Goal: Information Seeking & Learning: Learn about a topic

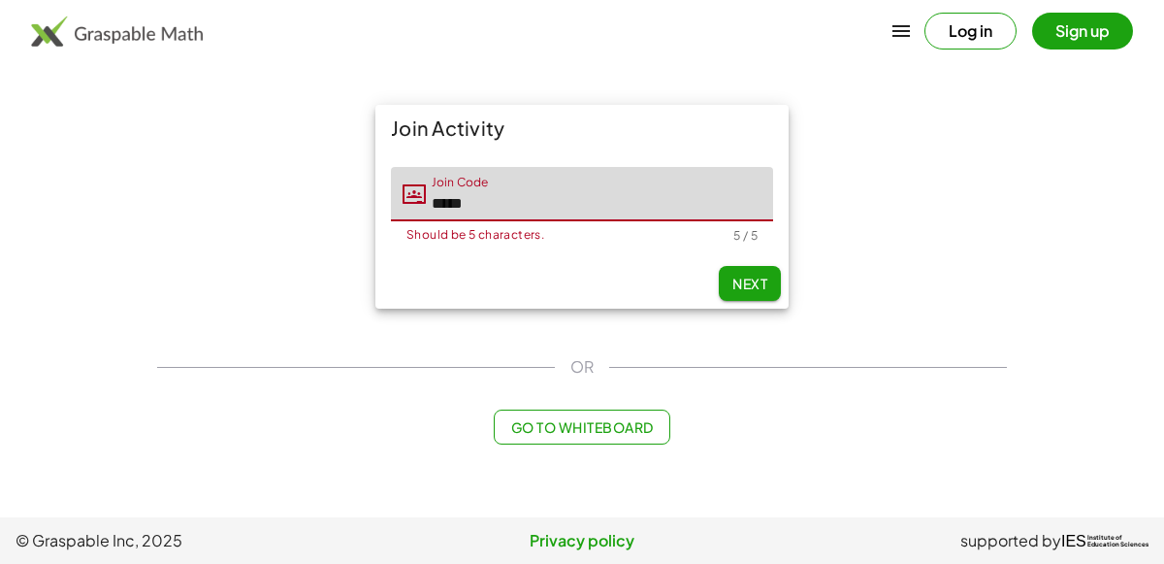
type input "*****"
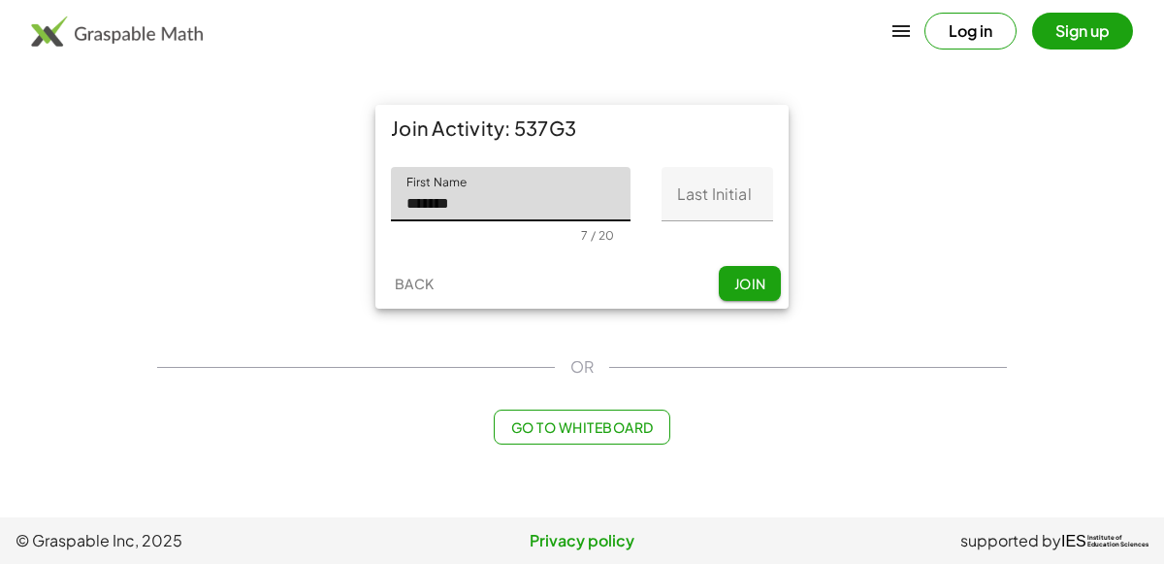
type input "*******"
click at [719, 180] on input "Last Initial" at bounding box center [718, 194] width 112 height 54
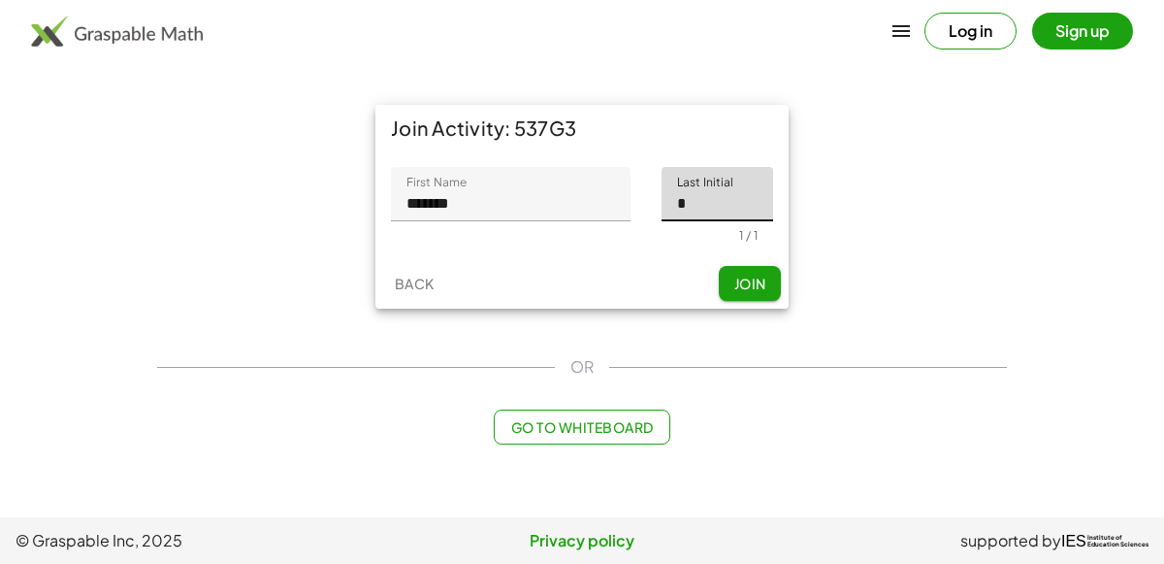
type input "*"
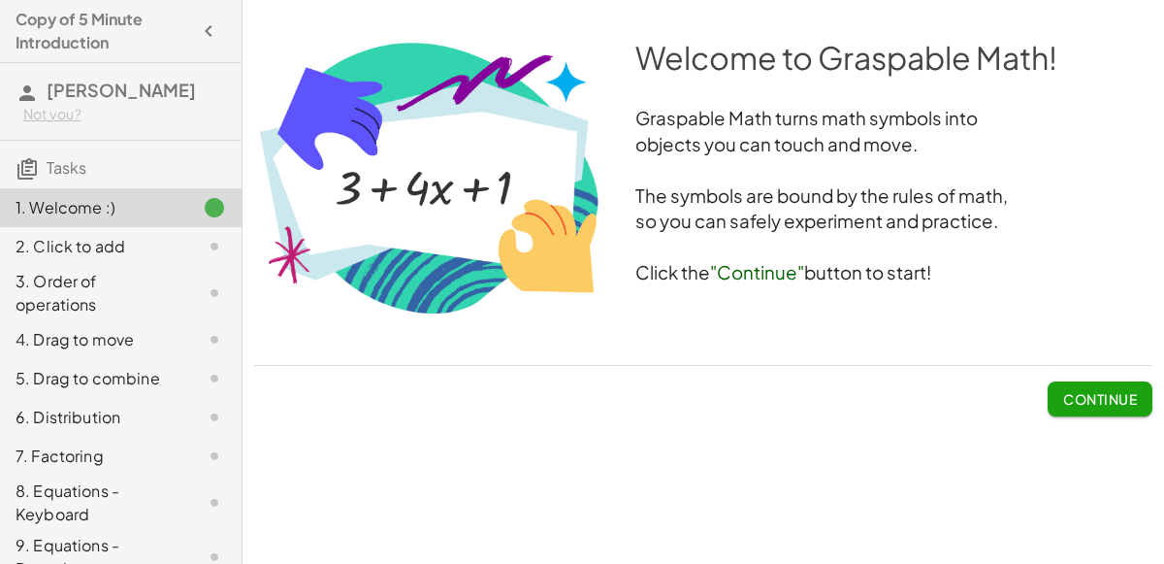
click at [1081, 401] on span "Continue" at bounding box center [1100, 398] width 74 height 17
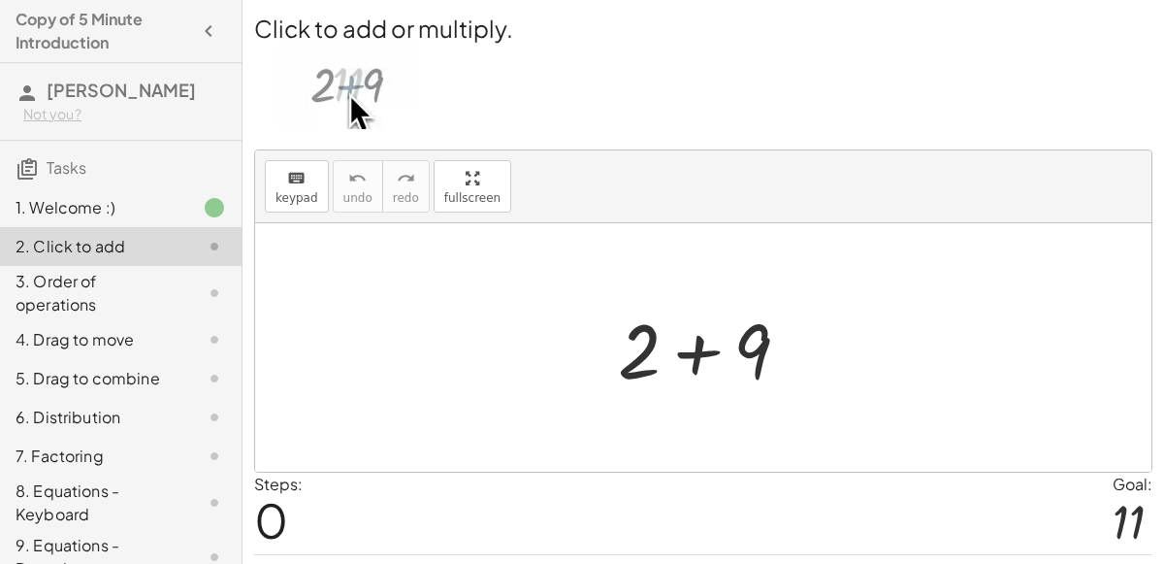
click at [715, 340] on div at bounding box center [711, 348] width 207 height 100
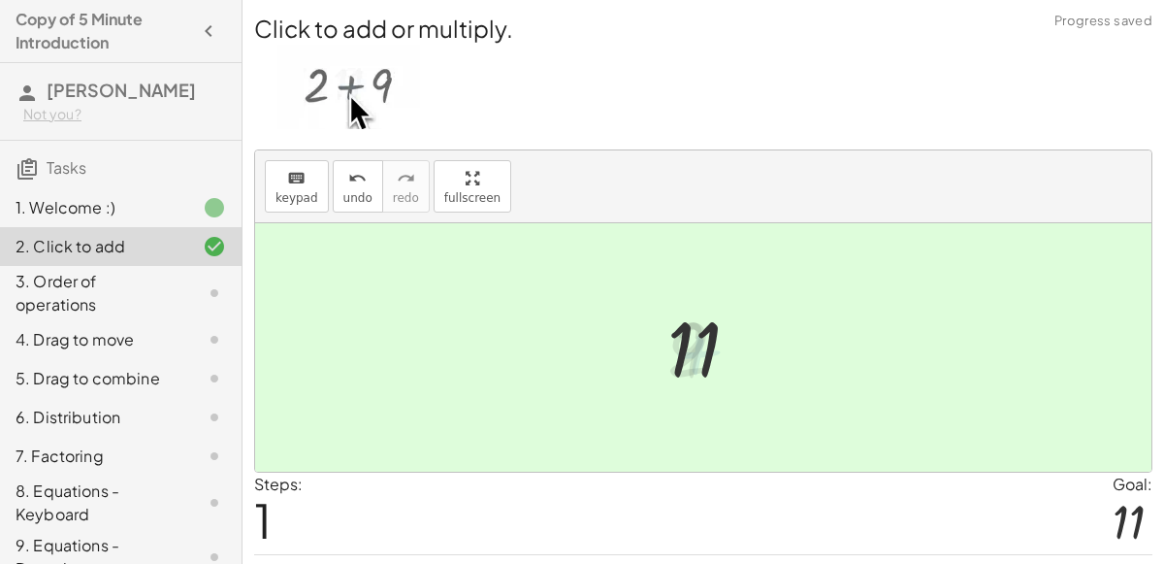
click at [715, 340] on div at bounding box center [711, 348] width 107 height 96
click at [778, 354] on div at bounding box center [703, 347] width 896 height 248
click at [444, 323] on div at bounding box center [703, 347] width 896 height 248
click at [206, 284] on icon at bounding box center [214, 292] width 23 height 23
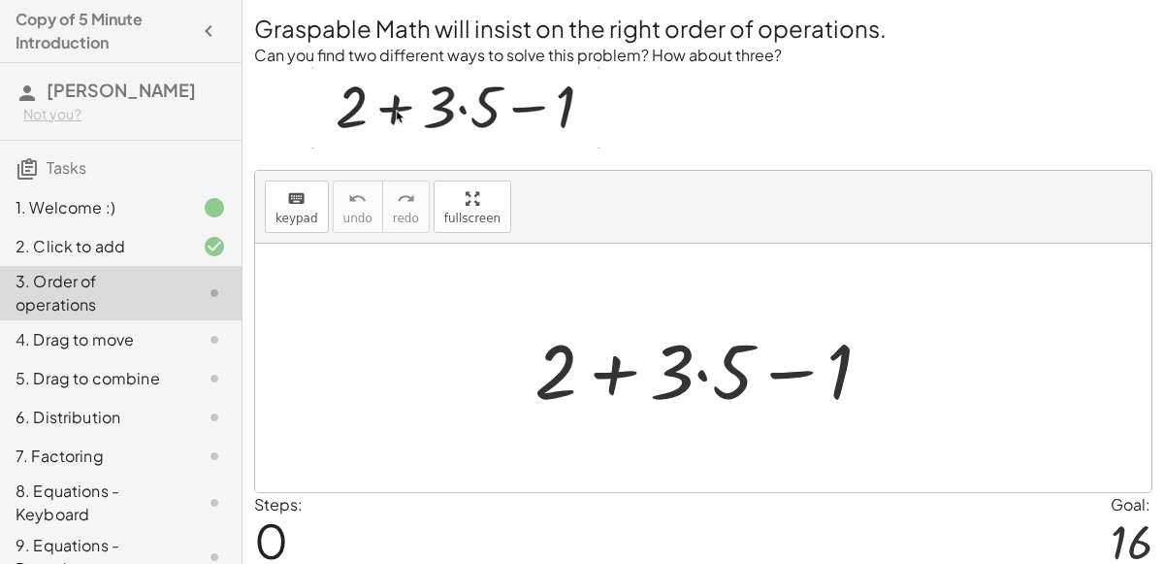
click at [673, 370] on div at bounding box center [711, 368] width 373 height 100
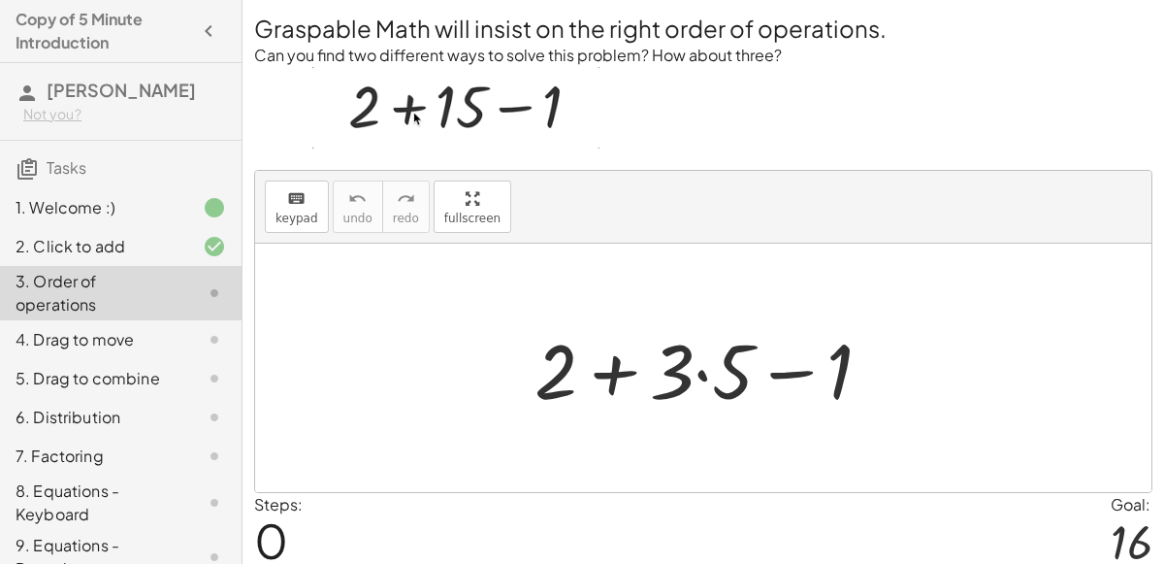
click at [673, 370] on div at bounding box center [711, 368] width 373 height 100
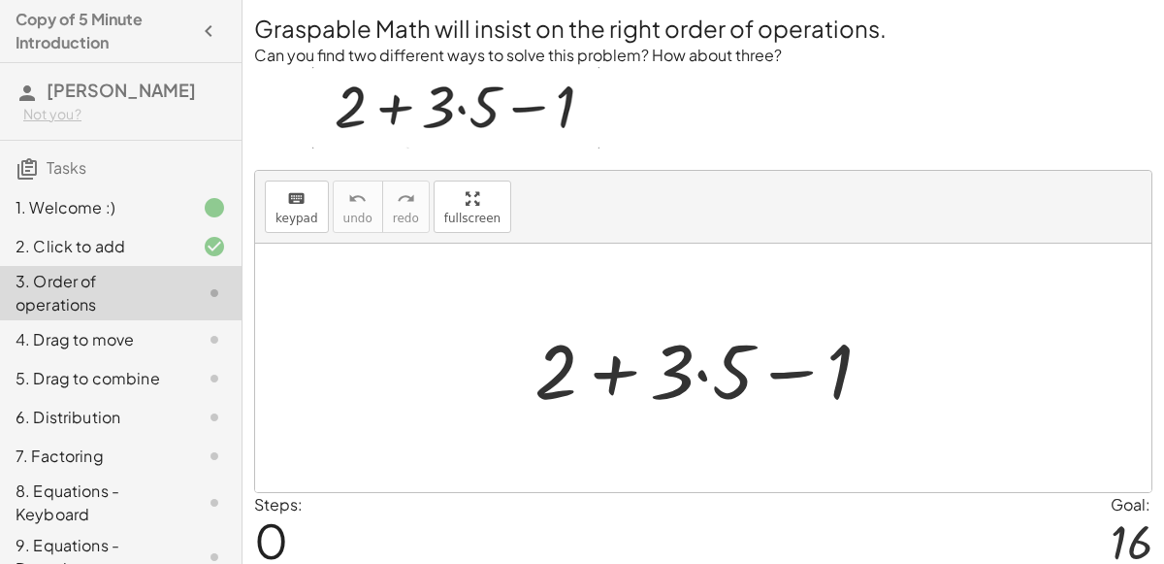
click at [673, 370] on div at bounding box center [711, 368] width 373 height 100
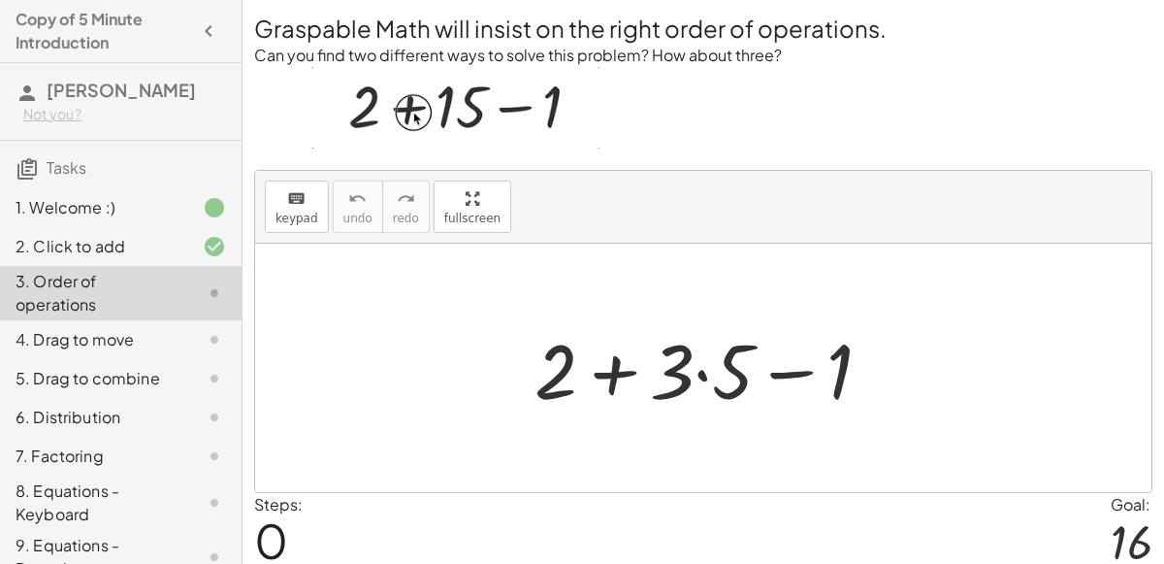
click at [673, 370] on div at bounding box center [711, 368] width 373 height 100
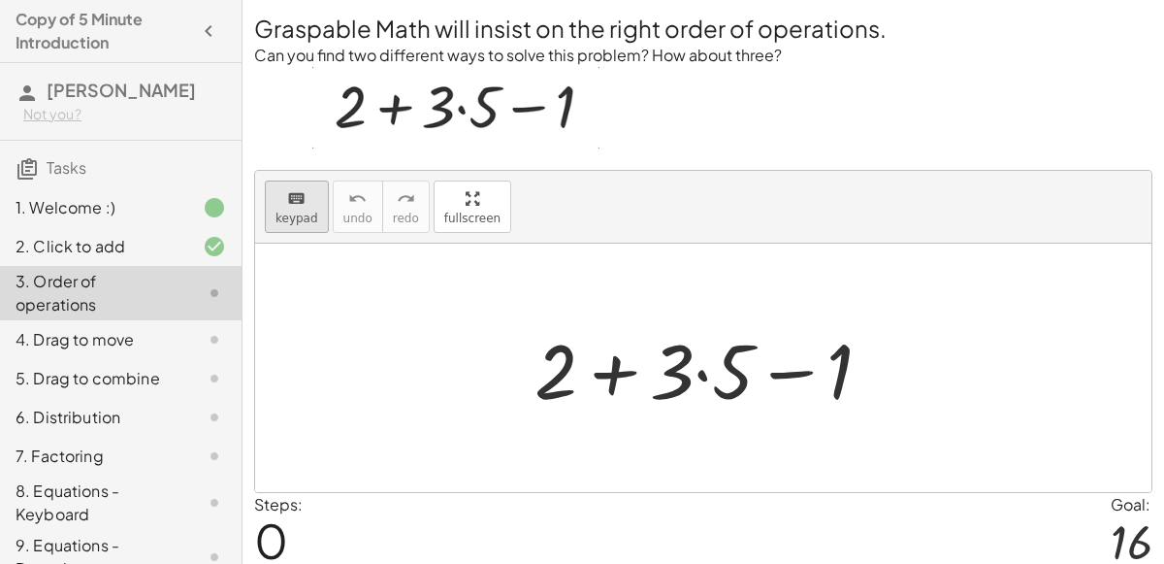
click at [308, 221] on span "keypad" at bounding box center [297, 218] width 43 height 14
click at [304, 219] on span "keypad" at bounding box center [297, 218] width 43 height 14
click at [641, 355] on div at bounding box center [711, 368] width 373 height 100
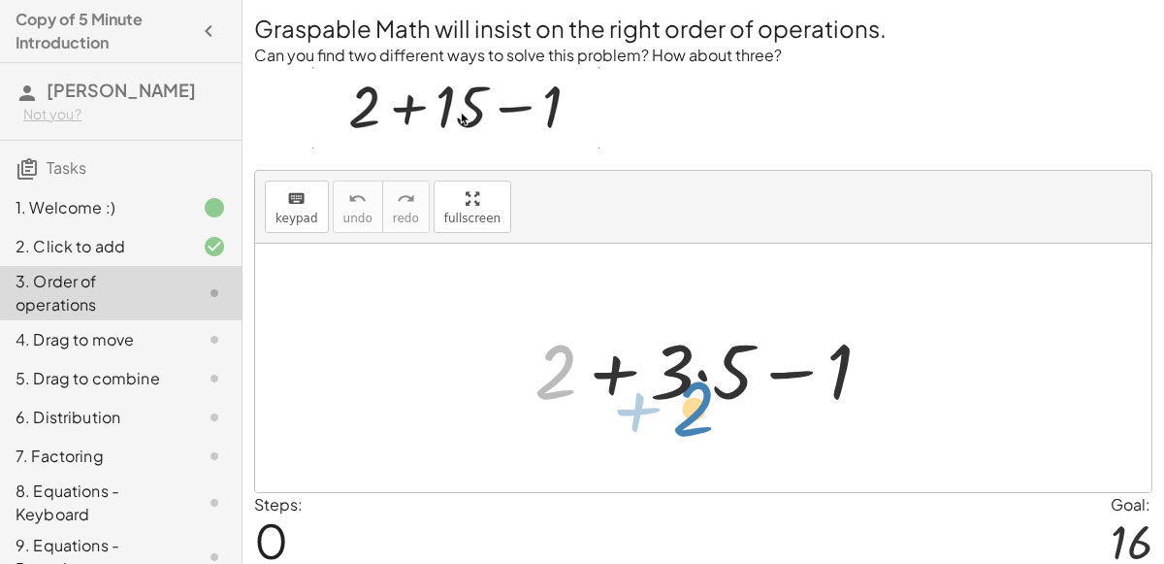
drag, startPoint x: 556, startPoint y: 359, endPoint x: 694, endPoint y: 396, distance: 142.6
click at [694, 396] on div at bounding box center [711, 368] width 373 height 100
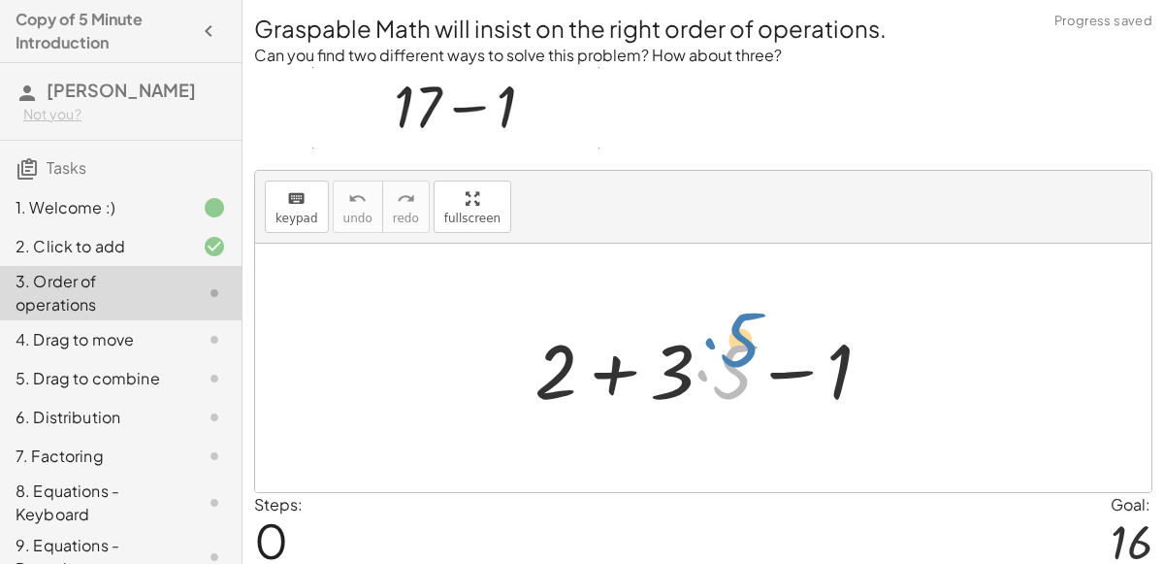
drag, startPoint x: 701, startPoint y: 386, endPoint x: 709, endPoint y: 354, distance: 32.9
click at [709, 354] on div at bounding box center [711, 368] width 373 height 100
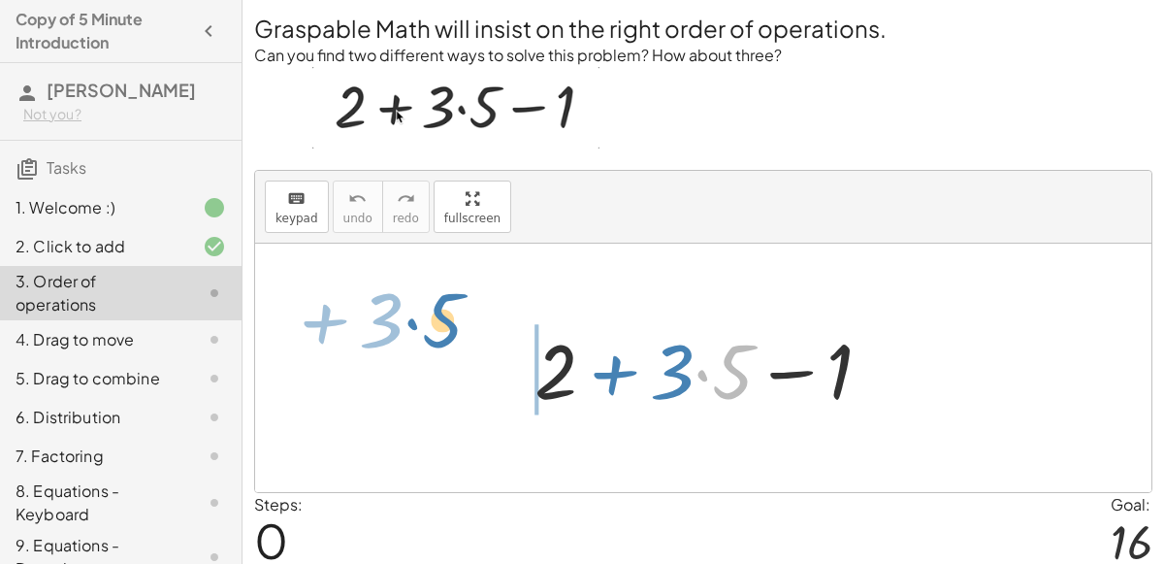
drag, startPoint x: 699, startPoint y: 369, endPoint x: 423, endPoint y: 316, distance: 281.4
click at [423, 316] on div "· 5 + · 3 + 2 + · 3 · 5 − 1" at bounding box center [703, 368] width 896 height 248
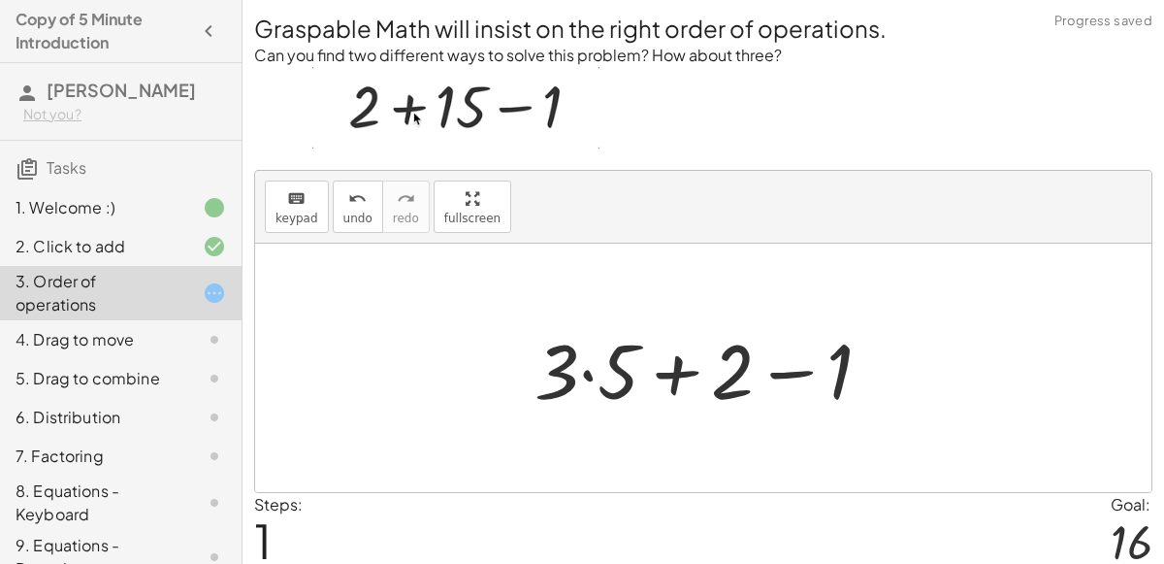
click at [731, 373] on div at bounding box center [711, 368] width 373 height 100
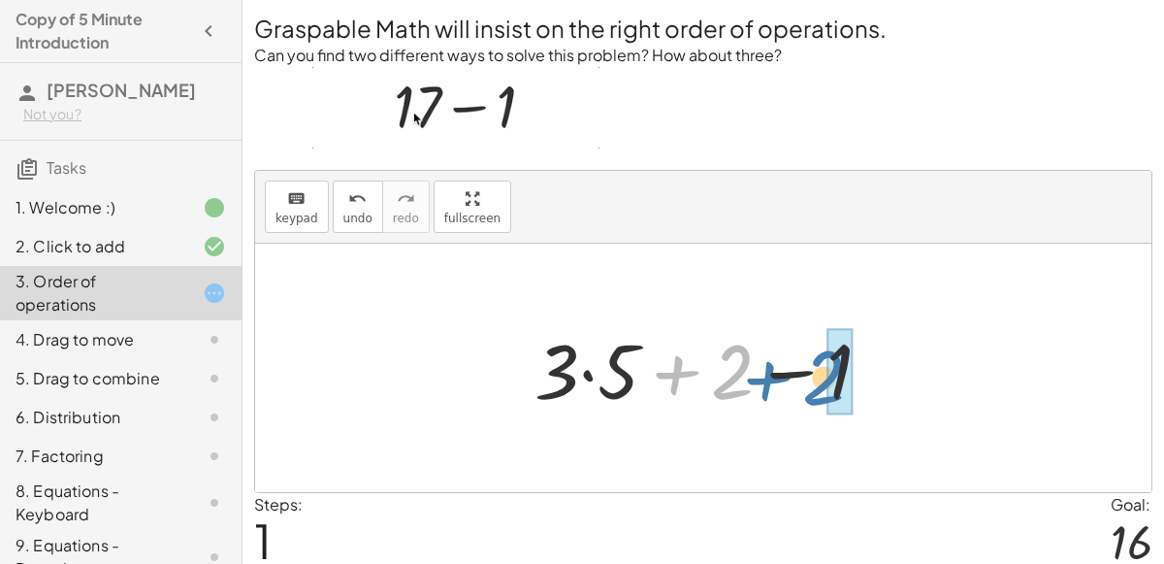
drag, startPoint x: 724, startPoint y: 362, endPoint x: 820, endPoint y: 368, distance: 96.2
click at [820, 368] on div at bounding box center [711, 368] width 373 height 100
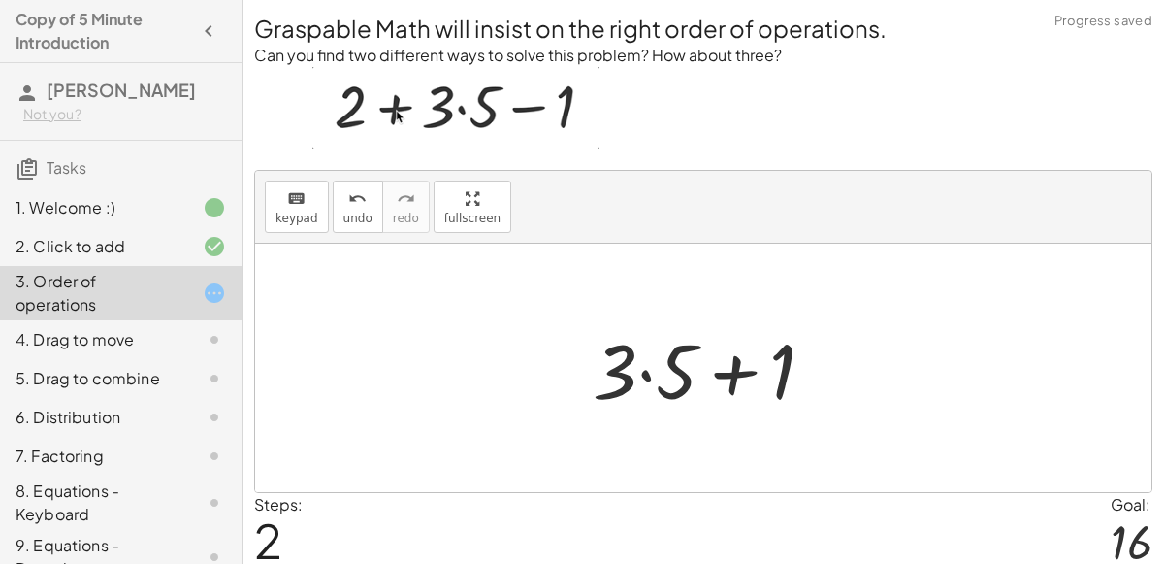
click at [740, 370] on div at bounding box center [711, 368] width 257 height 100
drag, startPoint x: 778, startPoint y: 383, endPoint x: 861, endPoint y: 407, distance: 86.0
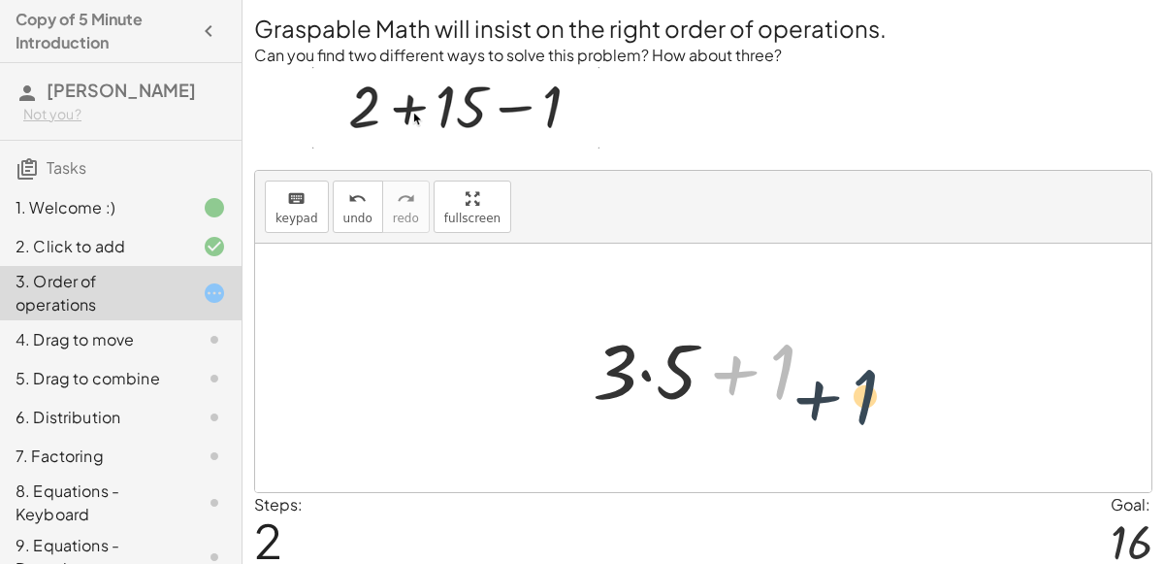
click at [861, 407] on div "+ 2 + · 3 · 5 − 1 + · 3 · 5 + 2 − 1 + 1 + + · 3 · 5 1" at bounding box center [703, 368] width 896 height 248
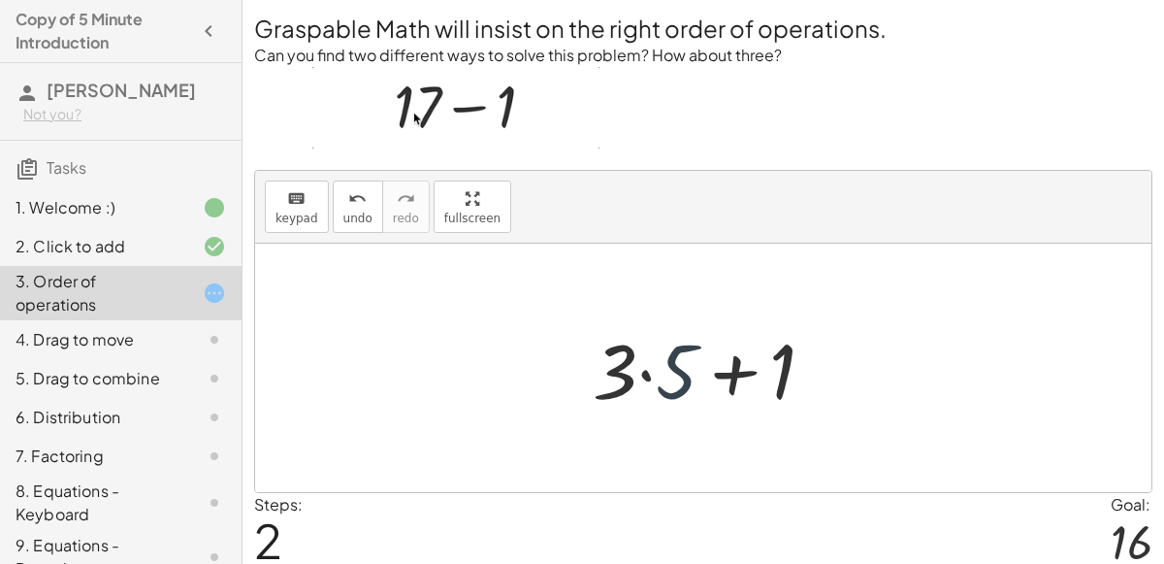
drag, startPoint x: 679, startPoint y: 377, endPoint x: 641, endPoint y: 338, distance: 54.9
click at [641, 338] on div at bounding box center [711, 368] width 257 height 100
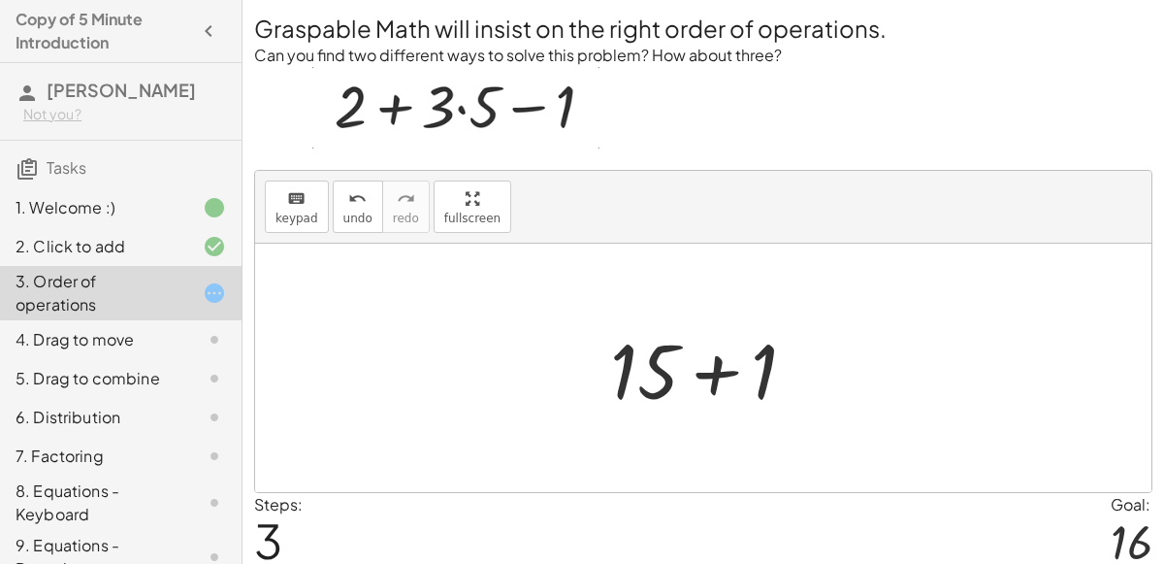
click at [706, 369] on div at bounding box center [711, 368] width 221 height 100
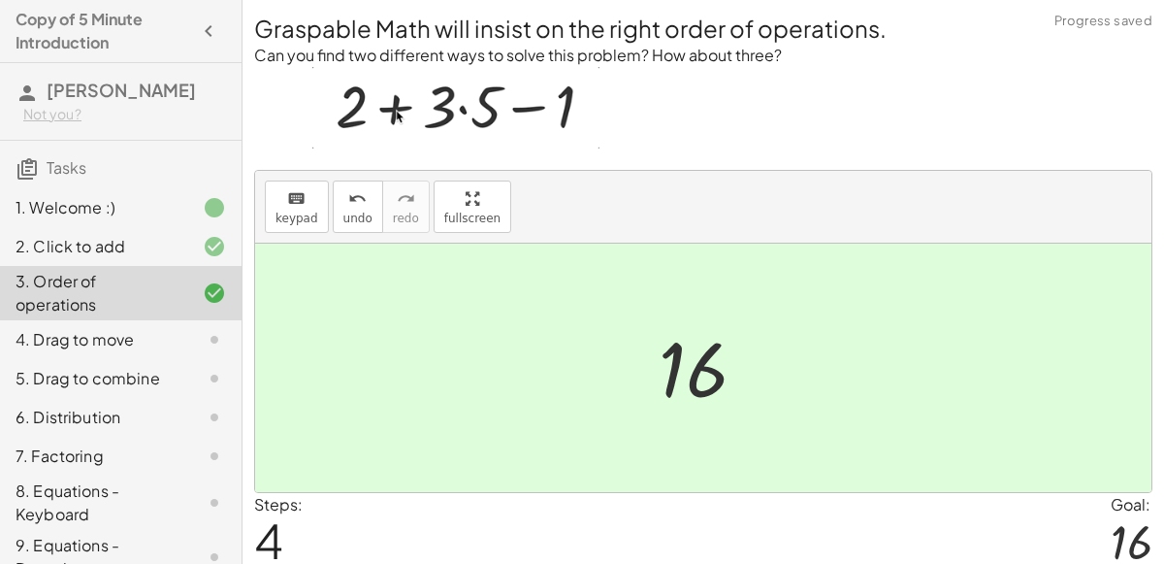
click at [706, 369] on div at bounding box center [710, 368] width 123 height 96
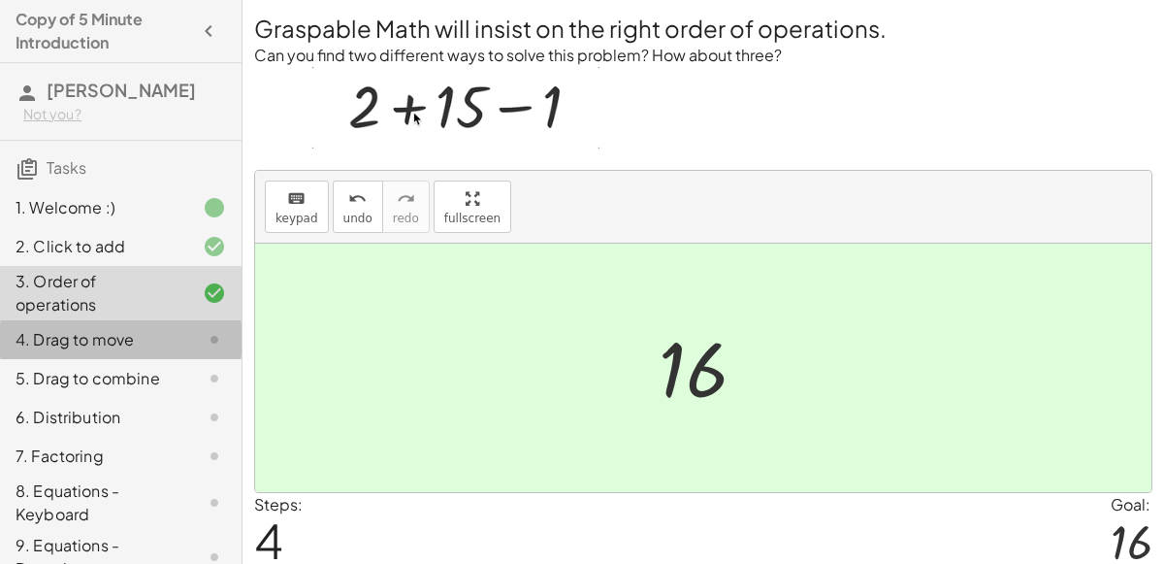
click at [158, 342] on div "4. Drag to move" at bounding box center [94, 339] width 156 height 23
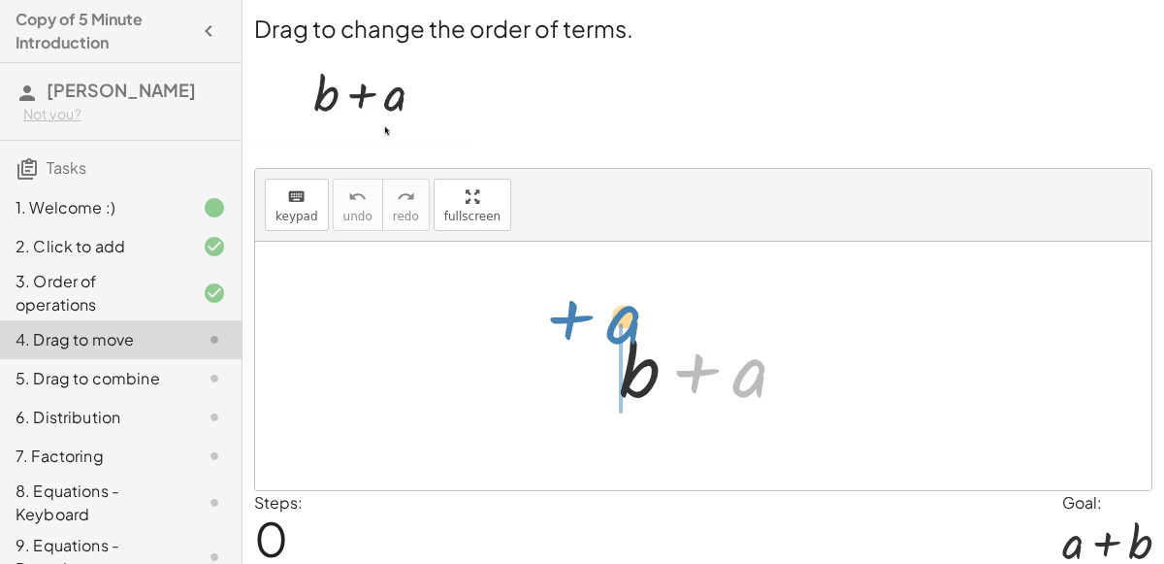
drag, startPoint x: 739, startPoint y: 373, endPoint x: 596, endPoint y: 324, distance: 151.6
click at [596, 324] on div "+ a + b + a" at bounding box center [703, 366] width 227 height 110
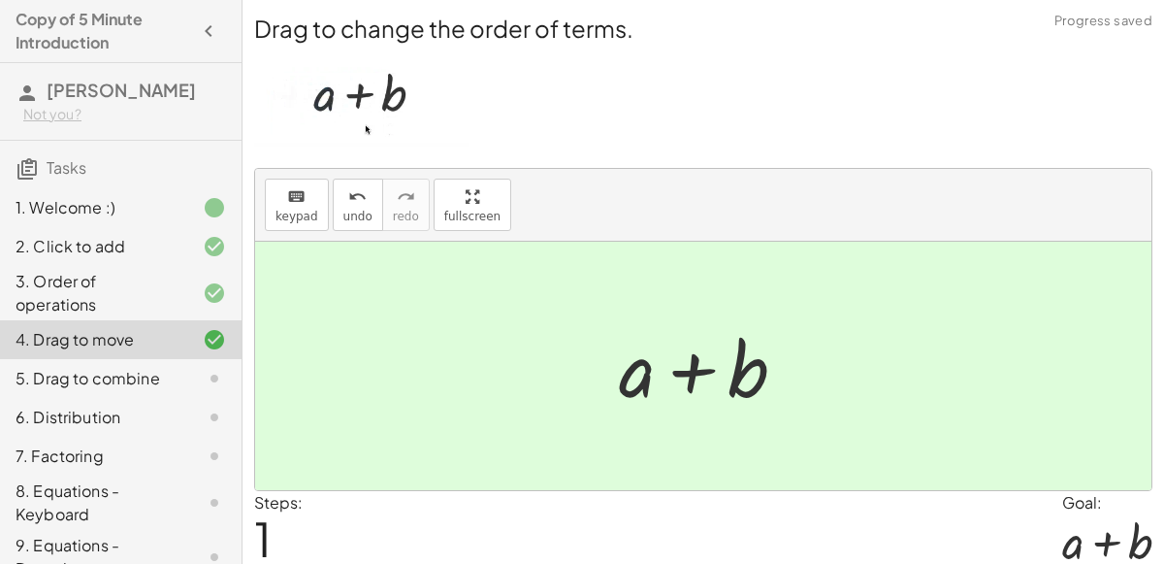
click at [680, 357] on div at bounding box center [710, 366] width 203 height 100
click at [213, 437] on div "5. Drag to combine" at bounding box center [121, 456] width 242 height 39
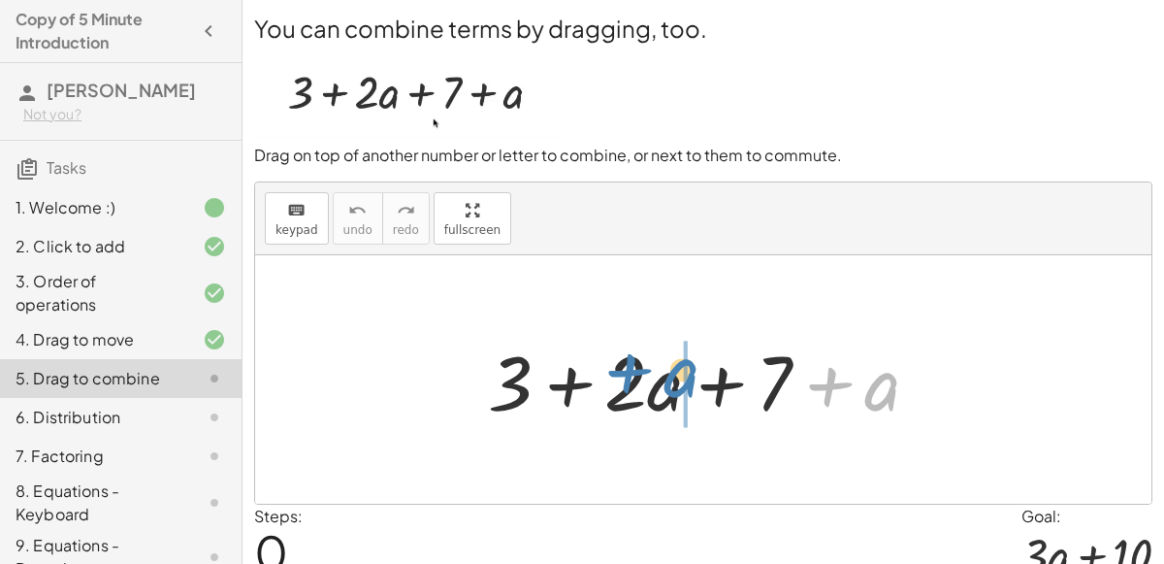
drag, startPoint x: 888, startPoint y: 412, endPoint x: 685, endPoint y: 398, distance: 203.3
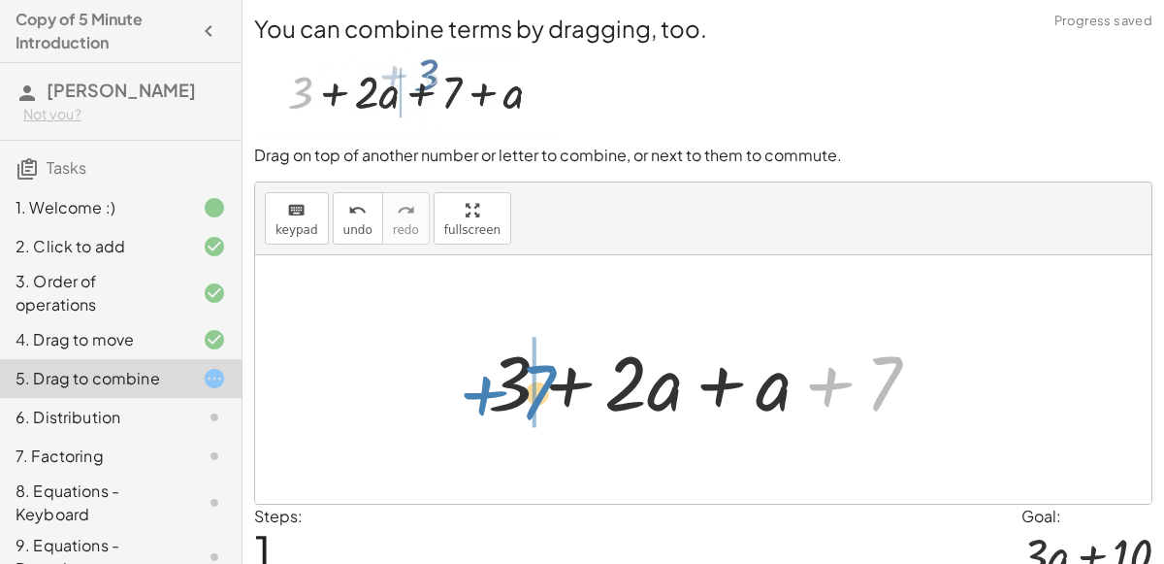
drag, startPoint x: 889, startPoint y: 378, endPoint x: 536, endPoint y: 386, distance: 353.2
click at [536, 386] on div at bounding box center [711, 380] width 467 height 100
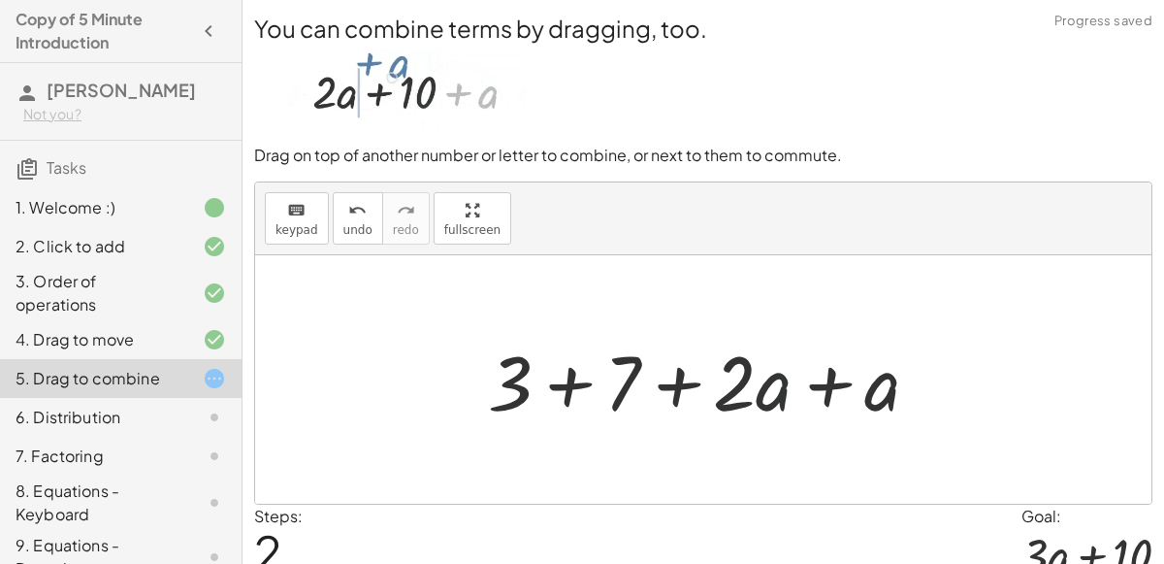
click at [776, 388] on div at bounding box center [711, 380] width 467 height 100
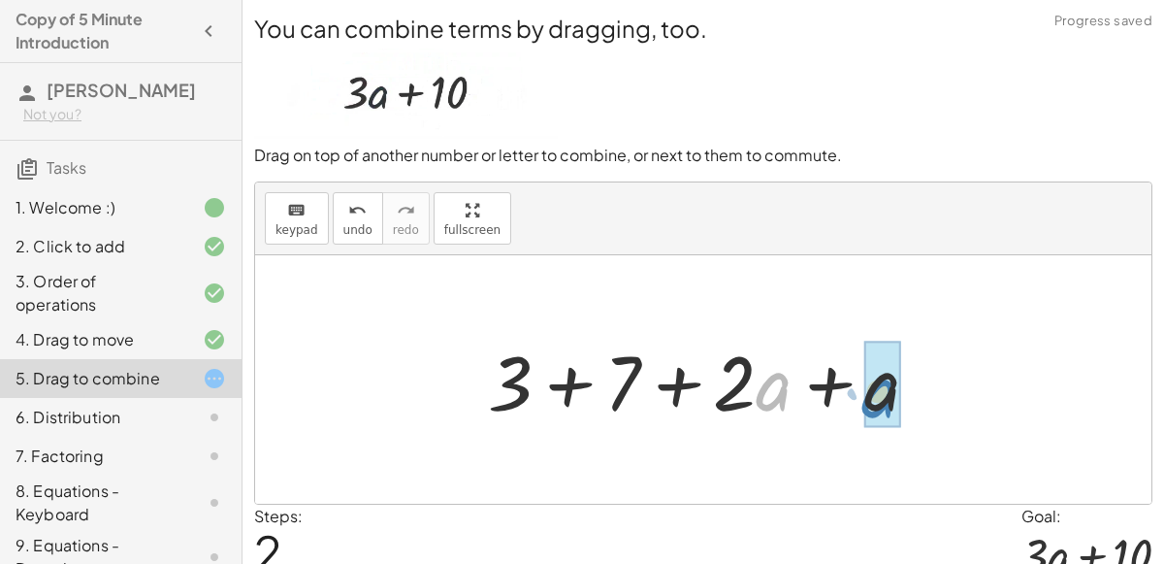
drag, startPoint x: 776, startPoint y: 388, endPoint x: 881, endPoint y: 397, distance: 105.1
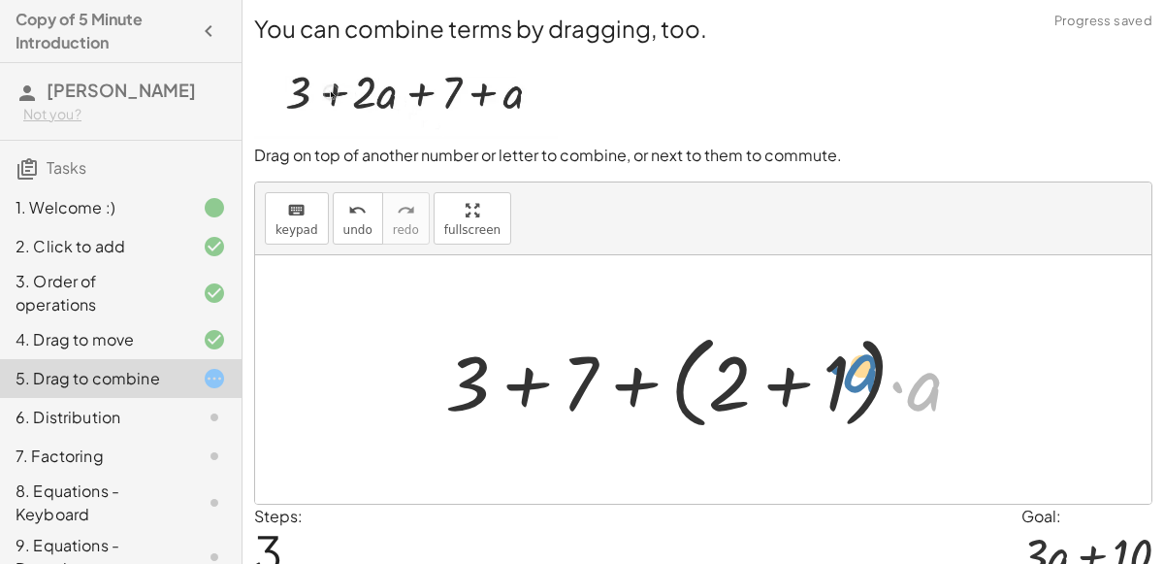
drag, startPoint x: 918, startPoint y: 402, endPoint x: 846, endPoint y: 384, distance: 73.9
click at [846, 384] on div at bounding box center [712, 380] width 552 height 112
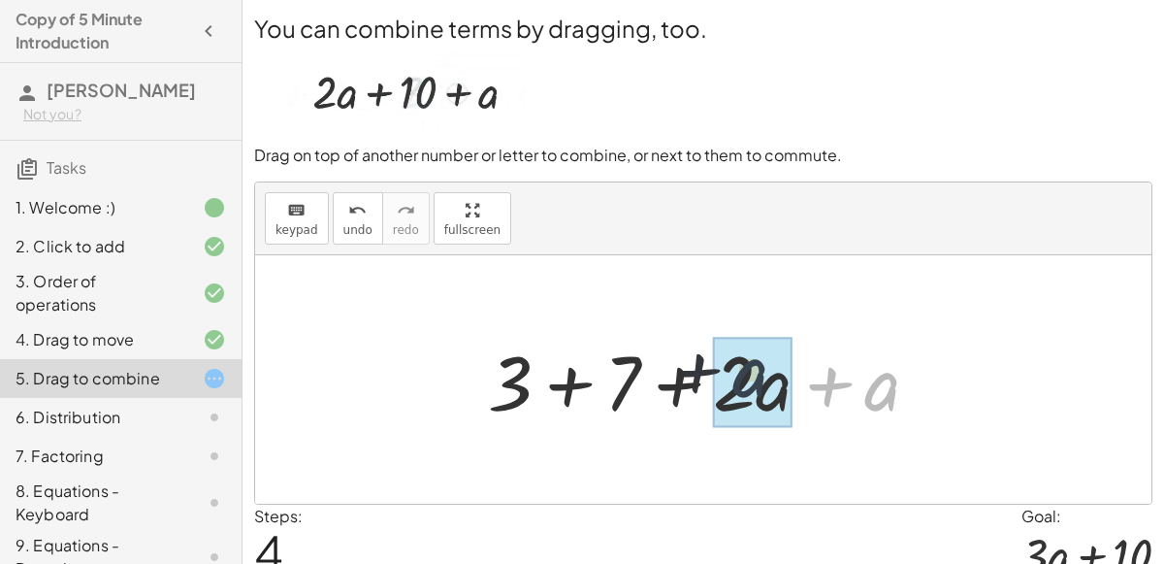
drag, startPoint x: 871, startPoint y: 391, endPoint x: 727, endPoint y: 378, distance: 145.1
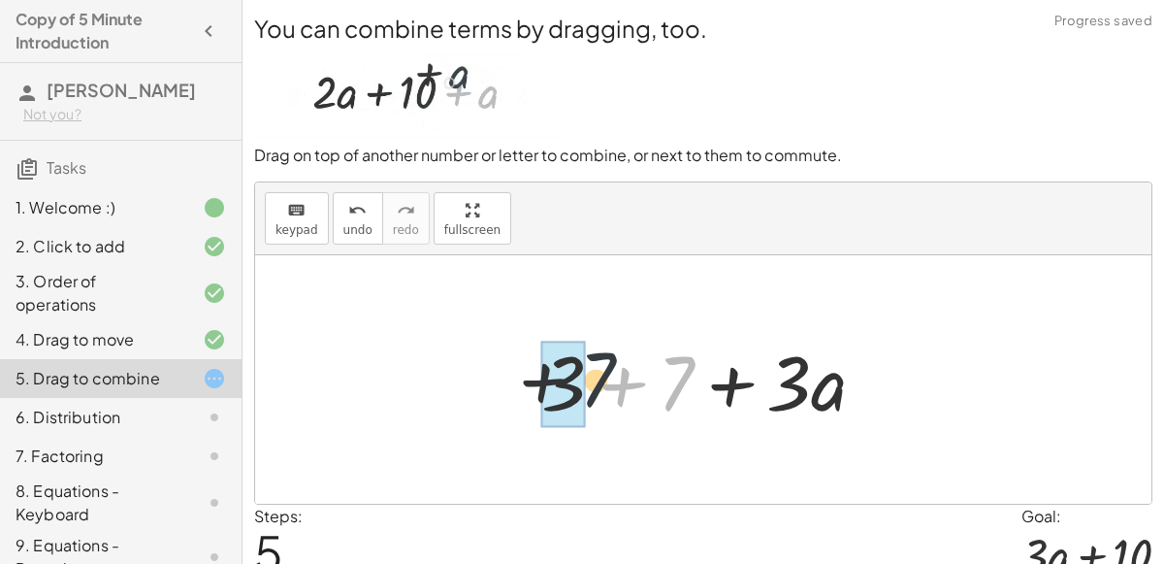
drag, startPoint x: 689, startPoint y: 379, endPoint x: 588, endPoint y: 374, distance: 101.0
click at [588, 374] on div at bounding box center [711, 380] width 359 height 100
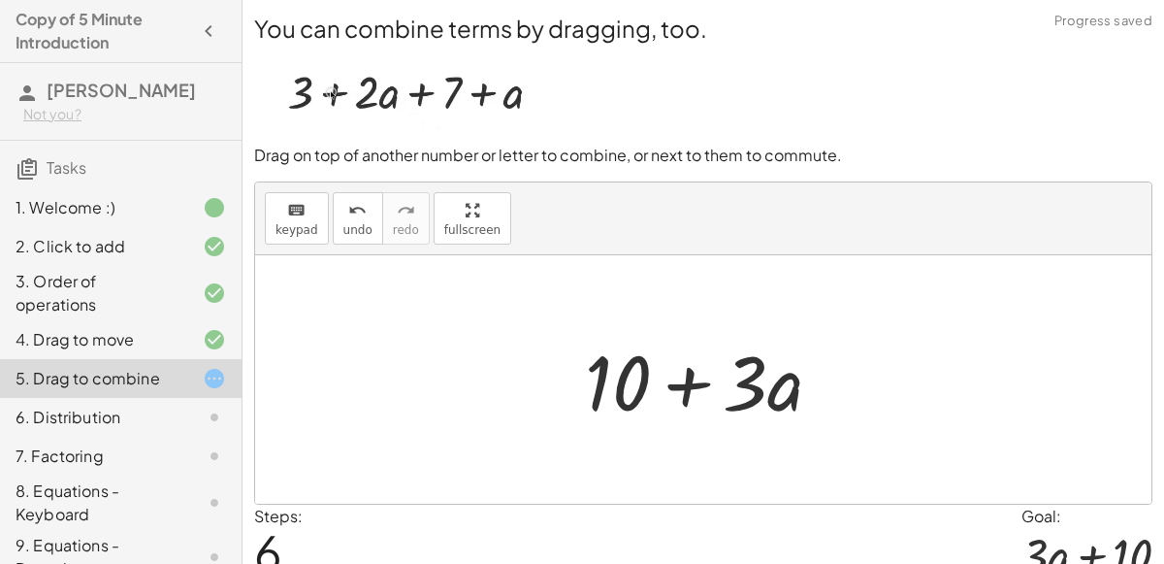
click at [652, 394] on div at bounding box center [711, 380] width 273 height 100
drag, startPoint x: 789, startPoint y: 395, endPoint x: 747, endPoint y: 366, distance: 50.9
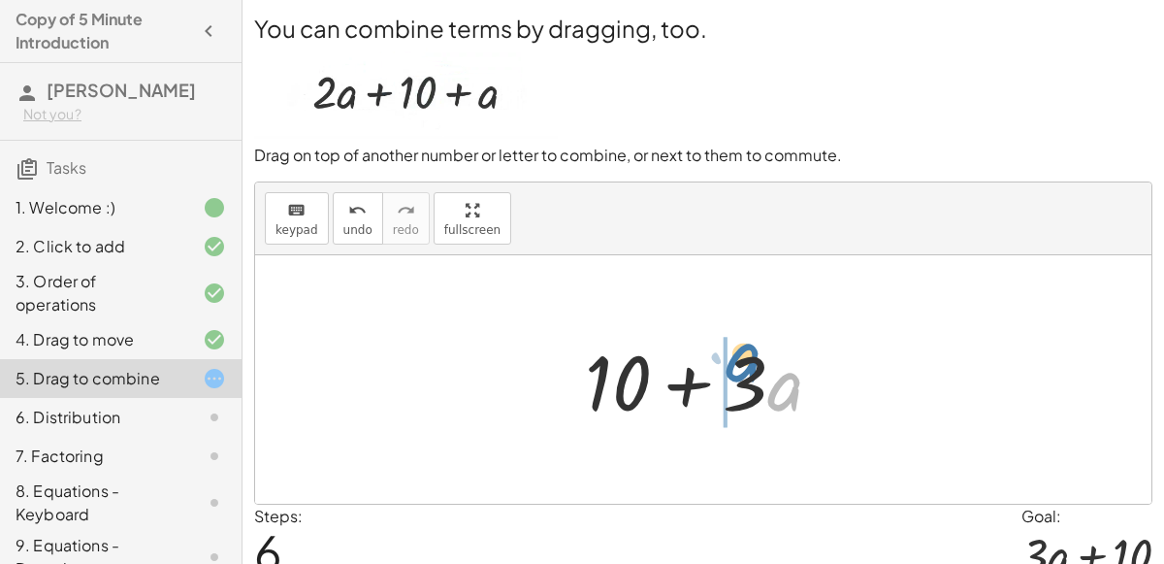
click at [747, 366] on div at bounding box center [711, 380] width 273 height 100
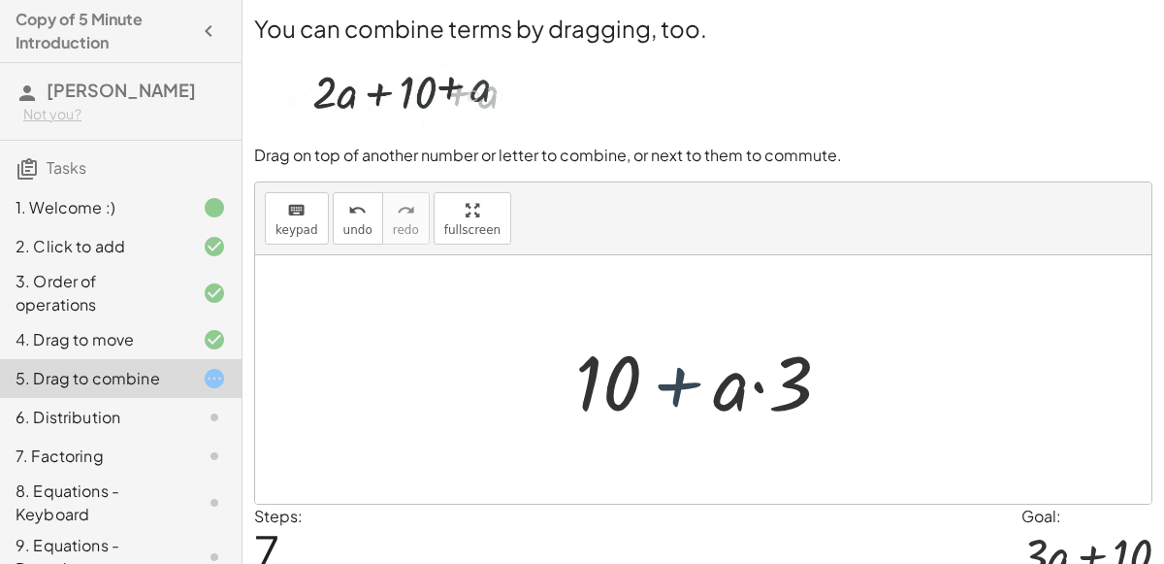
click at [644, 383] on div at bounding box center [711, 380] width 291 height 100
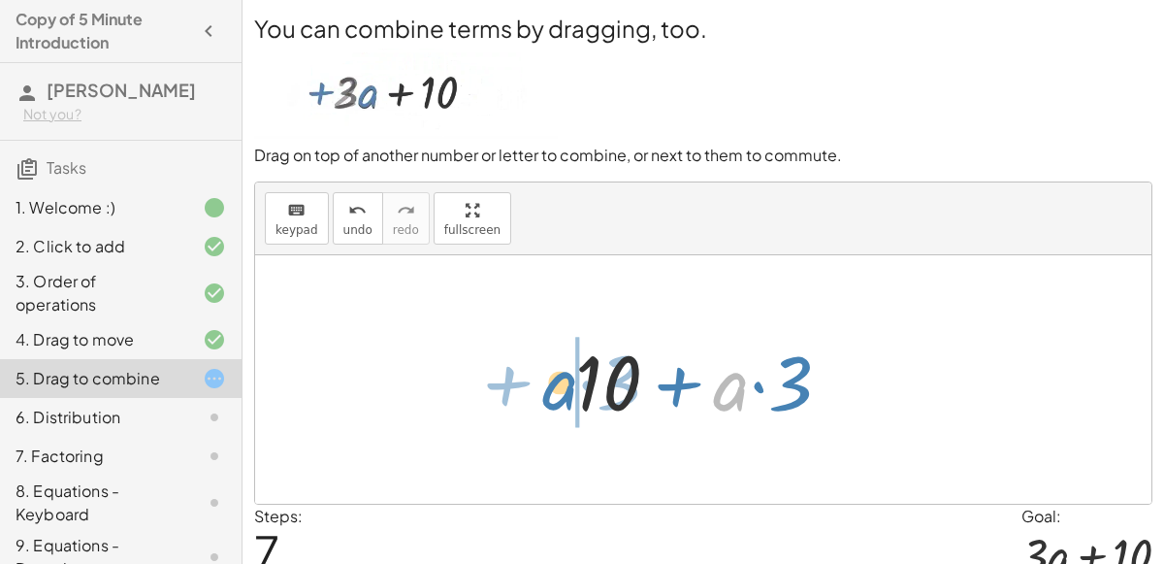
drag, startPoint x: 725, startPoint y: 396, endPoint x: 536, endPoint y: 381, distance: 189.7
click at [536, 381] on div "+ 3 + · 2 · a + 7 + a + 3 + · 2 · a + a + 7 + 3 + 7 + · 2 · a + a + 3 + 7 + · (…" at bounding box center [703, 379] width 896 height 248
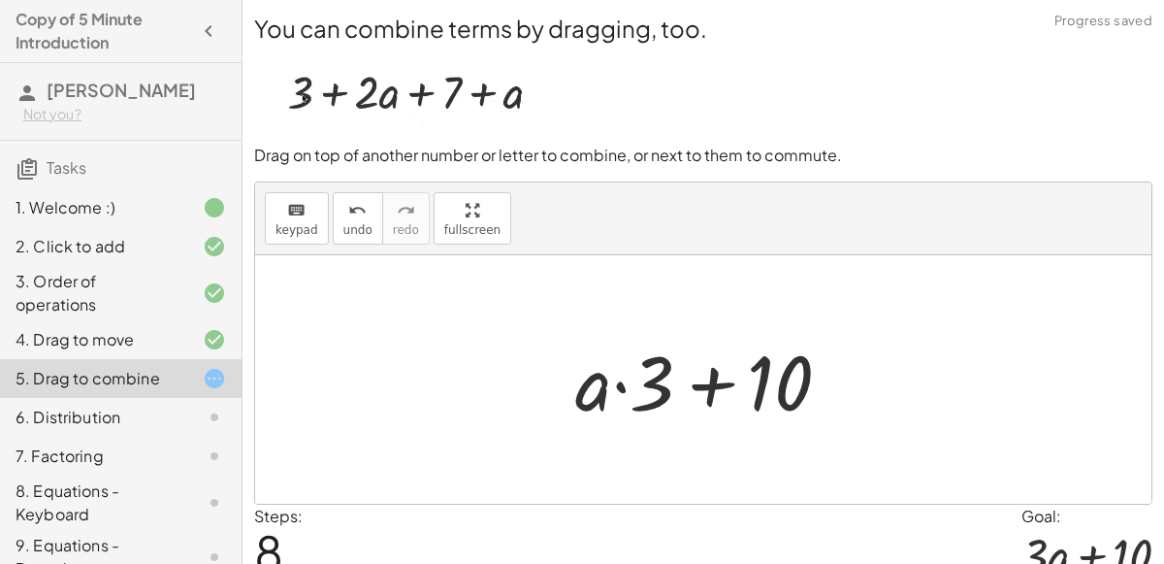
click at [730, 387] on div at bounding box center [711, 380] width 291 height 100
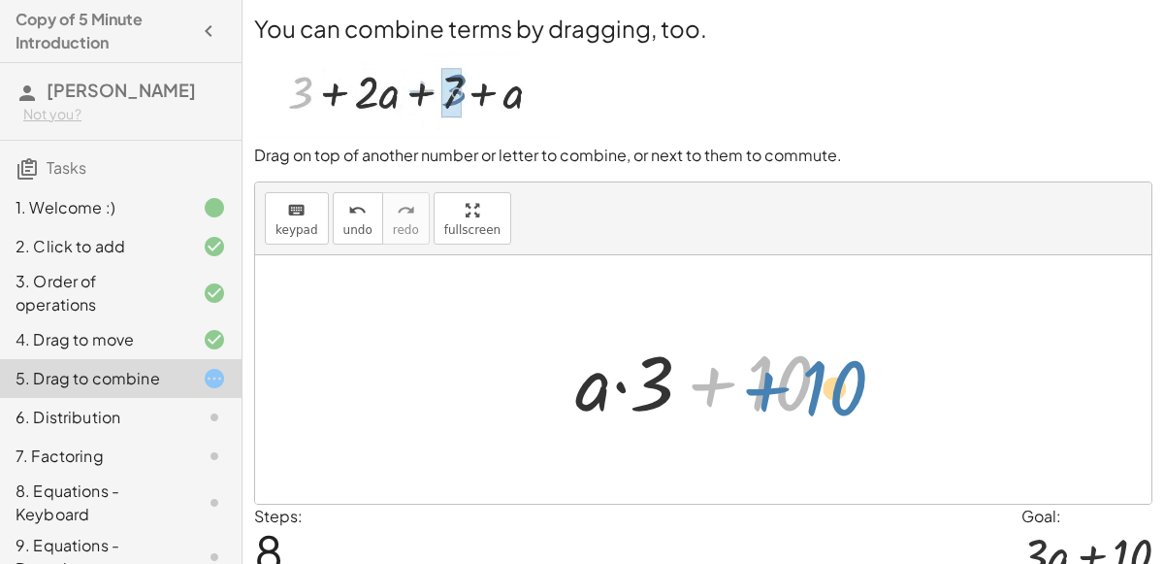
drag, startPoint x: 677, startPoint y: 388, endPoint x: 731, endPoint y: 393, distance: 54.5
click at [731, 393] on div at bounding box center [711, 380] width 291 height 100
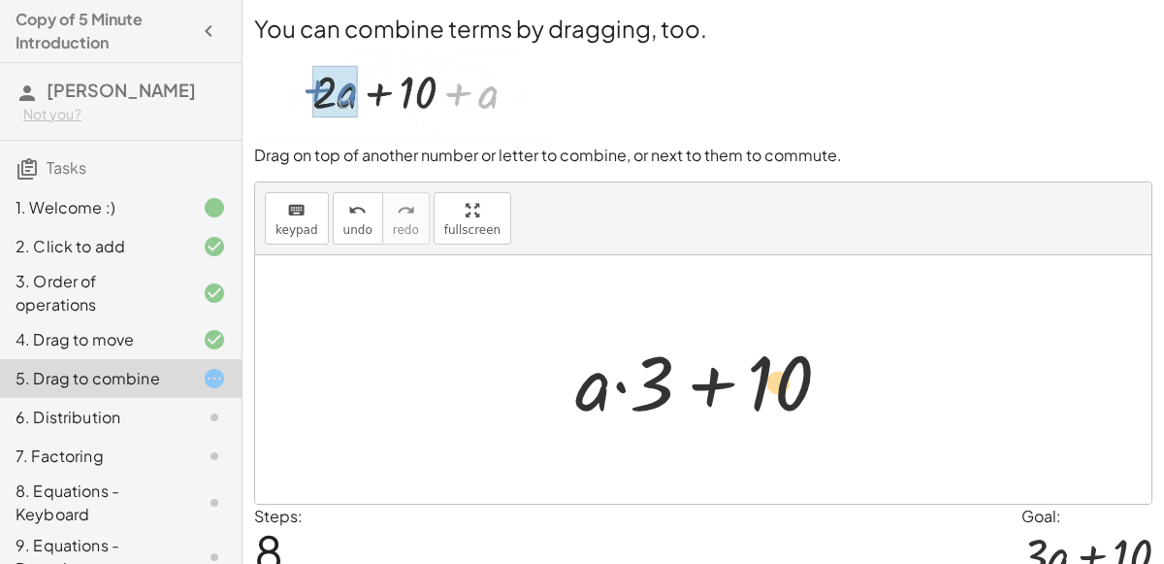
drag, startPoint x: 668, startPoint y: 373, endPoint x: 791, endPoint y: 376, distance: 122.3
click at [791, 376] on div at bounding box center [711, 380] width 291 height 100
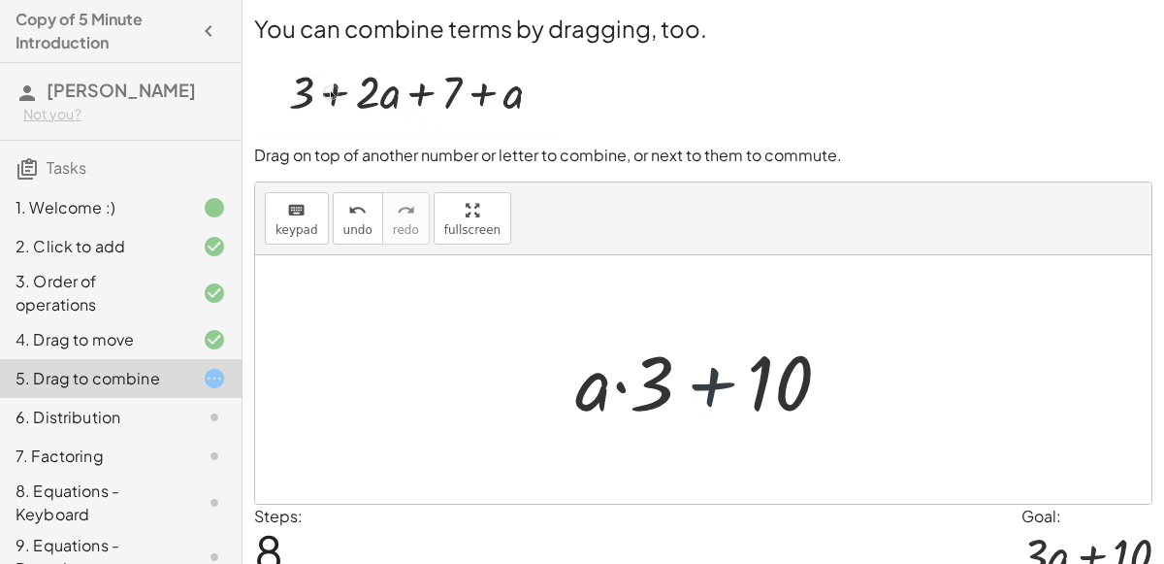
click at [678, 382] on div at bounding box center [711, 380] width 291 height 100
click at [655, 381] on div at bounding box center [711, 380] width 291 height 100
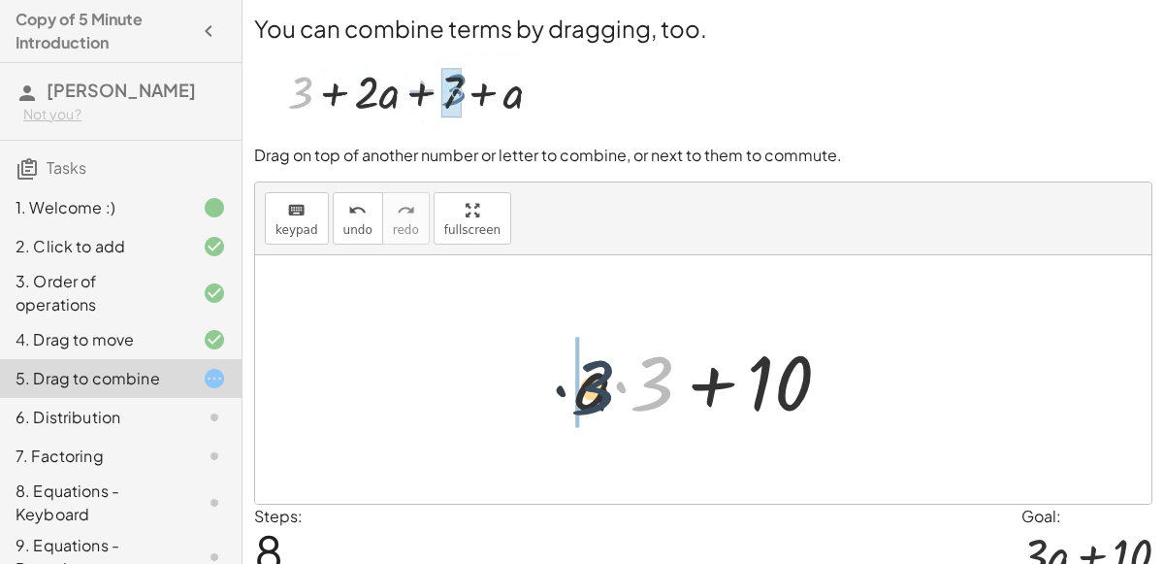
drag, startPoint x: 655, startPoint y: 382, endPoint x: 593, endPoint y: 385, distance: 62.2
click at [593, 385] on div at bounding box center [711, 380] width 291 height 100
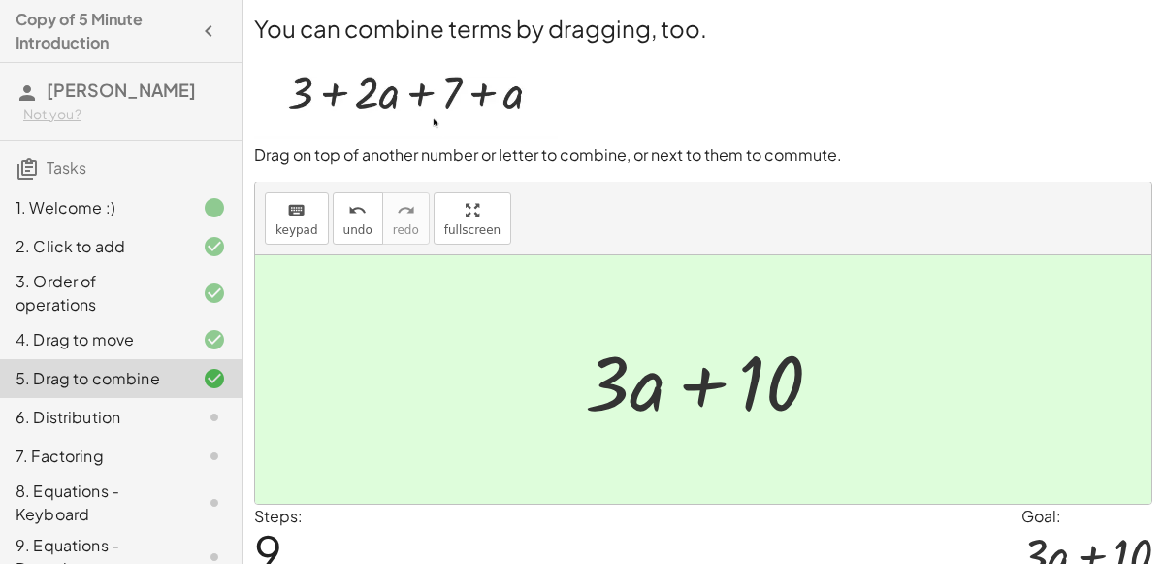
click at [177, 419] on div at bounding box center [199, 417] width 54 height 23
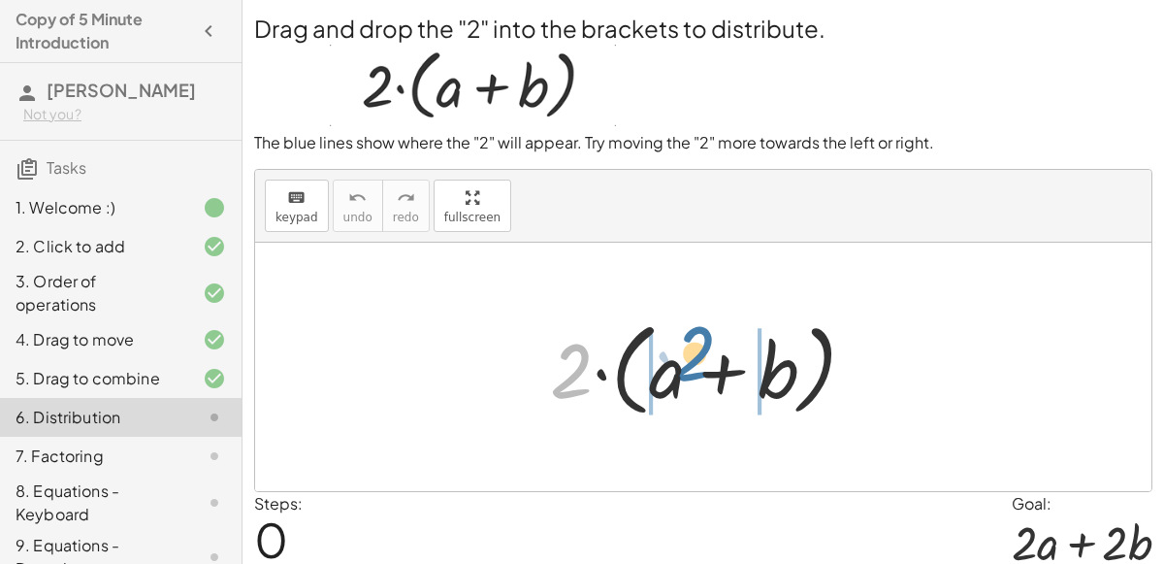
drag, startPoint x: 570, startPoint y: 374, endPoint x: 695, endPoint y: 356, distance: 125.4
click at [695, 356] on div at bounding box center [710, 367] width 341 height 112
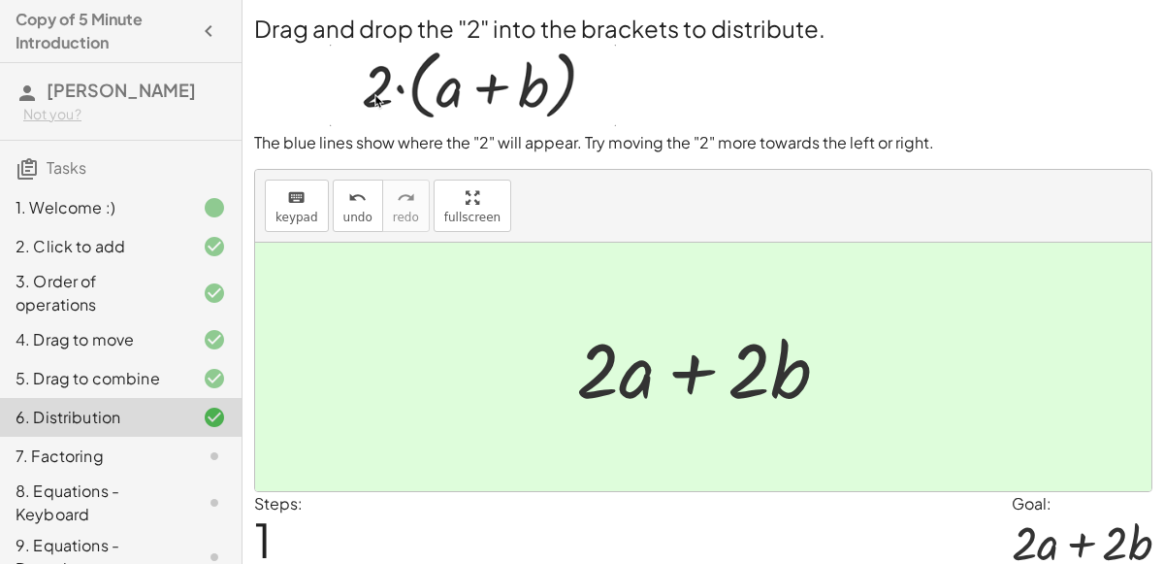
click at [134, 456] on div "7. Factoring" at bounding box center [94, 455] width 156 height 23
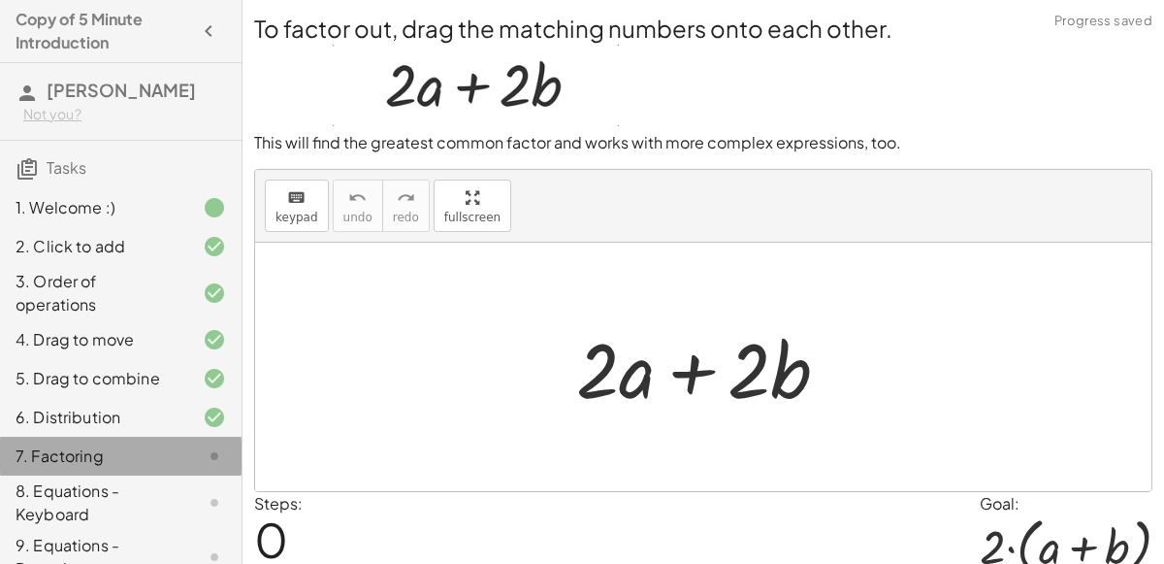
click at [196, 444] on div at bounding box center [199, 455] width 54 height 23
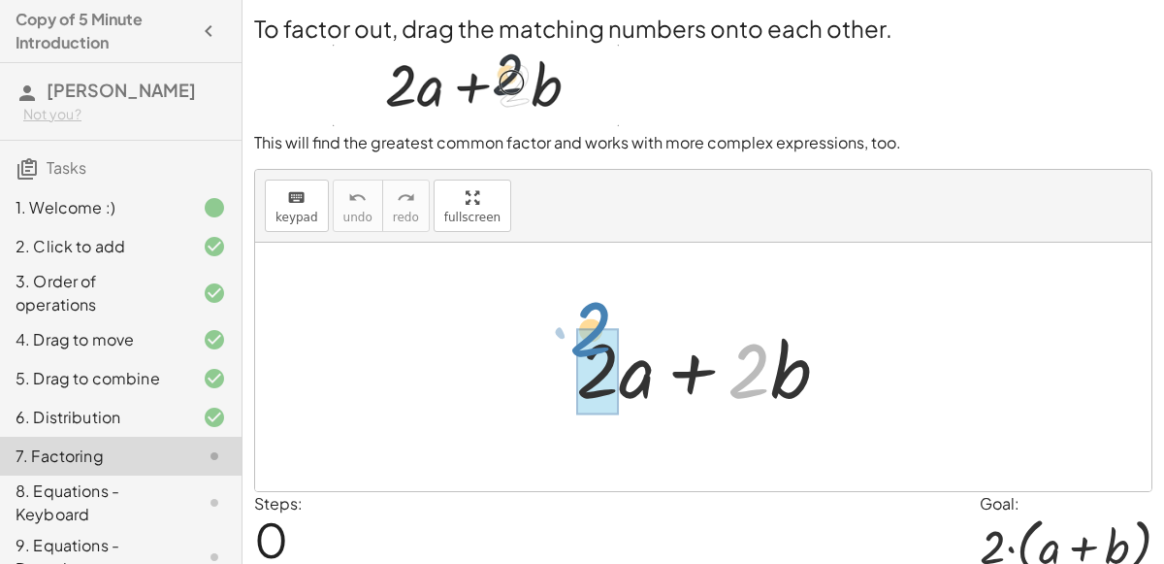
drag, startPoint x: 755, startPoint y: 375, endPoint x: 597, endPoint y: 335, distance: 163.3
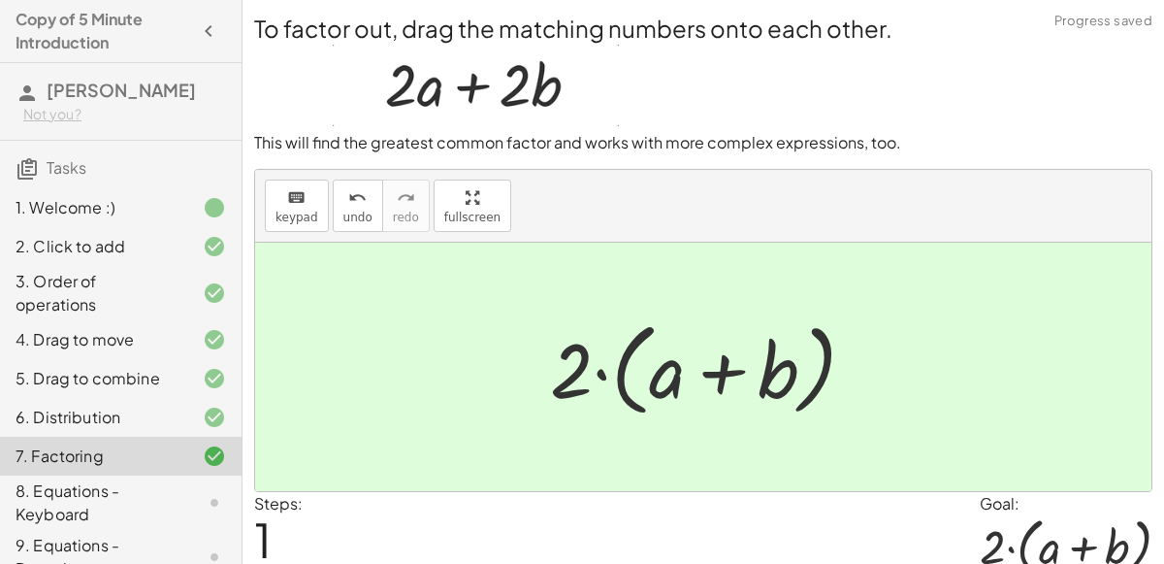
click at [149, 485] on div "8. Equations - Keyboard" at bounding box center [94, 502] width 156 height 47
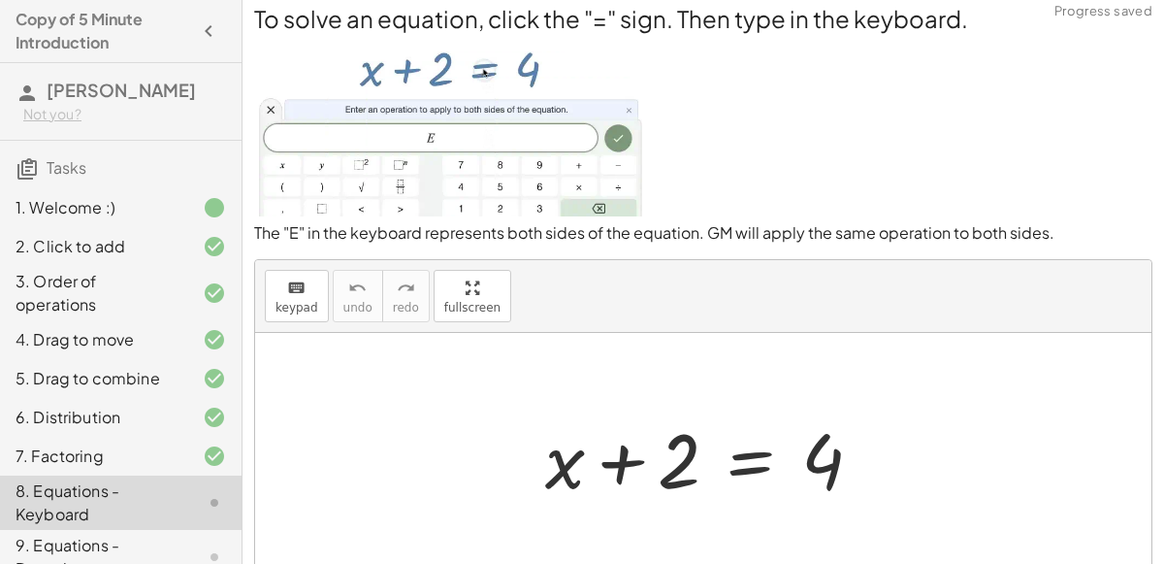
scroll to position [13, 0]
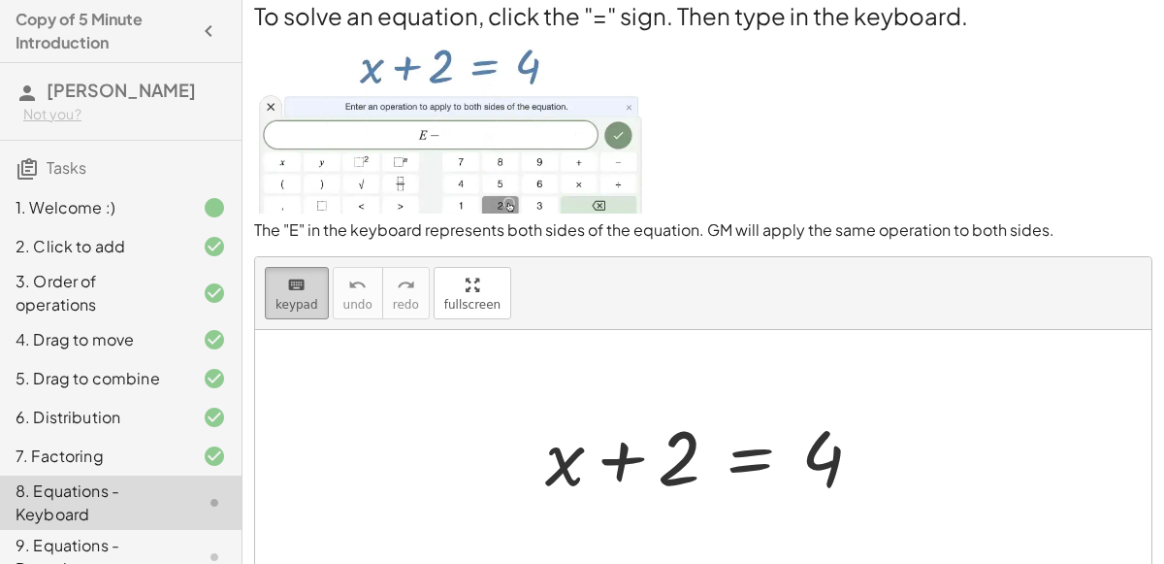
click at [299, 305] on span "keypad" at bounding box center [297, 305] width 43 height 14
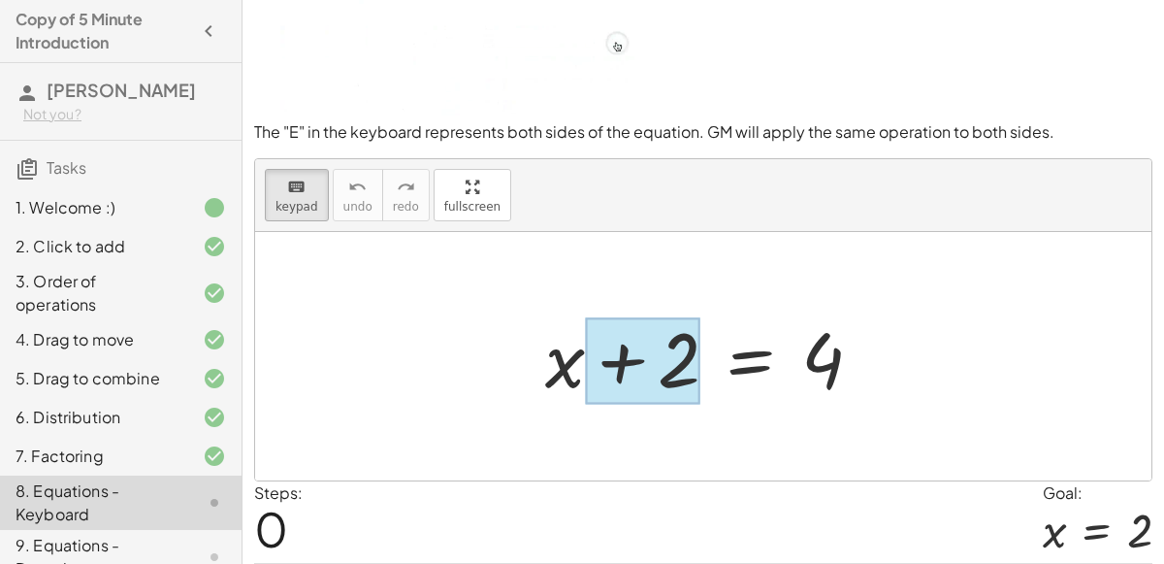
scroll to position [169, 0]
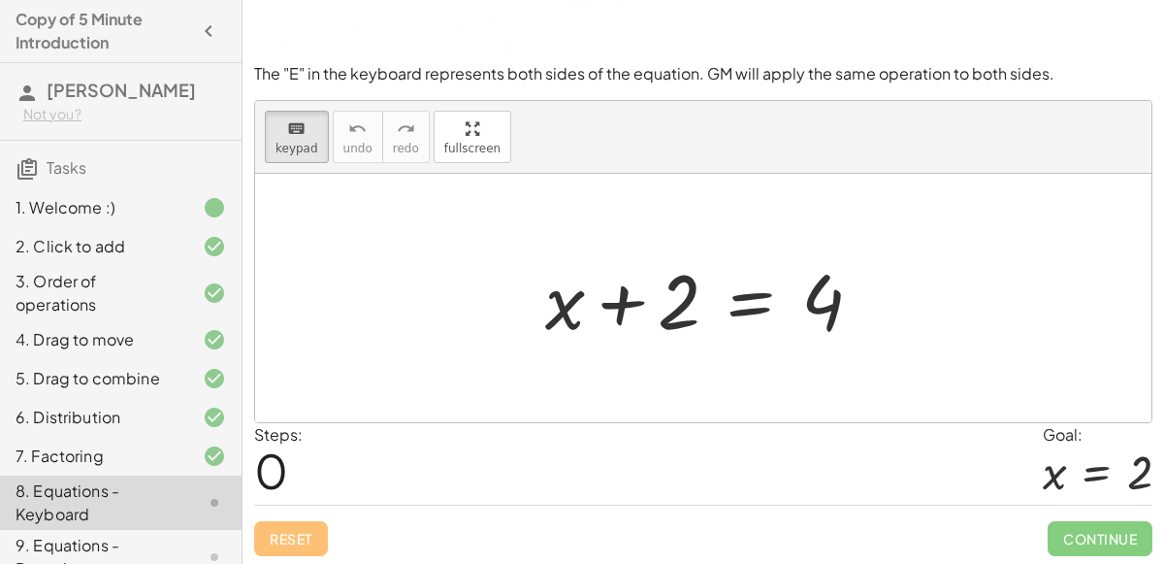
click at [298, 107] on div "keyboard keypad undo [PERSON_NAME] redo fullscreen" at bounding box center [703, 137] width 896 height 73
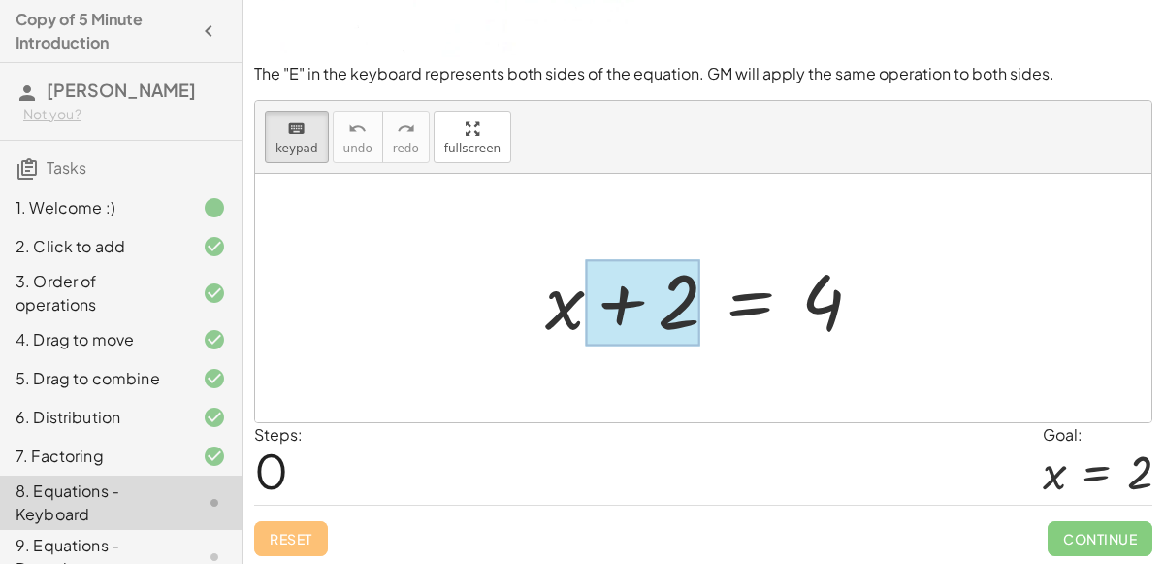
drag, startPoint x: 695, startPoint y: 280, endPoint x: 639, endPoint y: 199, distance: 98.5
click at [649, 309] on div at bounding box center [642, 302] width 115 height 86
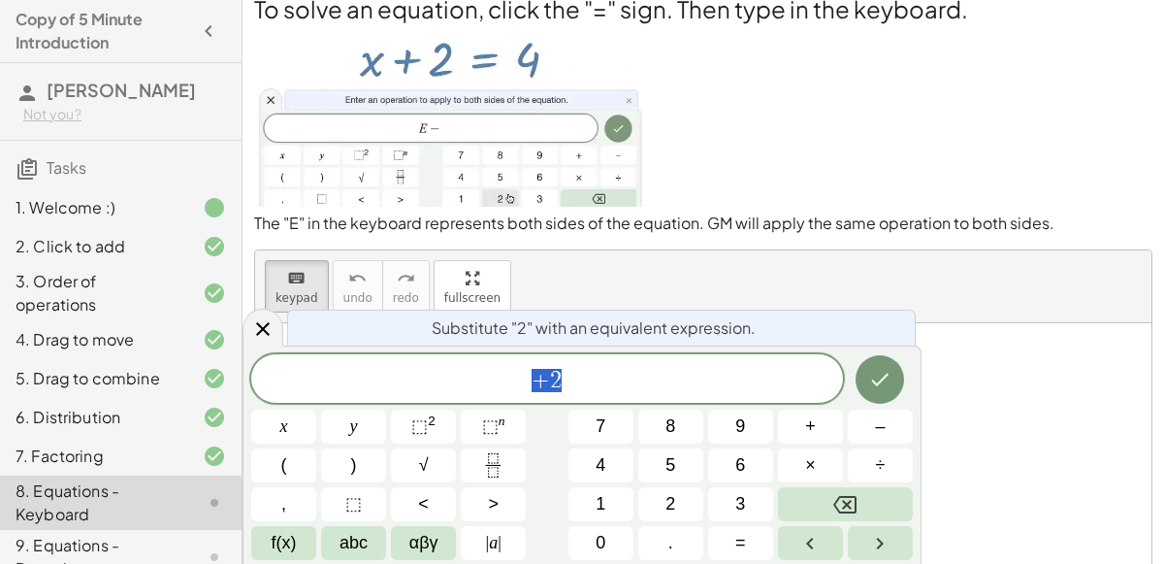
scroll to position [19, 0]
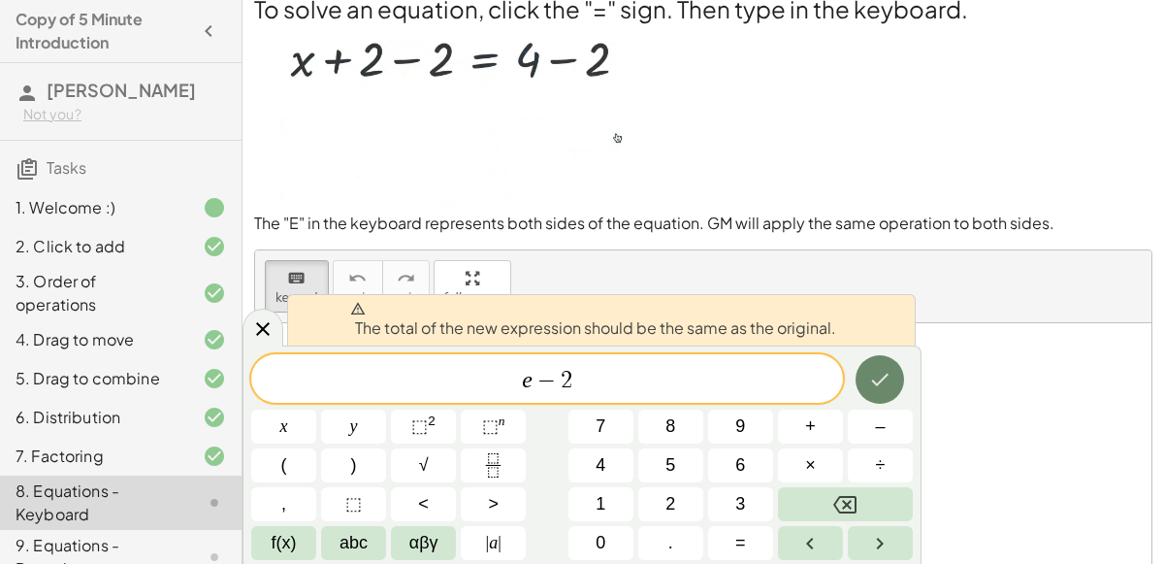
click at [869, 386] on icon "Done" at bounding box center [879, 379] width 23 height 23
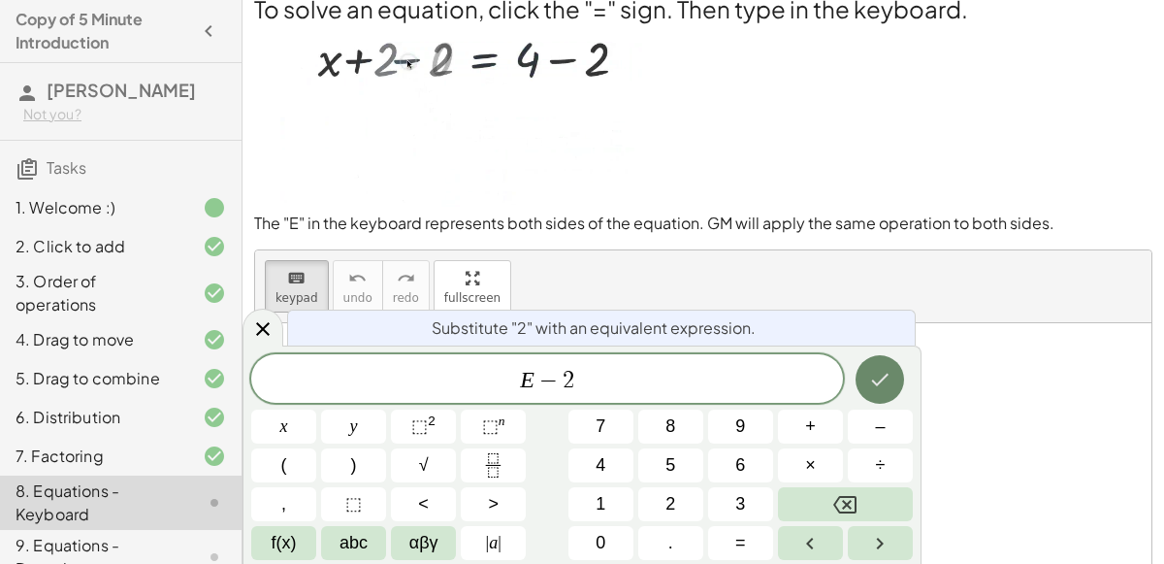
click at [871, 369] on icon "Done" at bounding box center [879, 379] width 23 height 23
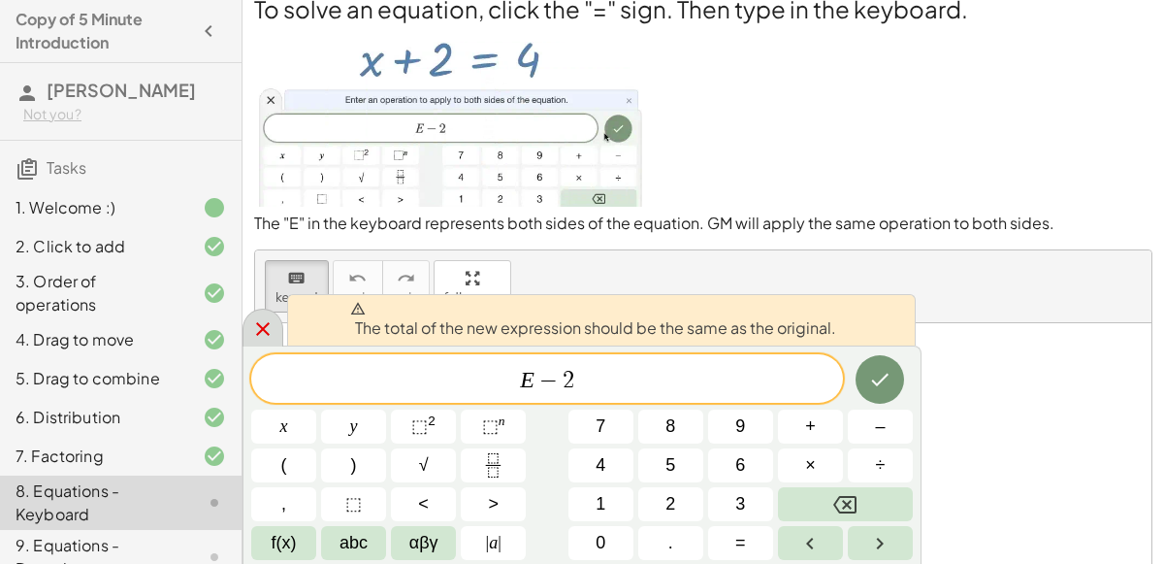
click at [266, 325] on icon at bounding box center [263, 329] width 14 height 14
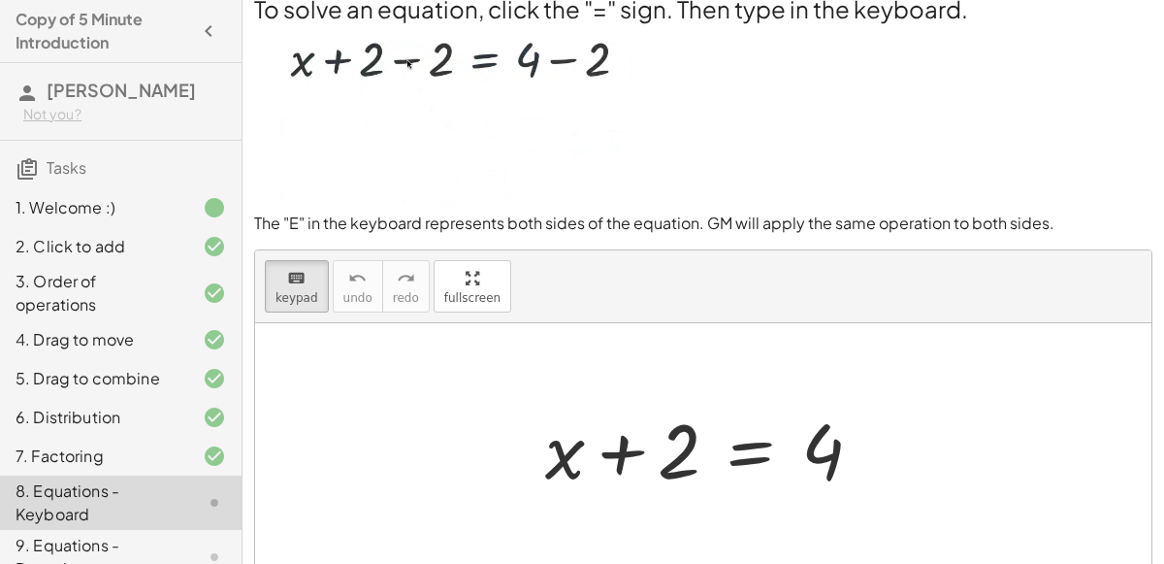
scroll to position [236, 0]
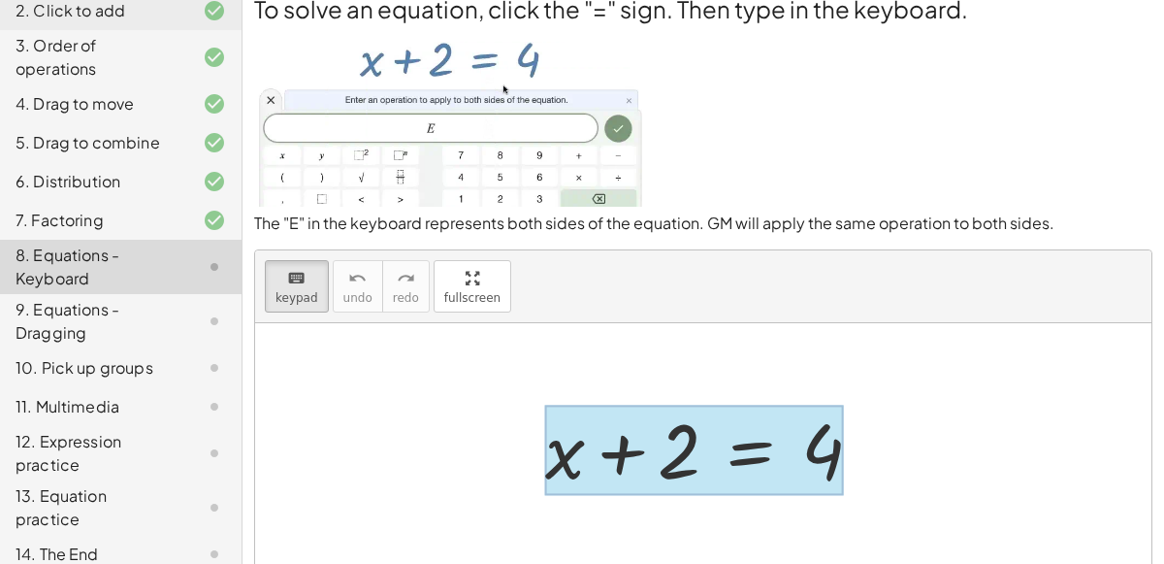
click at [742, 446] on div at bounding box center [694, 450] width 299 height 90
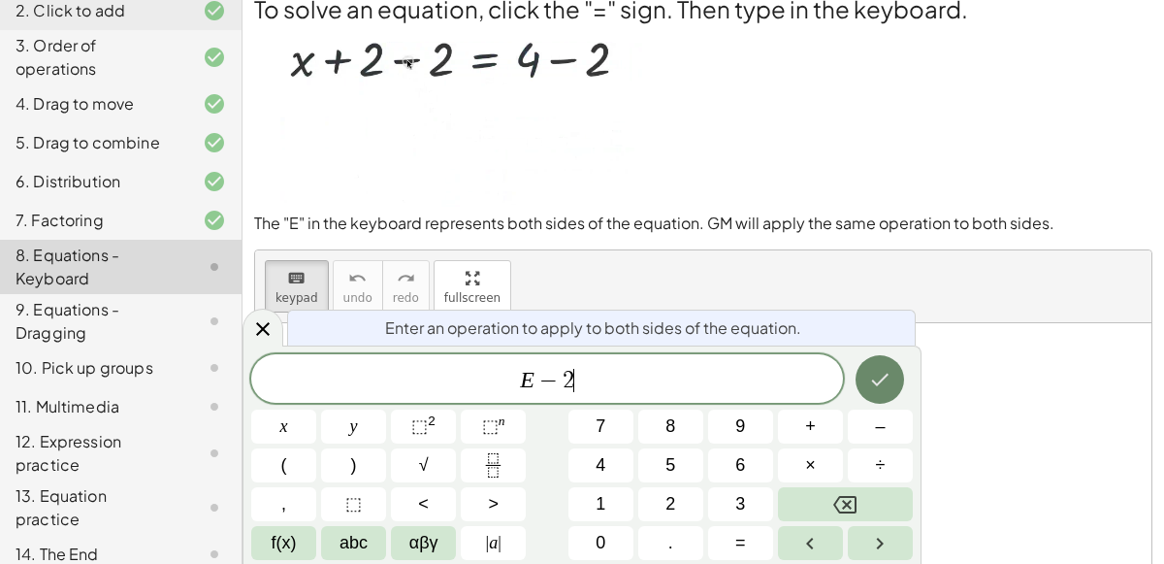
click at [885, 384] on icon "Done" at bounding box center [879, 379] width 23 height 23
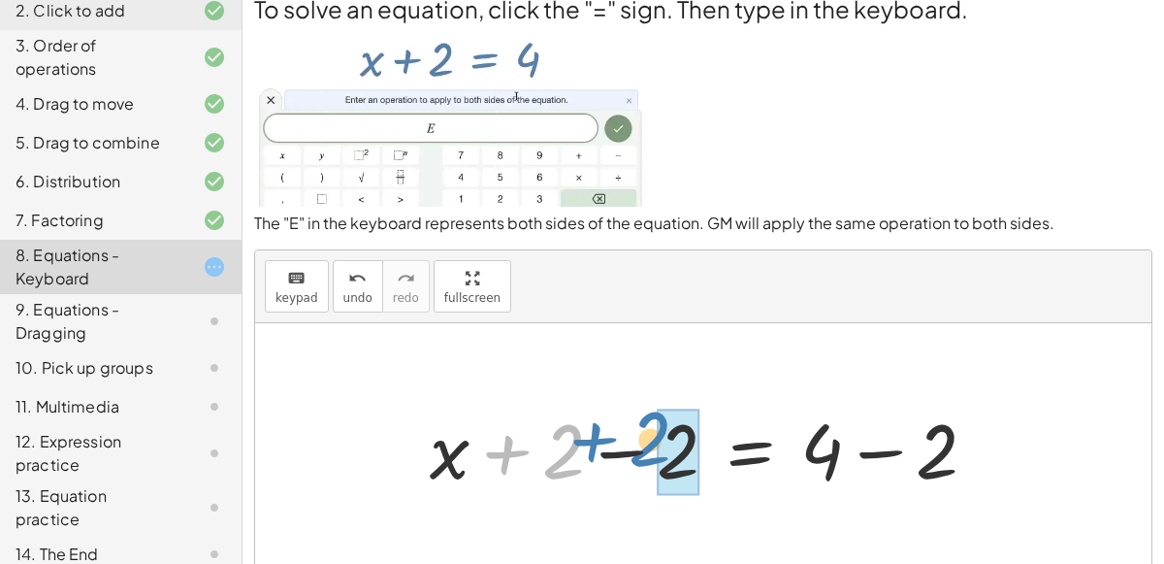
drag, startPoint x: 473, startPoint y: 443, endPoint x: 573, endPoint y: 431, distance: 100.7
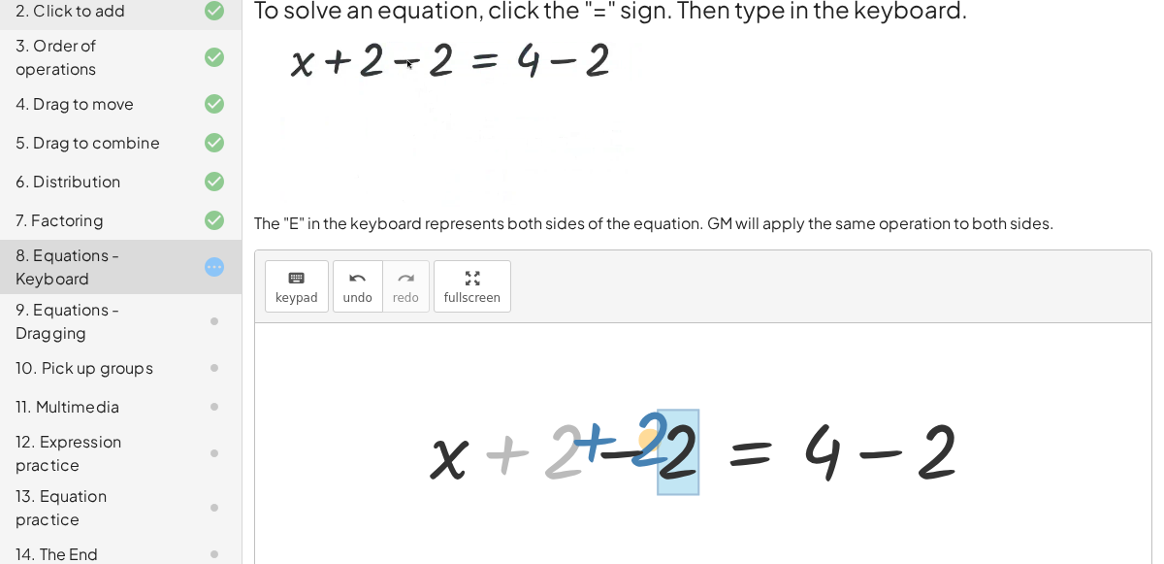
click at [573, 431] on div at bounding box center [711, 448] width 582 height 100
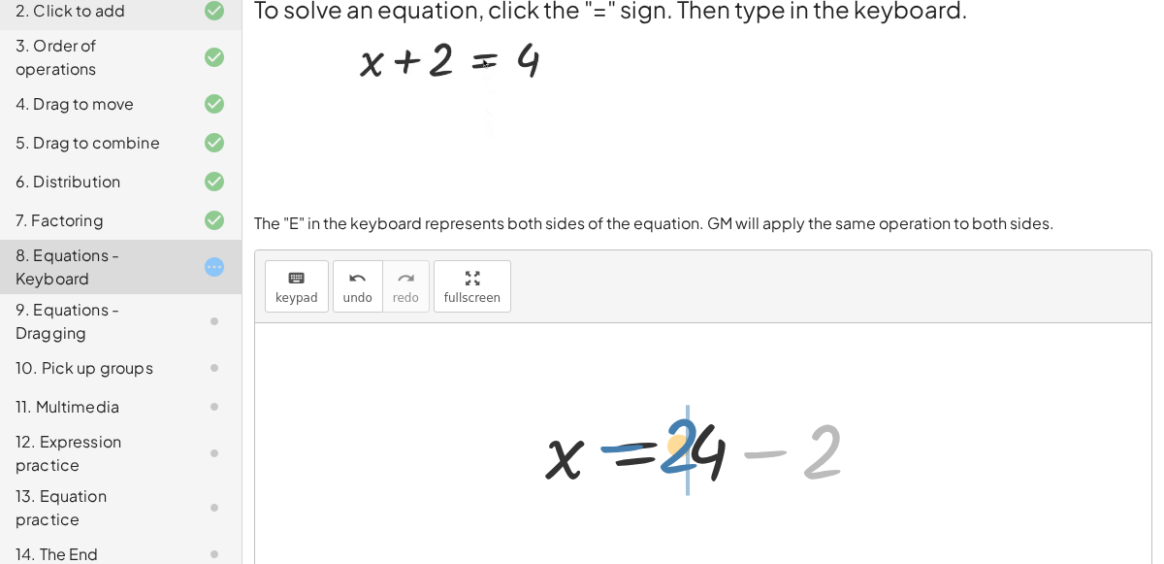
drag, startPoint x: 825, startPoint y: 441, endPoint x: 680, endPoint y: 436, distance: 144.7
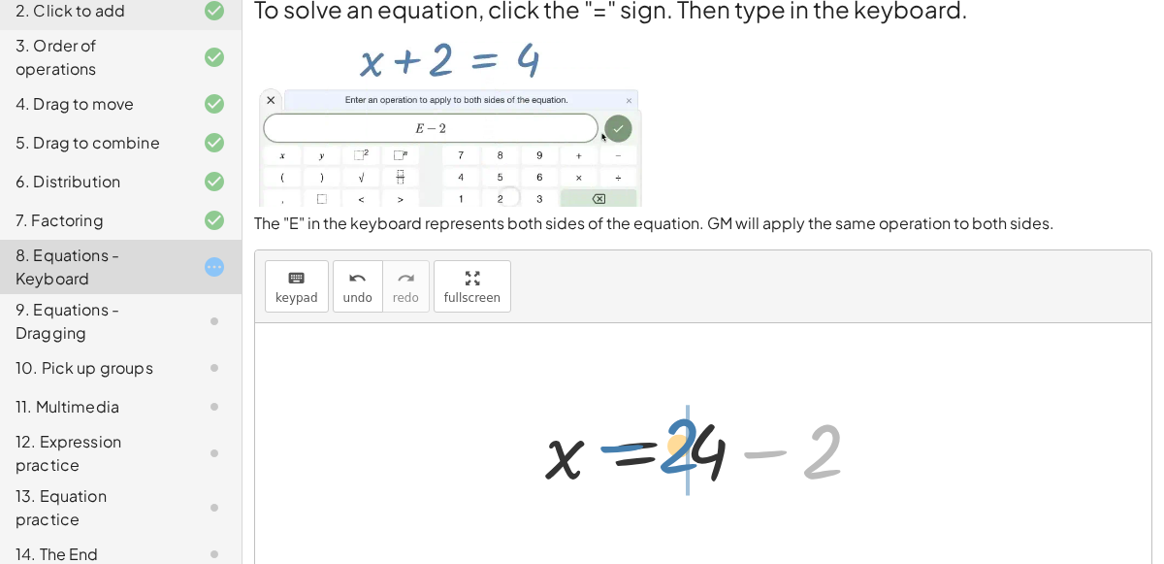
click at [680, 436] on div at bounding box center [712, 448] width 352 height 100
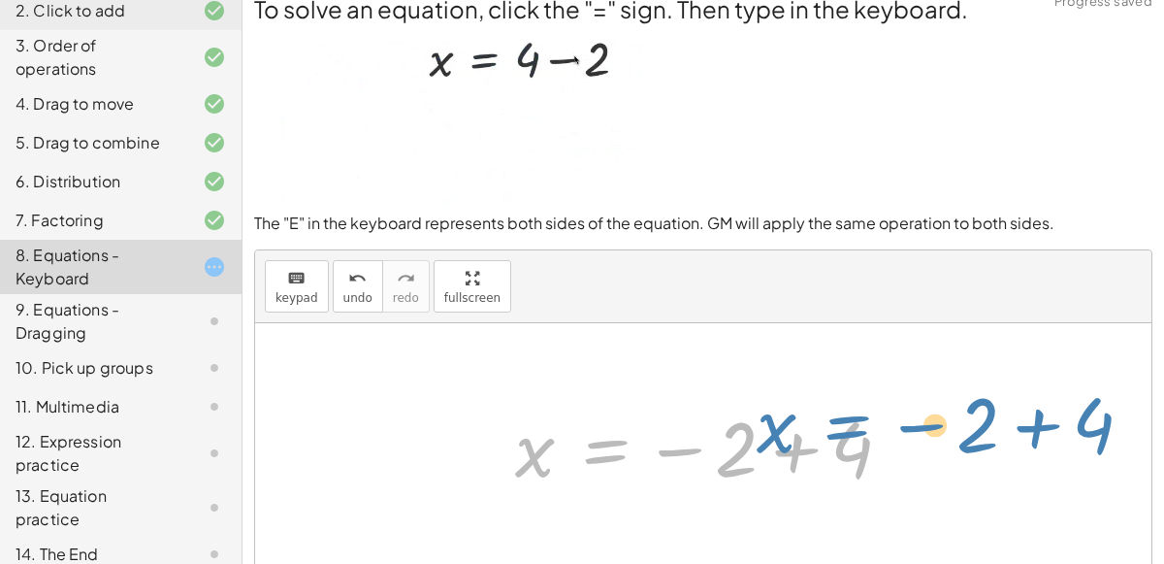
drag, startPoint x: 603, startPoint y: 439, endPoint x: 840, endPoint y: 415, distance: 238.0
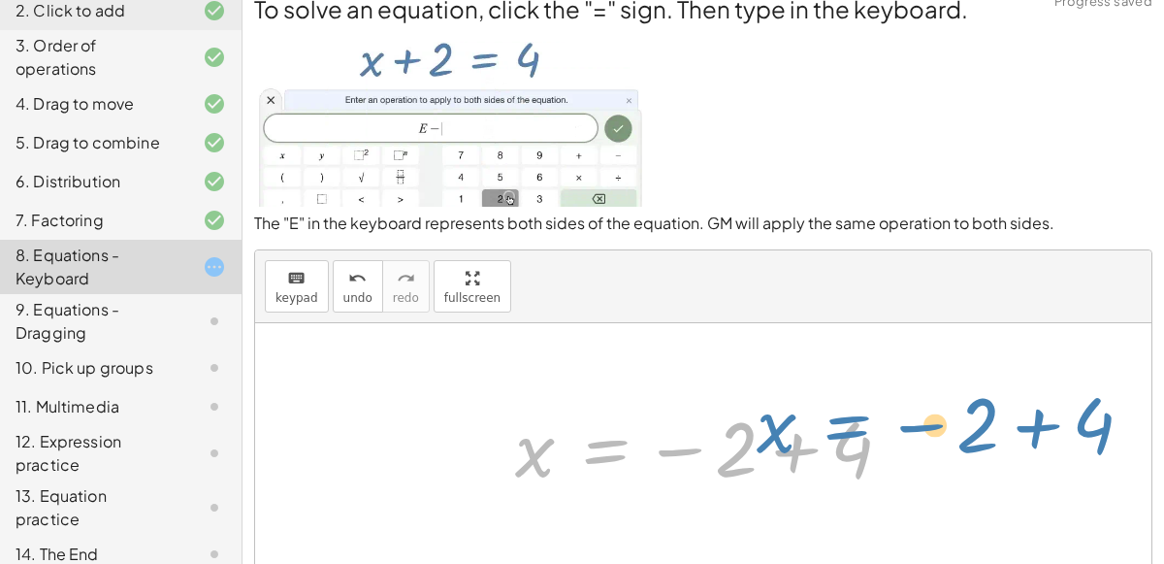
click at [840, 415] on div at bounding box center [710, 448] width 411 height 96
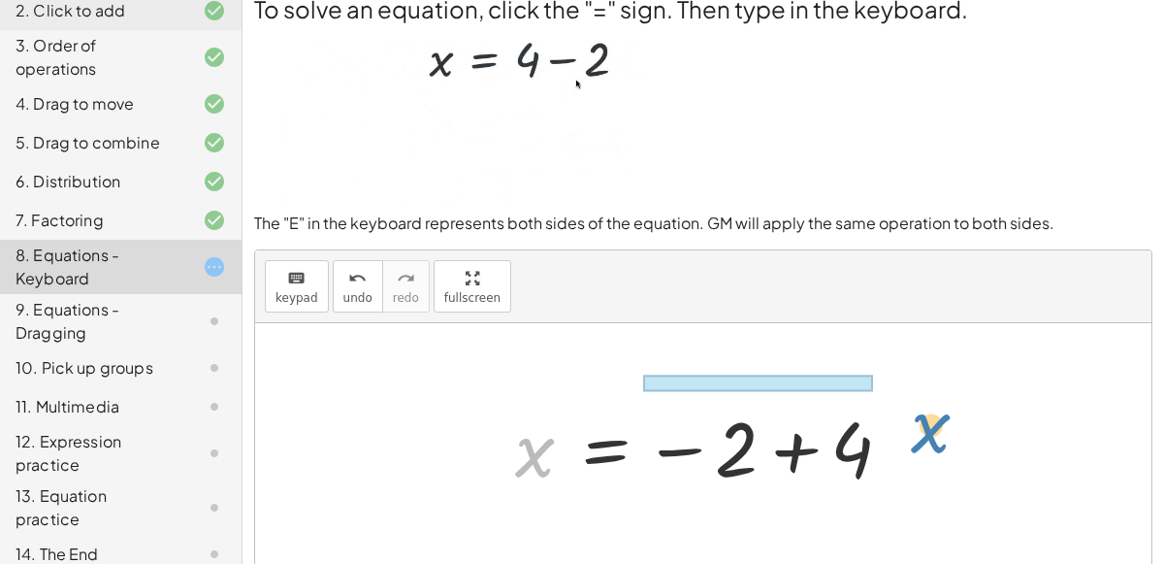
drag, startPoint x: 553, startPoint y: 456, endPoint x: 940, endPoint y: 445, distance: 387.2
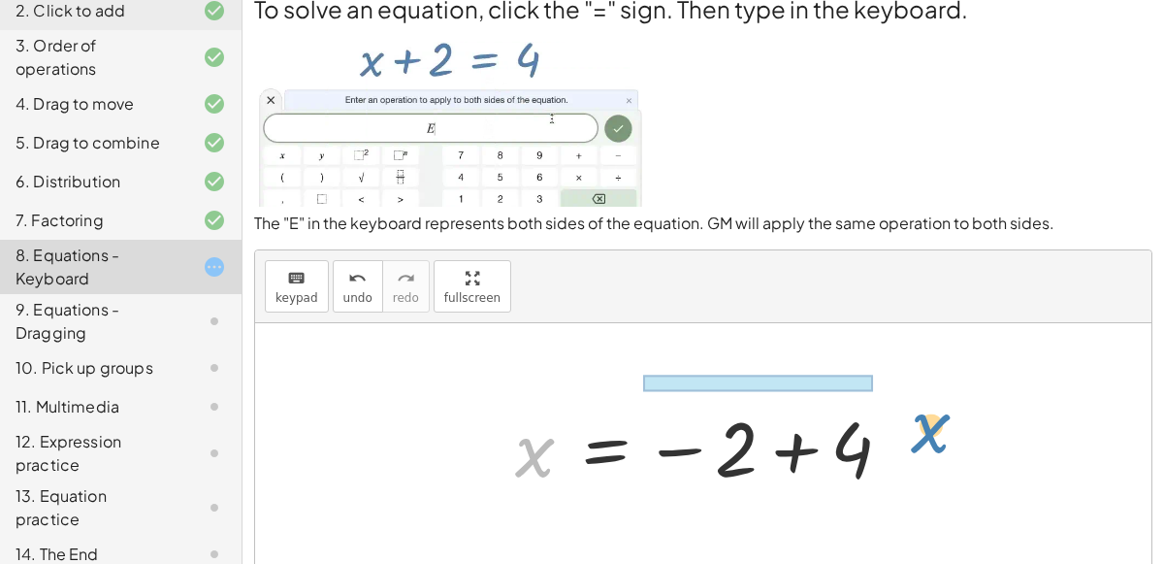
click at [940, 445] on div "+ x + 2 = 4 + x + 2 − 2 = + 4 − 2 + x + 0 = + 4 − 2 x = + 4 − 2 x x = 4 + − 2" at bounding box center [703, 447] width 896 height 248
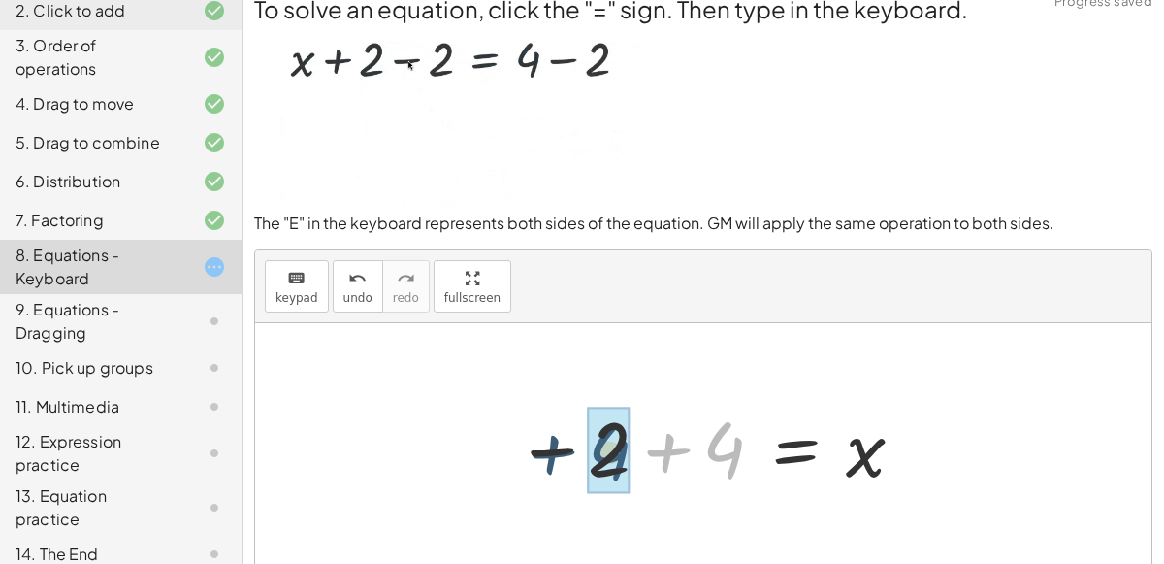
drag, startPoint x: 726, startPoint y: 451, endPoint x: 612, endPoint y: 452, distance: 113.5
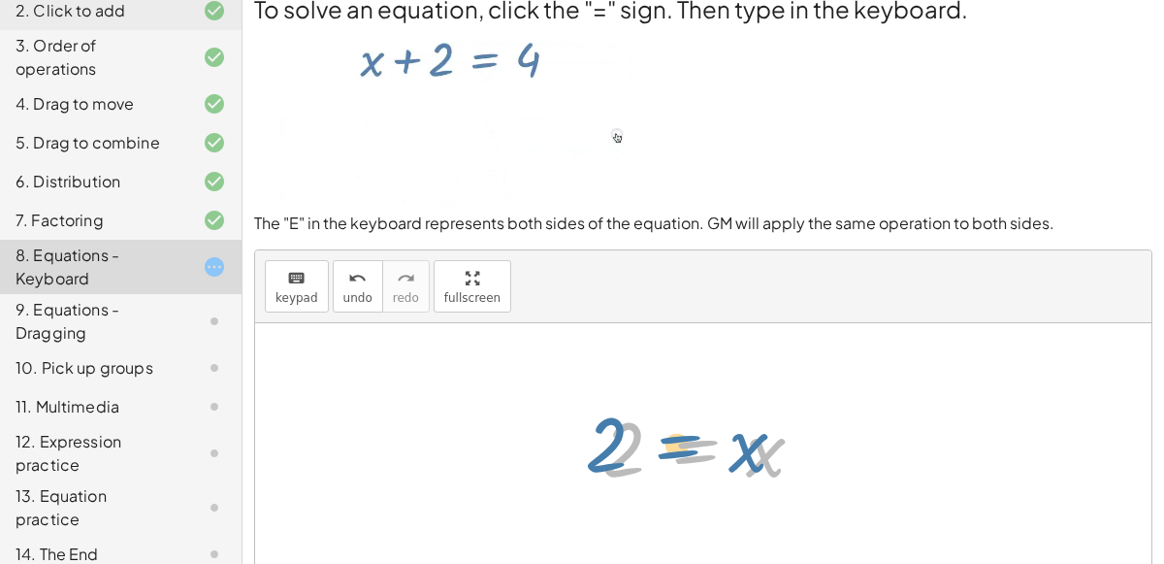
drag, startPoint x: 743, startPoint y: 443, endPoint x: 729, endPoint y: 439, distance: 15.3
click at [729, 439] on div at bounding box center [711, 448] width 237 height 96
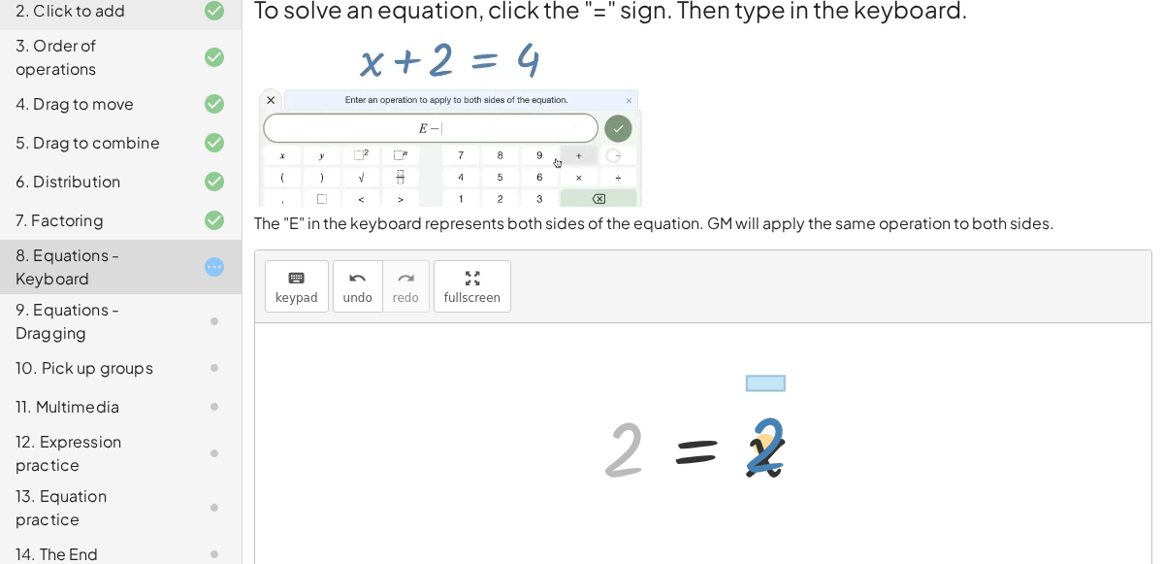
drag, startPoint x: 636, startPoint y: 434, endPoint x: 789, endPoint y: 428, distance: 152.4
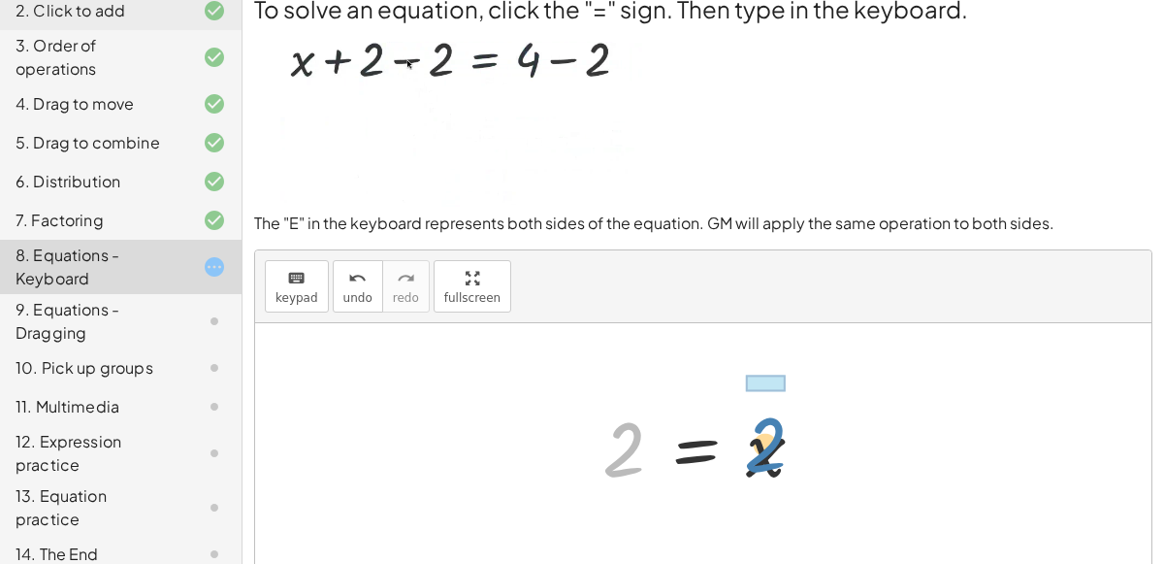
click at [789, 428] on div at bounding box center [711, 448] width 237 height 96
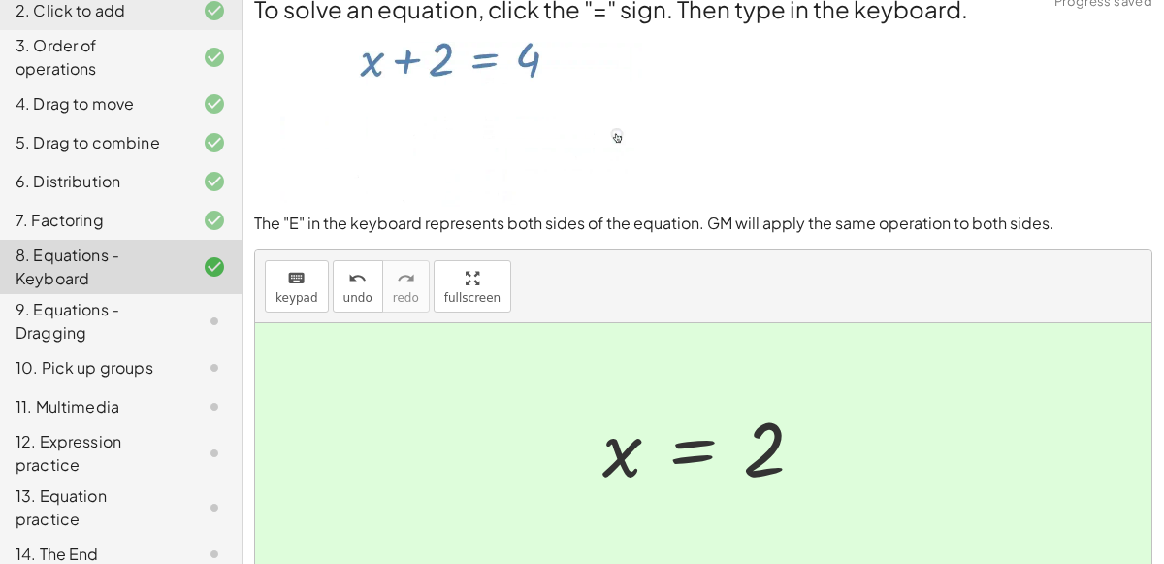
click at [114, 331] on div "9. Equations - Dragging" at bounding box center [94, 321] width 156 height 47
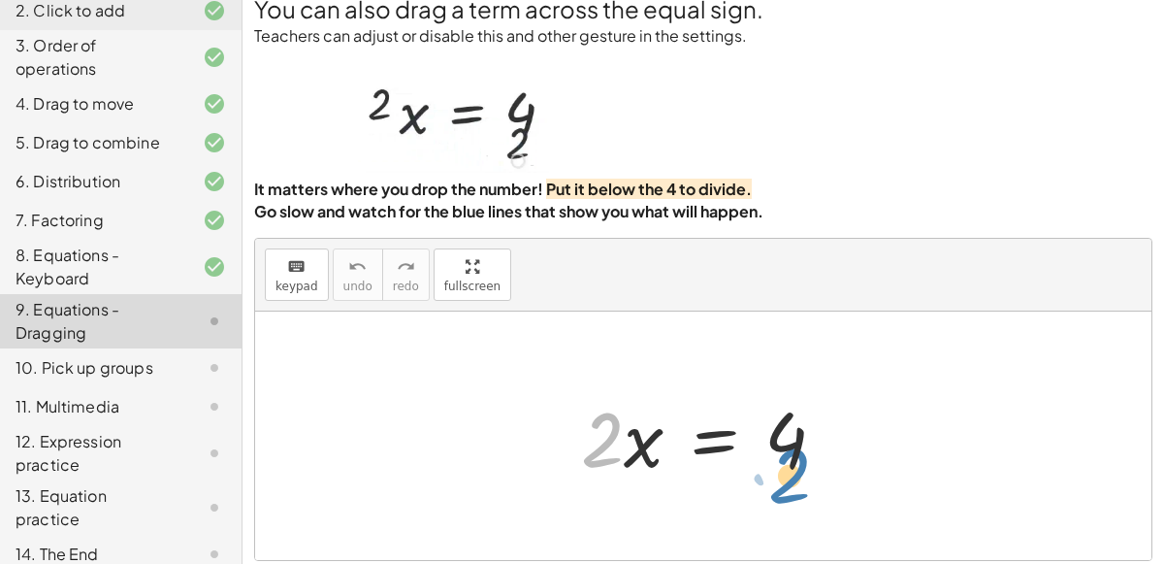
drag, startPoint x: 610, startPoint y: 425, endPoint x: 797, endPoint y: 461, distance: 190.6
click at [797, 461] on div at bounding box center [710, 436] width 279 height 100
drag, startPoint x: 606, startPoint y: 447, endPoint x: 796, endPoint y: 451, distance: 189.2
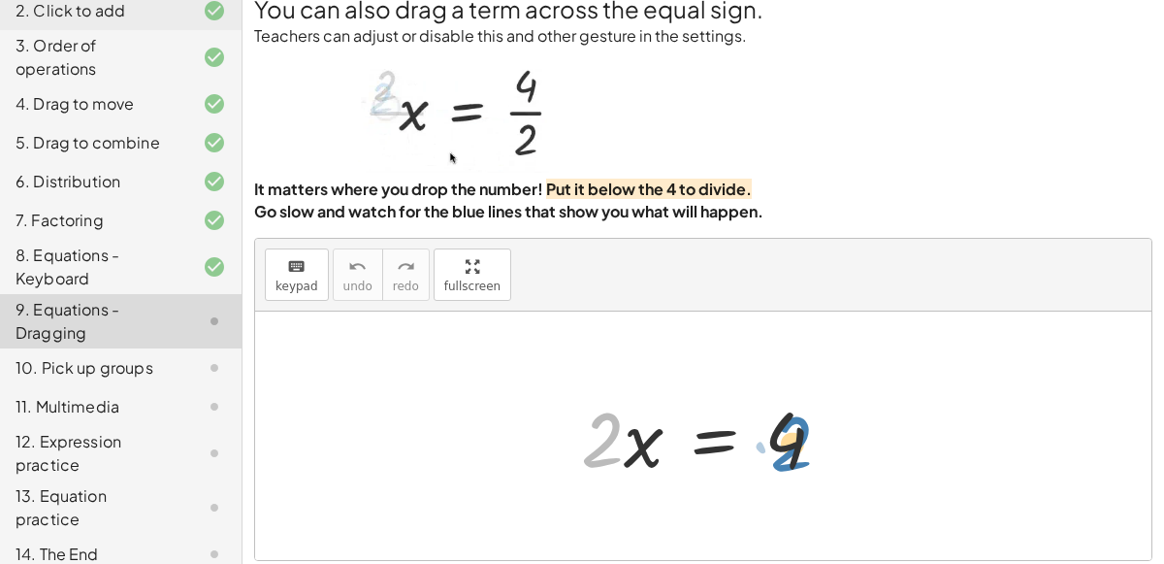
click at [796, 451] on div at bounding box center [710, 436] width 279 height 100
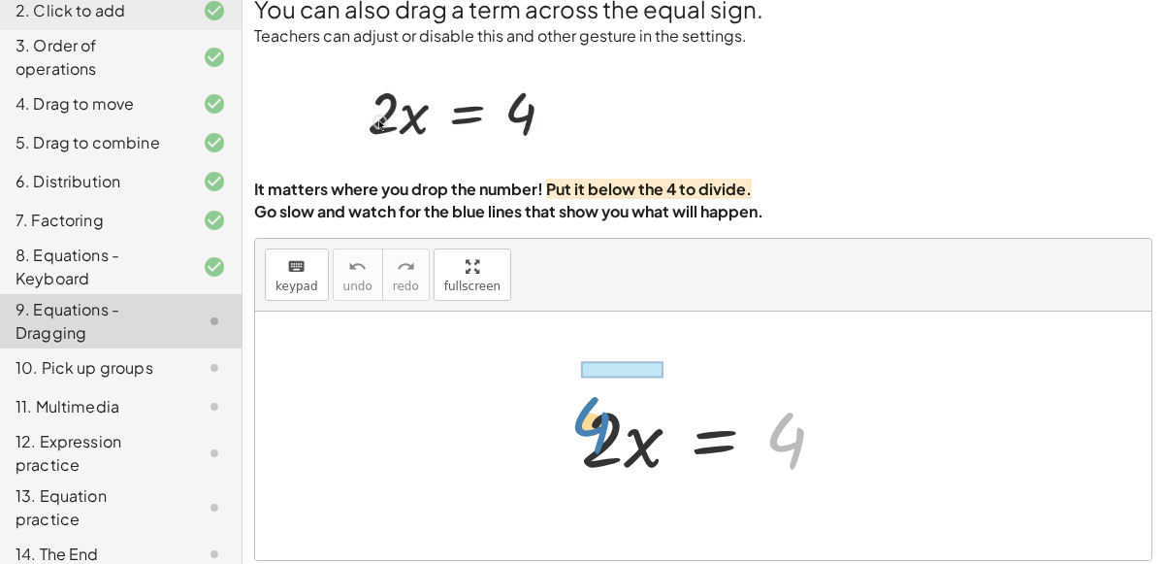
drag, startPoint x: 801, startPoint y: 423, endPoint x: 605, endPoint y: 407, distance: 196.6
click at [605, 407] on div at bounding box center [710, 436] width 279 height 100
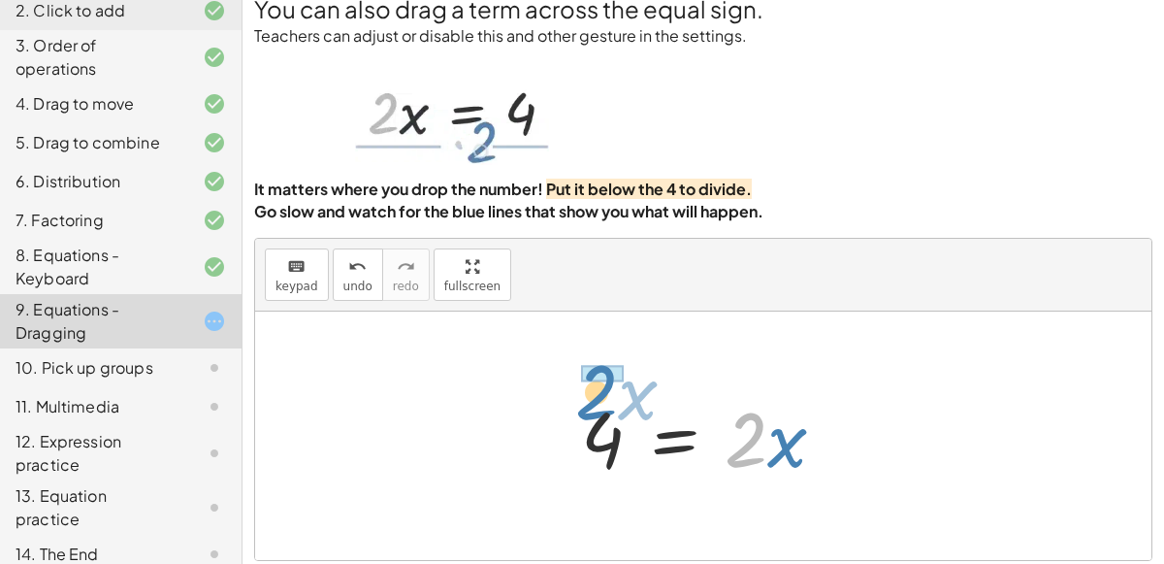
drag, startPoint x: 730, startPoint y: 436, endPoint x: 580, endPoint y: 387, distance: 157.1
click at [580, 387] on div at bounding box center [710, 436] width 279 height 100
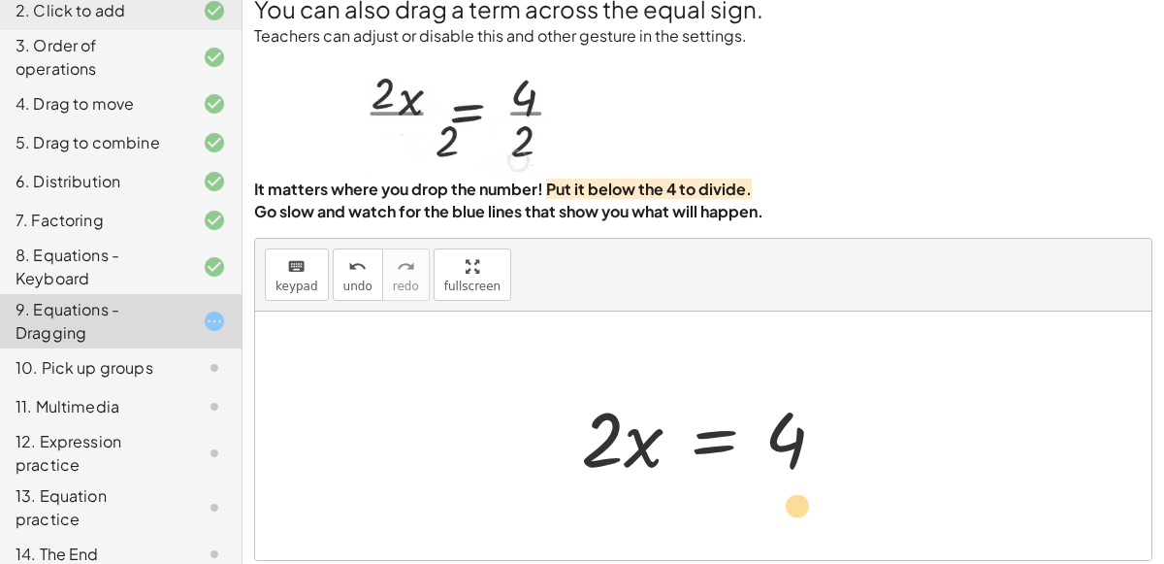
drag, startPoint x: 611, startPoint y: 431, endPoint x: 792, endPoint y: 473, distance: 185.4
click at [792, 473] on div at bounding box center [710, 436] width 279 height 100
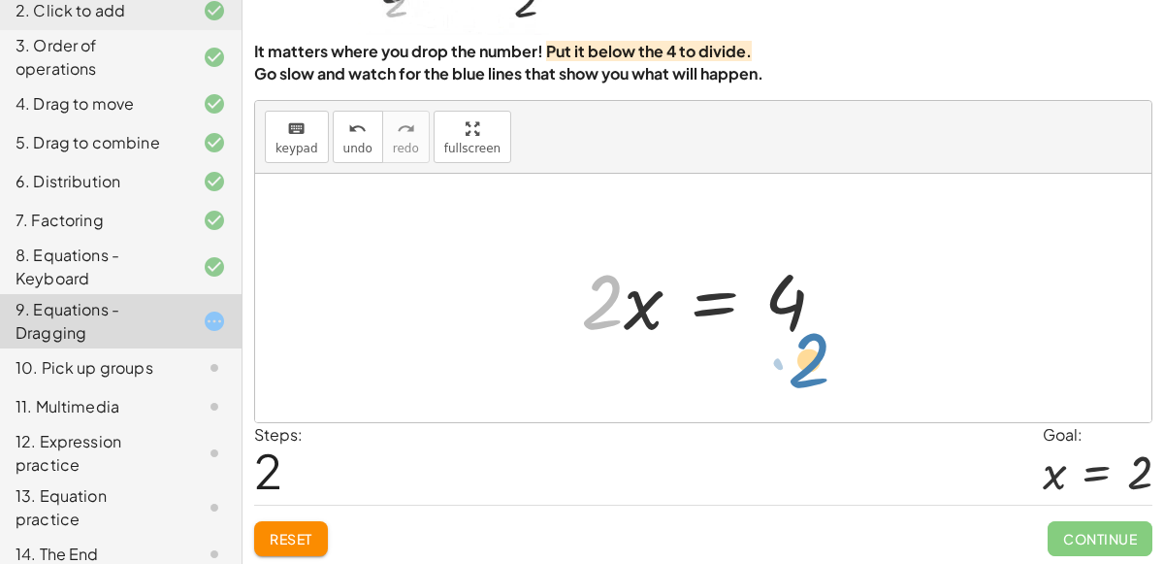
drag, startPoint x: 604, startPoint y: 308, endPoint x: 808, endPoint y: 365, distance: 211.6
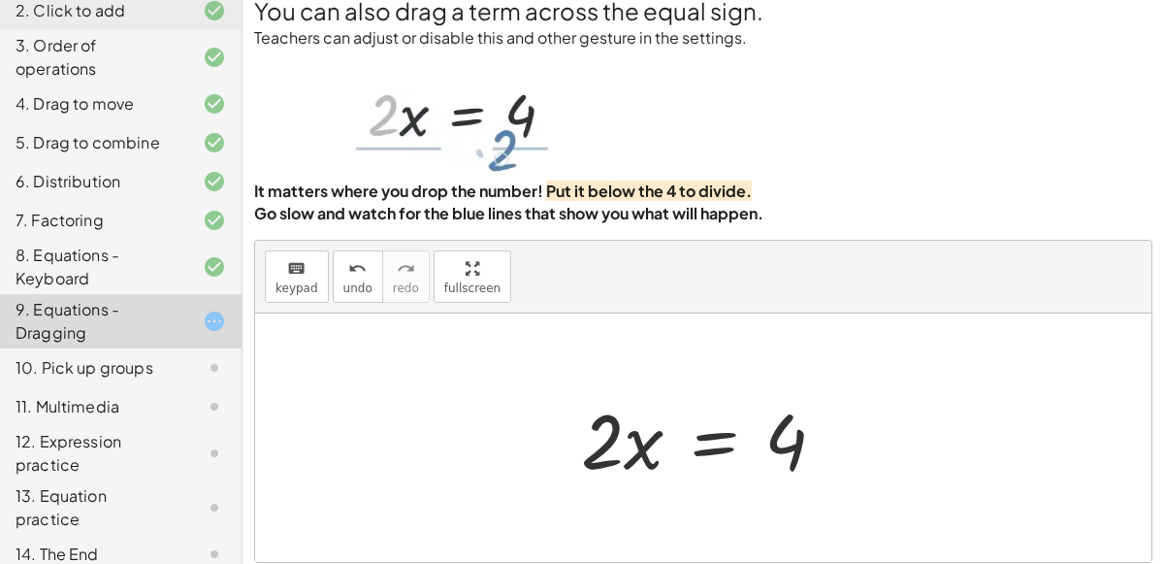
scroll to position [15, 0]
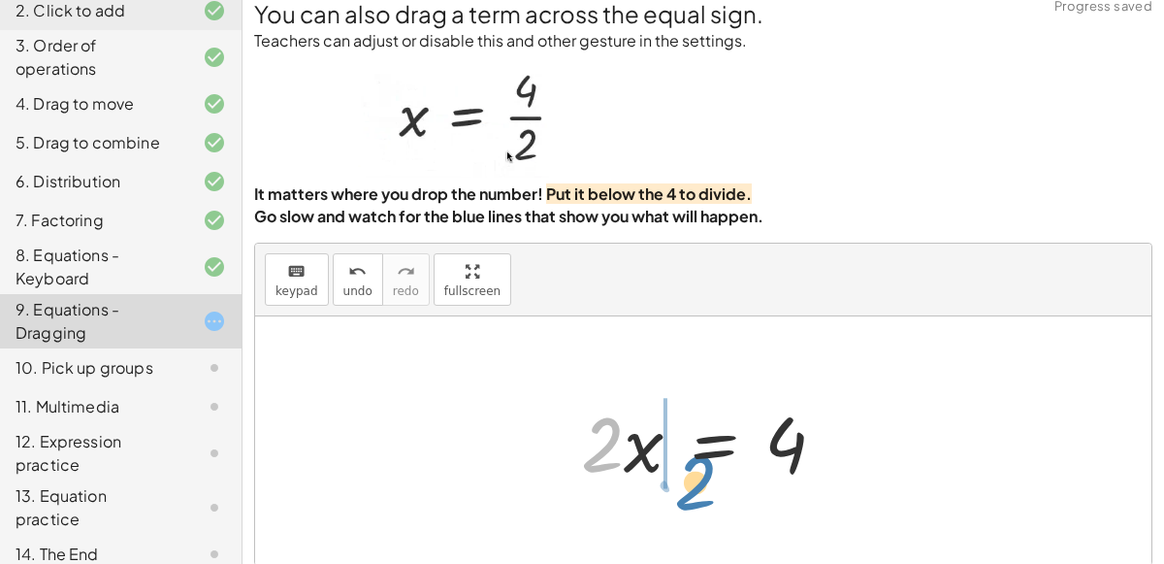
drag, startPoint x: 608, startPoint y: 445, endPoint x: 672, endPoint y: 471, distance: 68.8
click at [672, 471] on div at bounding box center [710, 441] width 279 height 100
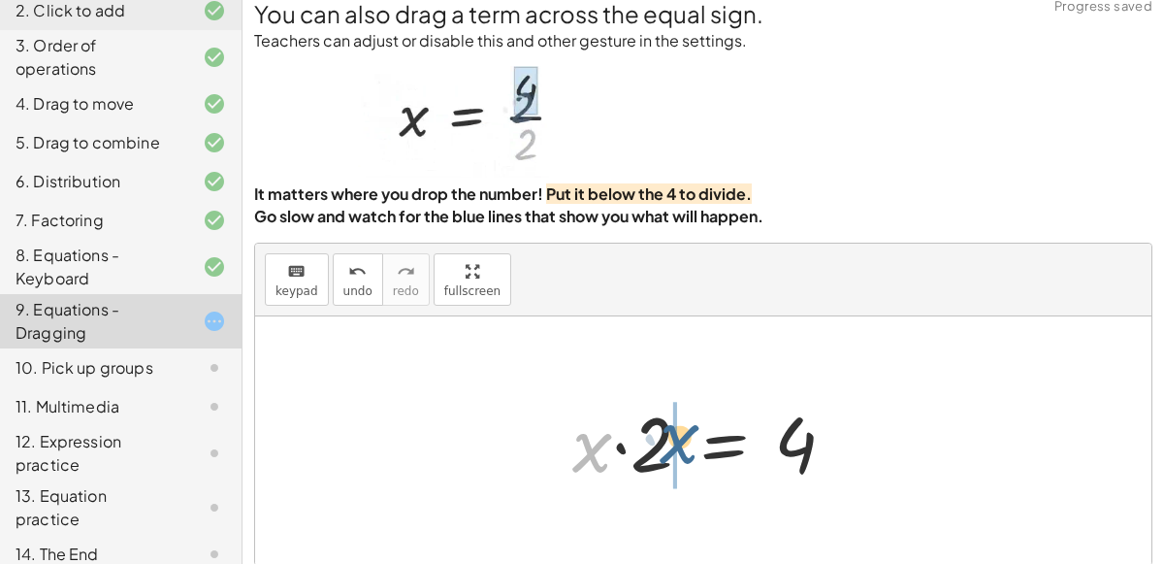
drag, startPoint x: 603, startPoint y: 448, endPoint x: 692, endPoint y: 440, distance: 88.6
click at [692, 440] on div at bounding box center [712, 441] width 298 height 100
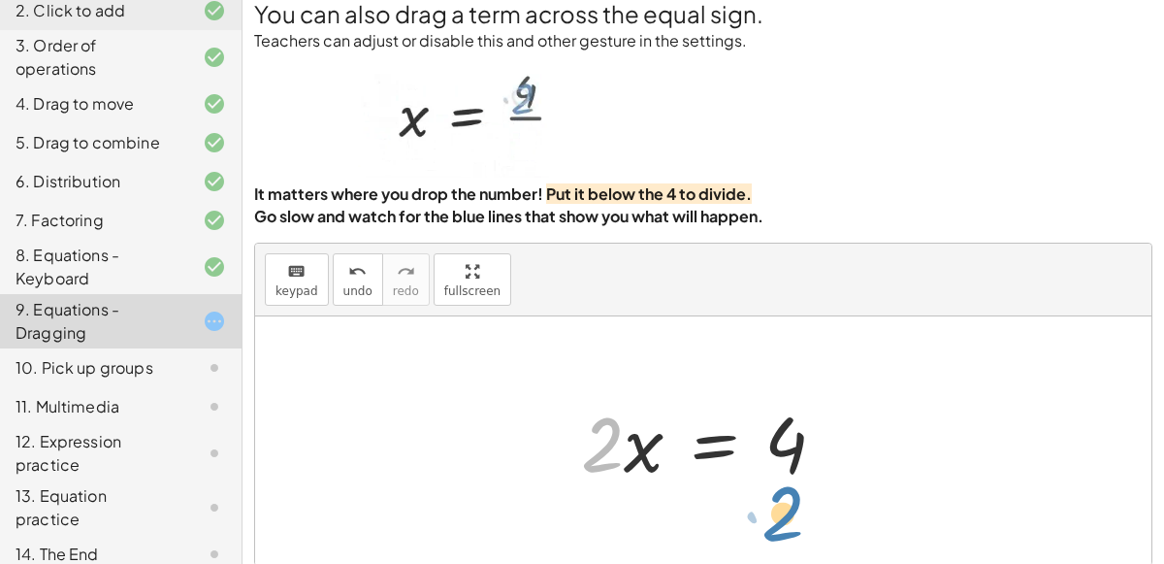
drag, startPoint x: 608, startPoint y: 442, endPoint x: 791, endPoint y: 512, distance: 195.3
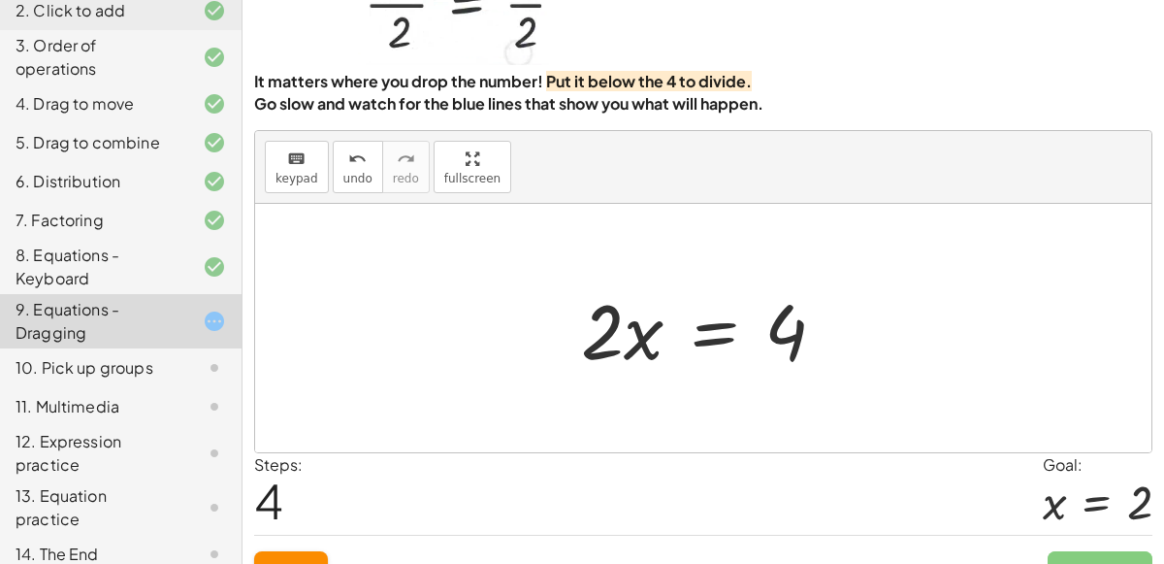
scroll to position [157, 0]
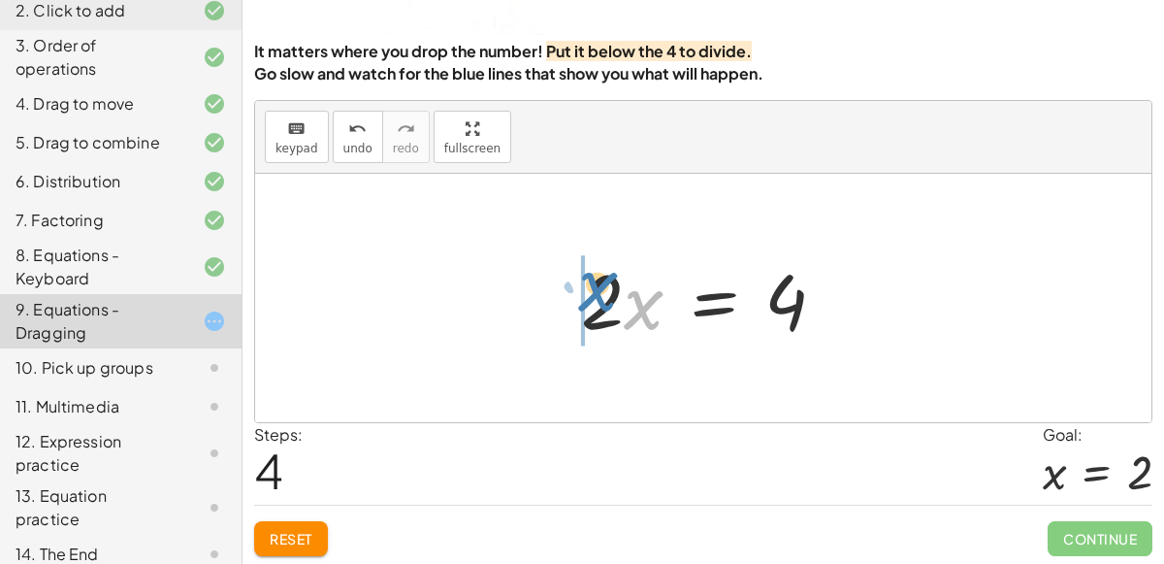
drag, startPoint x: 633, startPoint y: 302, endPoint x: 580, endPoint y: 283, distance: 55.5
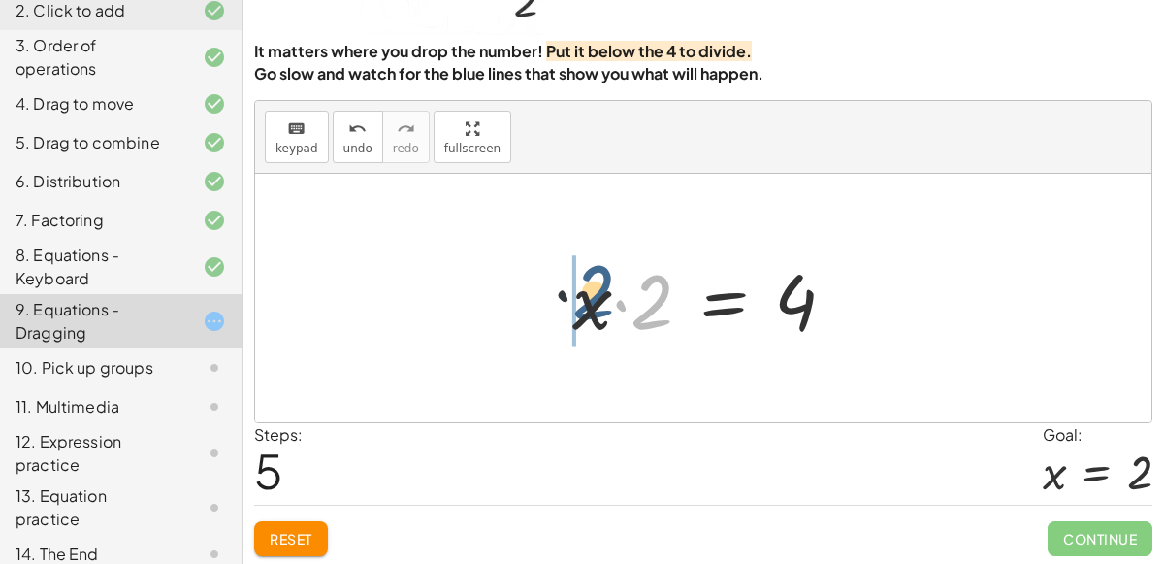
drag, startPoint x: 648, startPoint y: 292, endPoint x: 580, endPoint y: 283, distance: 68.5
click at [580, 283] on div at bounding box center [712, 298] width 298 height 100
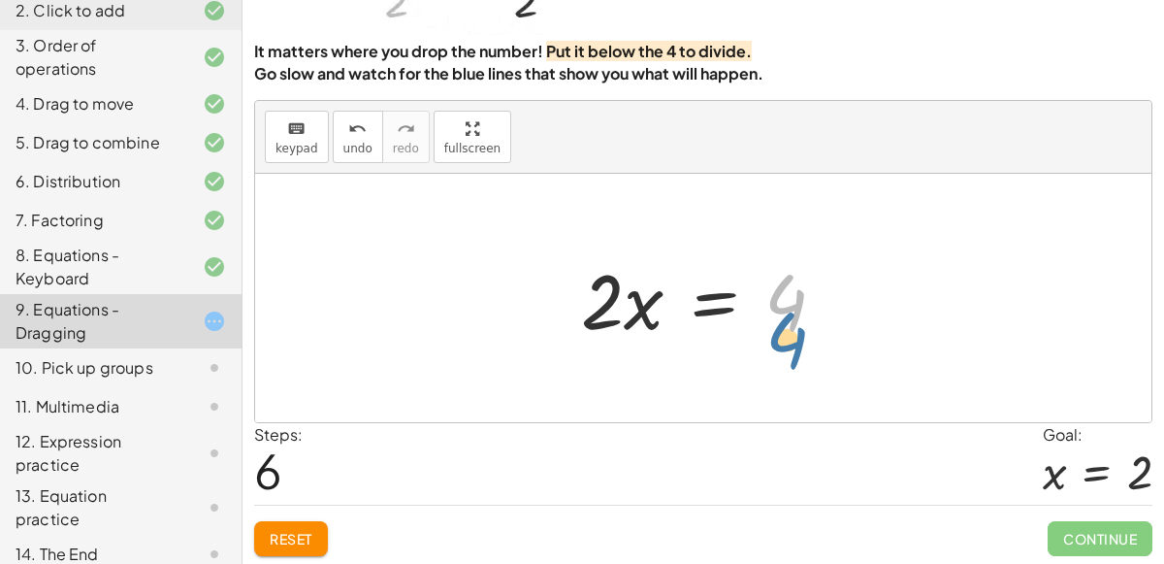
drag, startPoint x: 780, startPoint y: 298, endPoint x: 786, endPoint y: 328, distance: 30.6
click at [786, 328] on div at bounding box center [710, 298] width 279 height 100
drag, startPoint x: 786, startPoint y: 308, endPoint x: 800, endPoint y: 303, distance: 15.3
click at [800, 303] on div at bounding box center [710, 298] width 279 height 100
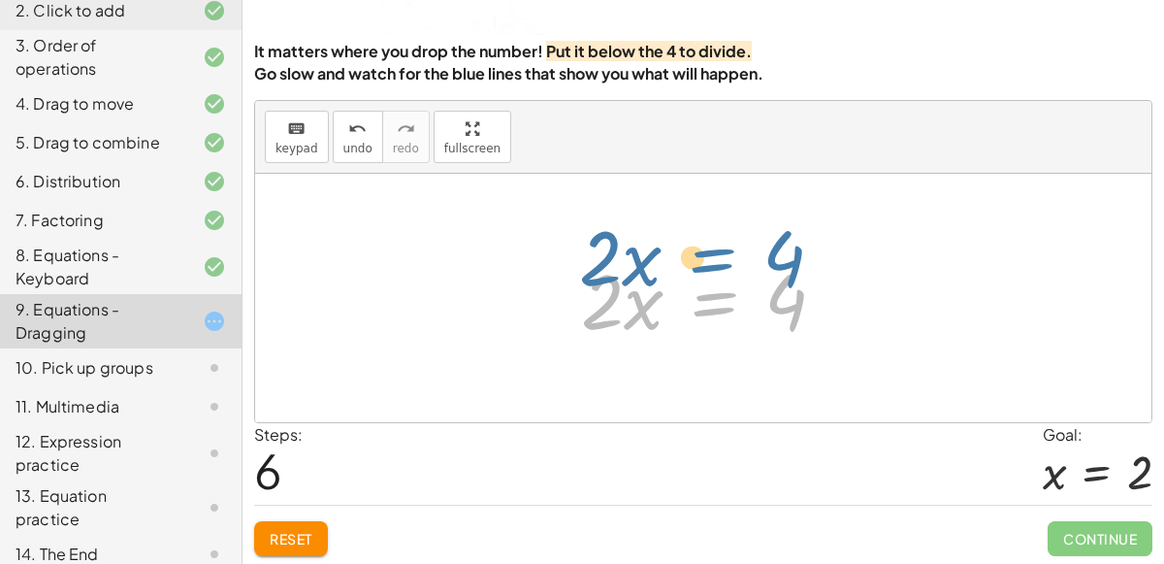
drag, startPoint x: 726, startPoint y: 300, endPoint x: 727, endPoint y: 272, distance: 28.2
click at [727, 272] on div at bounding box center [710, 298] width 279 height 100
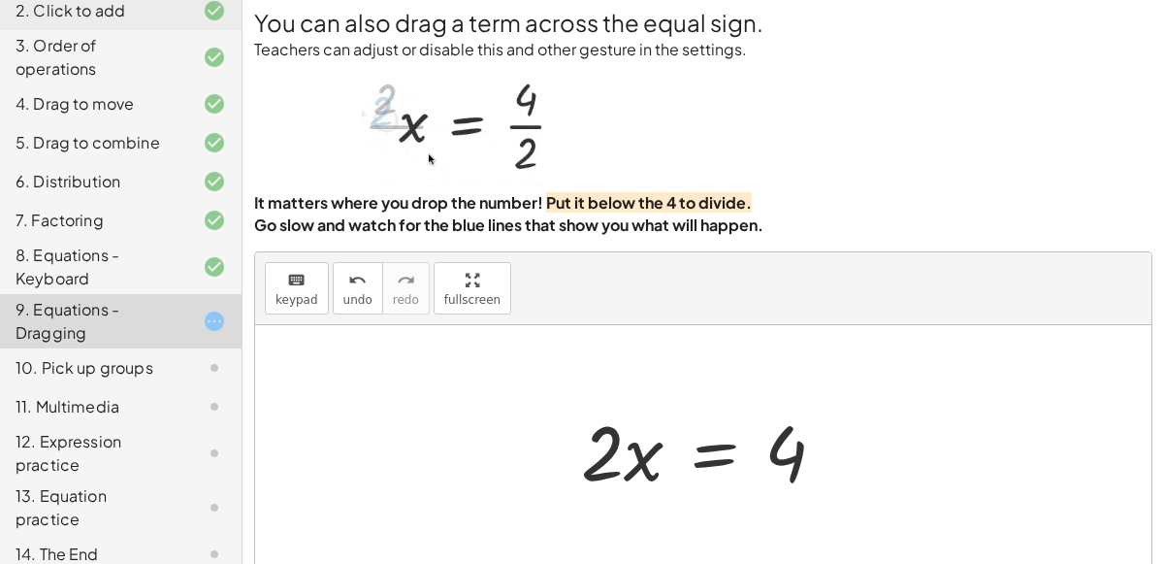
scroll to position [7, 0]
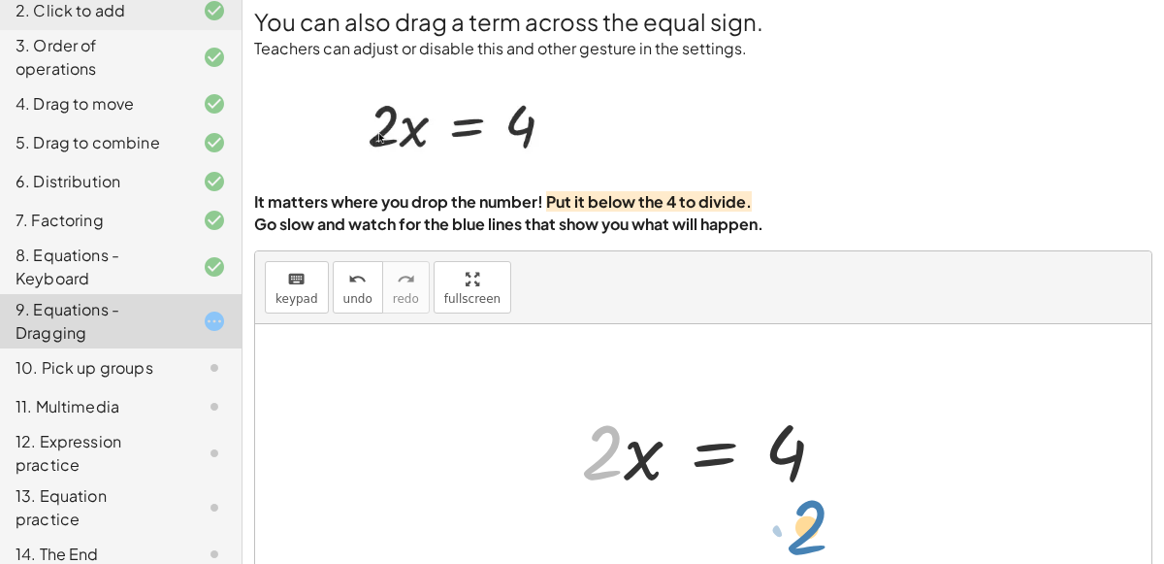
drag, startPoint x: 594, startPoint y: 422, endPoint x: 796, endPoint y: 496, distance: 215.7
click at [796, 496] on div "· 2 · x = 4 4 = · 2 · x · 2 · x = 4 · x · 2 = 4 · 2 · x = 4 · x · 2 = 4 · 2 · 2…" at bounding box center [704, 449] width 304 height 110
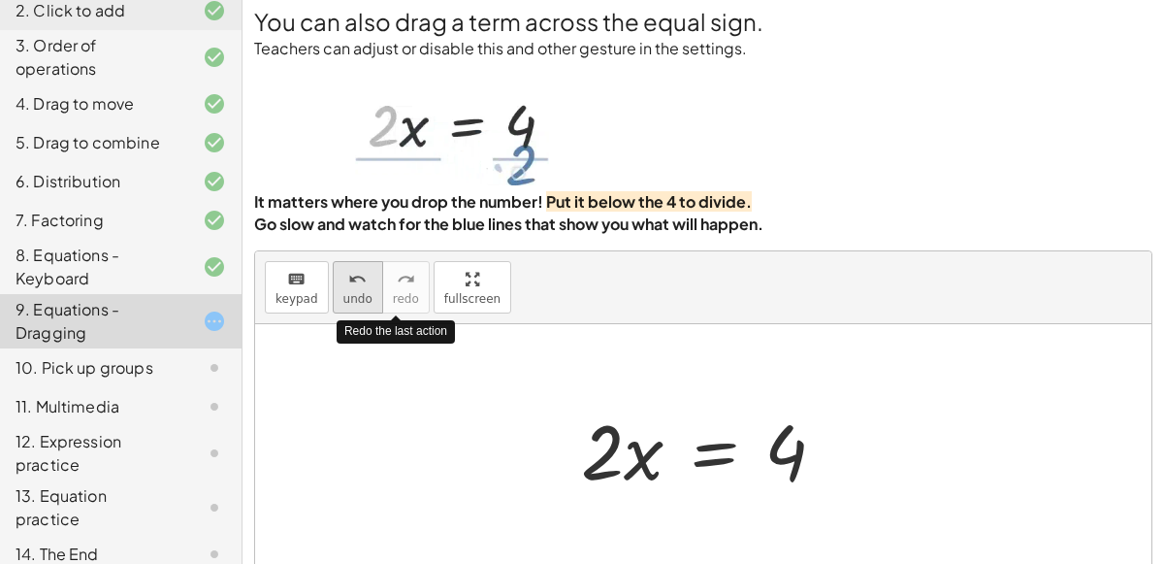
click at [348, 278] on icon "undo" at bounding box center [357, 279] width 18 height 23
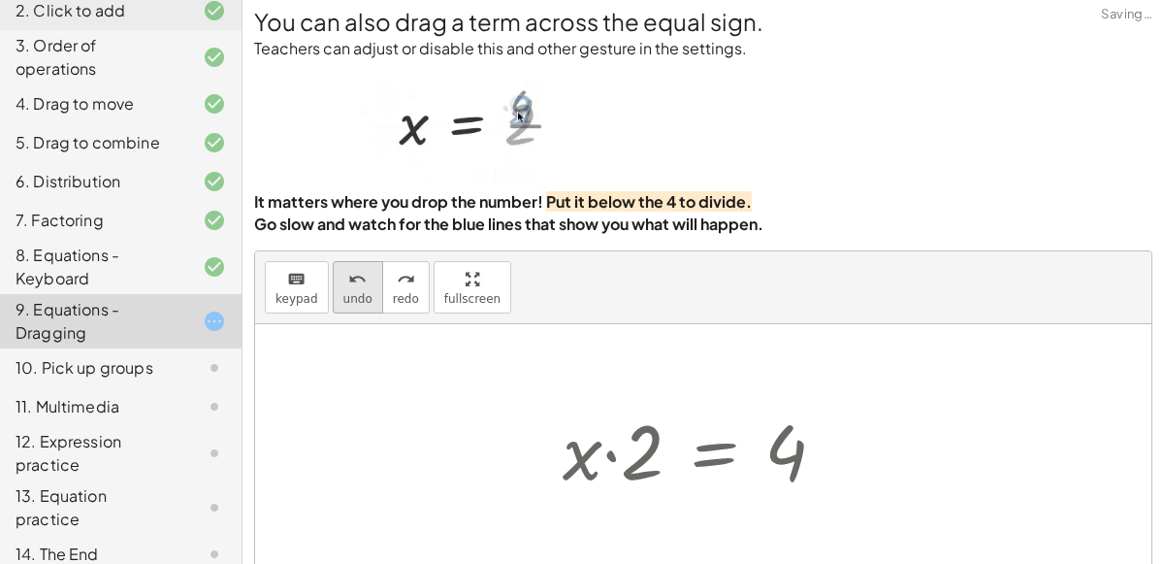
click at [348, 278] on icon "undo" at bounding box center [357, 279] width 18 height 23
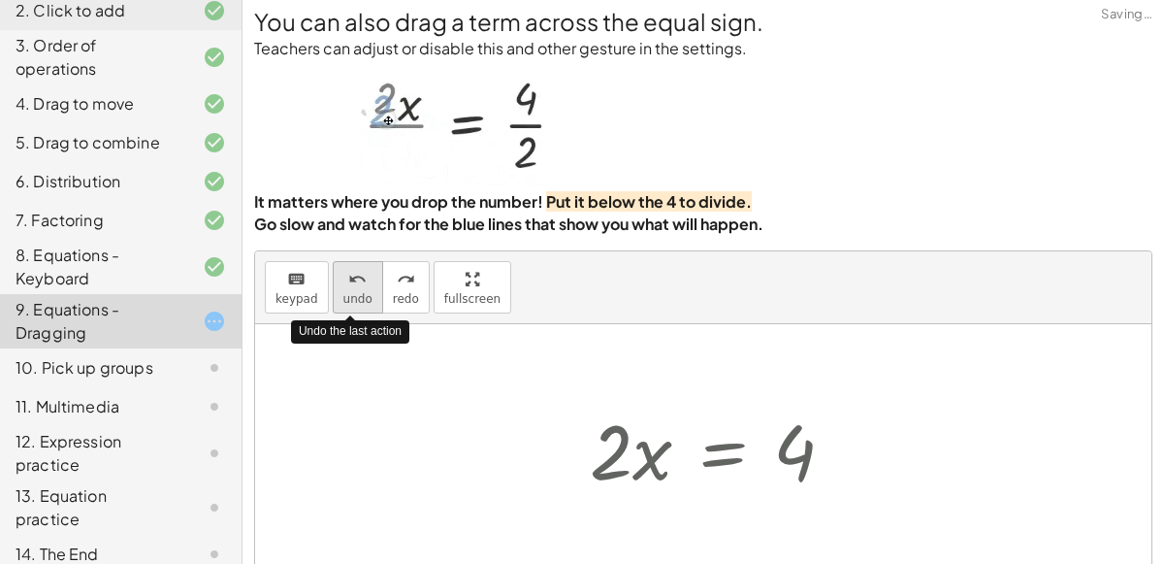
click at [348, 278] on icon "undo" at bounding box center [357, 279] width 18 height 23
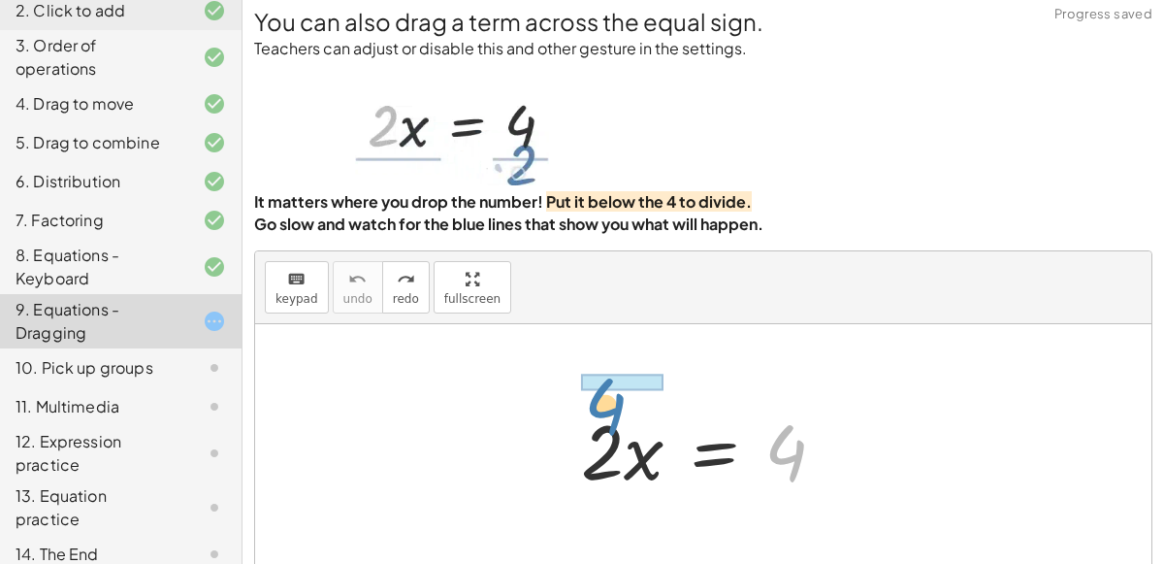
drag, startPoint x: 790, startPoint y: 481, endPoint x: 609, endPoint y: 433, distance: 186.9
click at [609, 433] on div at bounding box center [710, 449] width 279 height 100
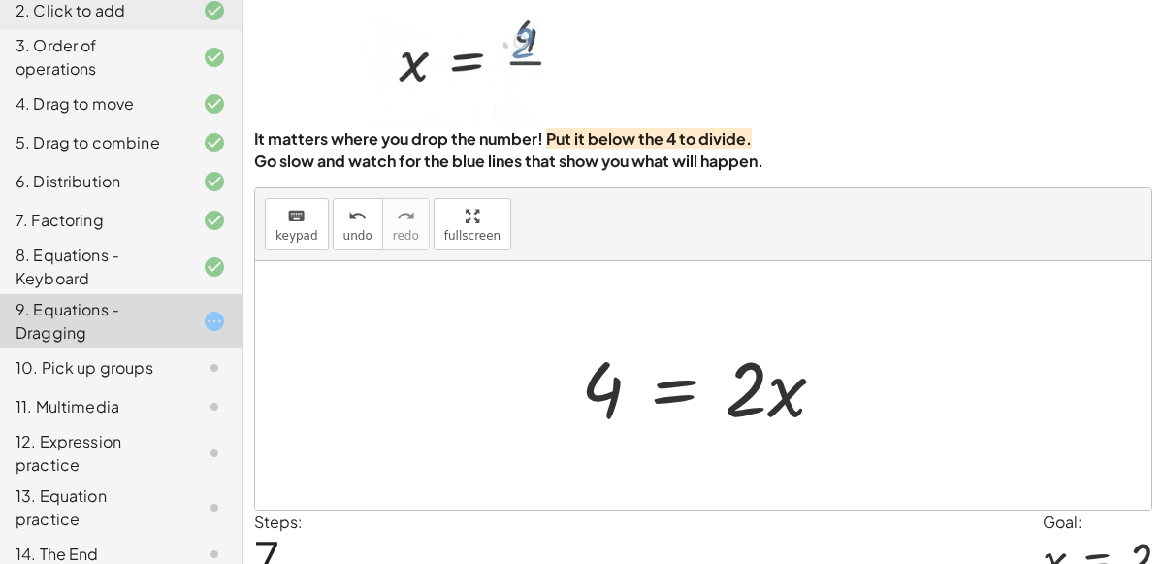
scroll to position [71, 0]
click at [759, 395] on div at bounding box center [710, 385] width 279 height 100
click at [120, 365] on div "10. Pick up groups" at bounding box center [94, 367] width 156 height 23
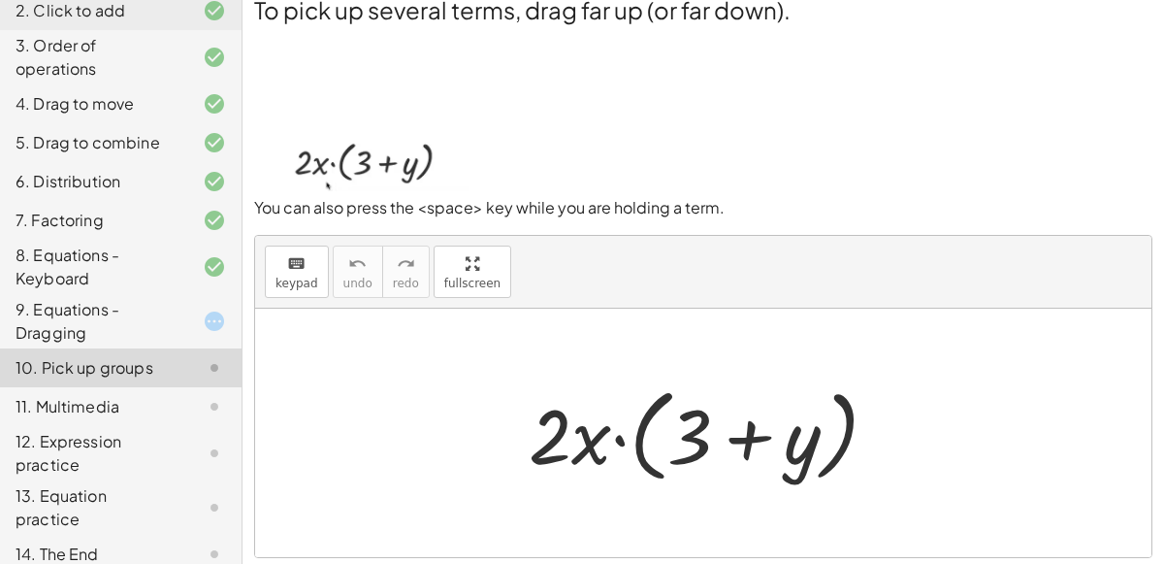
scroll to position [16, 0]
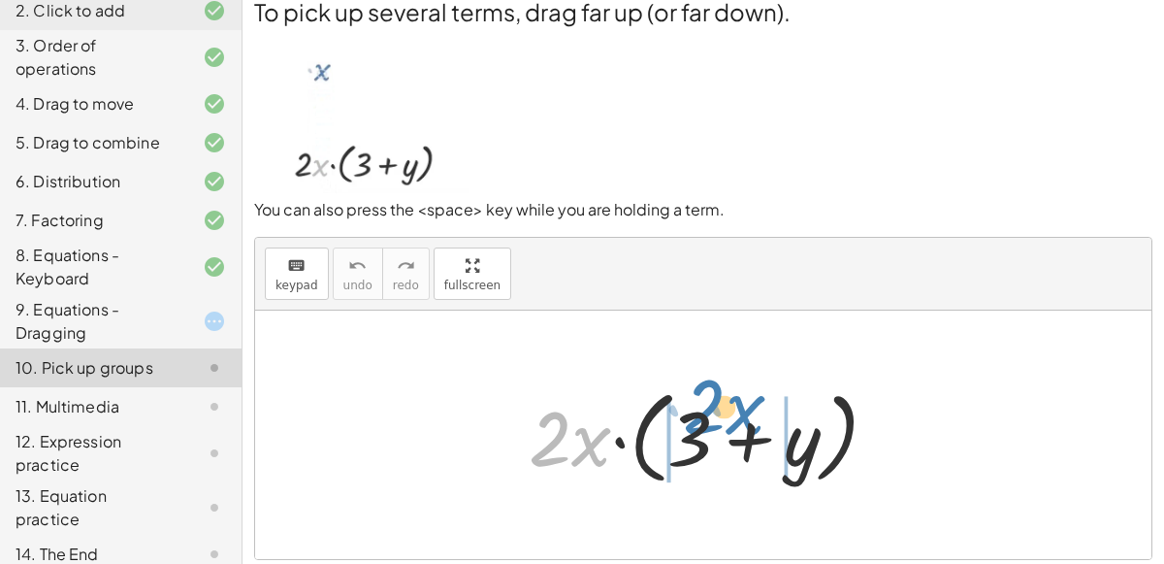
drag, startPoint x: 566, startPoint y: 437, endPoint x: 720, endPoint y: 405, distance: 157.5
click at [720, 405] on div at bounding box center [711, 435] width 384 height 112
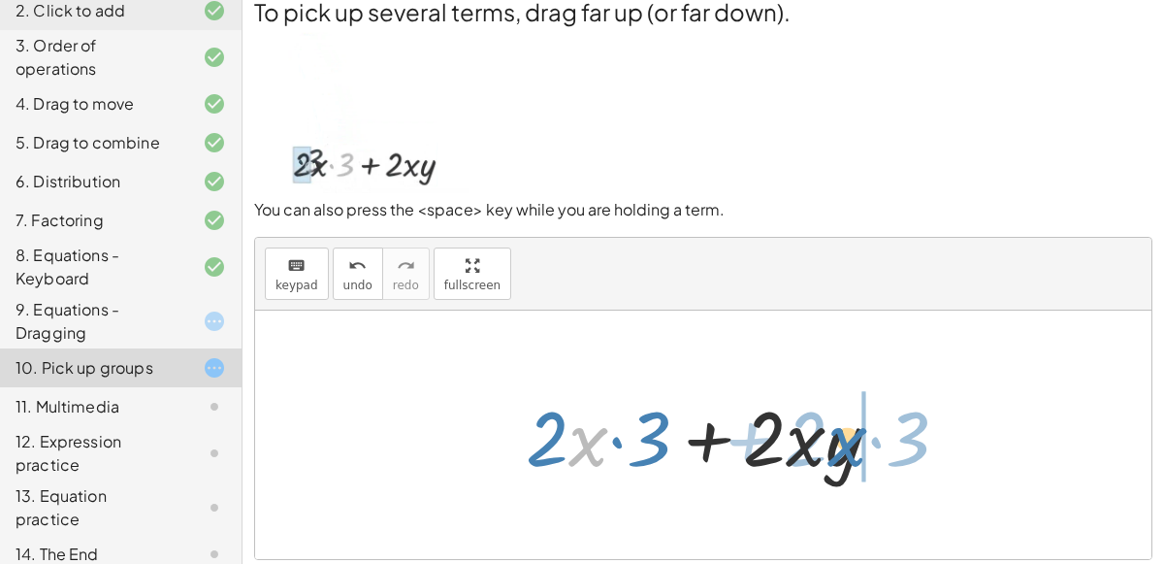
drag, startPoint x: 584, startPoint y: 435, endPoint x: 851, endPoint y: 434, distance: 266.8
click at [851, 434] on div at bounding box center [711, 435] width 390 height 100
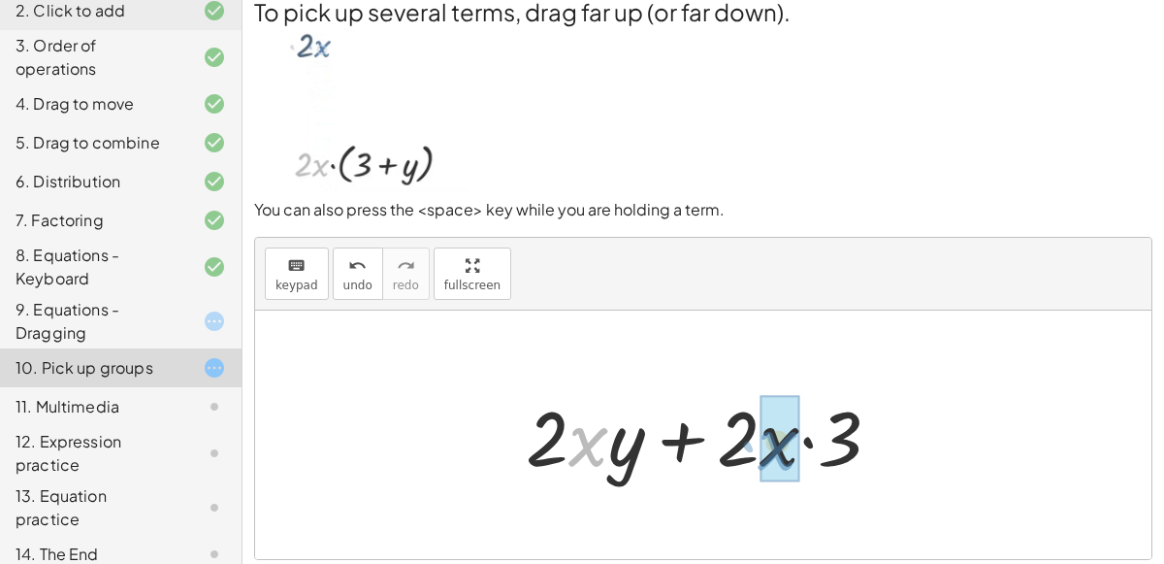
drag, startPoint x: 584, startPoint y: 437, endPoint x: 773, endPoint y: 440, distance: 189.2
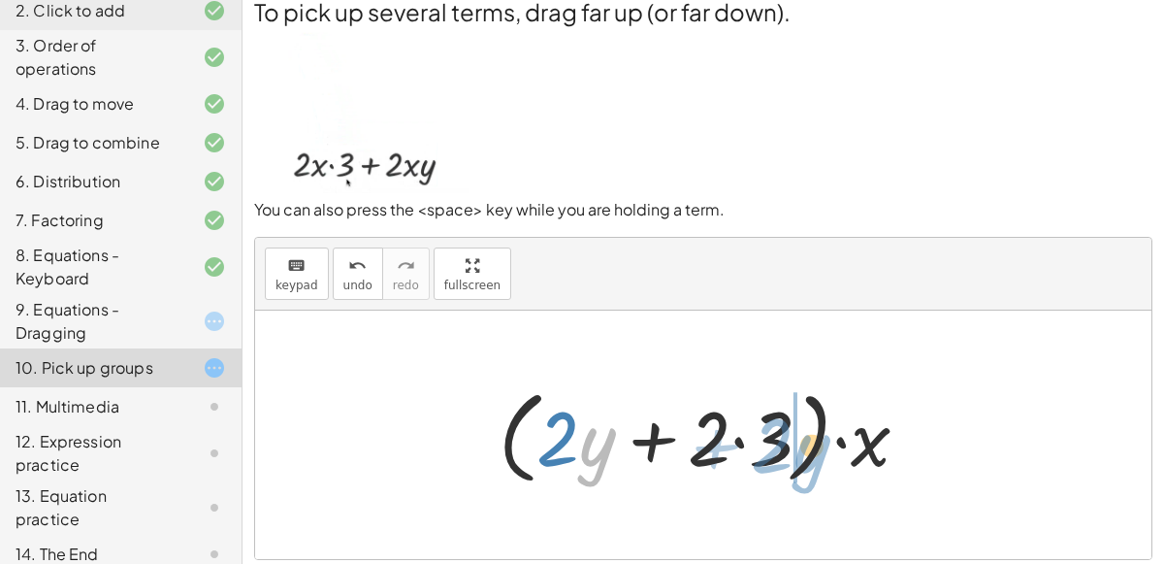
drag, startPoint x: 596, startPoint y: 445, endPoint x: 810, endPoint y: 451, distance: 214.5
click at [810, 451] on div at bounding box center [711, 435] width 445 height 112
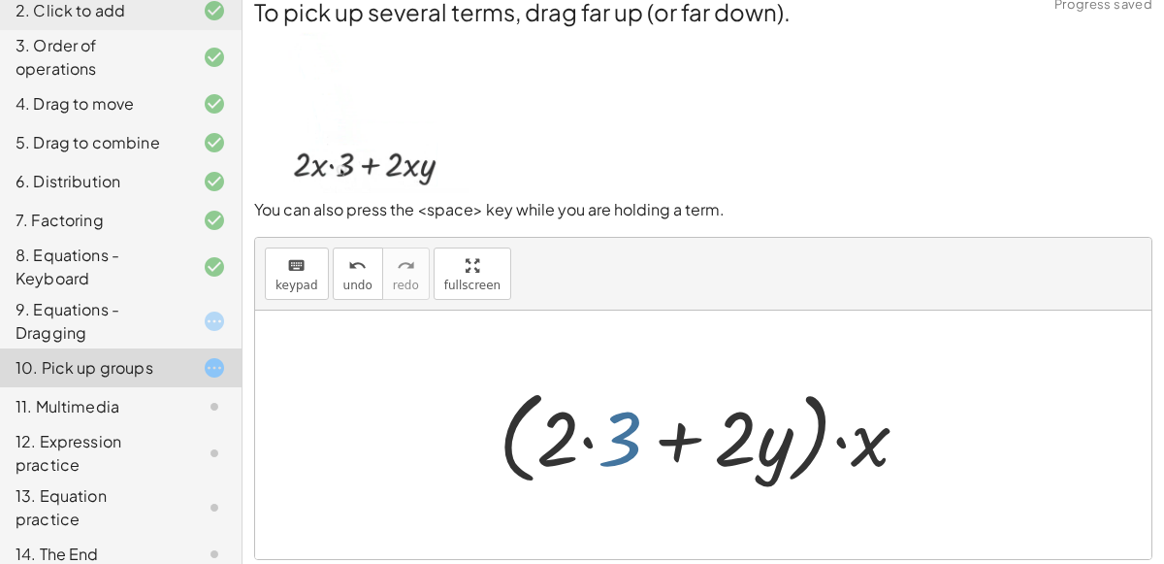
click at [625, 430] on div at bounding box center [711, 435] width 445 height 112
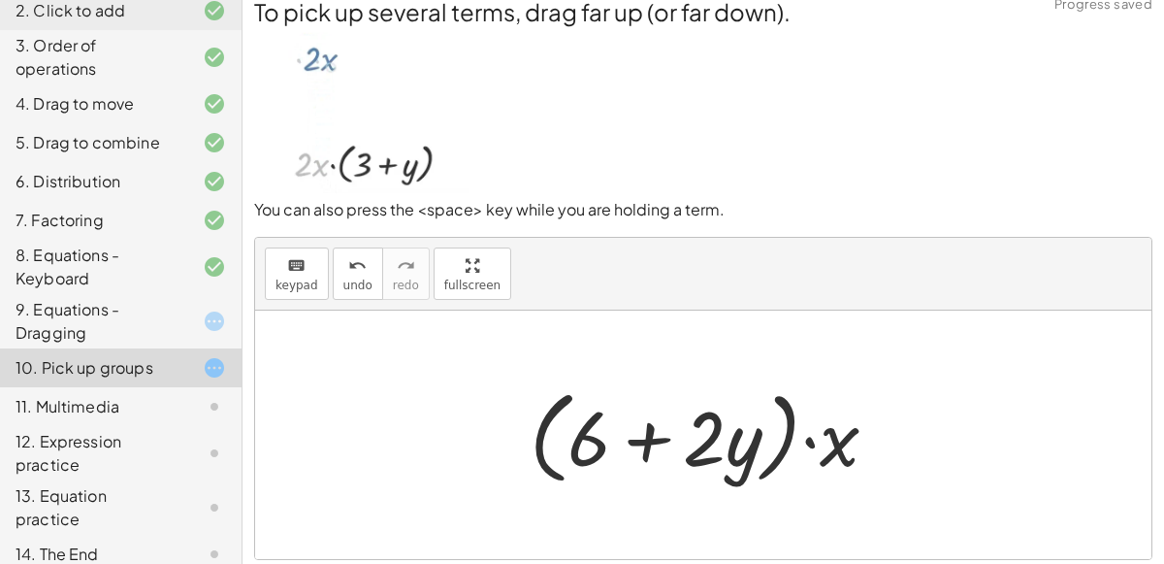
click at [632, 432] on div at bounding box center [711, 435] width 383 height 112
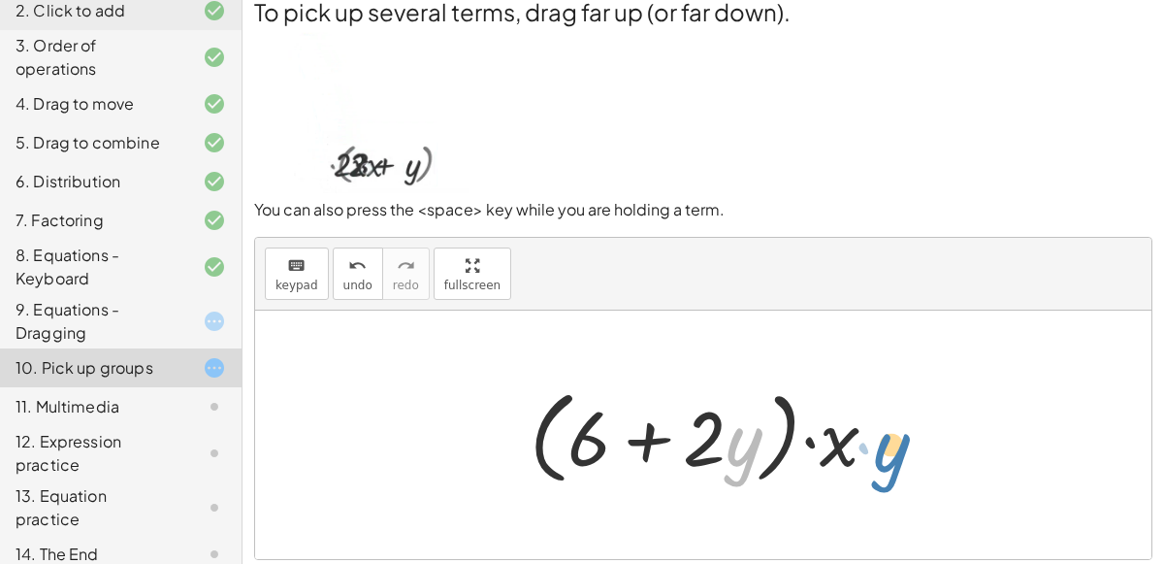
drag, startPoint x: 733, startPoint y: 438, endPoint x: 882, endPoint y: 444, distance: 148.6
click at [882, 444] on div at bounding box center [711, 435] width 383 height 112
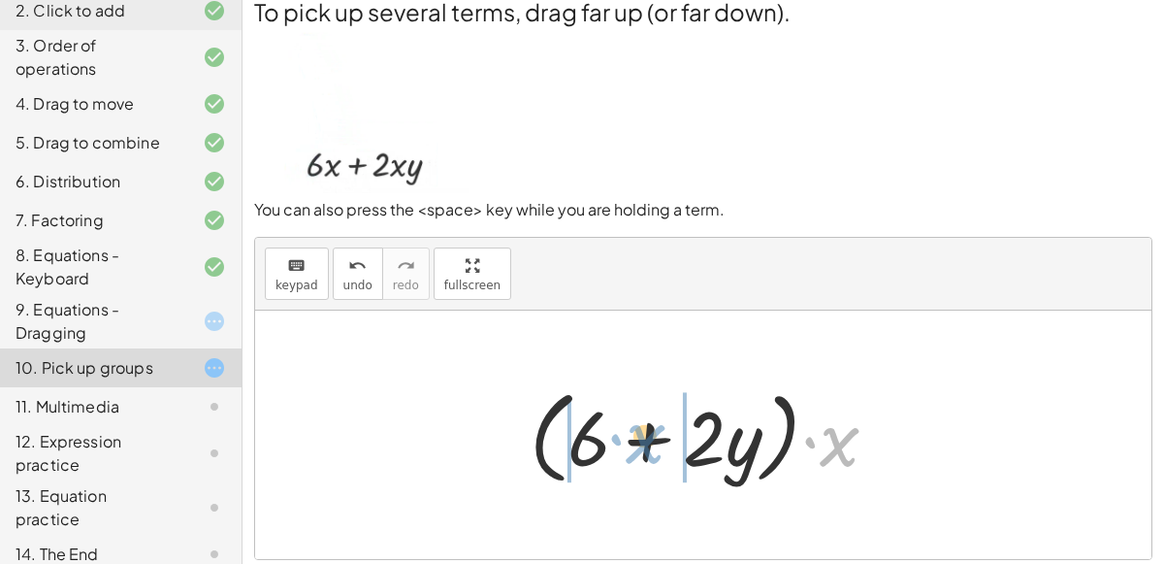
drag, startPoint x: 836, startPoint y: 438, endPoint x: 642, endPoint y: 435, distance: 194.1
click at [642, 435] on div at bounding box center [711, 435] width 383 height 112
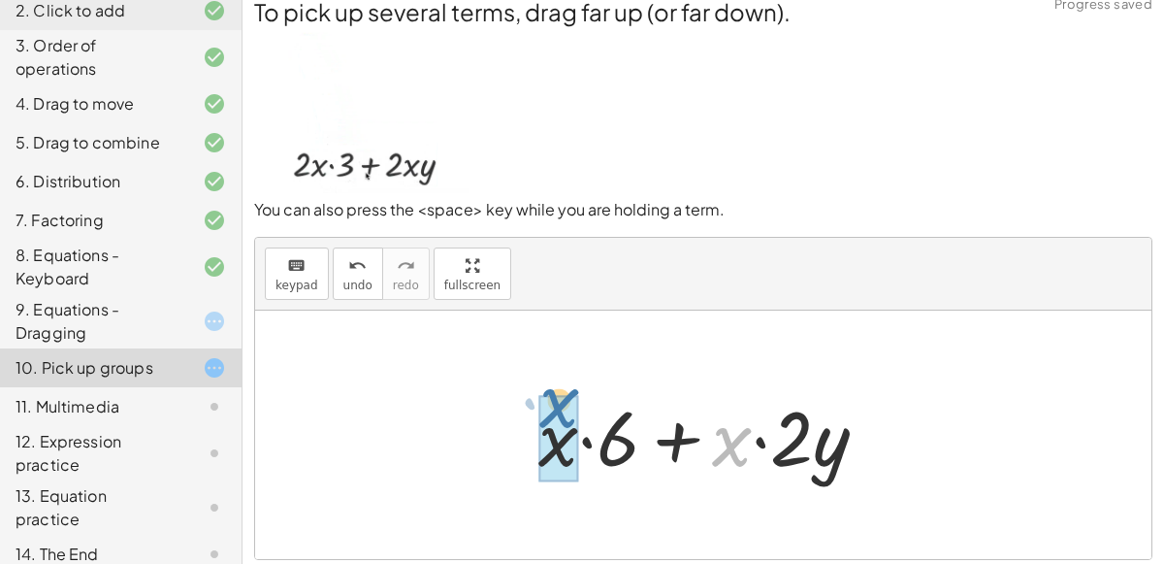
drag, startPoint x: 719, startPoint y: 441, endPoint x: 544, endPoint y: 410, distance: 177.4
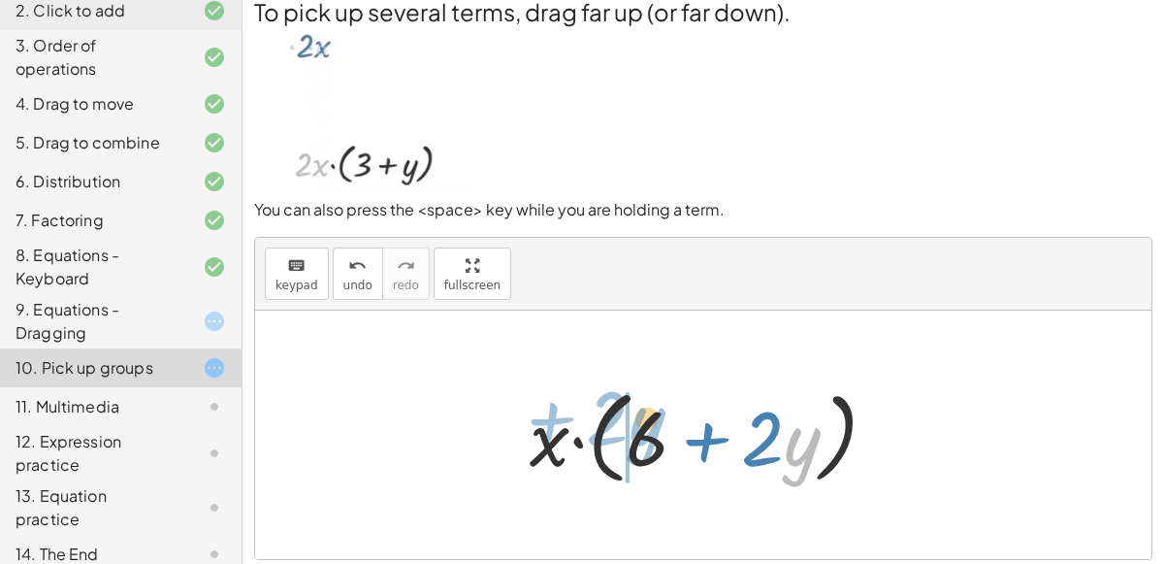
drag, startPoint x: 802, startPoint y: 455, endPoint x: 647, endPoint y: 435, distance: 156.6
click at [647, 435] on div at bounding box center [711, 435] width 383 height 112
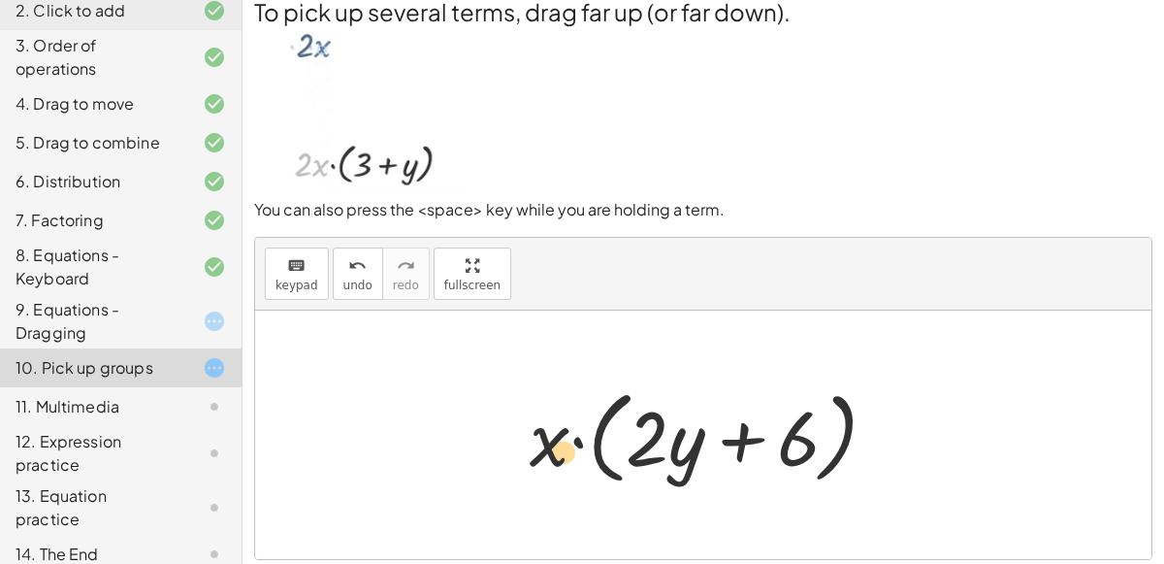
drag, startPoint x: 699, startPoint y: 444, endPoint x: 577, endPoint y: 458, distance: 123.0
click at [577, 458] on div at bounding box center [711, 435] width 383 height 112
click at [773, 445] on div at bounding box center [711, 435] width 383 height 112
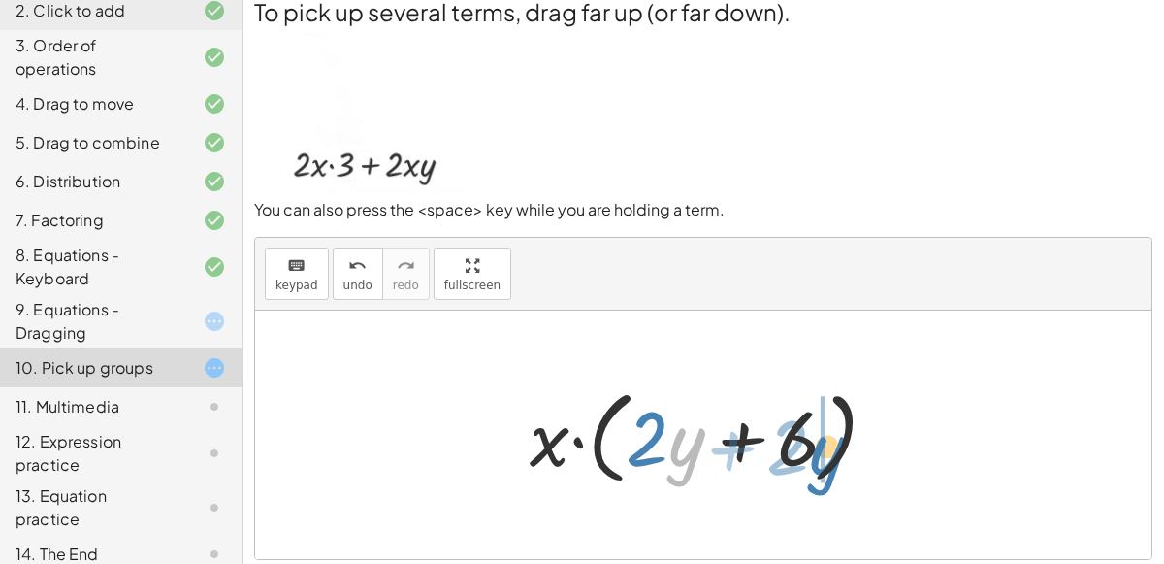
drag, startPoint x: 695, startPoint y: 439, endPoint x: 835, endPoint y: 446, distance: 140.9
click at [835, 446] on div at bounding box center [711, 435] width 383 height 112
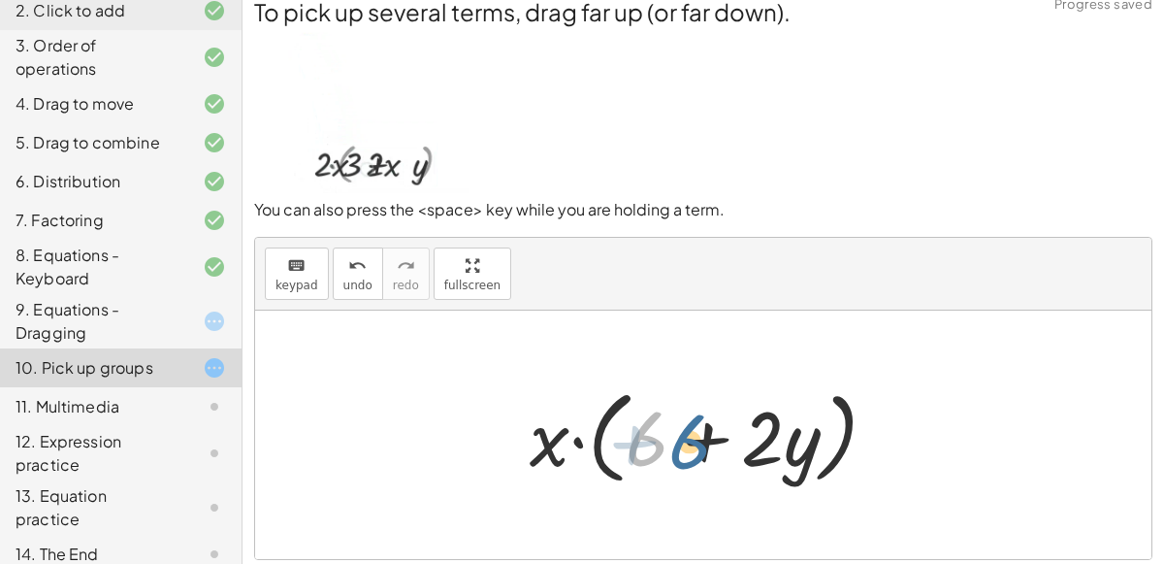
drag, startPoint x: 639, startPoint y: 439, endPoint x: 688, endPoint y: 442, distance: 48.7
click at [688, 442] on div at bounding box center [711, 435] width 383 height 112
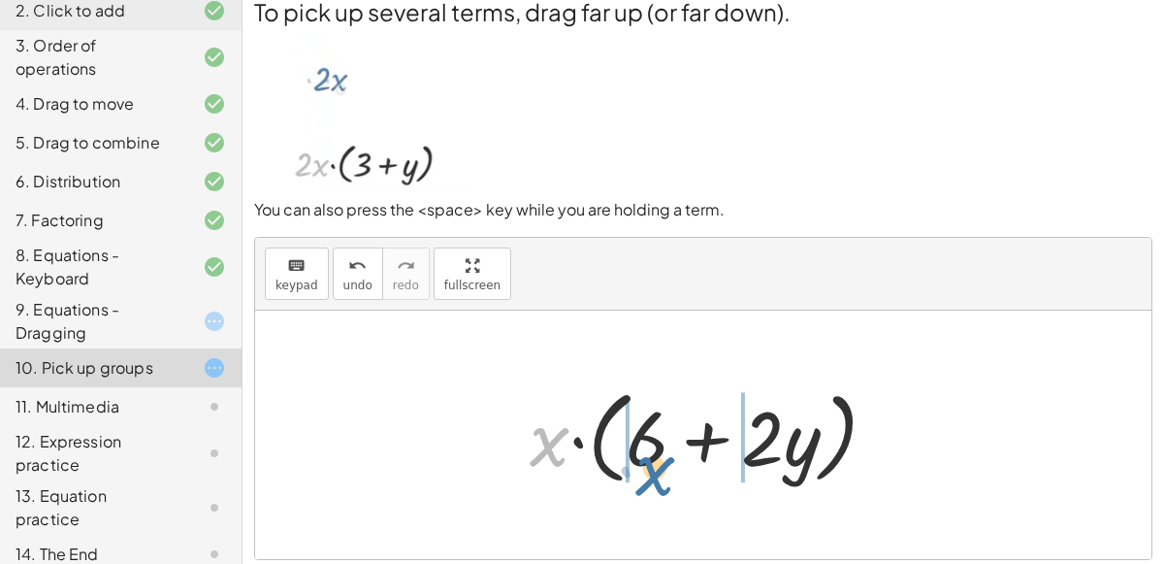
drag, startPoint x: 543, startPoint y: 436, endPoint x: 649, endPoint y: 464, distance: 109.4
click at [649, 464] on div at bounding box center [711, 435] width 383 height 112
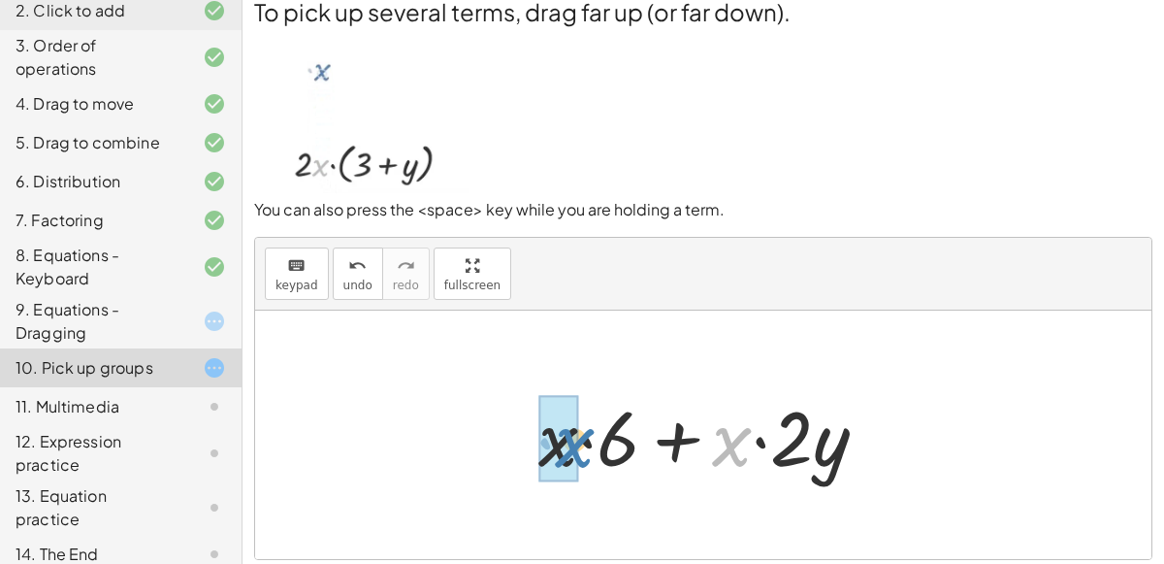
drag, startPoint x: 722, startPoint y: 444, endPoint x: 575, endPoint y: 438, distance: 146.6
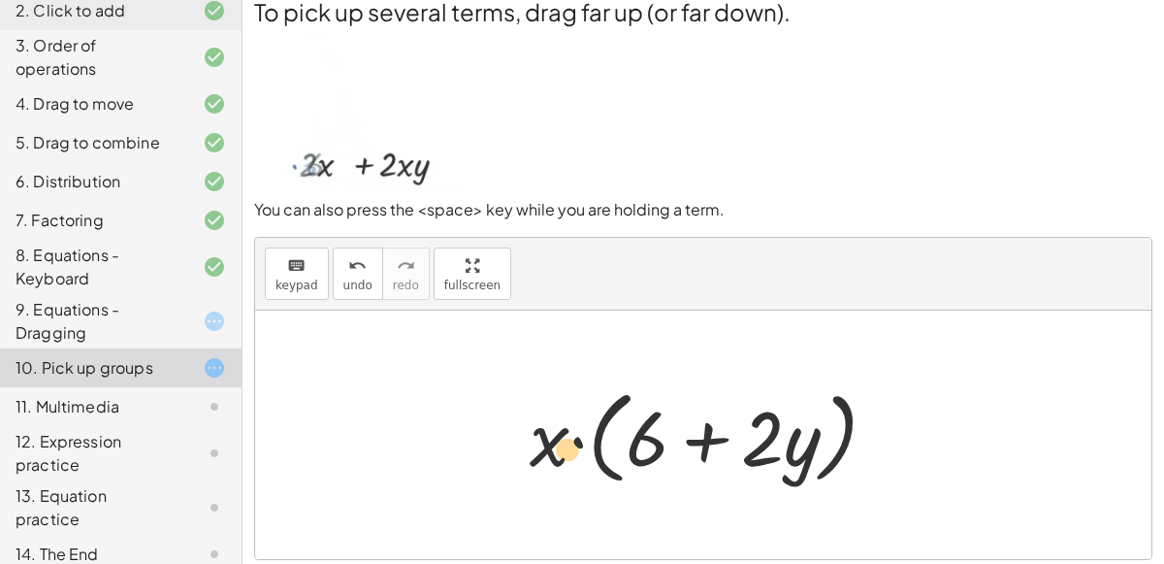
drag, startPoint x: 550, startPoint y: 445, endPoint x: 568, endPoint y: 457, distance: 21.0
click at [568, 457] on div at bounding box center [711, 435] width 383 height 112
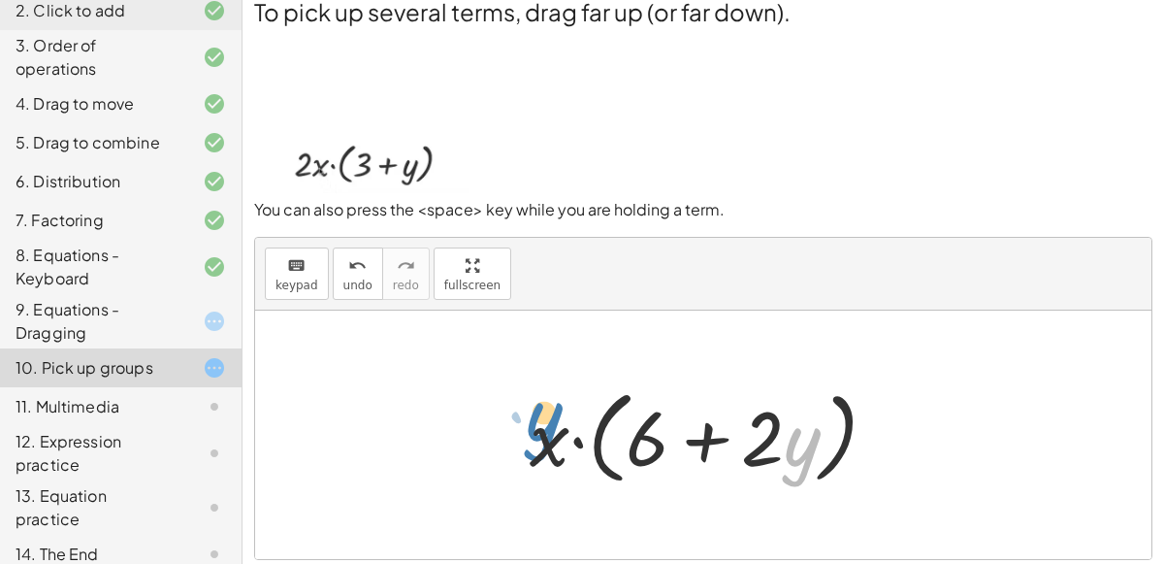
drag, startPoint x: 806, startPoint y: 434, endPoint x: 577, endPoint y: 411, distance: 230.0
click at [577, 411] on div at bounding box center [711, 435] width 383 height 112
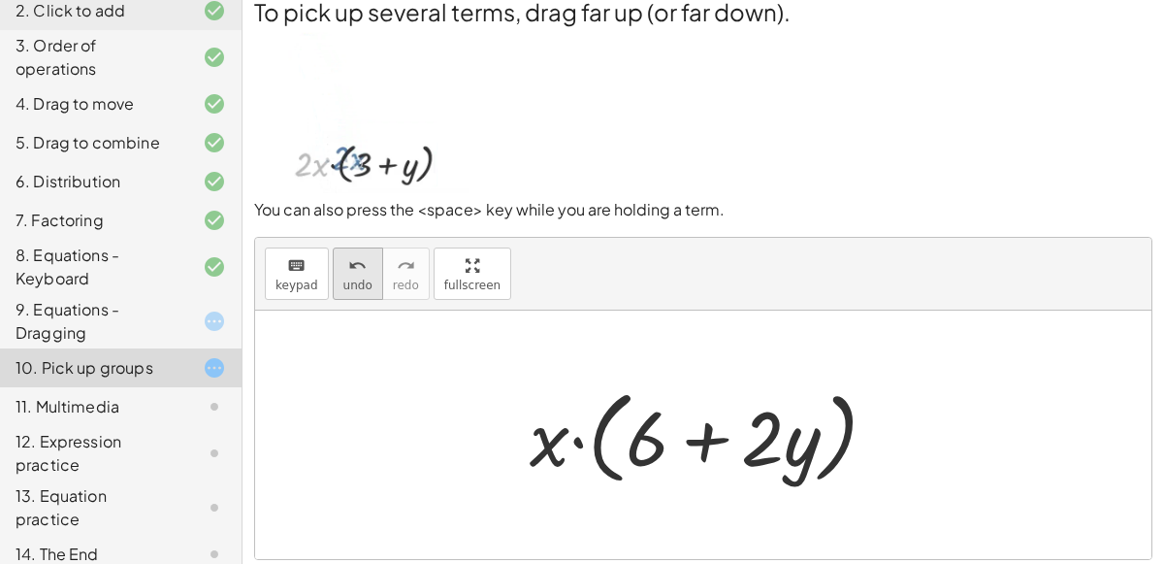
click at [364, 276] on button "undo undo" at bounding box center [358, 273] width 50 height 52
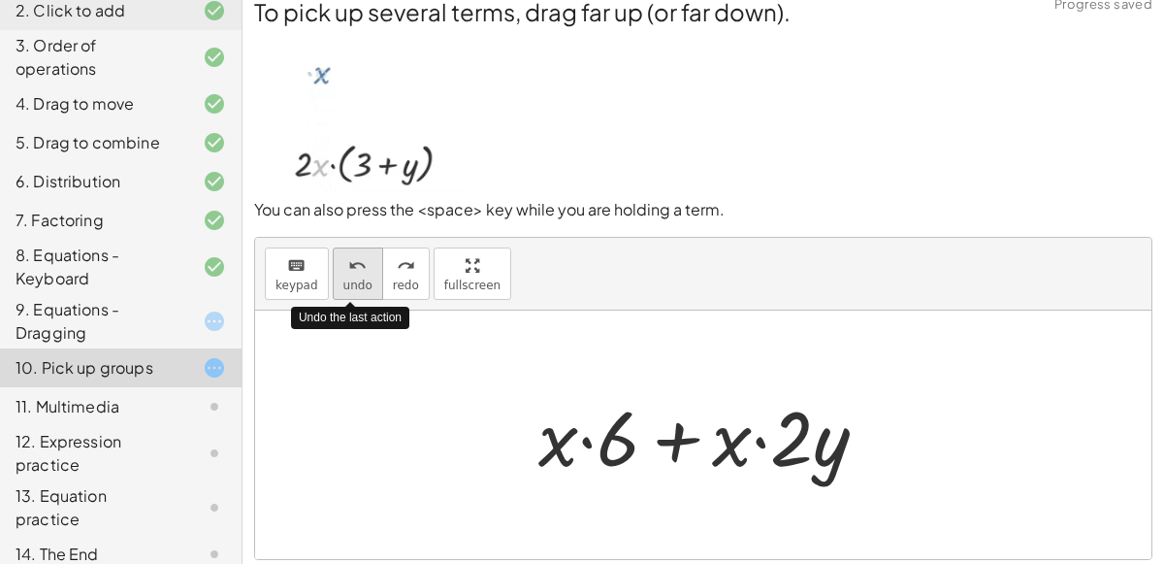
click at [364, 276] on button "undo undo" at bounding box center [358, 273] width 50 height 52
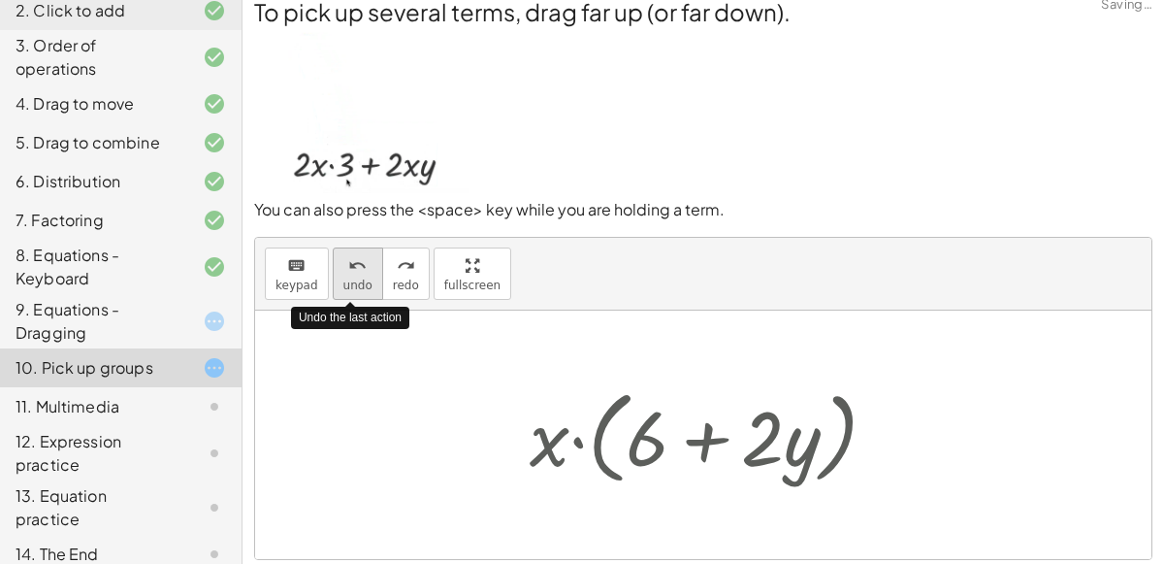
click at [364, 276] on button "undo undo" at bounding box center [358, 273] width 50 height 52
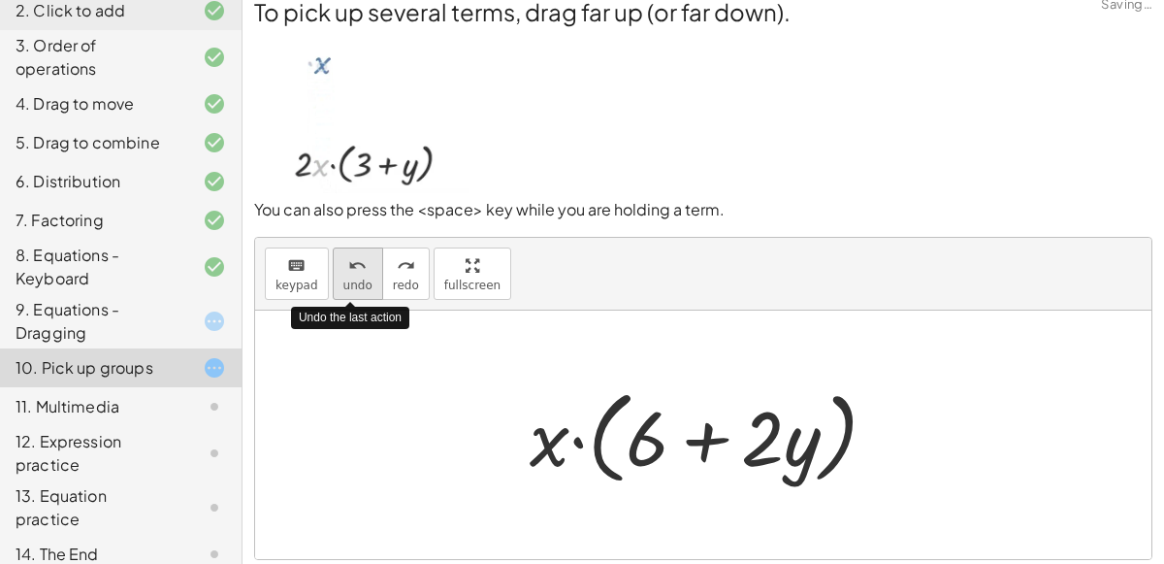
click at [365, 277] on button "undo undo" at bounding box center [358, 273] width 50 height 52
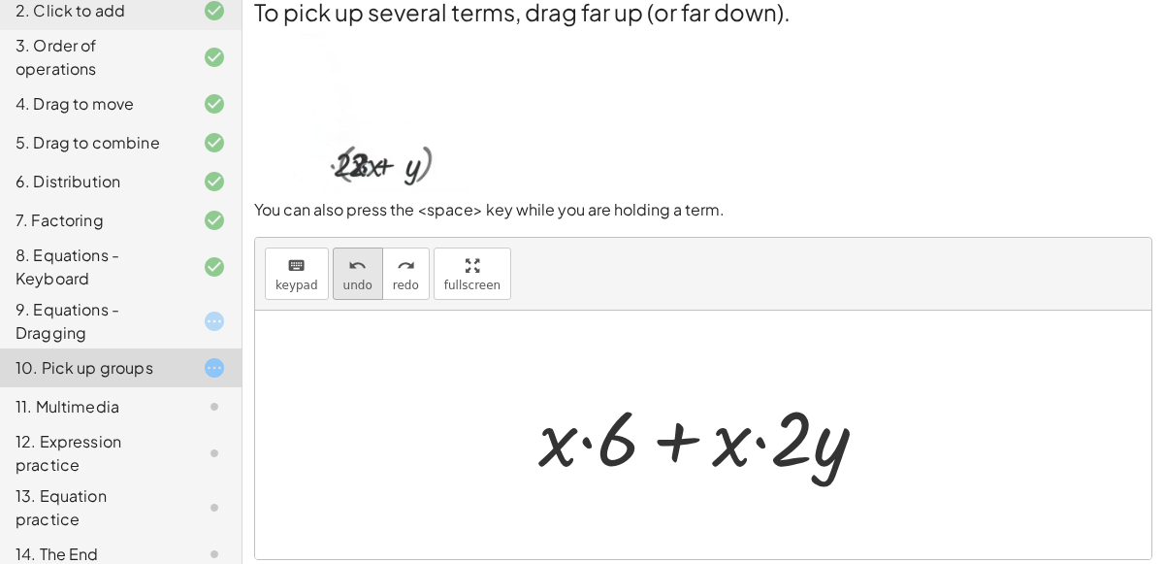
click at [360, 284] on span "undo" at bounding box center [357, 285] width 29 height 14
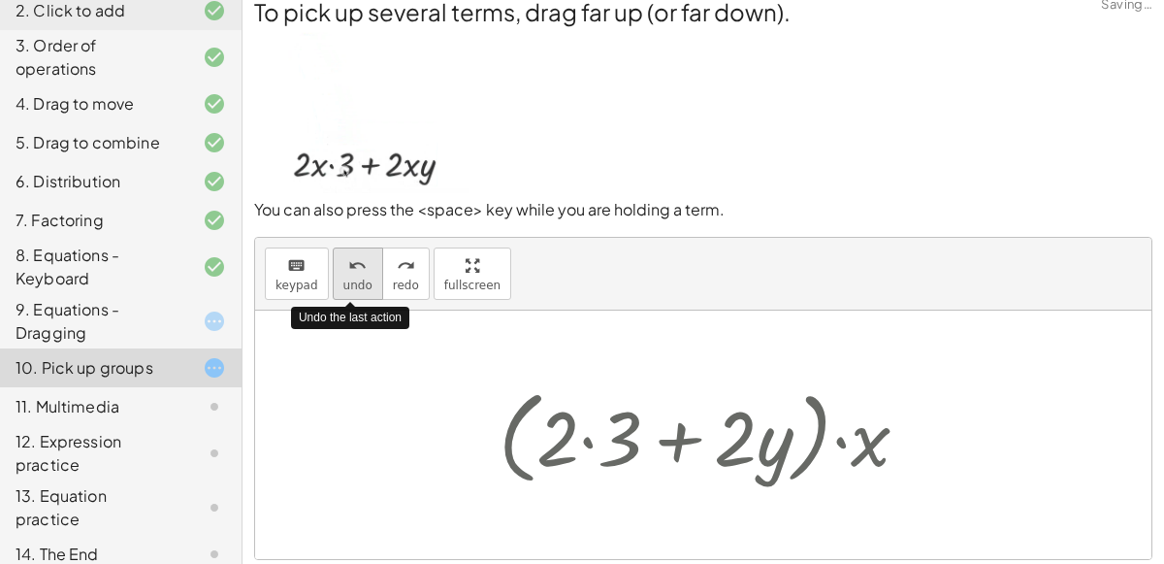
click at [360, 284] on span "undo" at bounding box center [357, 285] width 29 height 14
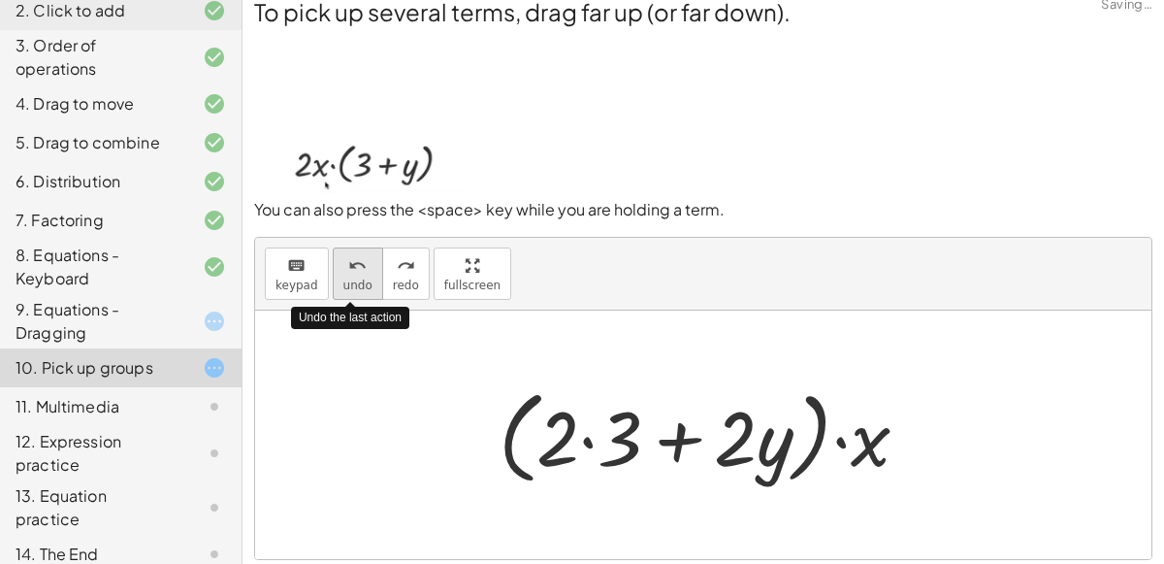
click at [360, 284] on span "undo" at bounding box center [357, 285] width 29 height 14
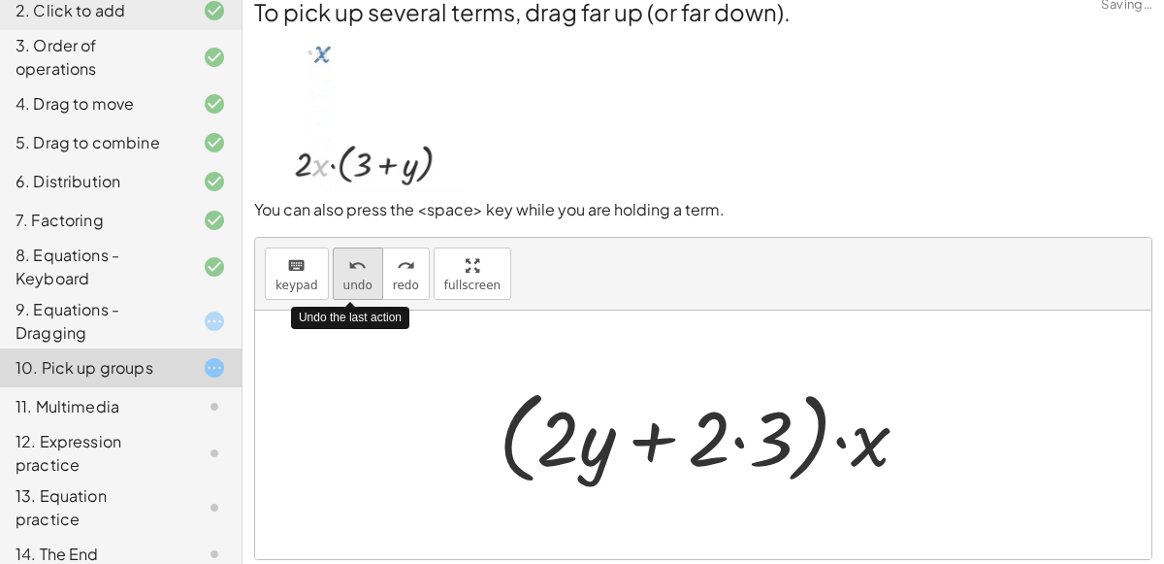
click at [360, 284] on span "undo" at bounding box center [357, 285] width 29 height 14
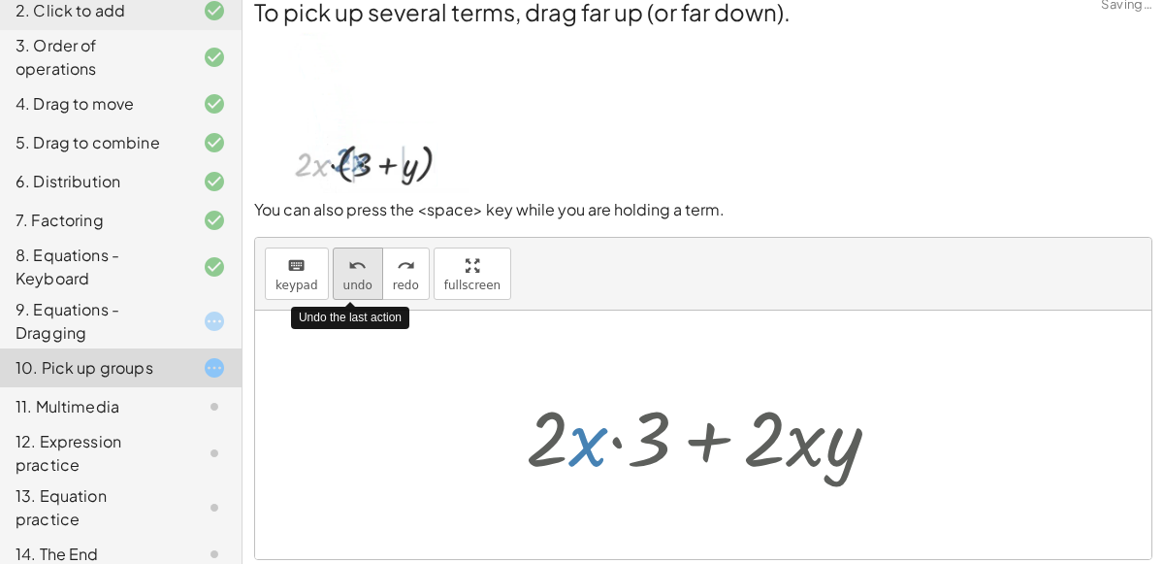
click at [361, 284] on span "undo" at bounding box center [357, 285] width 29 height 14
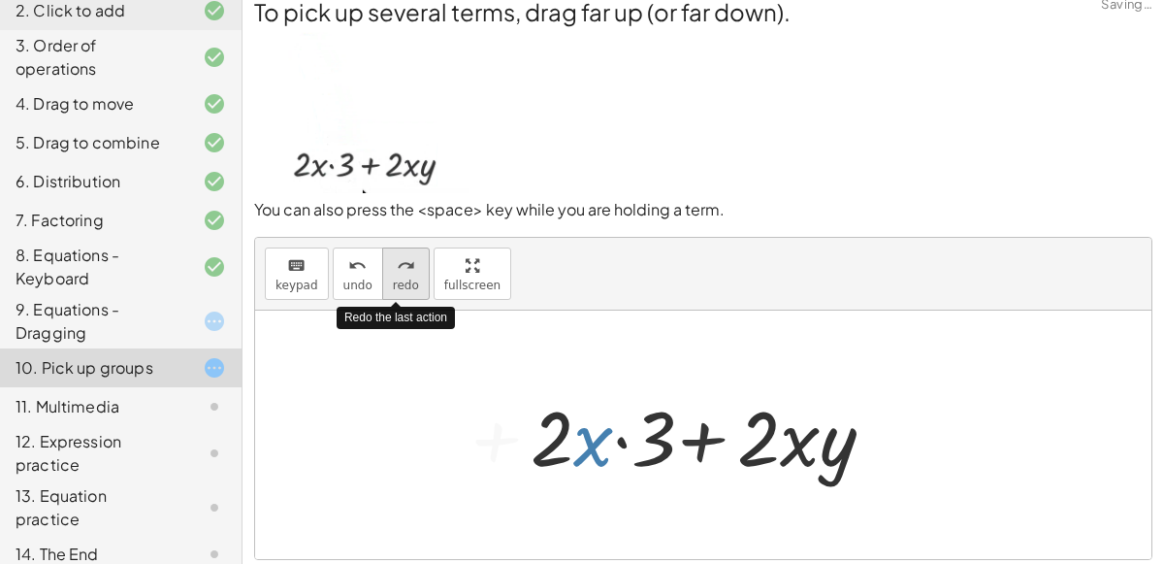
click at [397, 275] on button "redo redo" at bounding box center [406, 273] width 48 height 52
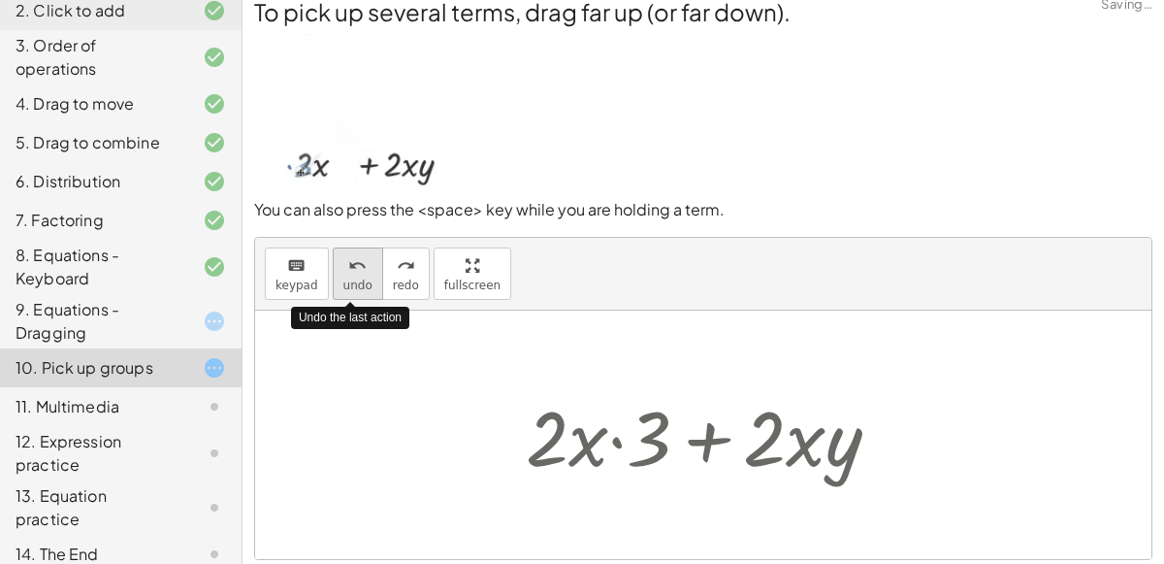
click at [350, 265] on icon "undo" at bounding box center [357, 265] width 18 height 23
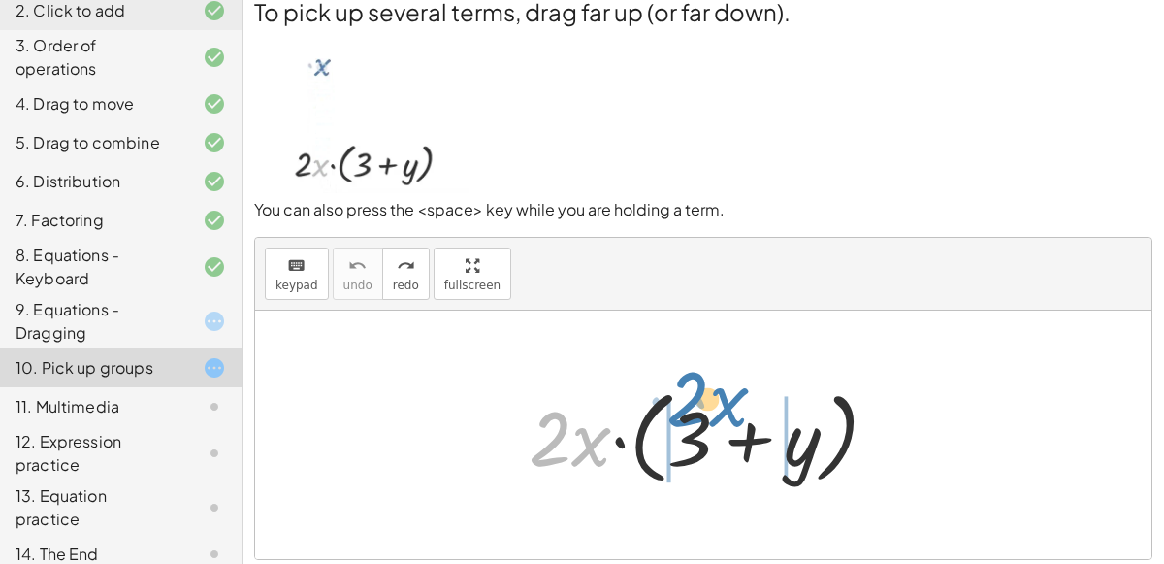
drag, startPoint x: 598, startPoint y: 434, endPoint x: 735, endPoint y: 394, distance: 143.4
click at [735, 394] on div at bounding box center [711, 435] width 384 height 112
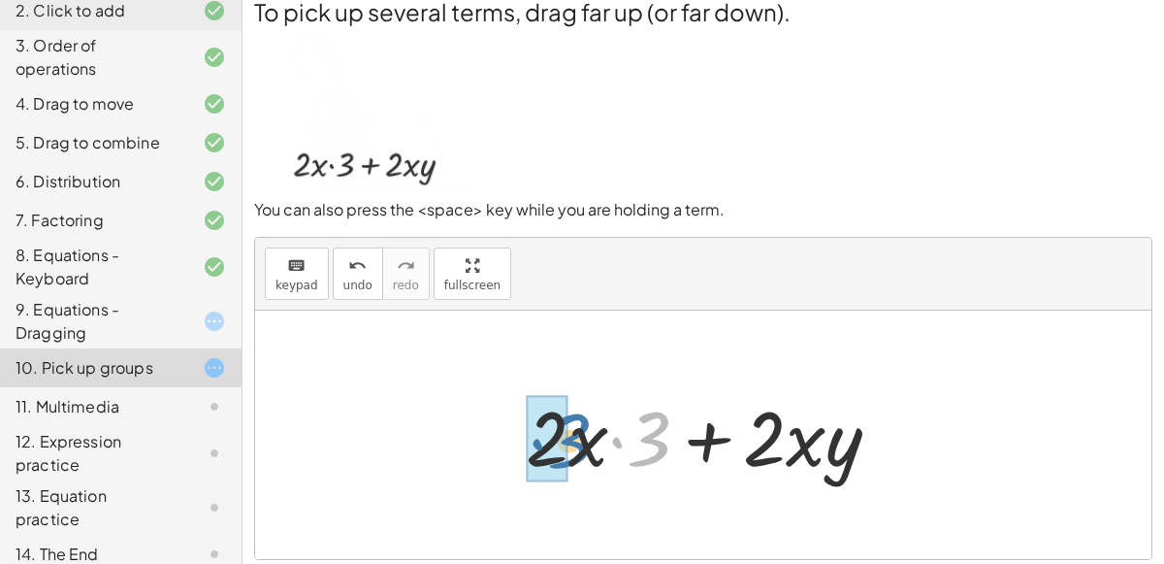
drag, startPoint x: 664, startPoint y: 426, endPoint x: 577, endPoint y: 427, distance: 86.3
click at [577, 427] on div at bounding box center [711, 435] width 390 height 100
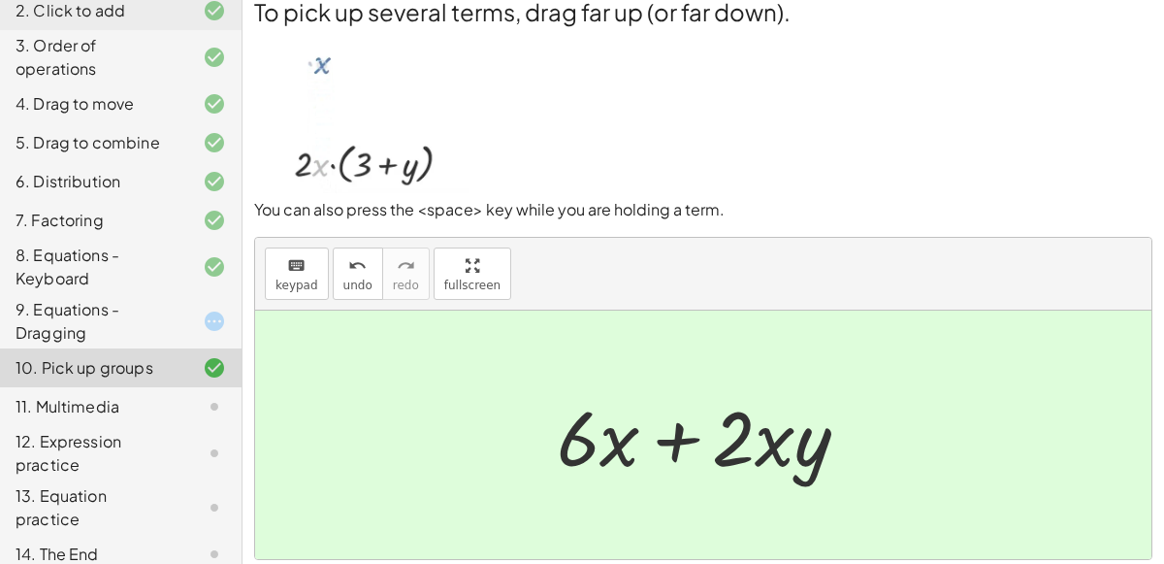
click at [164, 304] on div "9. Equations - Dragging" at bounding box center [94, 321] width 156 height 47
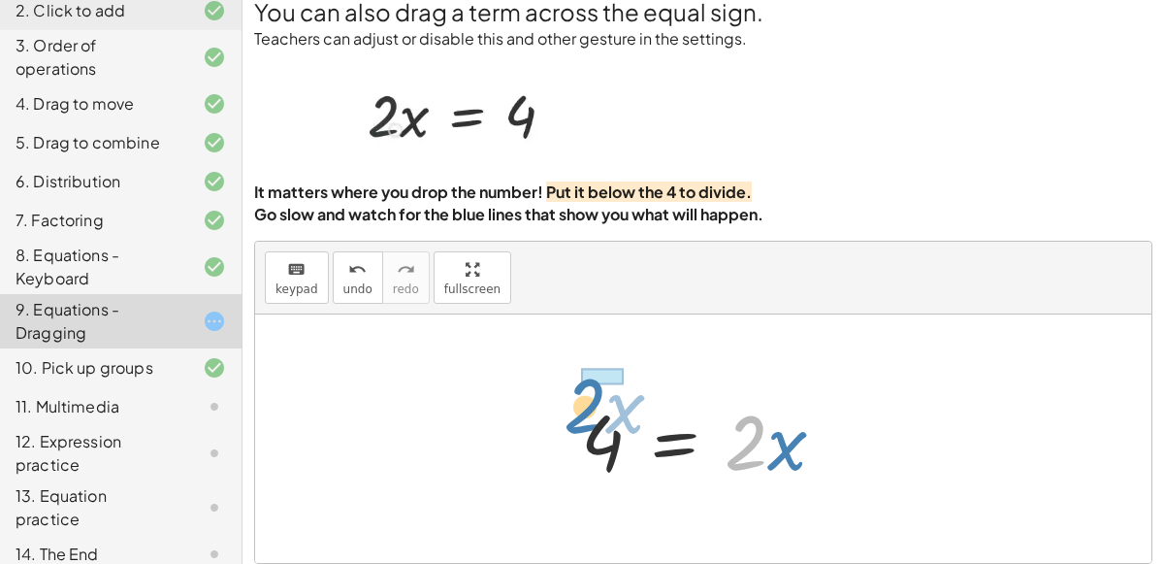
drag, startPoint x: 748, startPoint y: 421, endPoint x: 587, endPoint y: 383, distance: 165.4
click at [587, 384] on div "· 2 · x = 4 · 2 · x · 2 · x = 4" at bounding box center [704, 439] width 304 height 110
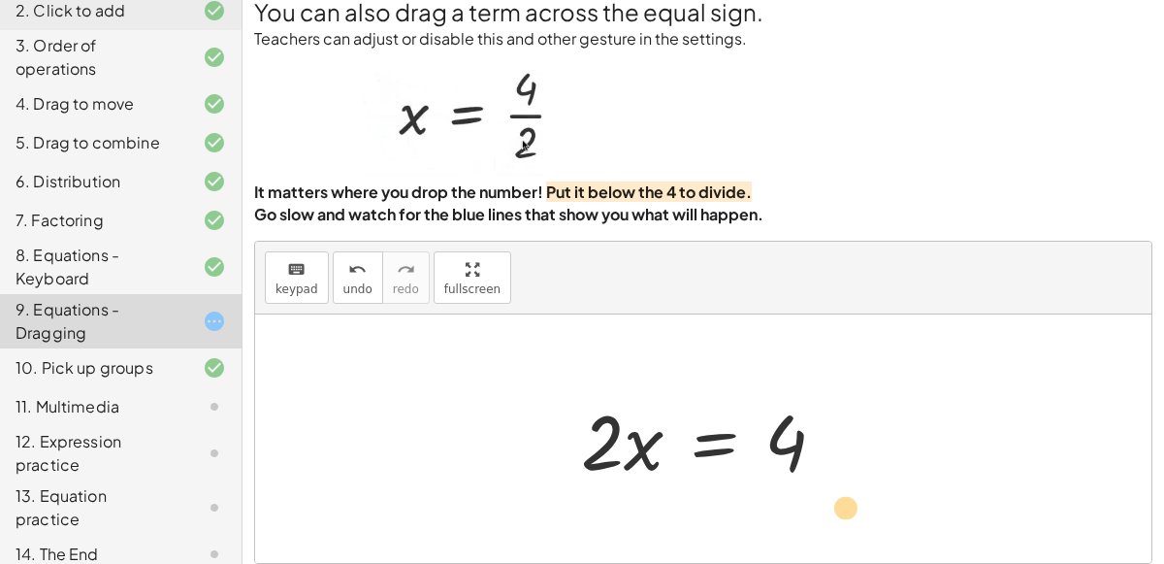
drag, startPoint x: 615, startPoint y: 422, endPoint x: 861, endPoint y: 490, distance: 255.6
click at [861, 490] on div "· 2 · x = 4 4 = · 2 · x · 2 · 2 · x = 4" at bounding box center [703, 438] width 896 height 248
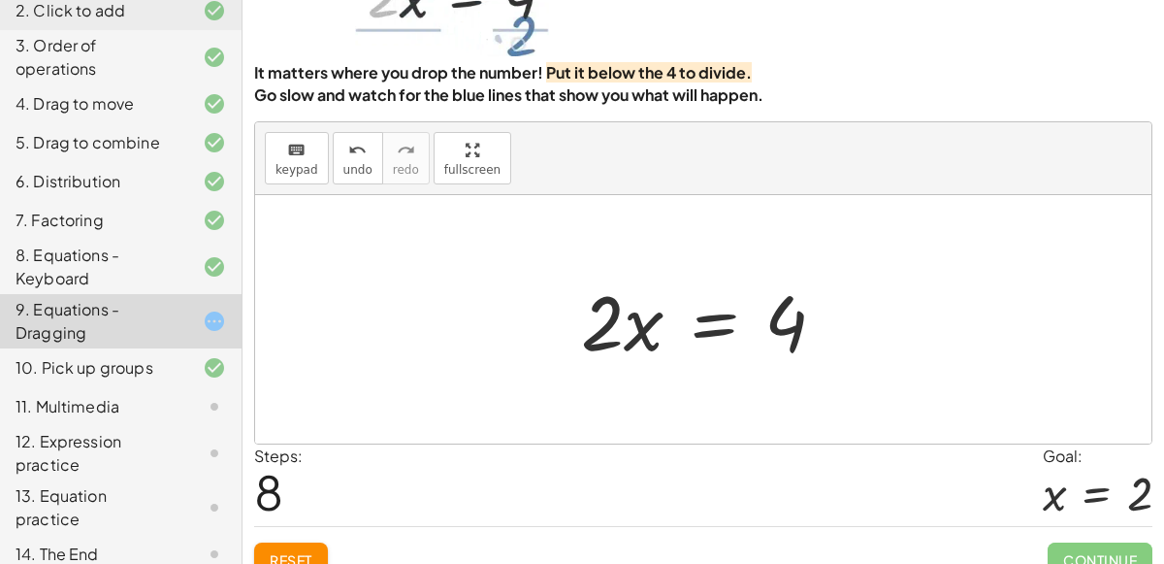
scroll to position [157, 0]
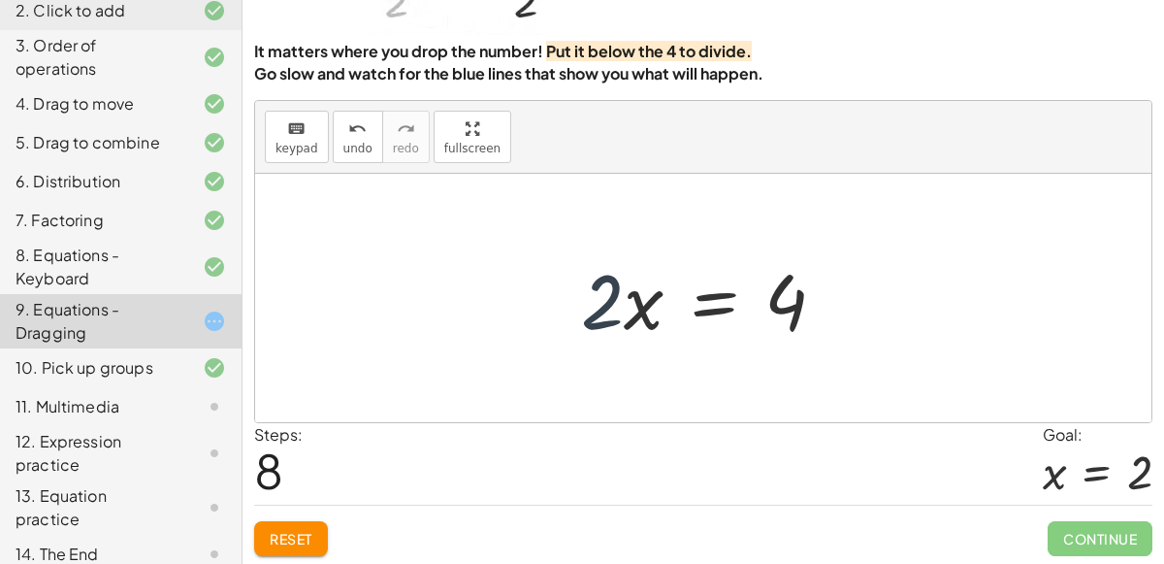
click at [617, 329] on div at bounding box center [710, 298] width 279 height 100
drag, startPoint x: 620, startPoint y: 305, endPoint x: 794, endPoint y: 364, distance: 183.5
click at [794, 364] on div "· 2 · x = 4 4 = · 2 · x · 2 · x · 2 · x = 4" at bounding box center [703, 298] width 896 height 248
click at [161, 406] on div "11. Multimedia" at bounding box center [94, 406] width 156 height 23
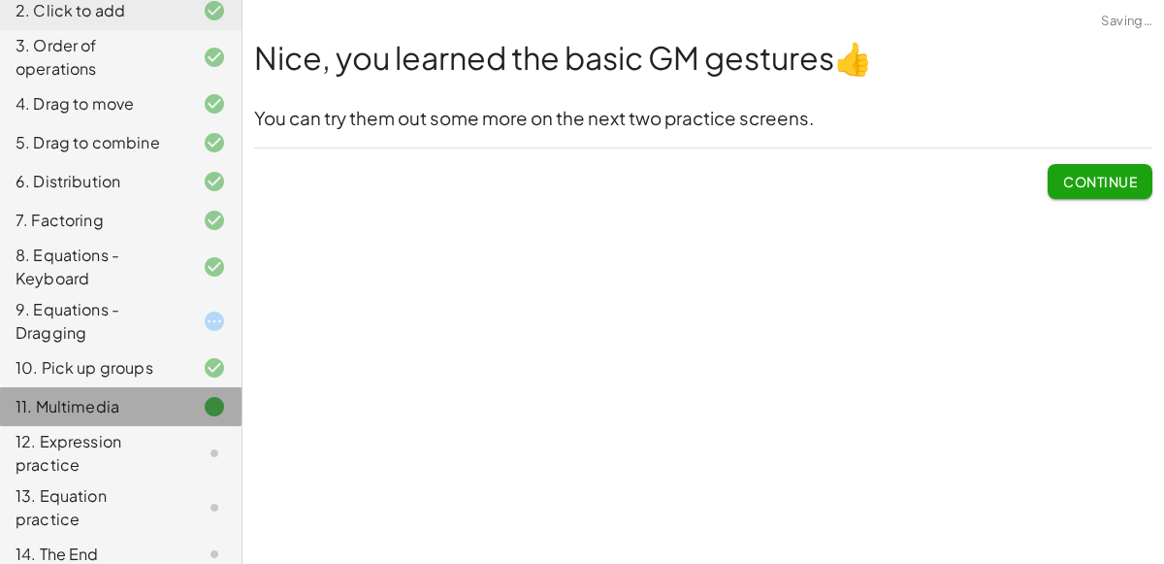
scroll to position [0, 0]
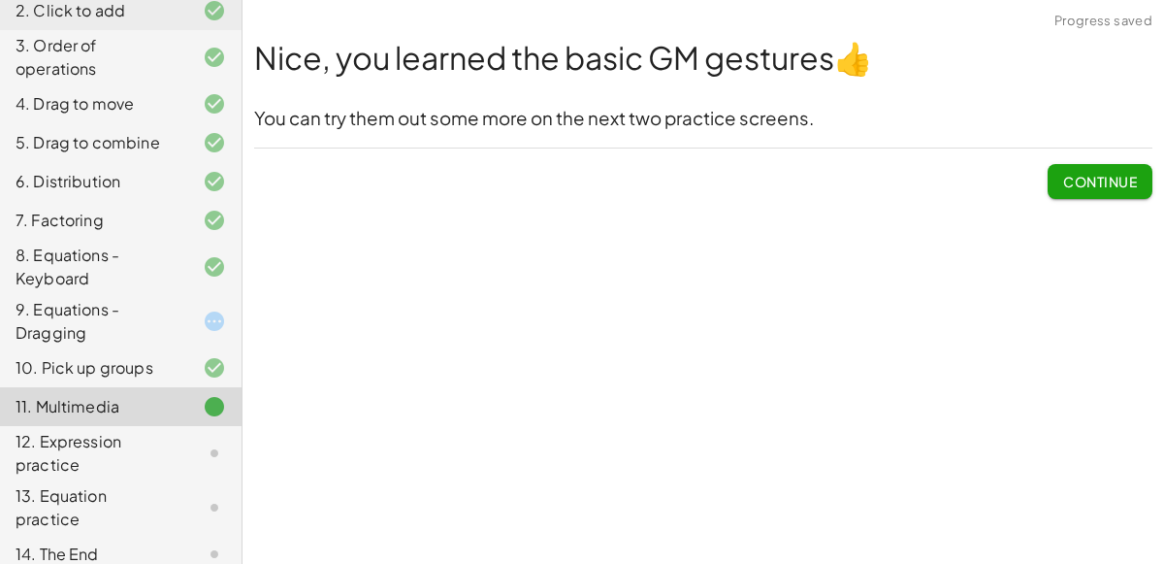
click at [1084, 185] on span "Continue" at bounding box center [1100, 181] width 74 height 17
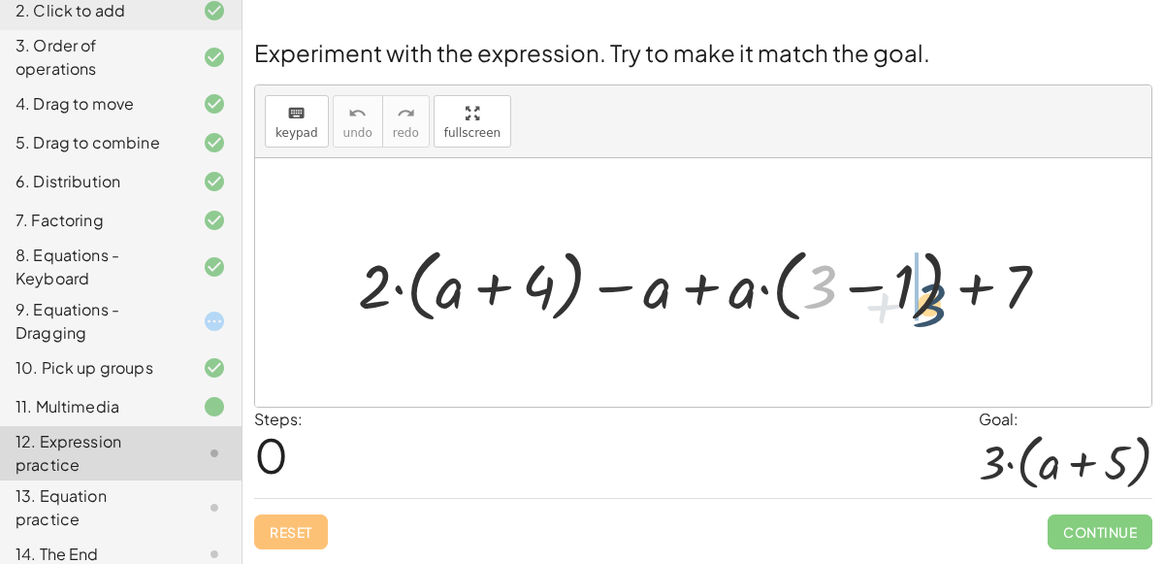
drag, startPoint x: 826, startPoint y: 266, endPoint x: 927, endPoint y: 283, distance: 103.4
click at [927, 283] on div at bounding box center [711, 283] width 727 height 90
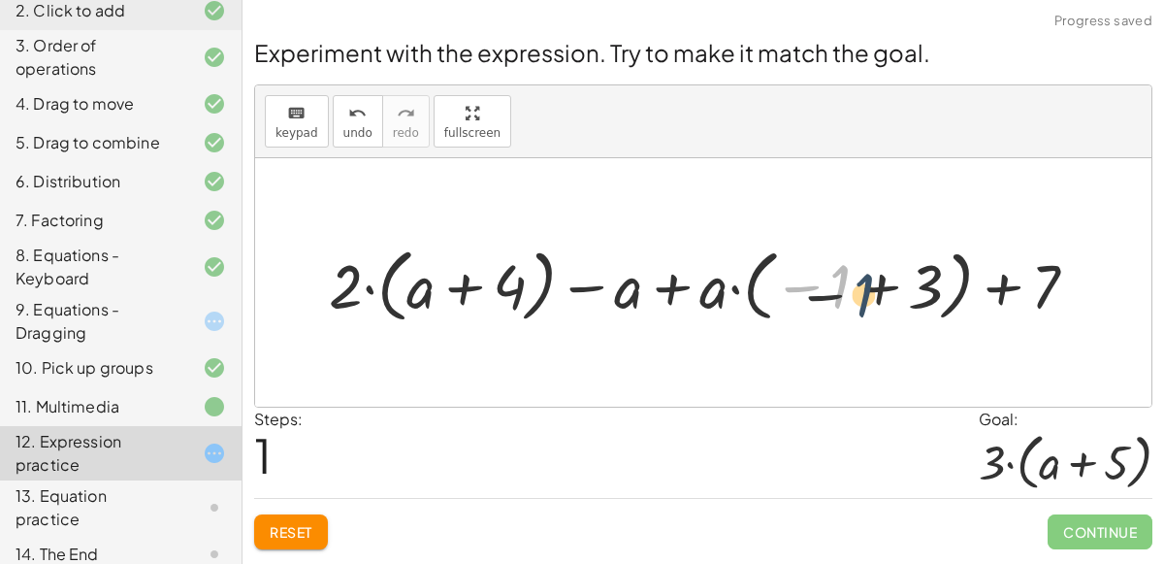
drag, startPoint x: 841, startPoint y: 273, endPoint x: 870, endPoint y: 283, distance: 31.0
click at [870, 283] on div at bounding box center [711, 283] width 784 height 90
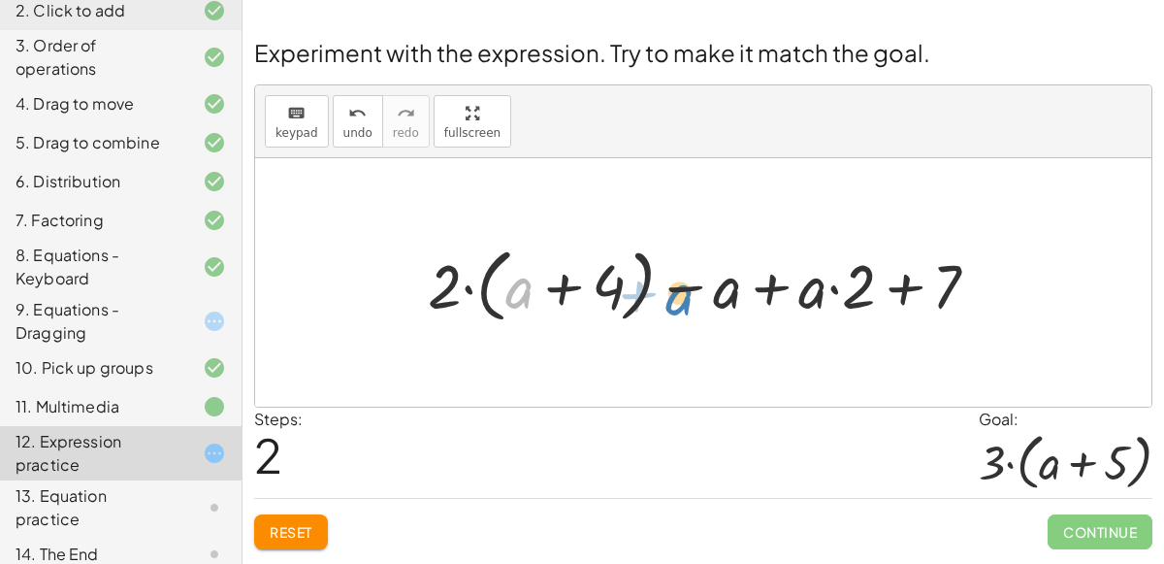
drag, startPoint x: 521, startPoint y: 282, endPoint x: 682, endPoint y: 289, distance: 161.2
click at [682, 289] on div at bounding box center [711, 283] width 587 height 90
click at [756, 291] on div at bounding box center [711, 283] width 587 height 90
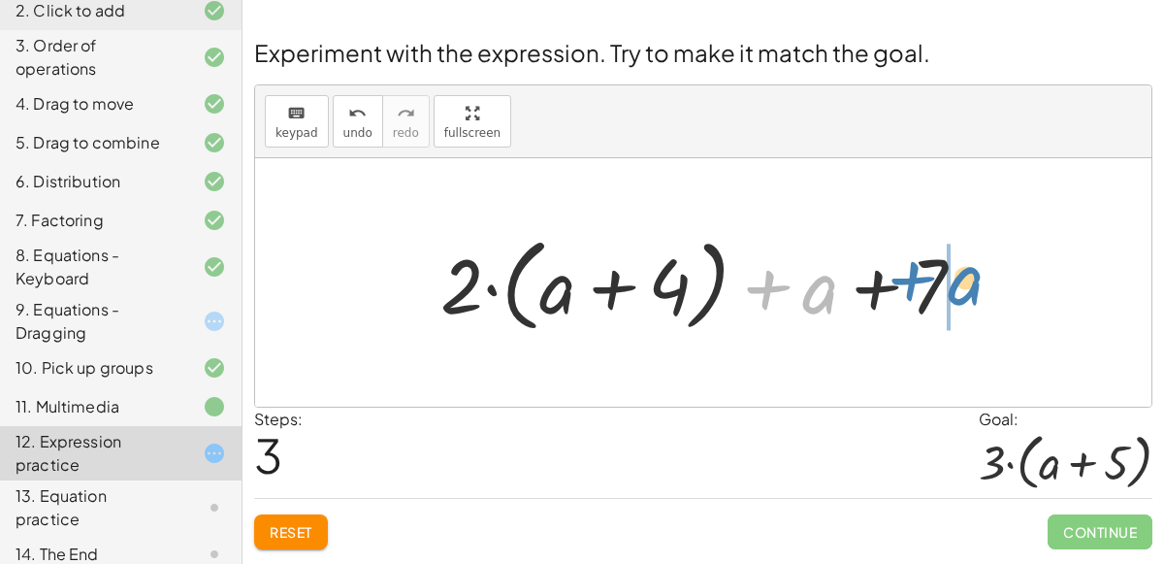
drag, startPoint x: 811, startPoint y: 292, endPoint x: 952, endPoint y: 281, distance: 141.1
click at [952, 281] on div at bounding box center [711, 283] width 560 height 112
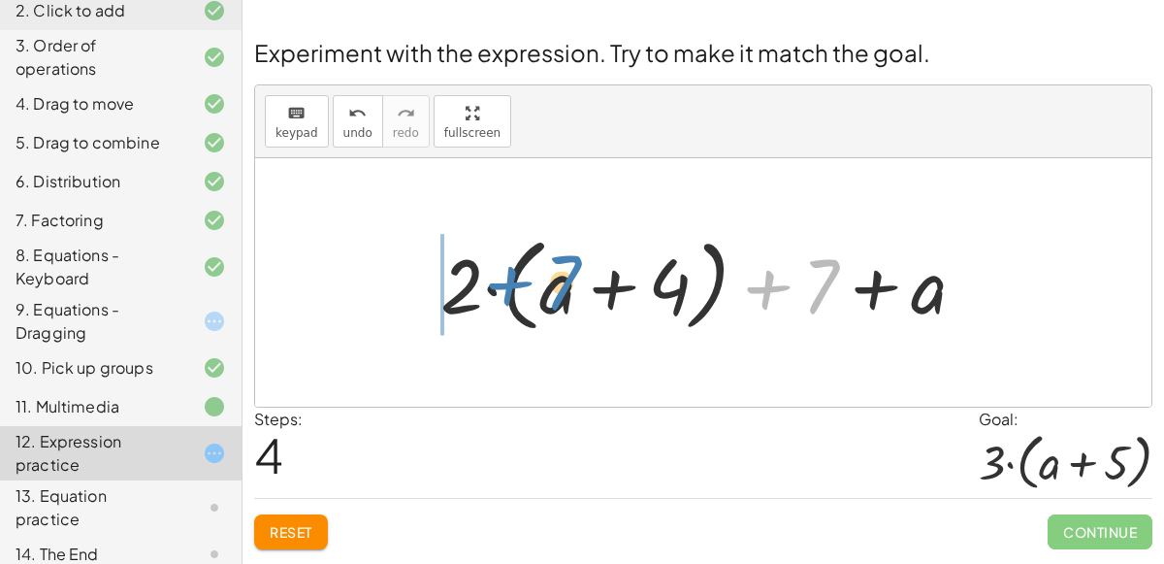
drag, startPoint x: 826, startPoint y: 296, endPoint x: 568, endPoint y: 291, distance: 258.1
click at [568, 291] on div at bounding box center [711, 283] width 560 height 112
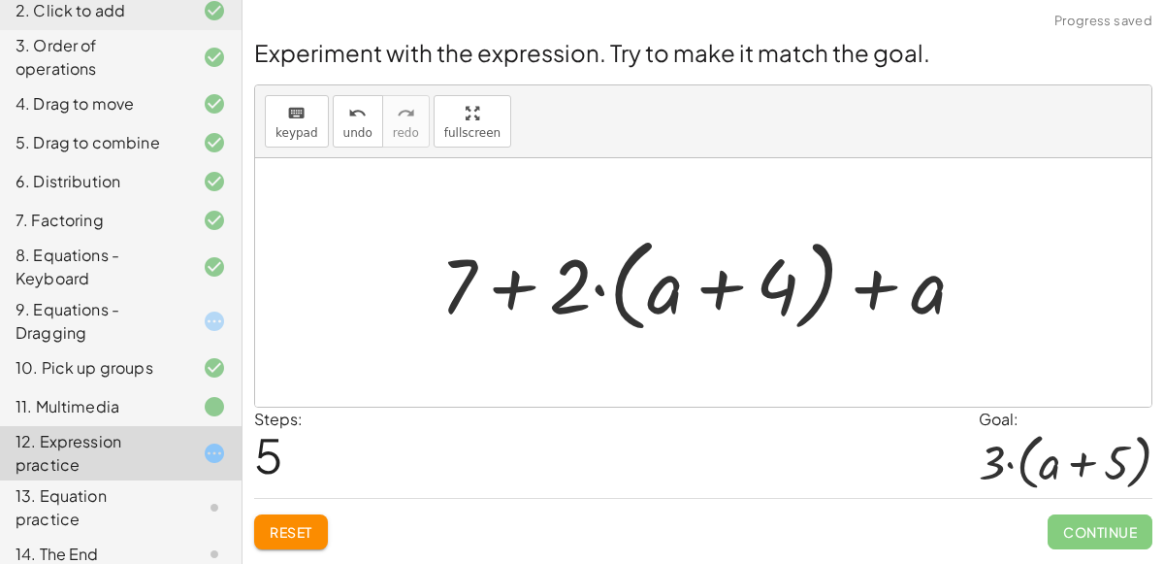
click at [551, 291] on div at bounding box center [711, 283] width 560 height 112
click at [563, 303] on div at bounding box center [711, 283] width 560 height 112
click at [476, 270] on div at bounding box center [711, 283] width 560 height 112
drag, startPoint x: 668, startPoint y: 289, endPoint x: 837, endPoint y: 261, distance: 171.1
click at [837, 261] on div at bounding box center [711, 283] width 560 height 112
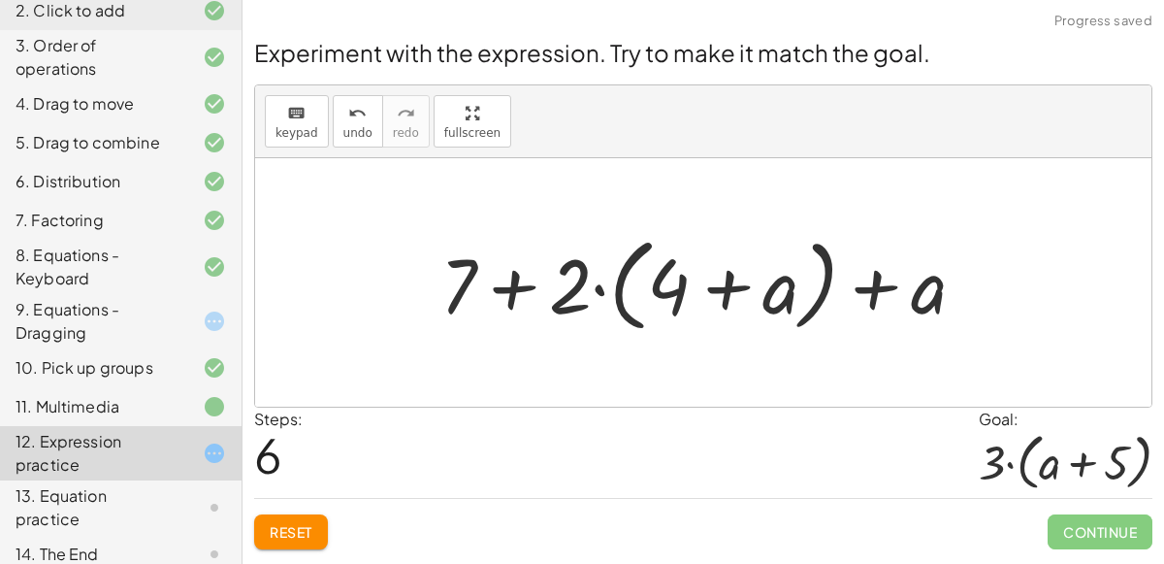
click at [595, 295] on div at bounding box center [711, 283] width 560 height 112
click at [525, 277] on div at bounding box center [711, 283] width 560 height 112
click at [509, 284] on div at bounding box center [711, 283] width 560 height 112
click at [868, 280] on div at bounding box center [711, 283] width 560 height 112
click at [343, 107] on div "undo" at bounding box center [357, 112] width 29 height 23
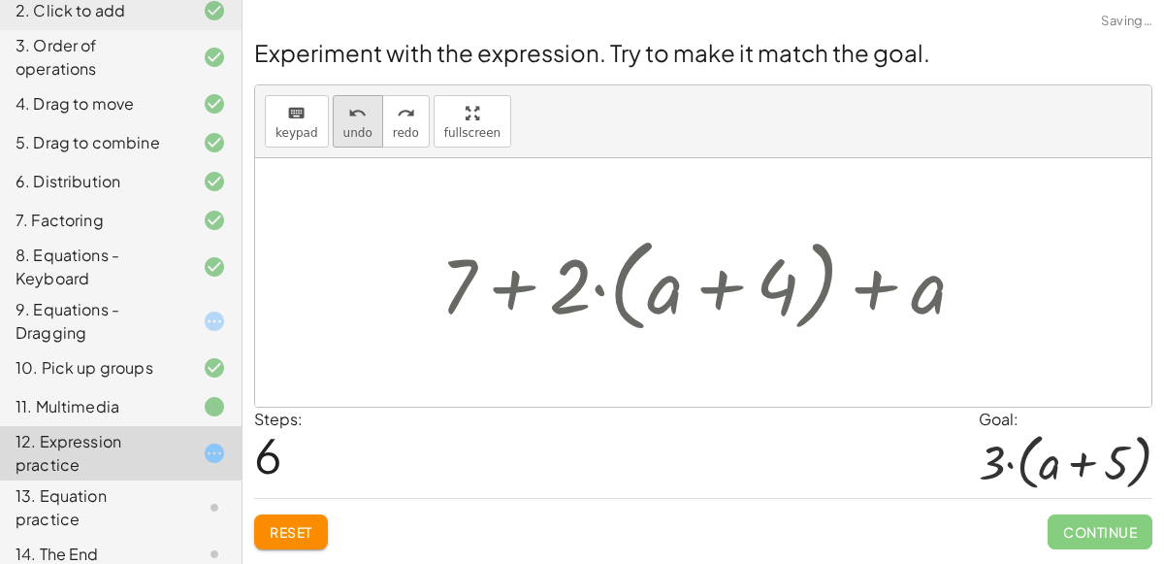
click at [343, 107] on div "undo" at bounding box center [357, 112] width 29 height 23
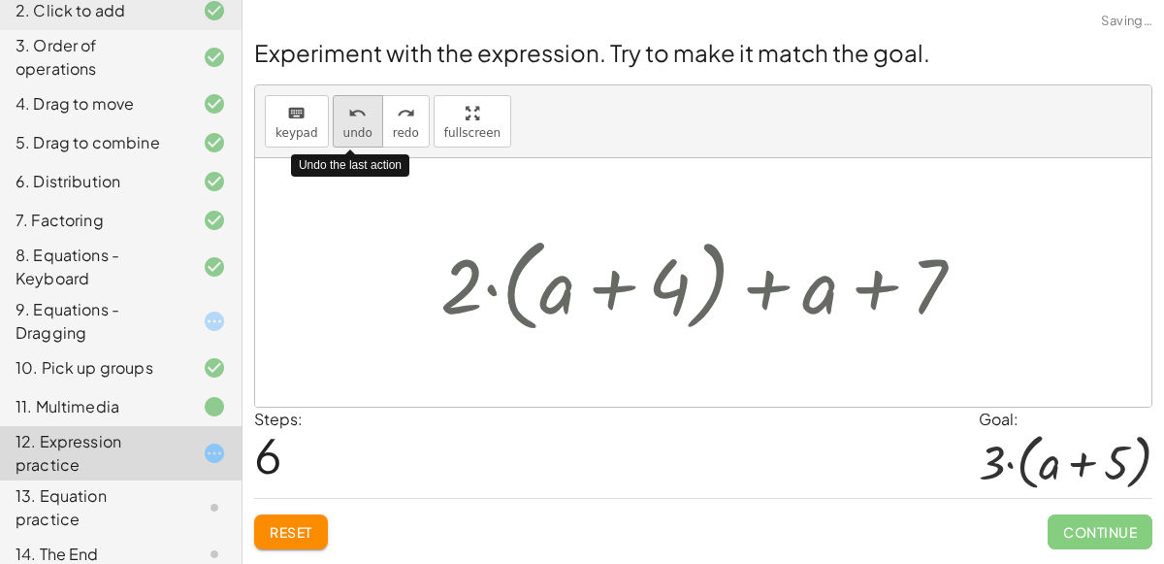
click at [343, 107] on div "undo" at bounding box center [357, 112] width 29 height 23
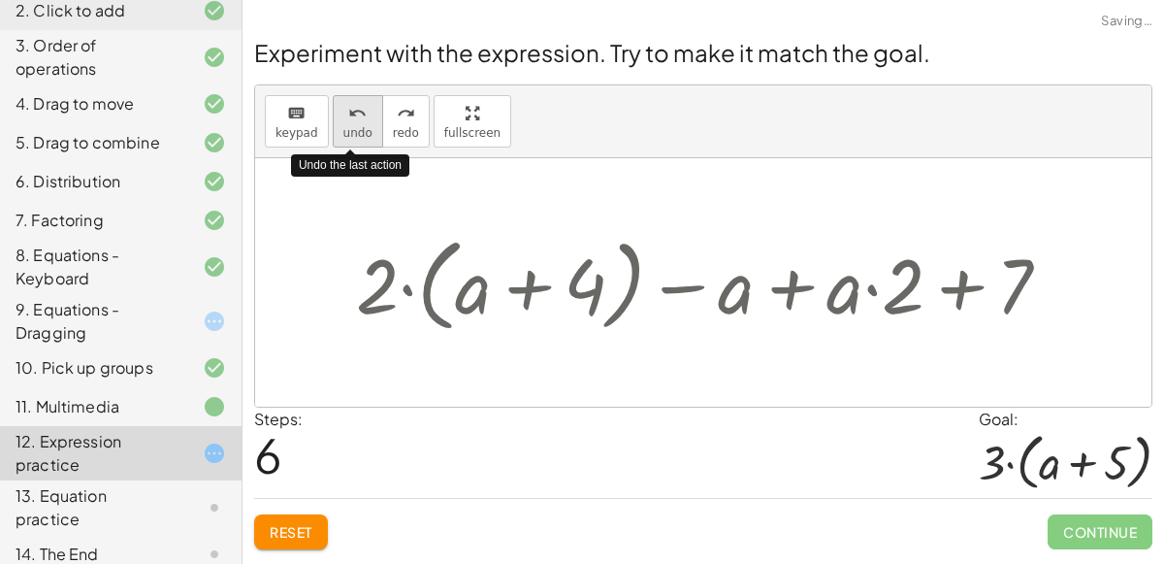
click at [343, 107] on div "undo" at bounding box center [357, 112] width 29 height 23
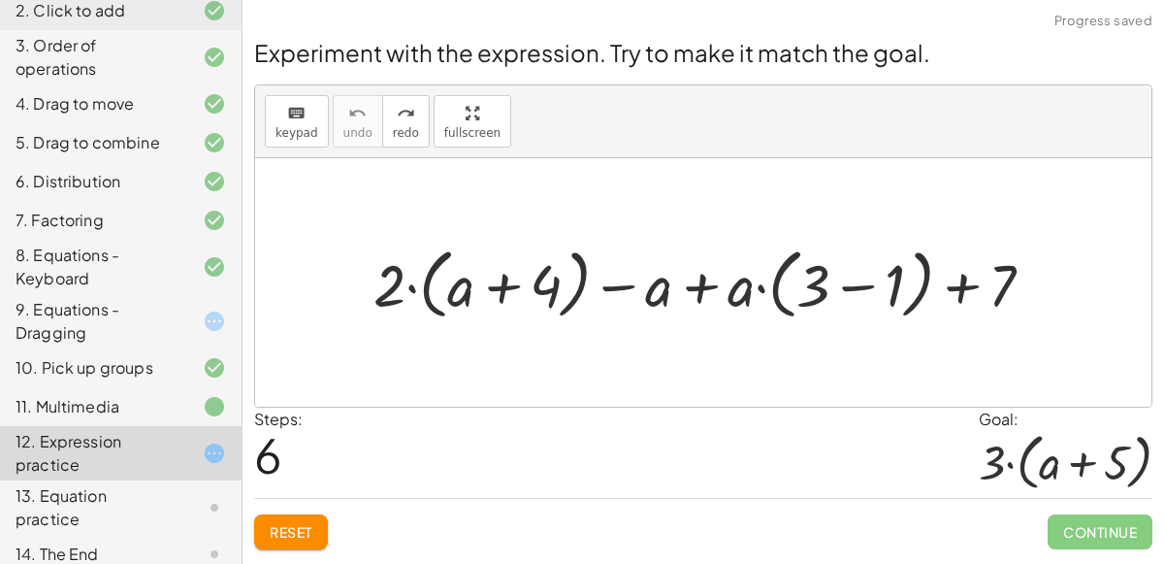
click at [699, 293] on div at bounding box center [712, 283] width 696 height 86
click at [397, 271] on div at bounding box center [712, 283] width 696 height 86
drag, startPoint x: 397, startPoint y: 271, endPoint x: 484, endPoint y: 274, distance: 87.4
click at [484, 274] on div at bounding box center [712, 283] width 696 height 86
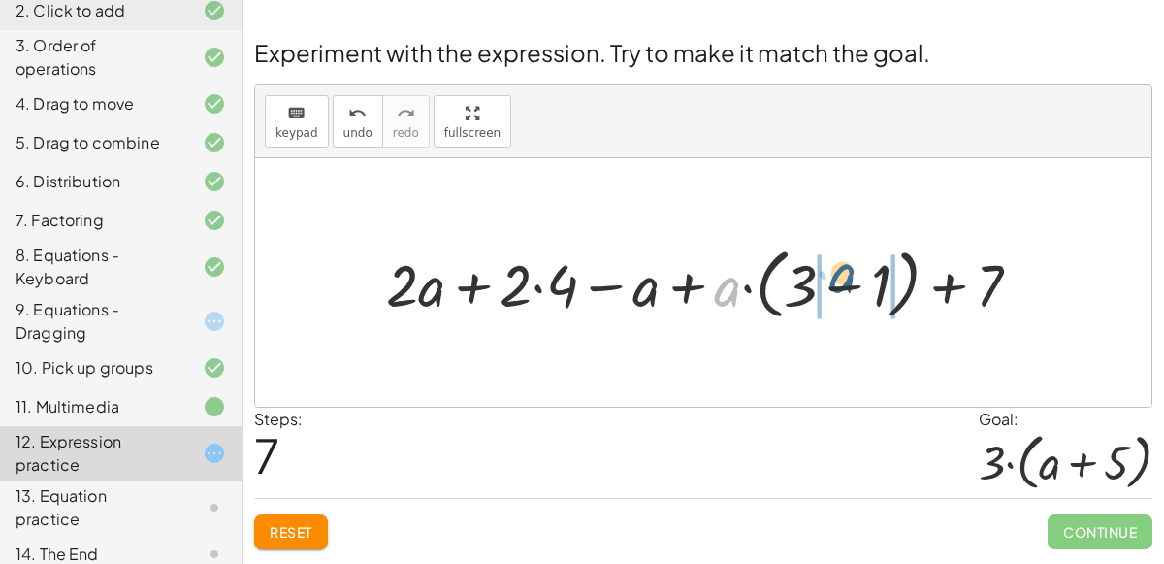
drag, startPoint x: 739, startPoint y: 276, endPoint x: 858, endPoint y: 264, distance: 119.0
click at [858, 264] on div at bounding box center [710, 283] width 669 height 86
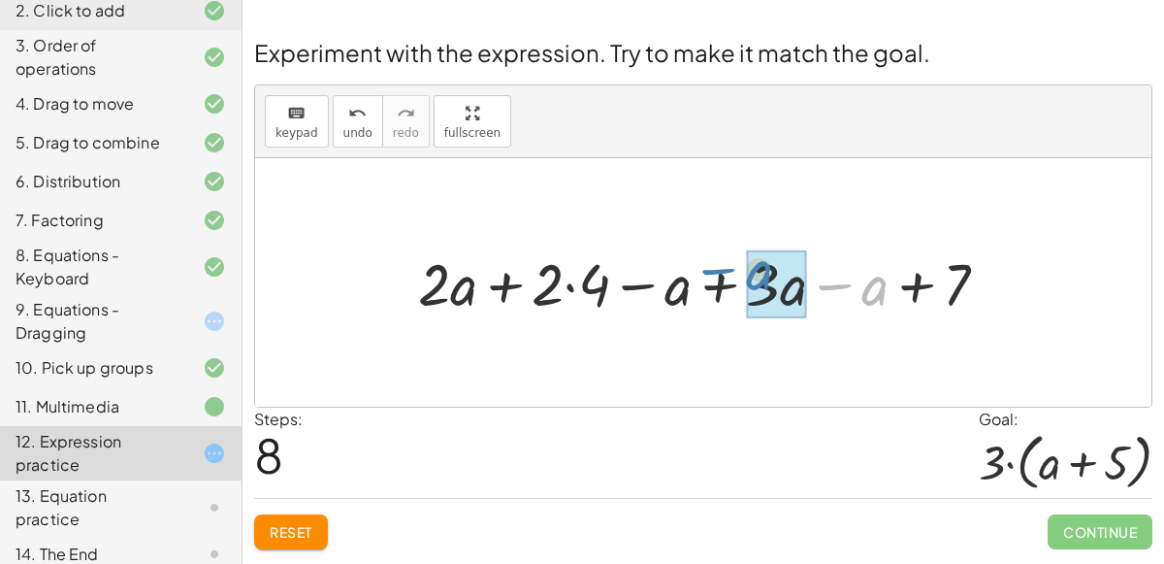
drag, startPoint x: 866, startPoint y: 280, endPoint x: 750, endPoint y: 265, distance: 117.4
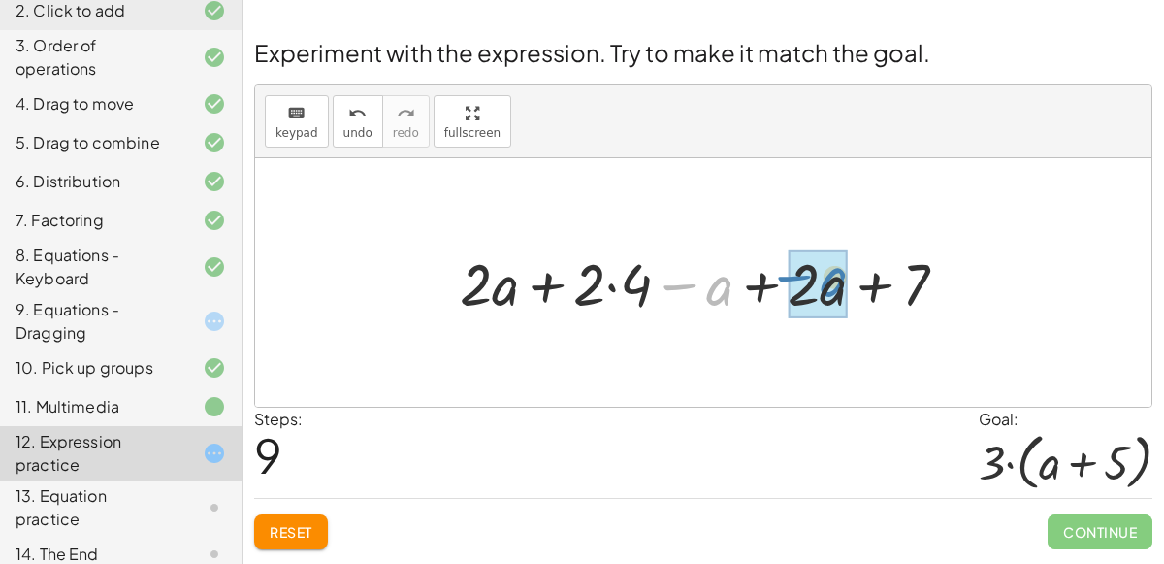
drag, startPoint x: 725, startPoint y: 277, endPoint x: 839, endPoint y: 269, distance: 114.8
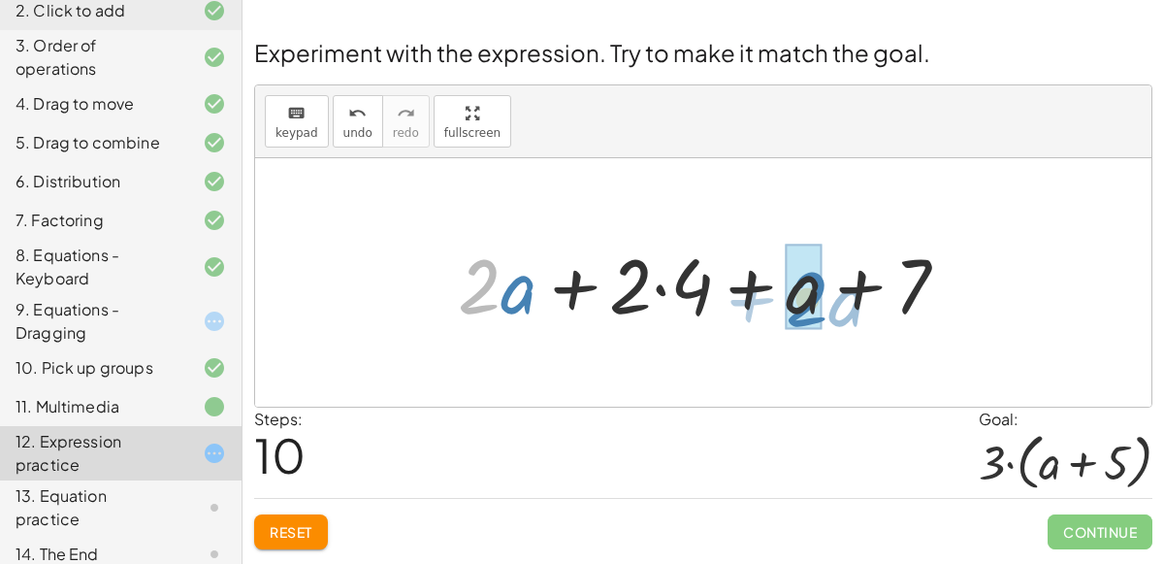
drag, startPoint x: 493, startPoint y: 301, endPoint x: 821, endPoint y: 313, distance: 328.2
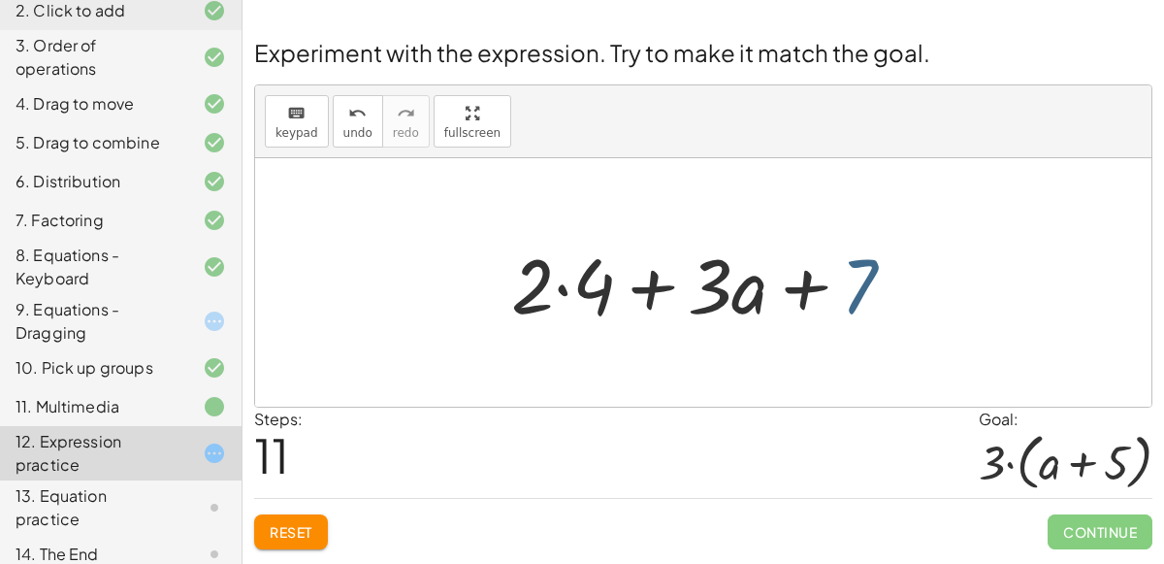
click at [858, 287] on div at bounding box center [711, 283] width 418 height 100
click at [601, 276] on div at bounding box center [711, 283] width 418 height 100
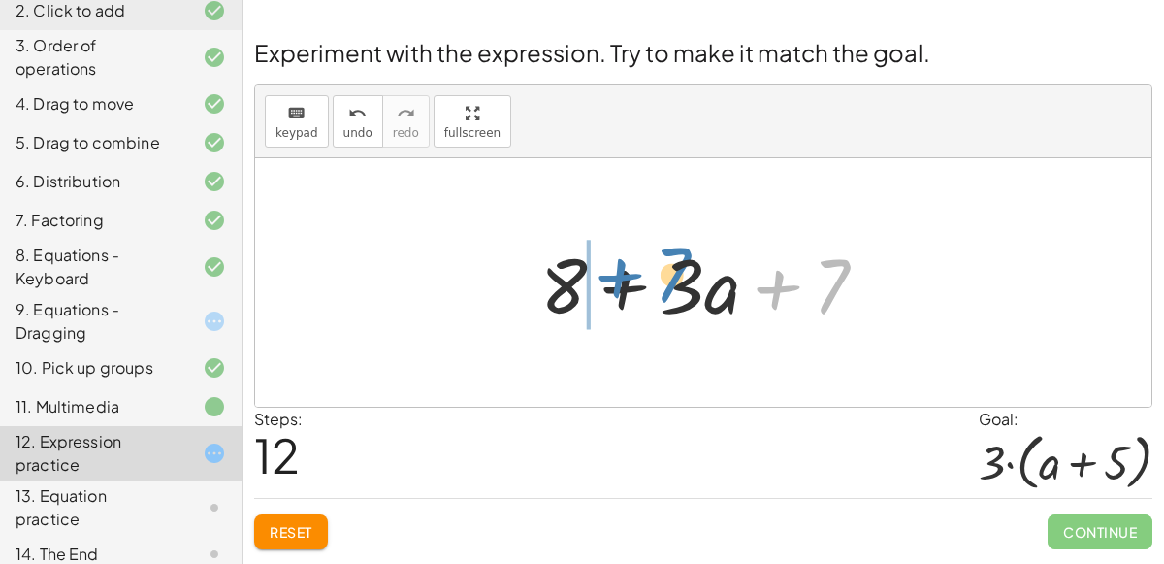
drag, startPoint x: 837, startPoint y: 276, endPoint x: 677, endPoint y: 265, distance: 160.5
click at [677, 265] on div at bounding box center [712, 283] width 362 height 100
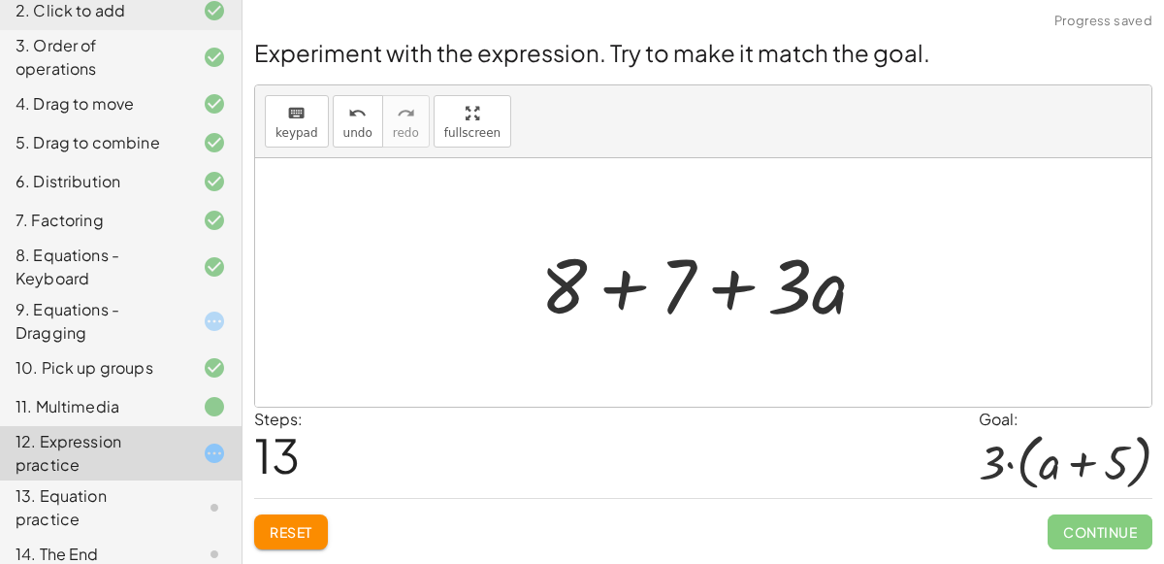
click at [577, 263] on div at bounding box center [712, 283] width 362 height 100
click at [628, 267] on div at bounding box center [712, 283] width 362 height 100
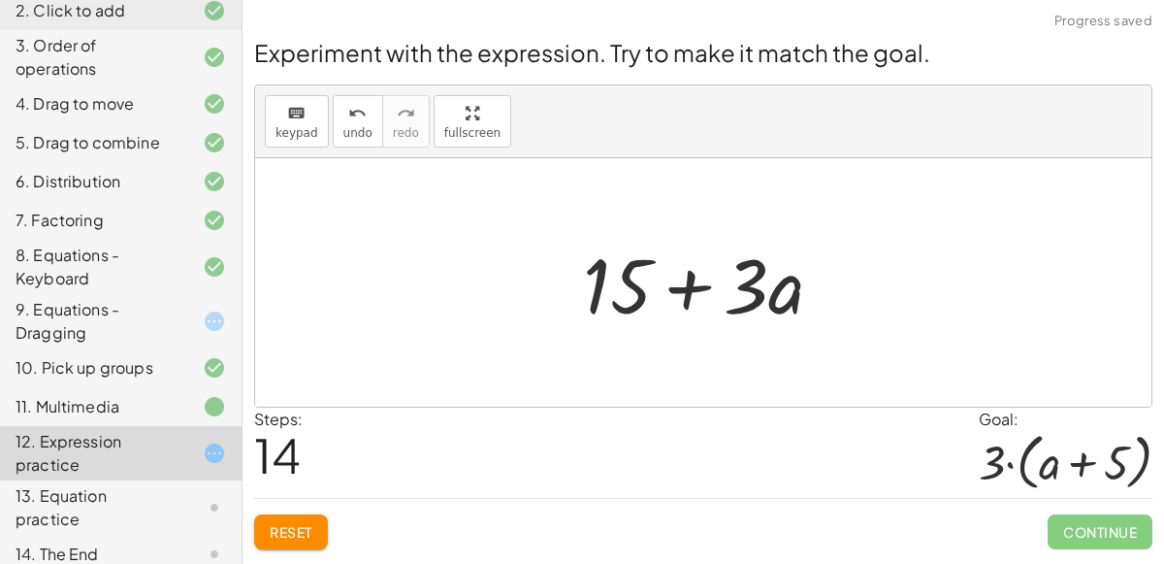
click at [736, 276] on div at bounding box center [711, 283] width 276 height 100
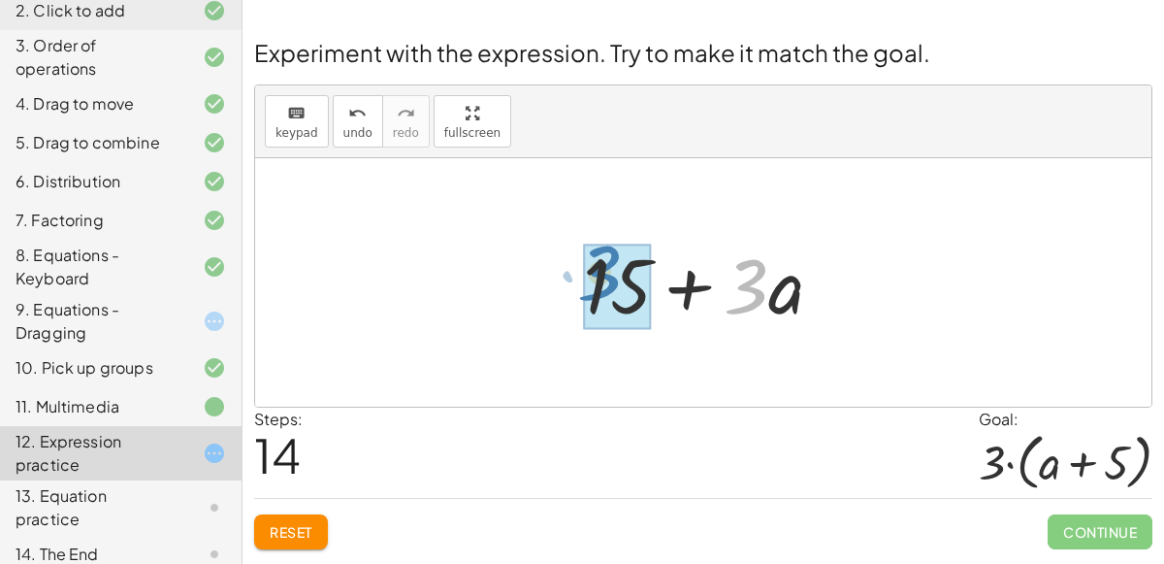
drag, startPoint x: 754, startPoint y: 289, endPoint x: 606, endPoint y: 275, distance: 148.2
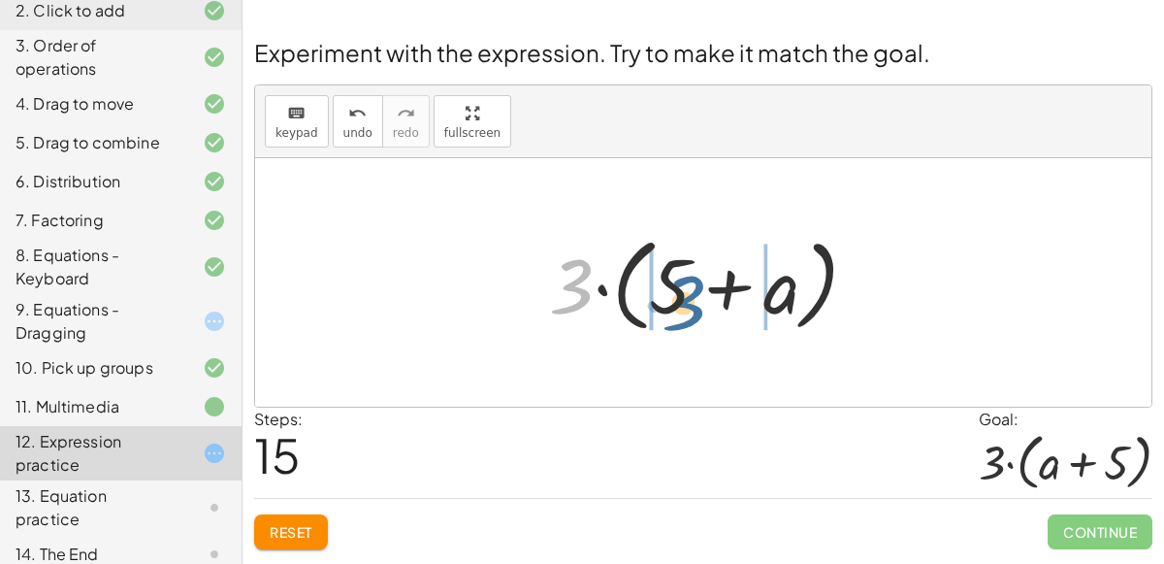
drag, startPoint x: 584, startPoint y: 275, endPoint x: 697, endPoint y: 291, distance: 113.7
click at [697, 291] on div at bounding box center [710, 283] width 343 height 112
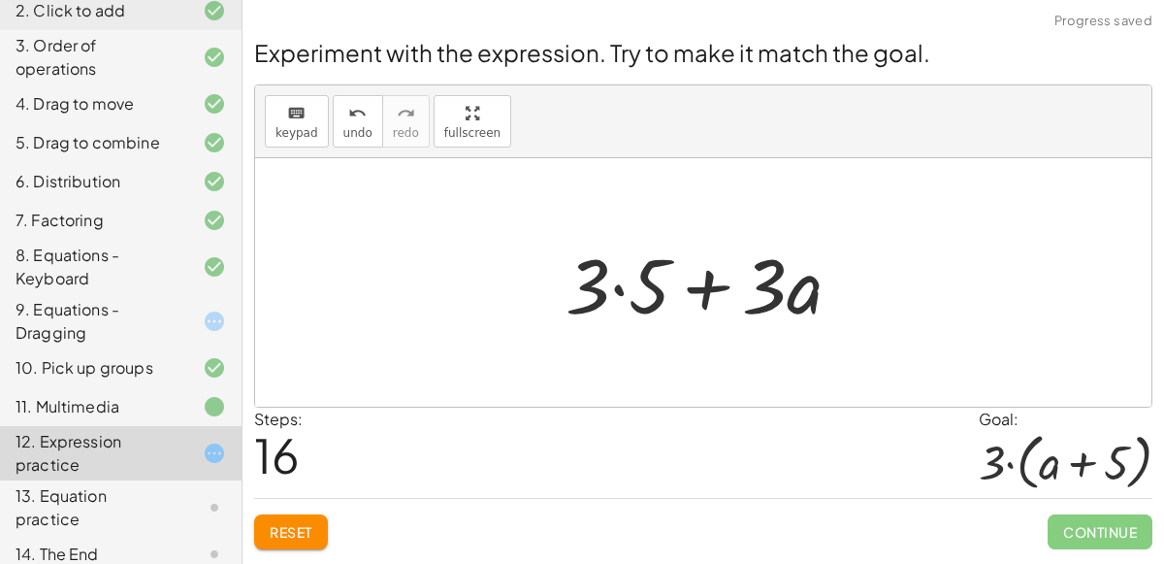
click at [648, 287] on div at bounding box center [711, 283] width 310 height 100
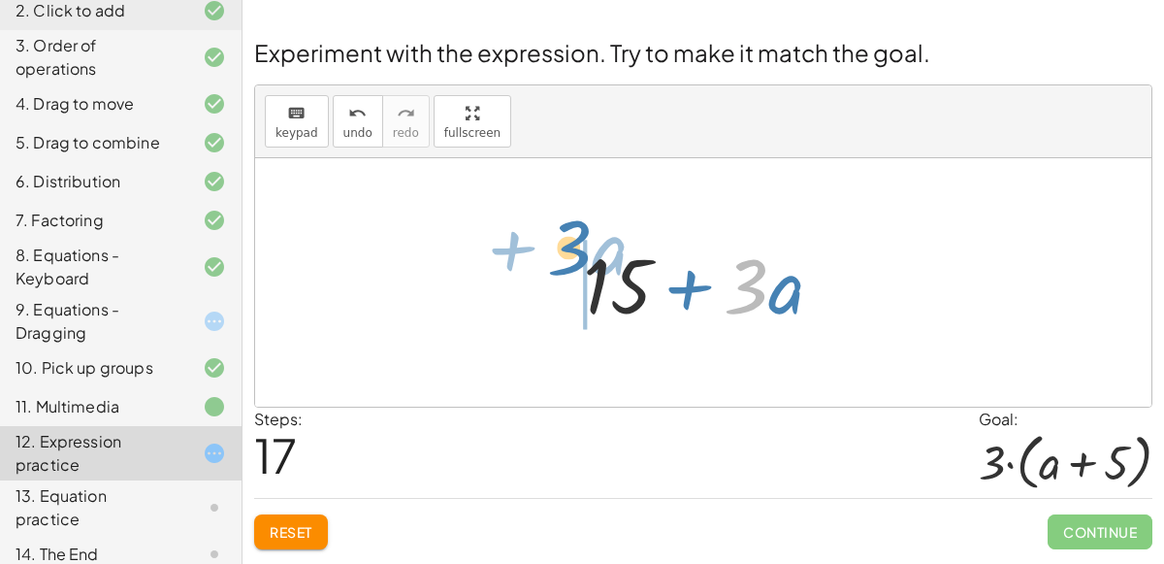
drag, startPoint x: 755, startPoint y: 298, endPoint x: 578, endPoint y: 259, distance: 180.8
click at [578, 259] on div at bounding box center [711, 283] width 276 height 100
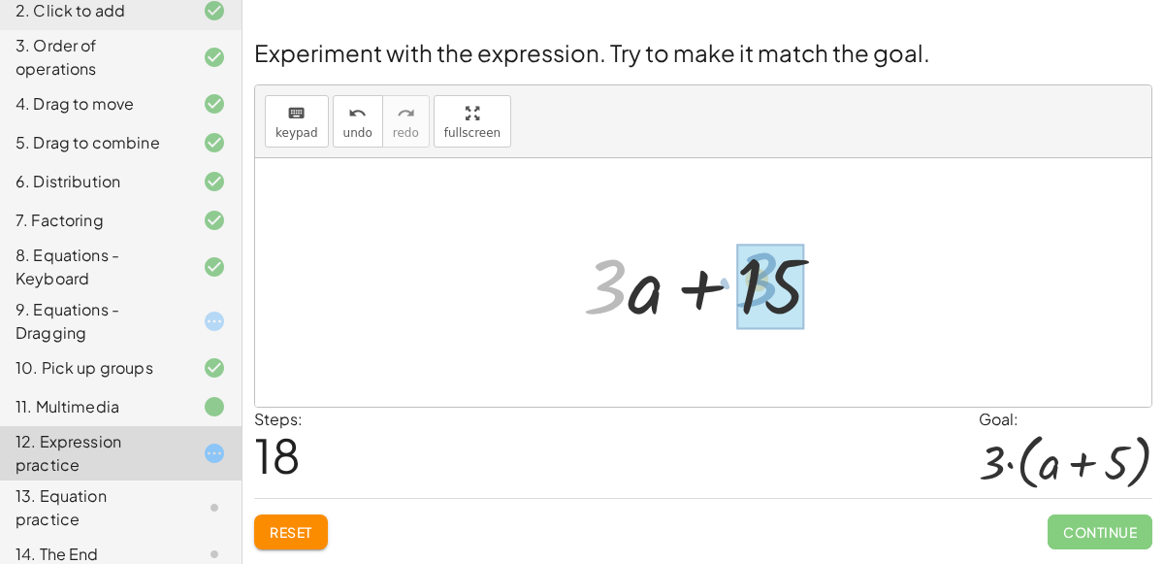
drag, startPoint x: 610, startPoint y: 280, endPoint x: 738, endPoint y: 265, distance: 129.0
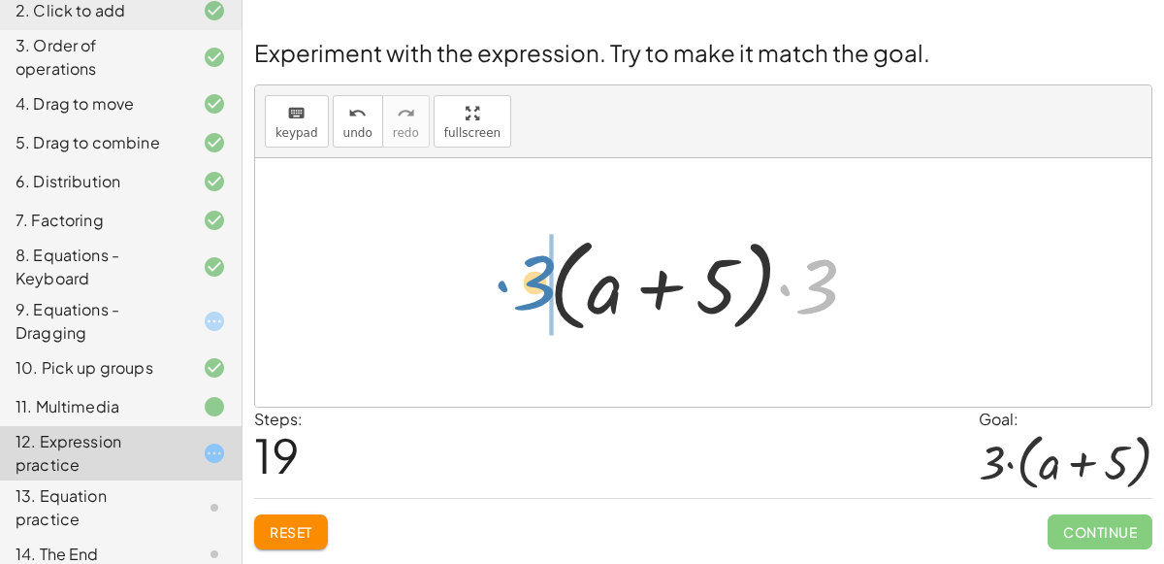
drag, startPoint x: 834, startPoint y: 271, endPoint x: 543, endPoint y: 268, distance: 291.1
click at [543, 268] on div at bounding box center [710, 283] width 343 height 112
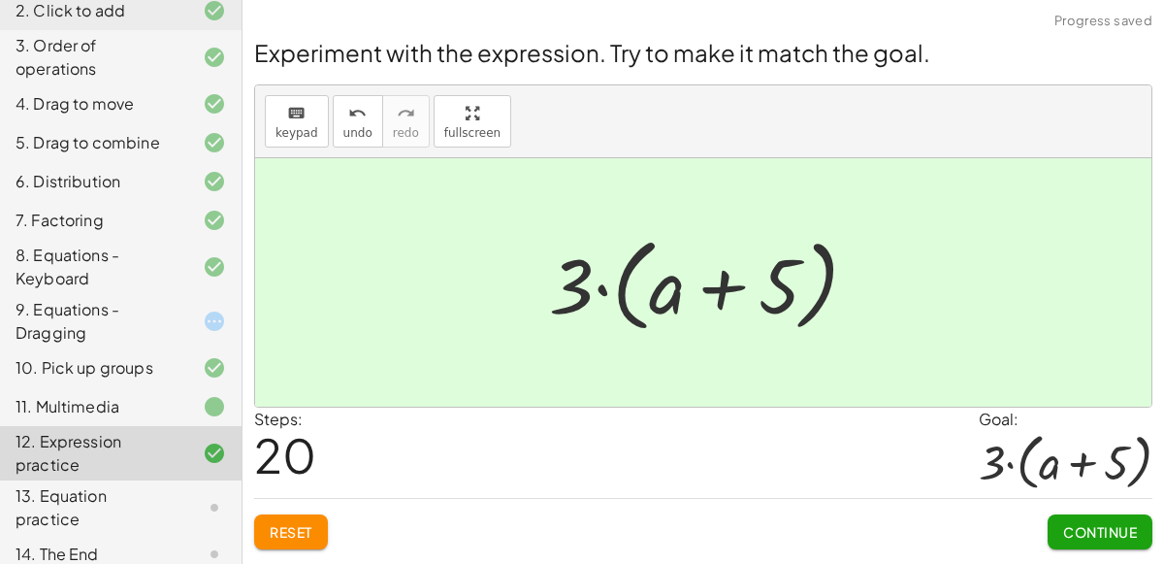
click at [489, 254] on div at bounding box center [703, 282] width 896 height 248
click at [94, 496] on div "13. Equation practice" at bounding box center [94, 507] width 156 height 47
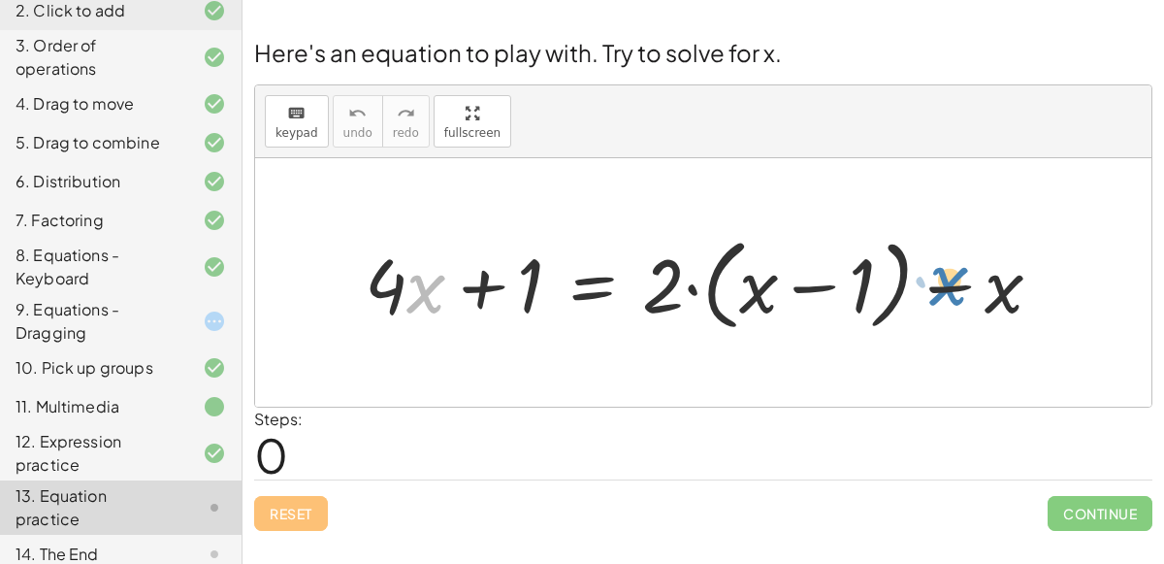
drag, startPoint x: 410, startPoint y: 288, endPoint x: 935, endPoint y: 270, distance: 525.2
click at [935, 270] on div at bounding box center [711, 283] width 712 height 110
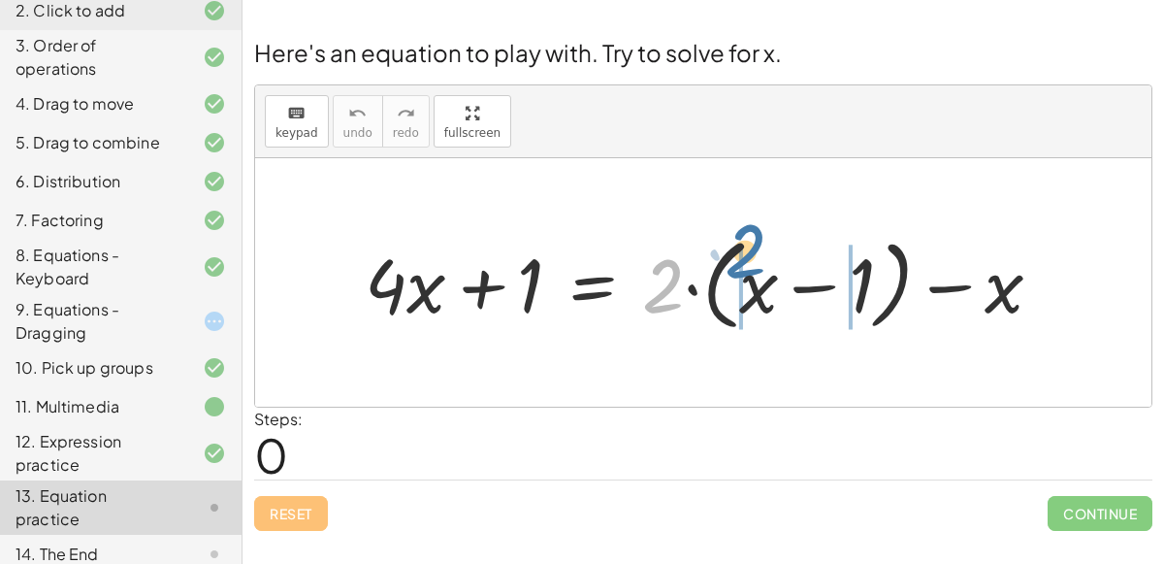
drag, startPoint x: 667, startPoint y: 276, endPoint x: 750, endPoint y: 241, distance: 89.6
click at [750, 241] on div at bounding box center [711, 283] width 712 height 110
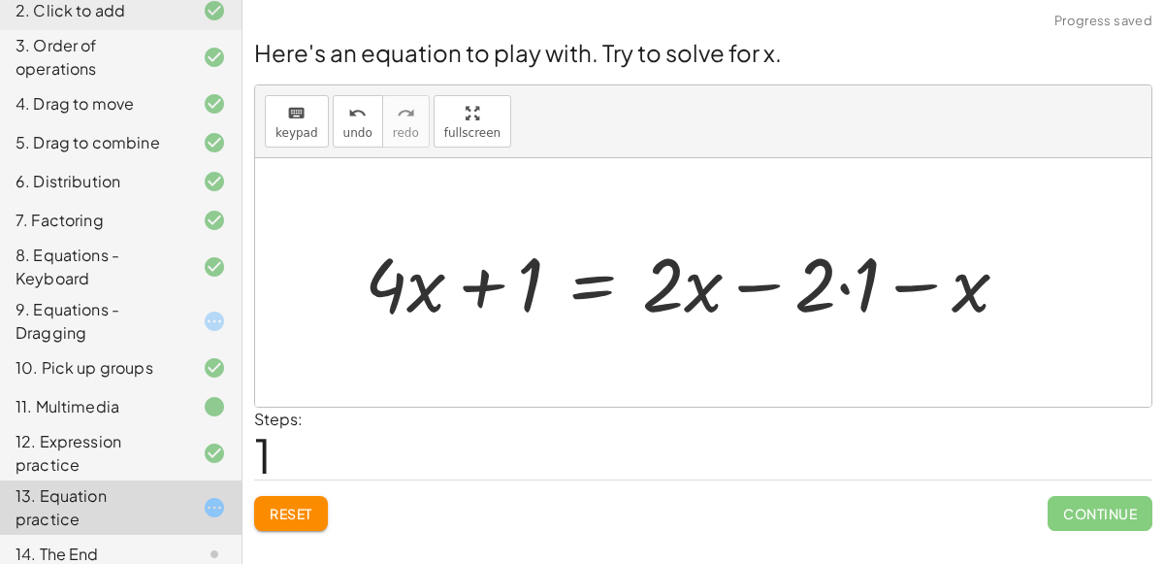
click at [844, 273] on div at bounding box center [694, 282] width 679 height 98
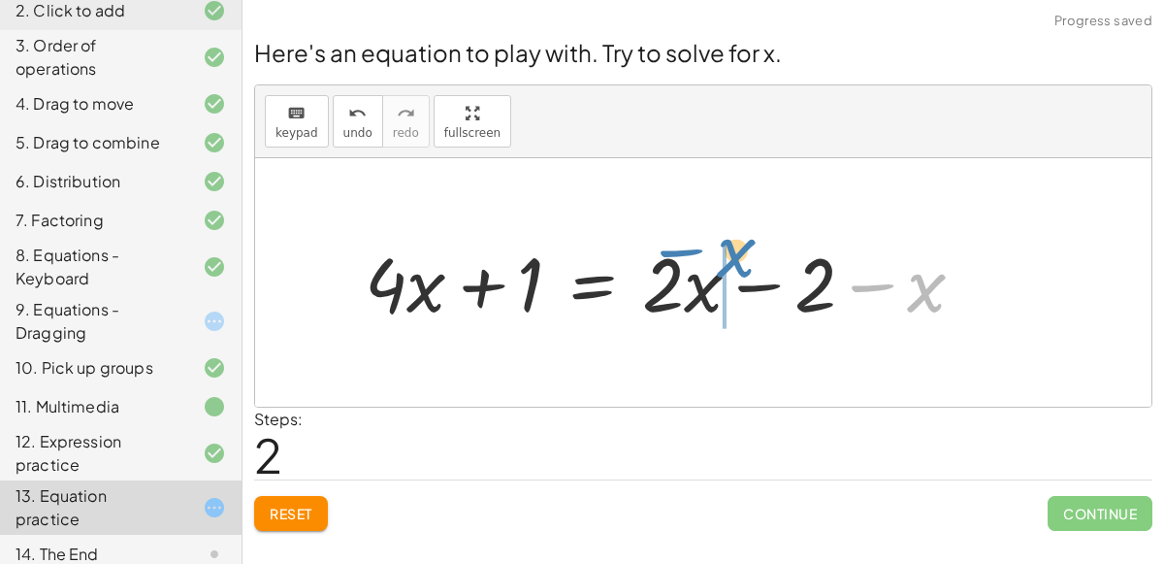
drag, startPoint x: 936, startPoint y: 285, endPoint x: 731, endPoint y: 261, distance: 207.1
click at [731, 261] on div at bounding box center [672, 282] width 634 height 98
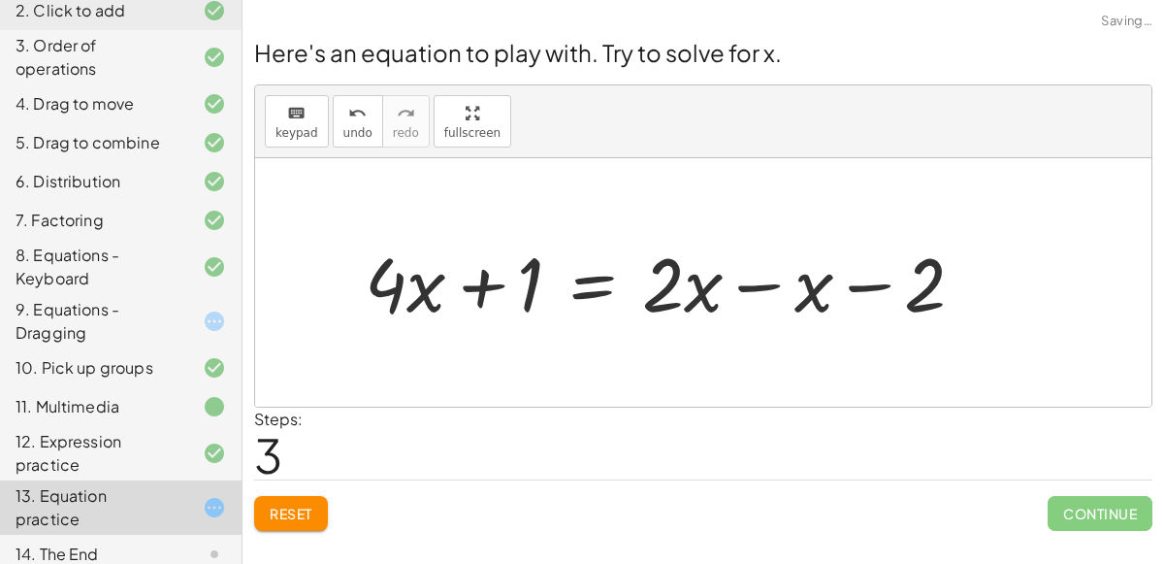
click at [683, 278] on div at bounding box center [672, 282] width 634 height 98
click at [737, 282] on div at bounding box center [672, 282] width 634 height 98
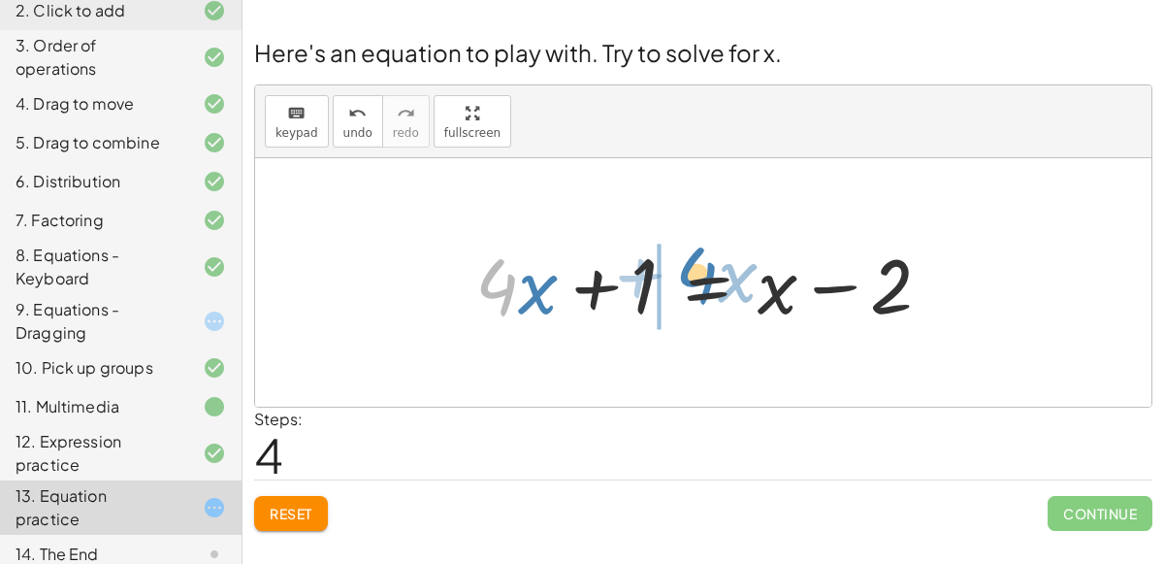
drag, startPoint x: 490, startPoint y: 283, endPoint x: 689, endPoint y: 272, distance: 199.2
click at [689, 272] on div at bounding box center [711, 283] width 491 height 100
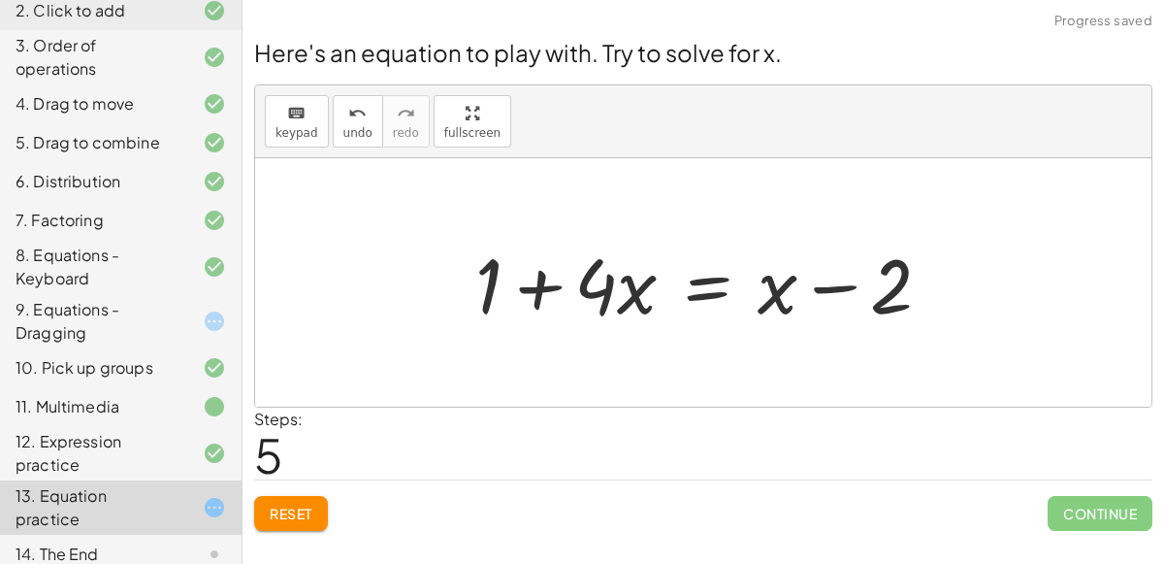
click at [527, 281] on div at bounding box center [711, 283] width 491 height 100
drag, startPoint x: 778, startPoint y: 285, endPoint x: 773, endPoint y: 308, distance: 22.8
click at [773, 308] on div at bounding box center [711, 283] width 491 height 100
drag, startPoint x: 889, startPoint y: 292, endPoint x: 444, endPoint y: 291, distance: 444.3
drag, startPoint x: 894, startPoint y: 270, endPoint x: 483, endPoint y: 276, distance: 410.4
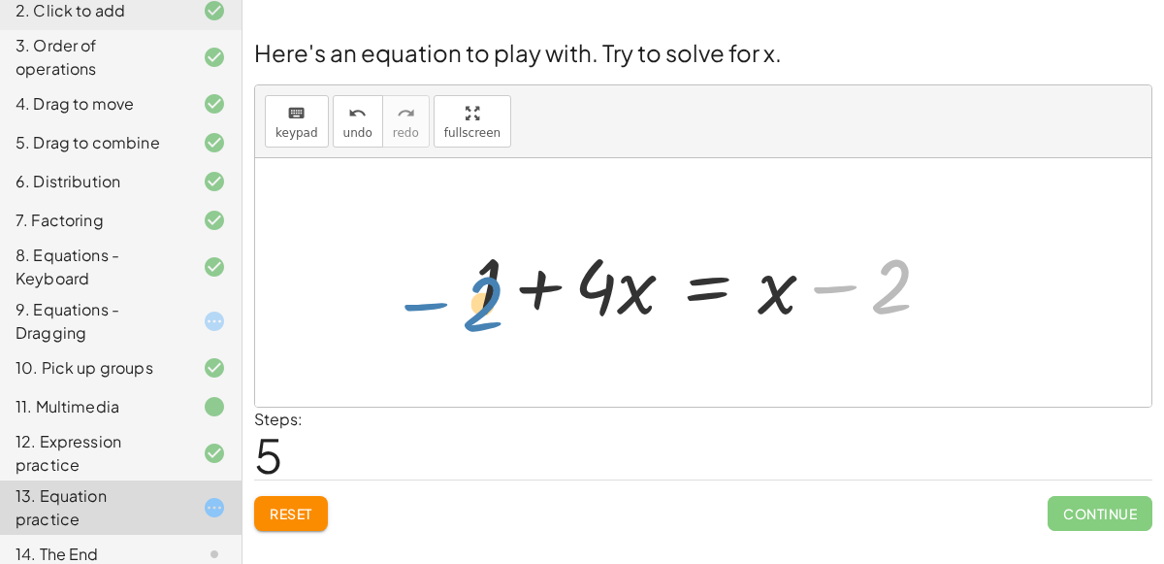
click at [483, 276] on div at bounding box center [711, 283] width 491 height 100
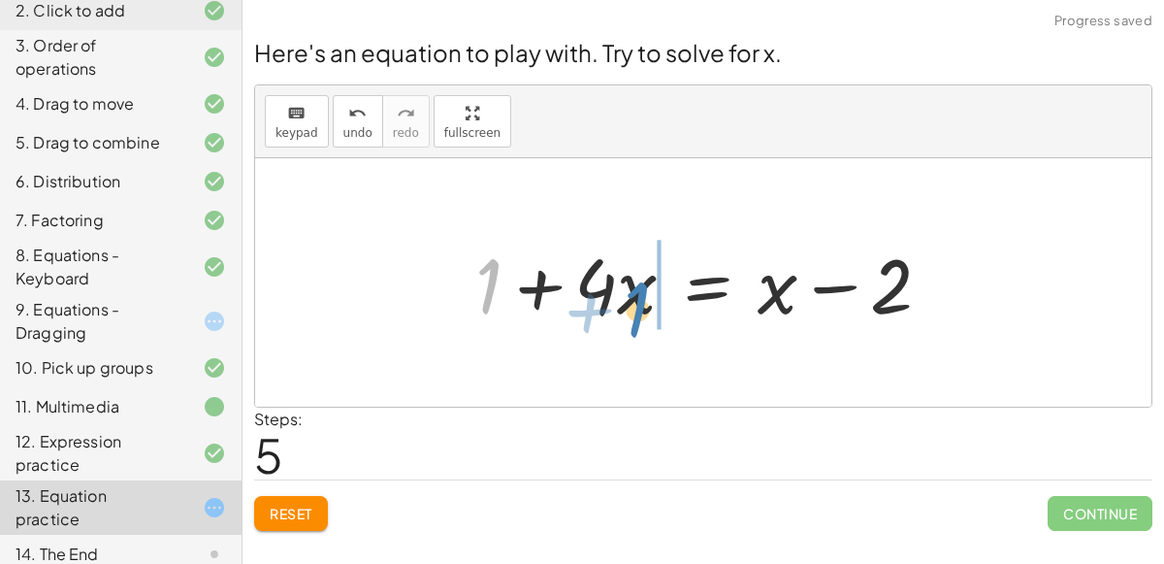
drag, startPoint x: 494, startPoint y: 284, endPoint x: 644, endPoint y: 306, distance: 151.9
click at [644, 306] on div at bounding box center [711, 283] width 491 height 100
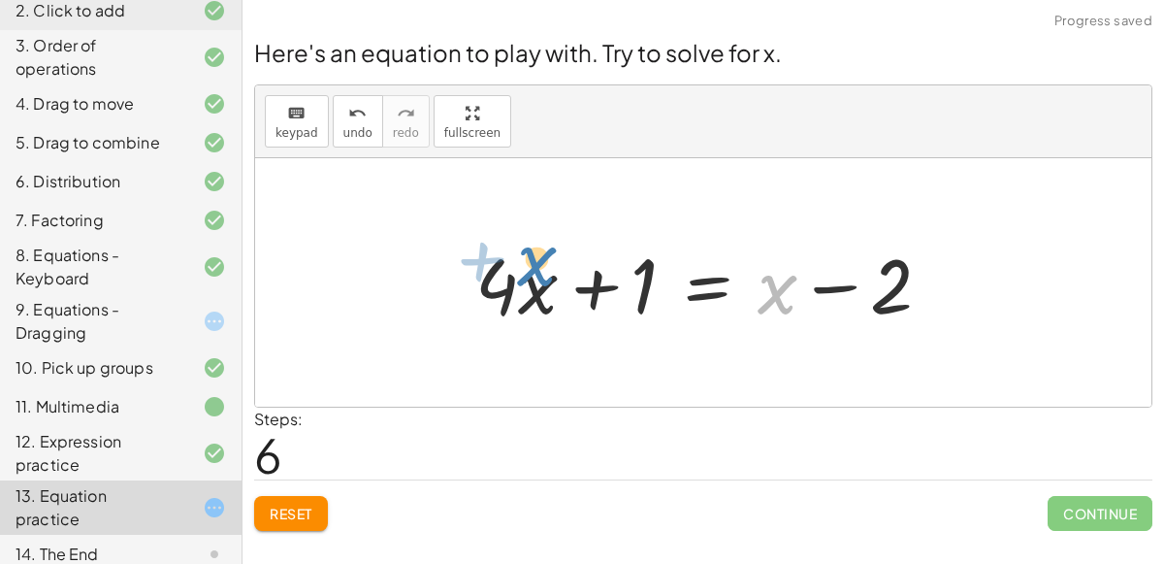
drag, startPoint x: 788, startPoint y: 279, endPoint x: 560, endPoint y: 251, distance: 229.7
click at [560, 251] on div at bounding box center [711, 283] width 491 height 100
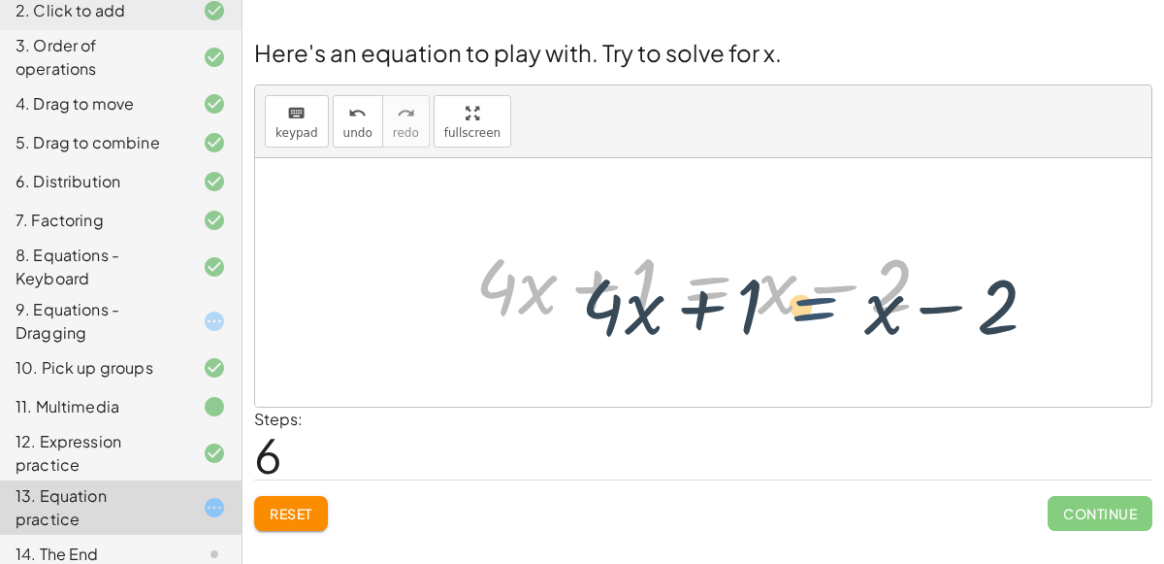
drag, startPoint x: 709, startPoint y: 271, endPoint x: 817, endPoint y: 292, distance: 109.8
click at [817, 292] on div at bounding box center [711, 283] width 491 height 100
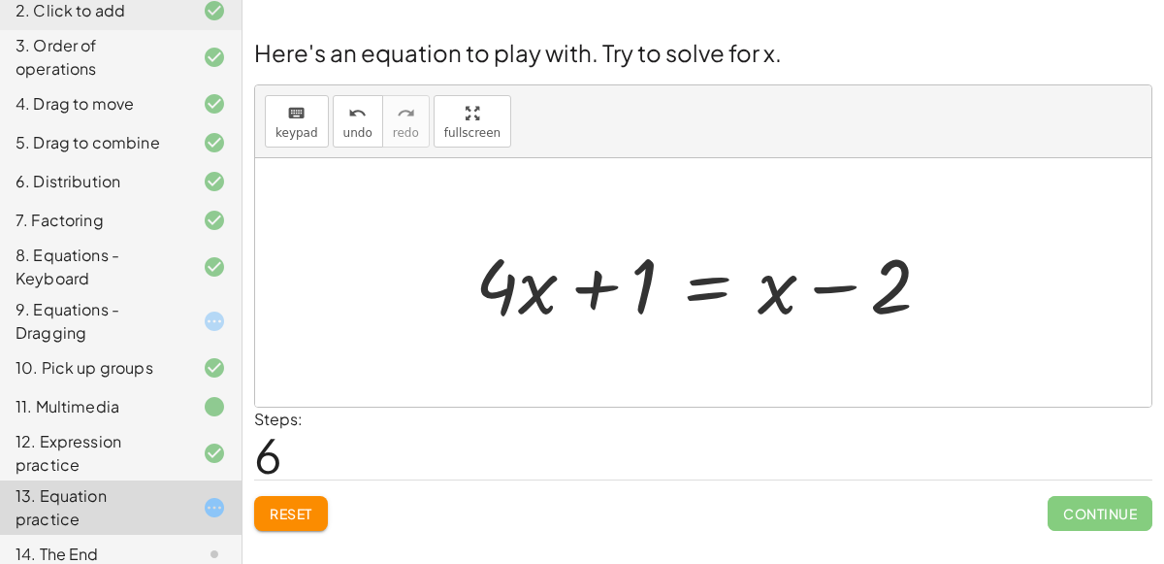
click at [816, 292] on div at bounding box center [711, 283] width 491 height 100
click at [704, 297] on div at bounding box center [711, 283] width 491 height 100
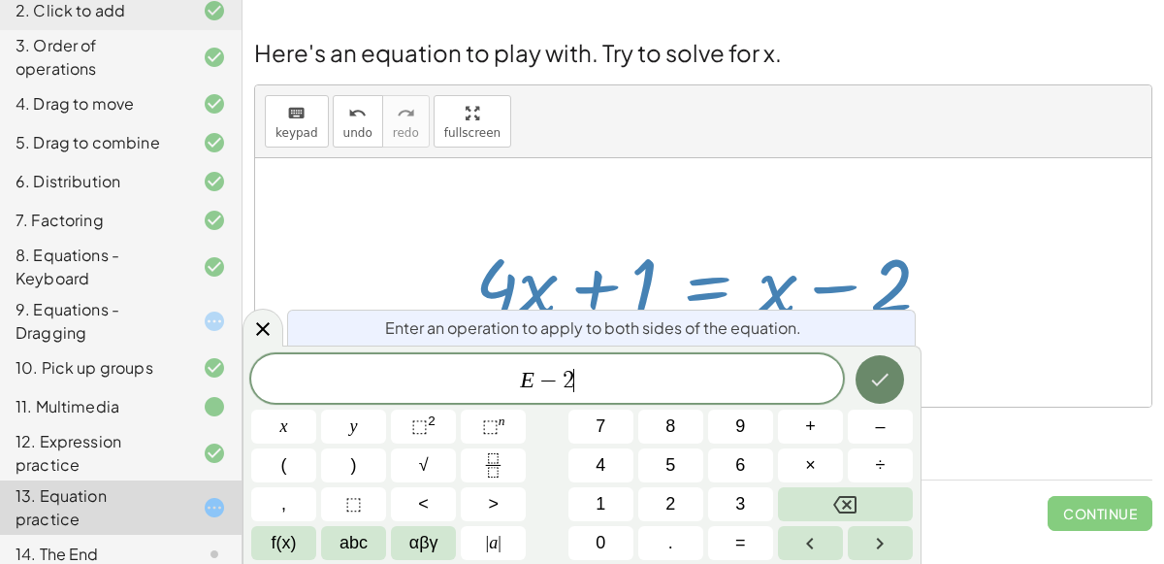
click at [873, 373] on icon "Done" at bounding box center [879, 379] width 23 height 23
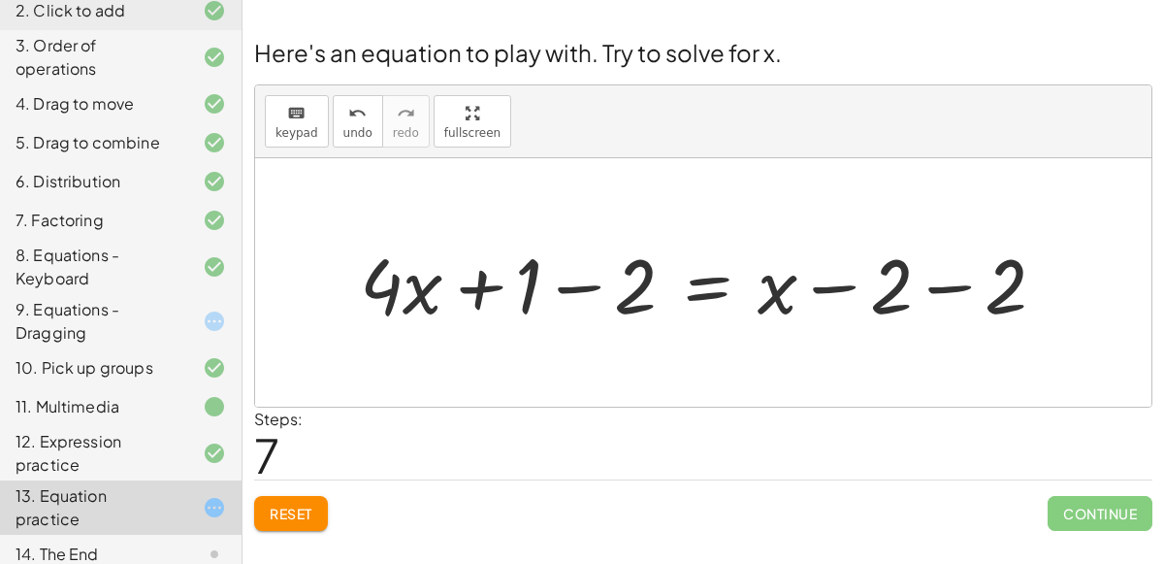
click at [591, 288] on div at bounding box center [710, 283] width 721 height 100
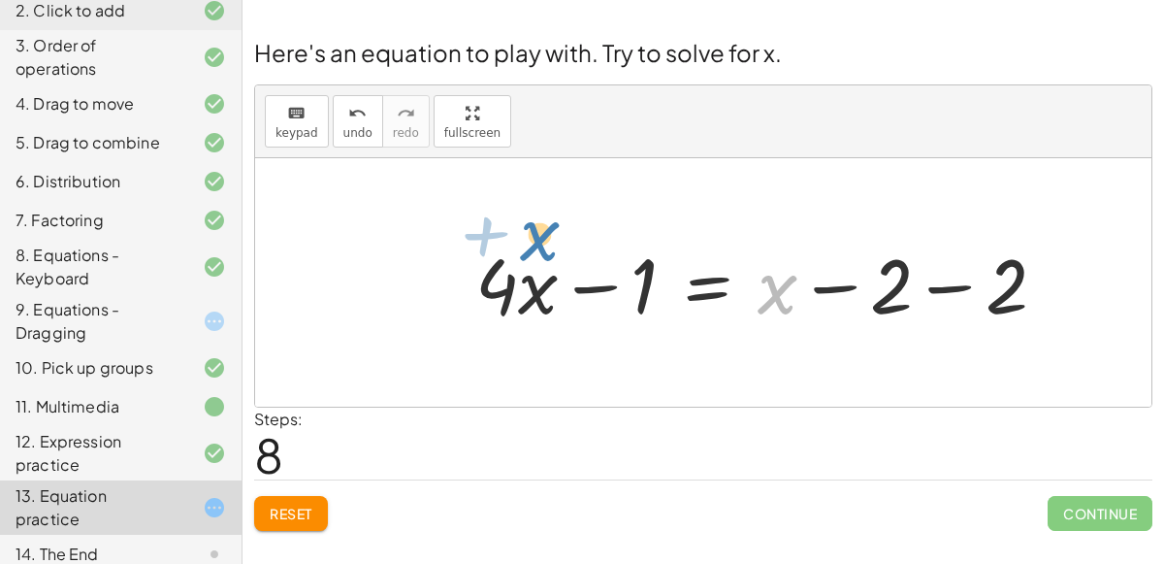
drag, startPoint x: 785, startPoint y: 295, endPoint x: 656, endPoint y: 326, distance: 132.7
click at [656, 326] on div at bounding box center [769, 283] width 606 height 100
drag, startPoint x: 519, startPoint y: 301, endPoint x: 747, endPoint y: 296, distance: 228.0
click at [747, 296] on div at bounding box center [769, 283] width 606 height 100
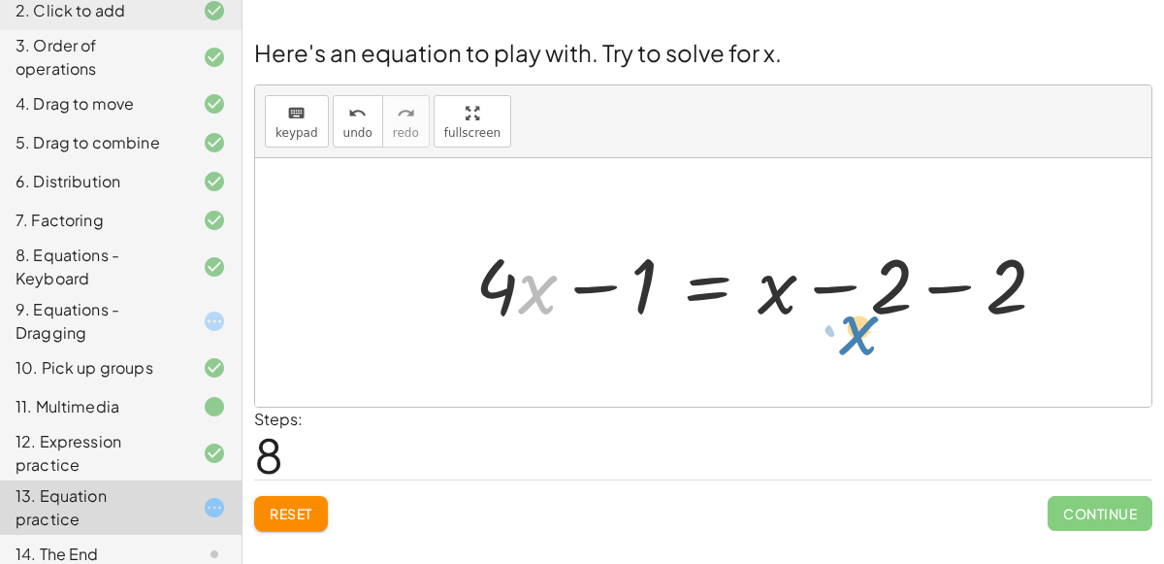
drag, startPoint x: 545, startPoint y: 290, endPoint x: 805, endPoint y: 303, distance: 260.3
click at [805, 303] on div at bounding box center [769, 283] width 606 height 100
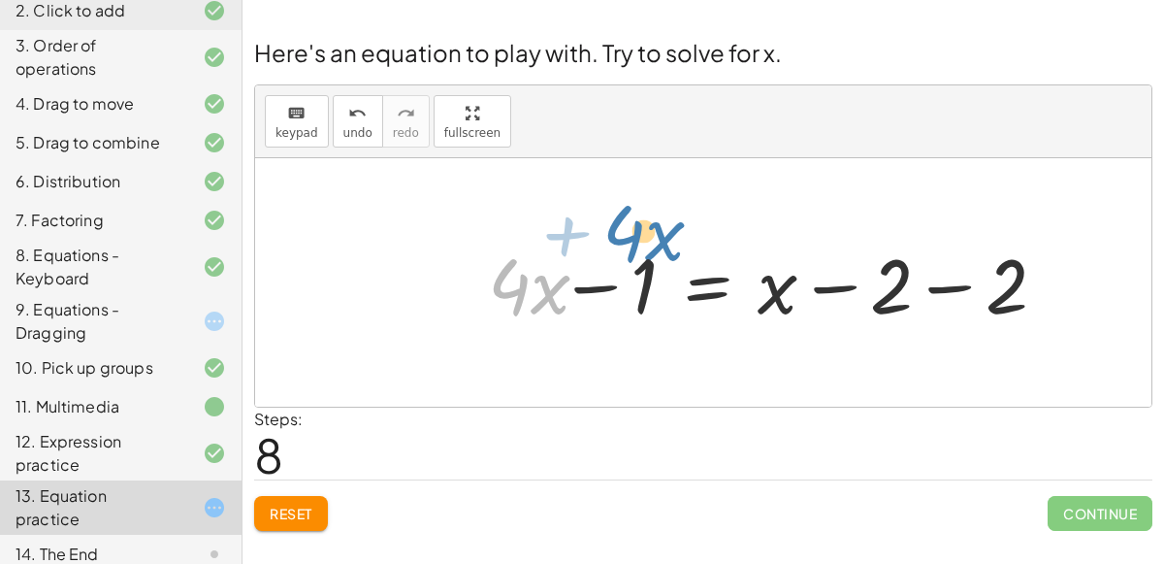
drag, startPoint x: 488, startPoint y: 270, endPoint x: 599, endPoint y: 217, distance: 122.4
click at [599, 217] on div "+ · 4 · x + 1 = + · 2 · ( + x − 1 ) − x + · 4 · x + 1 = + · 2 · x − · 2 · 1 − x…" at bounding box center [703, 282] width 896 height 248
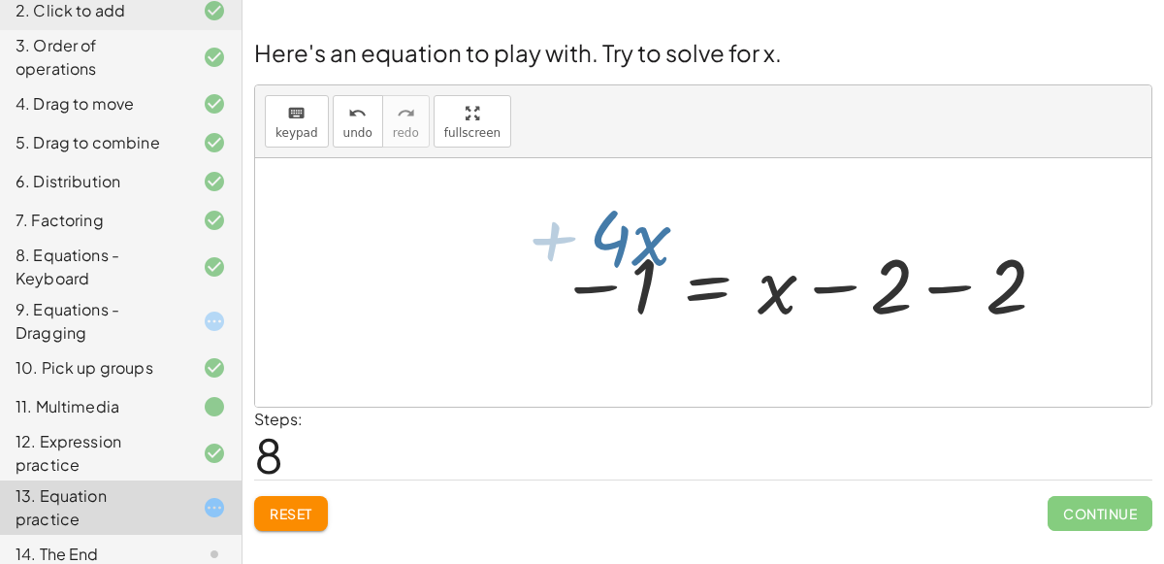
click at [599, 217] on div at bounding box center [703, 282] width 896 height 248
click at [958, 276] on div at bounding box center [769, 283] width 606 height 100
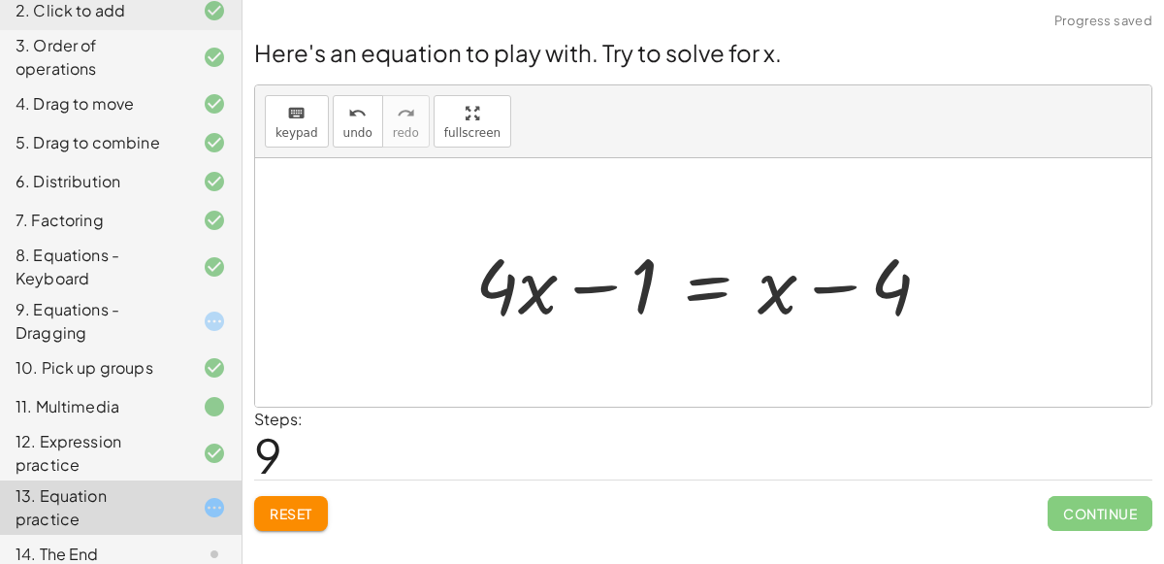
click at [829, 286] on div at bounding box center [711, 283] width 491 height 100
drag, startPoint x: 894, startPoint y: 275, endPoint x: 728, endPoint y: 271, distance: 166.9
click at [728, 271] on div at bounding box center [711, 283] width 491 height 100
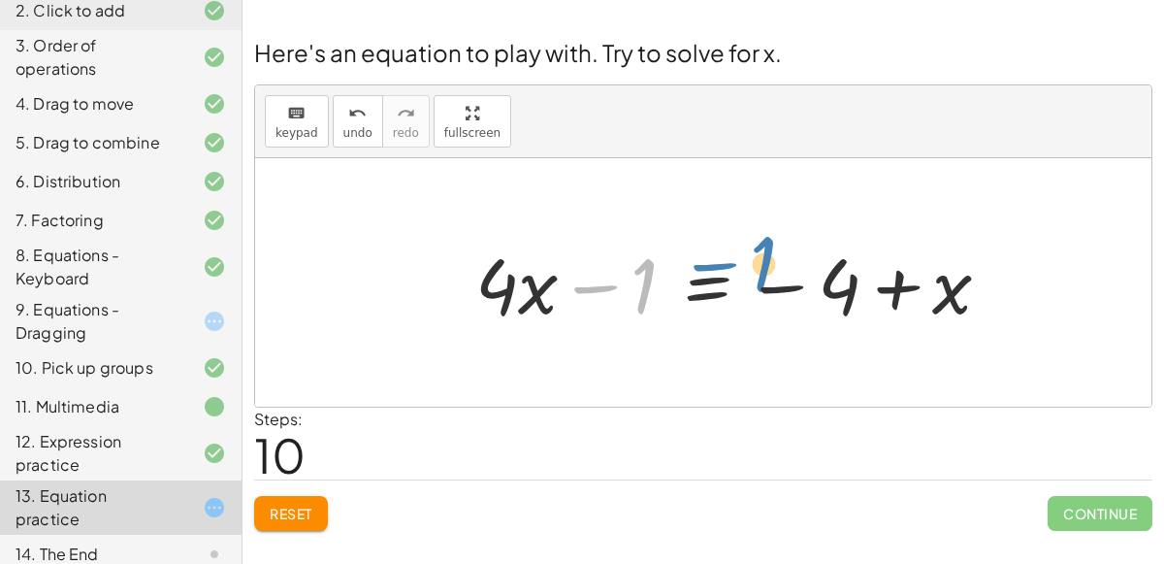
drag, startPoint x: 623, startPoint y: 276, endPoint x: 737, endPoint y: 250, distance: 117.2
click at [737, 250] on div at bounding box center [741, 283] width 551 height 100
click at [284, 493] on div "Reset Continue" at bounding box center [703, 504] width 898 height 51
click at [292, 504] on span "Reset" at bounding box center [291, 512] width 43 height 17
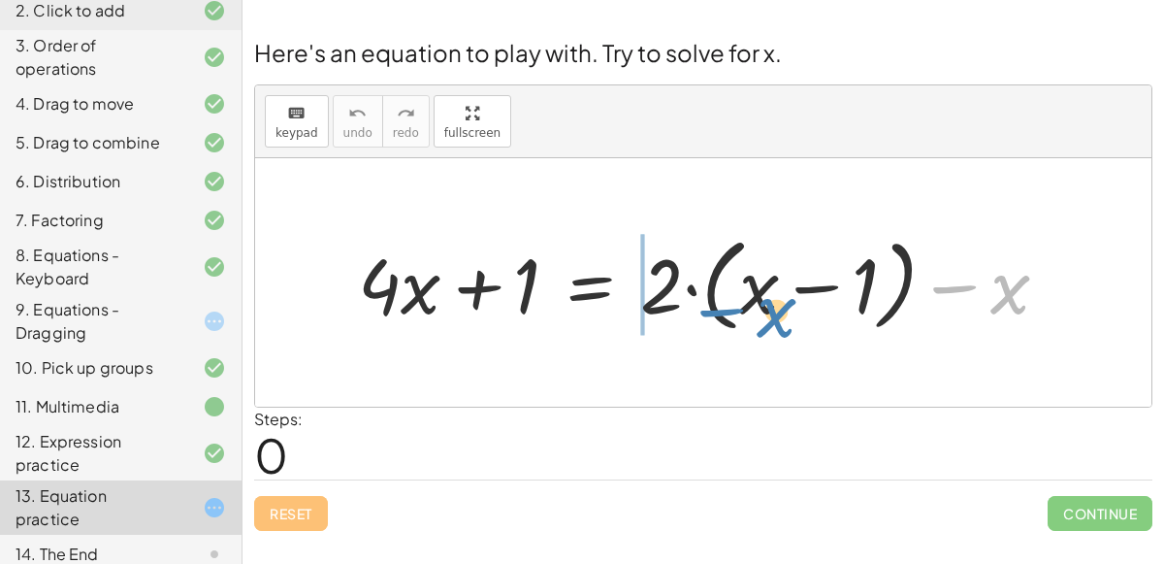
drag, startPoint x: 993, startPoint y: 273, endPoint x: 760, endPoint y: 295, distance: 234.9
click at [760, 295] on div at bounding box center [711, 283] width 726 height 112
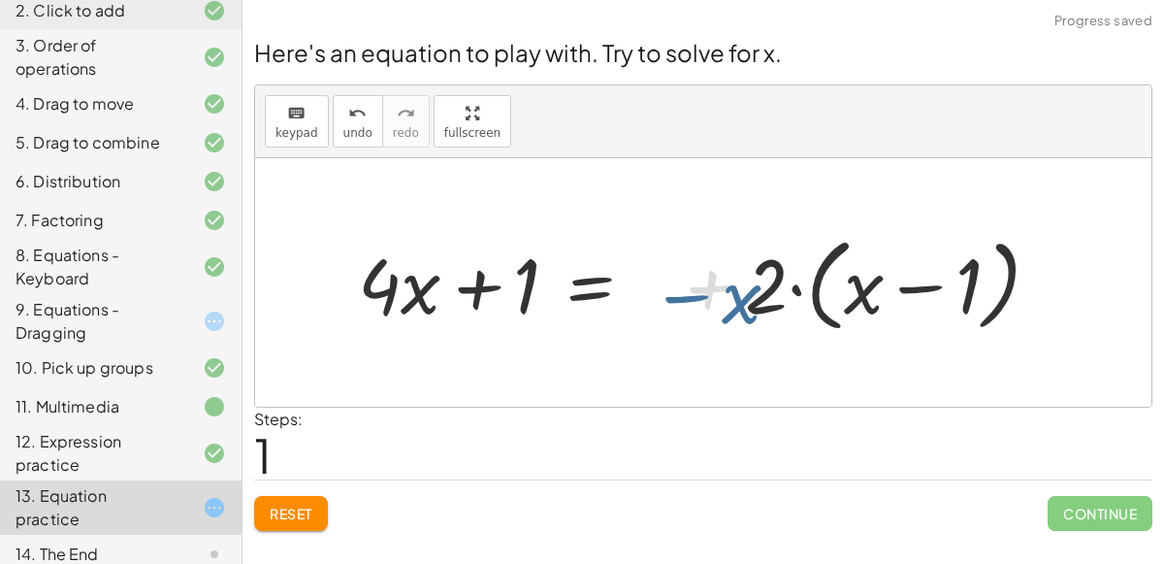
click at [760, 295] on div at bounding box center [740, 283] width 785 height 112
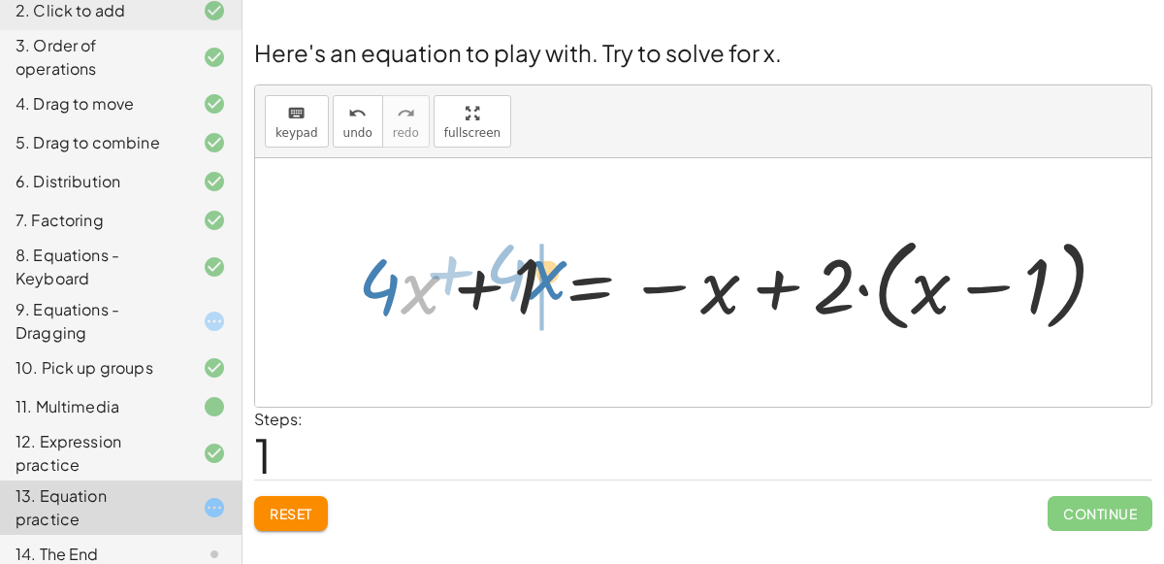
drag, startPoint x: 403, startPoint y: 300, endPoint x: 531, endPoint y: 285, distance: 128.9
click at [531, 285] on div at bounding box center [740, 283] width 785 height 112
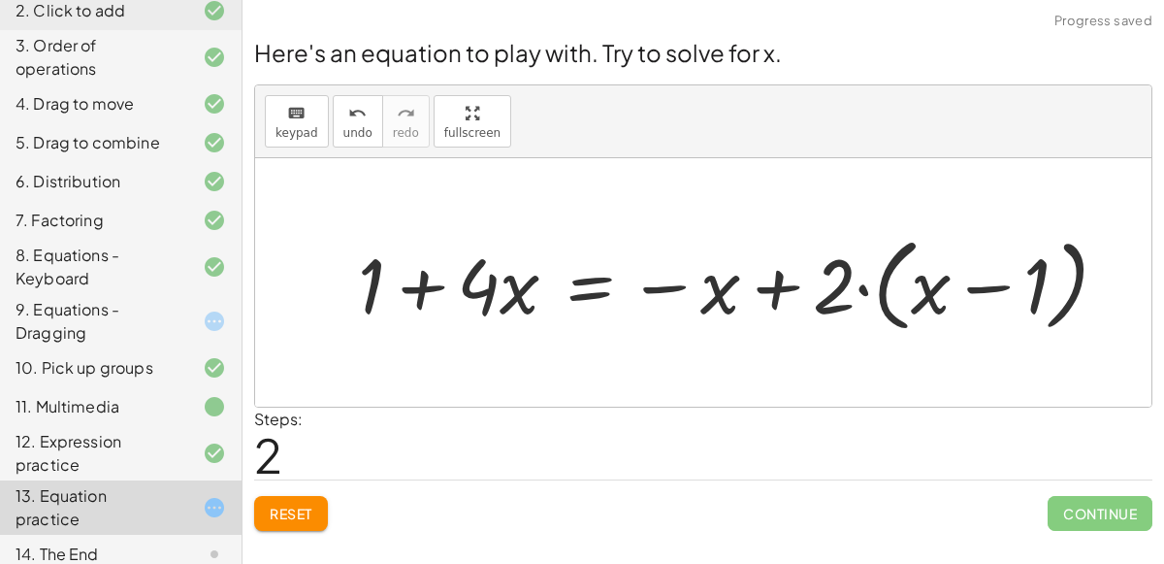
click at [432, 287] on div at bounding box center [740, 283] width 785 height 112
drag, startPoint x: 724, startPoint y: 276, endPoint x: 424, endPoint y: 254, distance: 300.5
click at [424, 254] on div at bounding box center [740, 283] width 785 height 112
click at [862, 287] on div at bounding box center [740, 283] width 785 height 112
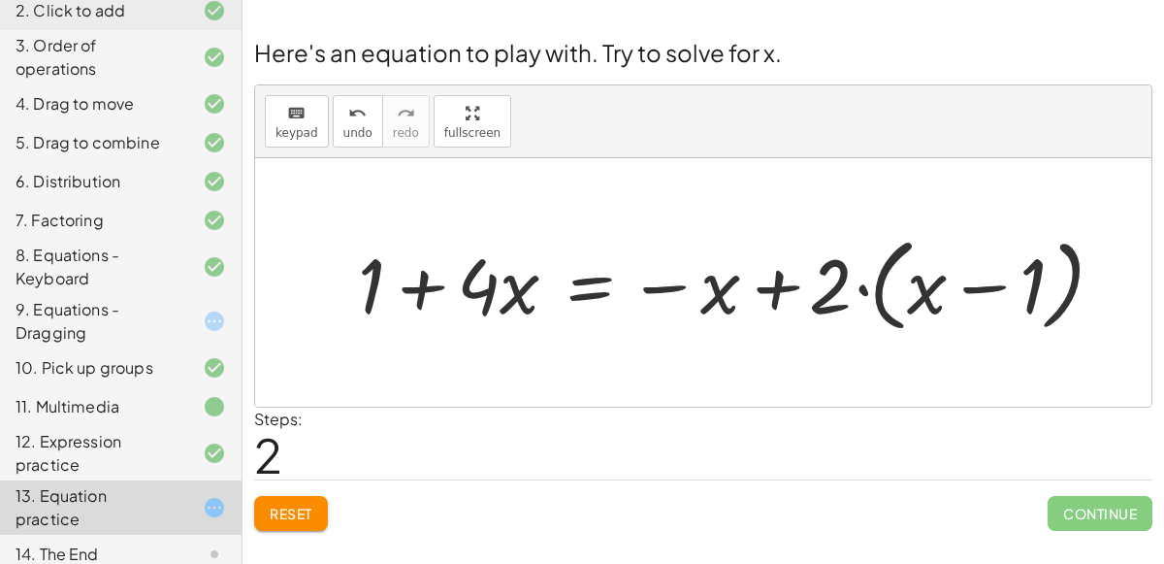
click at [851, 291] on div at bounding box center [740, 283] width 785 height 112
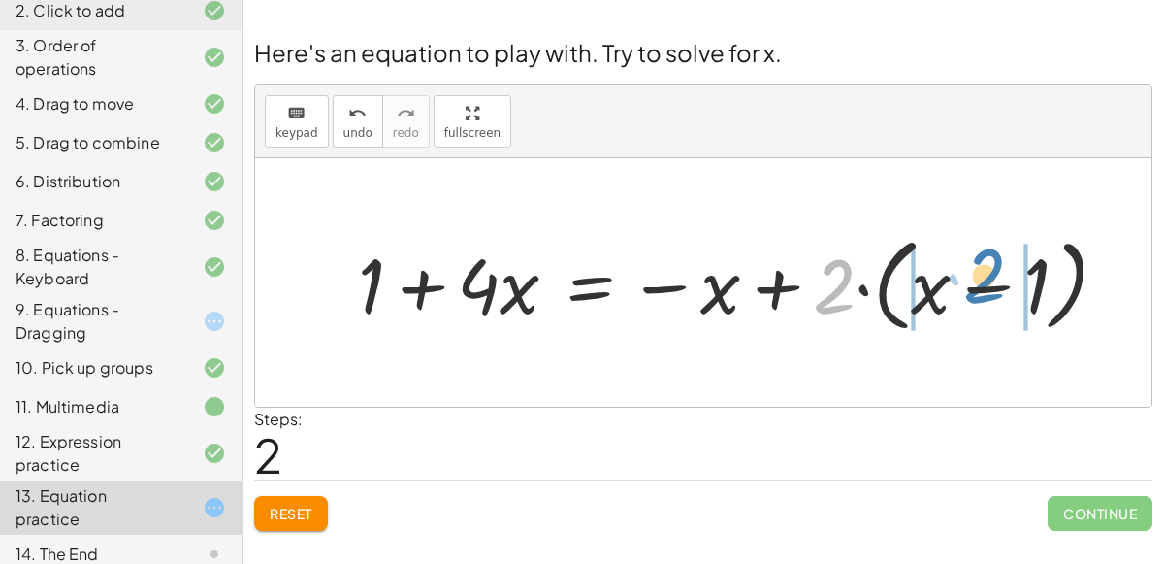
drag, startPoint x: 829, startPoint y: 279, endPoint x: 976, endPoint y: 267, distance: 147.0
click at [976, 267] on div at bounding box center [740, 283] width 785 height 112
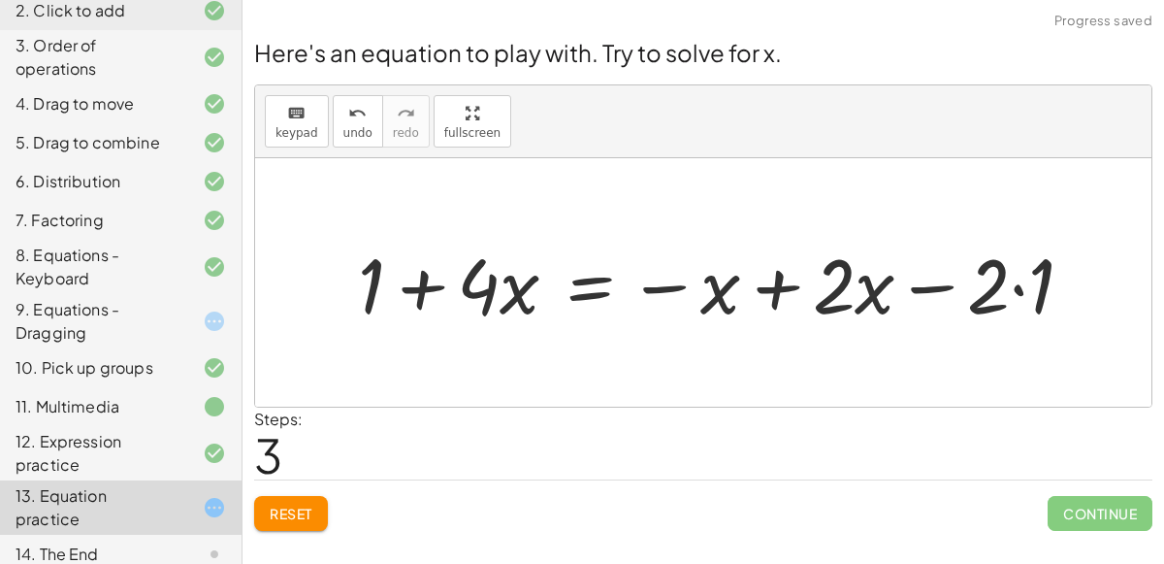
click at [1006, 289] on div at bounding box center [723, 283] width 751 height 100
drag, startPoint x: 699, startPoint y: 291, endPoint x: 912, endPoint y: 287, distance: 213.5
click at [912, 287] on div at bounding box center [723, 283] width 751 height 100
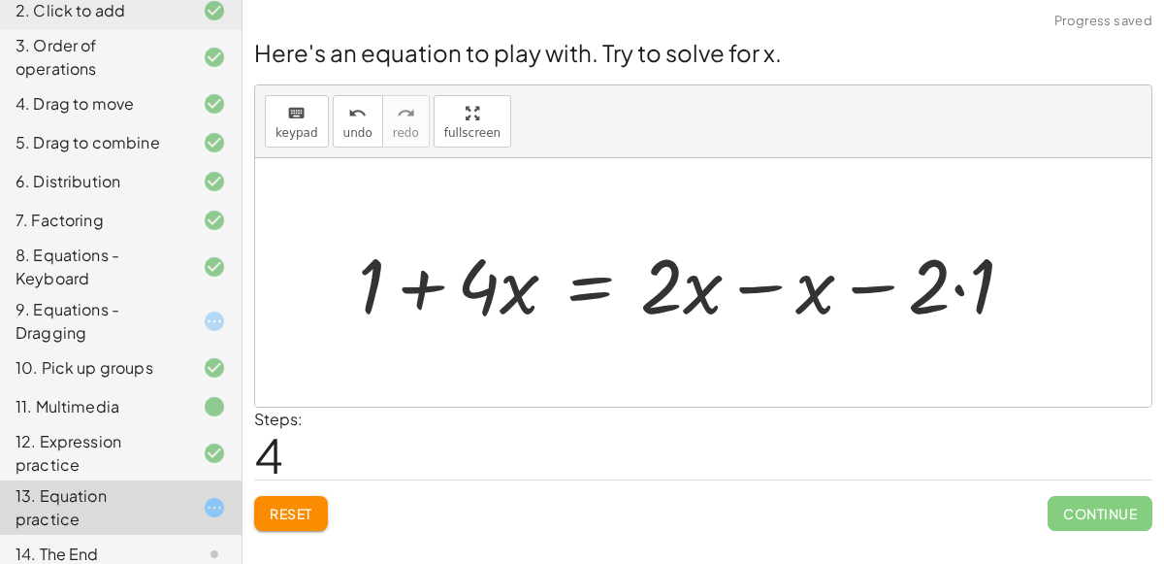
click at [779, 287] on div at bounding box center [693, 283] width 691 height 100
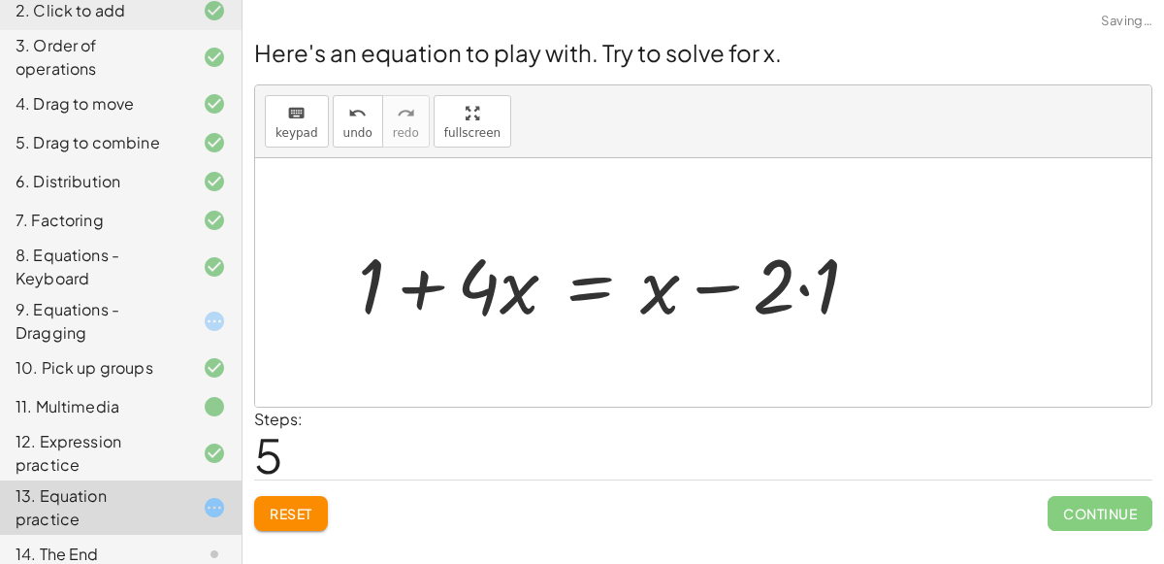
click at [761, 284] on div at bounding box center [616, 283] width 536 height 100
click at [731, 286] on div at bounding box center [616, 283] width 536 height 100
drag, startPoint x: 366, startPoint y: 276, endPoint x: 478, endPoint y: 331, distance: 125.4
click at [422, 291] on div at bounding box center [616, 283] width 536 height 100
click at [287, 499] on button "Reset" at bounding box center [291, 513] width 74 height 35
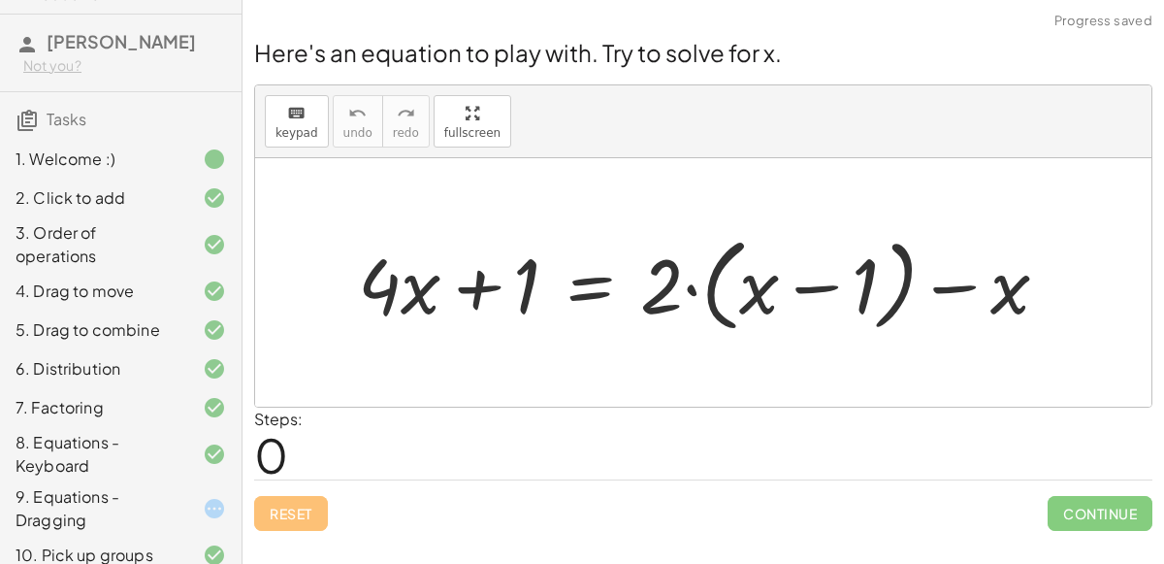
scroll to position [236, 0]
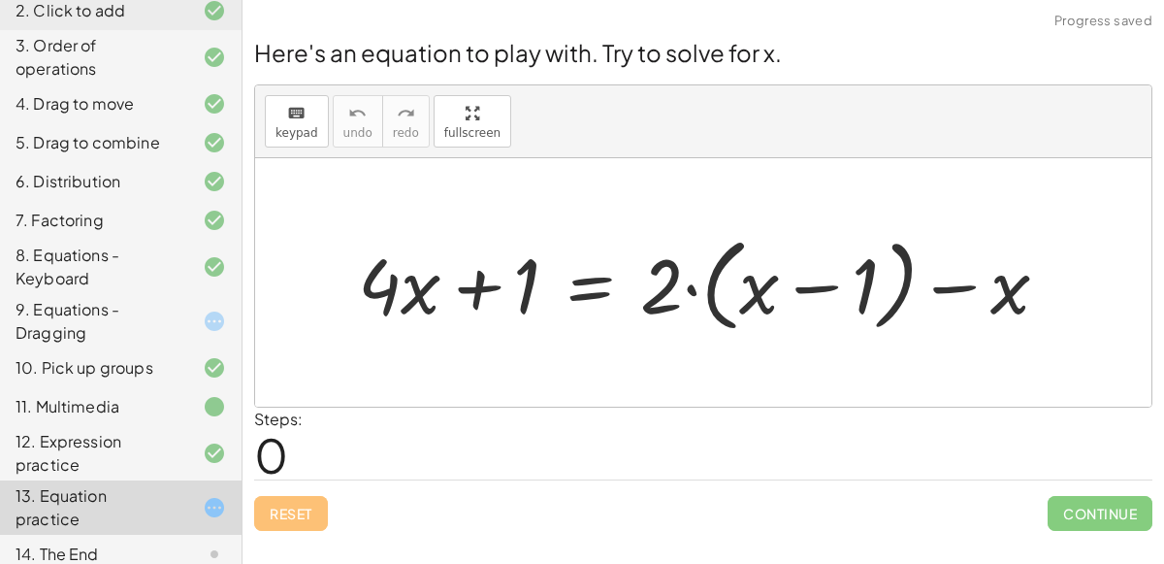
click at [191, 542] on div at bounding box center [199, 553] width 54 height 23
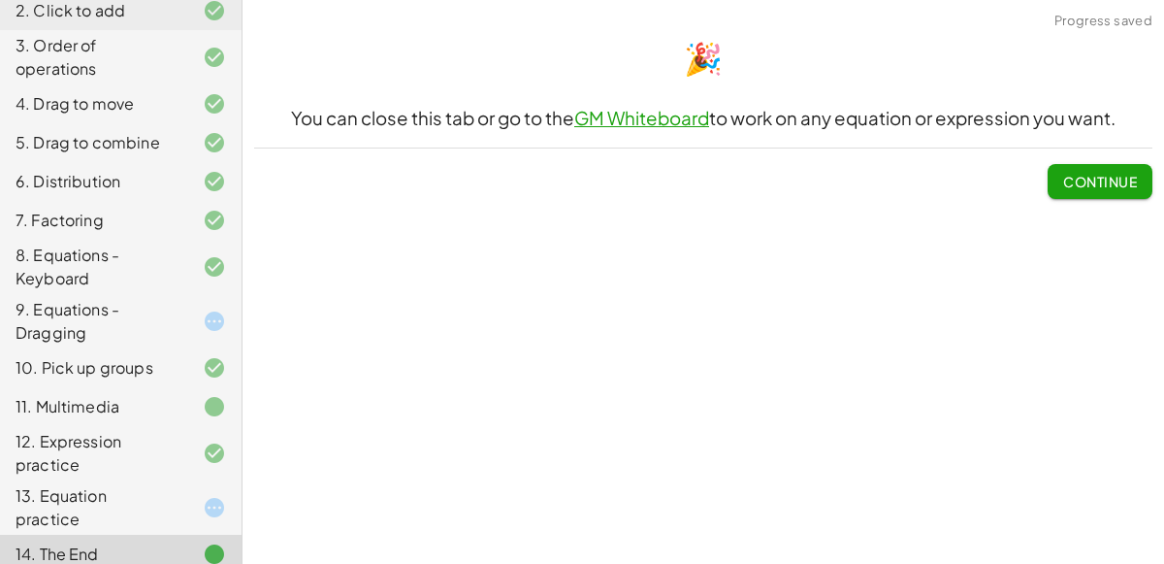
click at [1100, 169] on button "Continue" at bounding box center [1100, 181] width 105 height 35
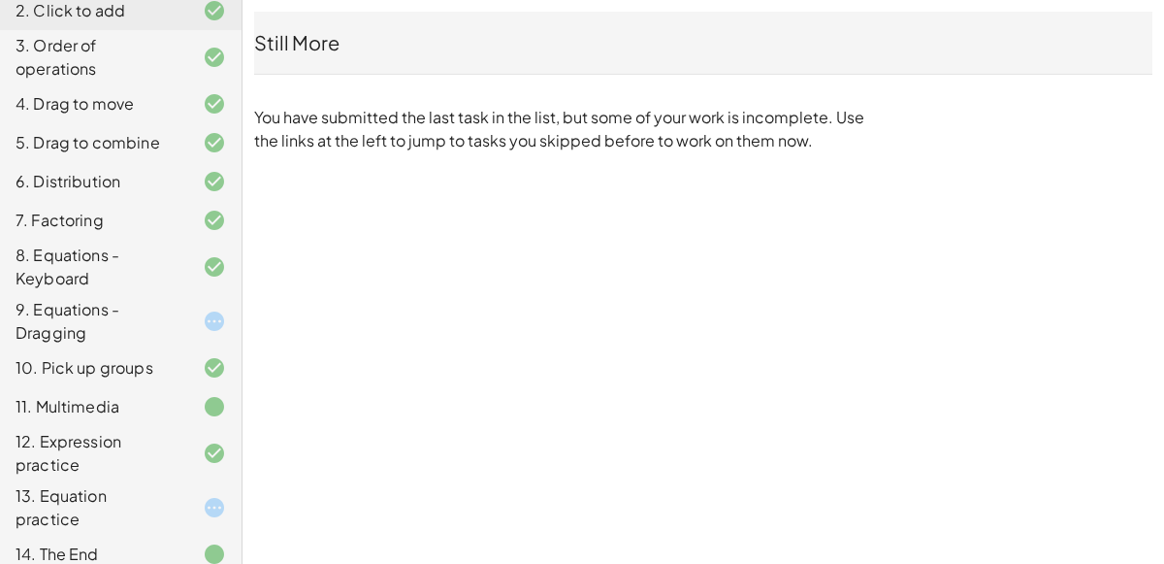
click at [160, 317] on div "9. Equations - Dragging" at bounding box center [94, 321] width 156 height 47
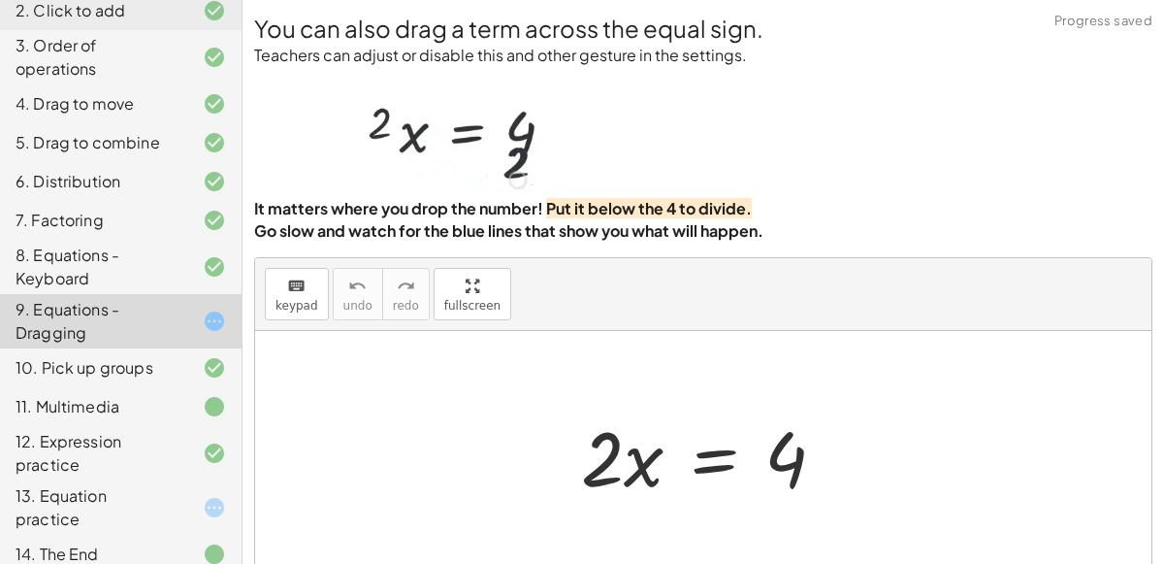
click at [186, 502] on div at bounding box center [199, 507] width 54 height 23
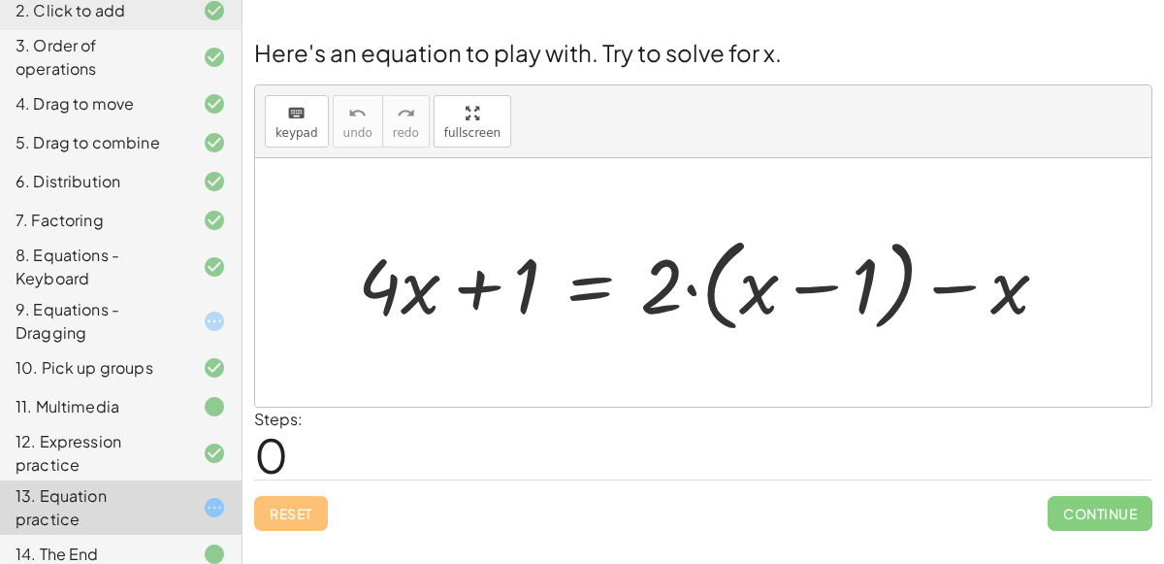
click at [861, 271] on div at bounding box center [711, 283] width 726 height 112
drag, startPoint x: 672, startPoint y: 282, endPoint x: 760, endPoint y: 319, distance: 94.8
click at [760, 319] on div at bounding box center [711, 283] width 726 height 112
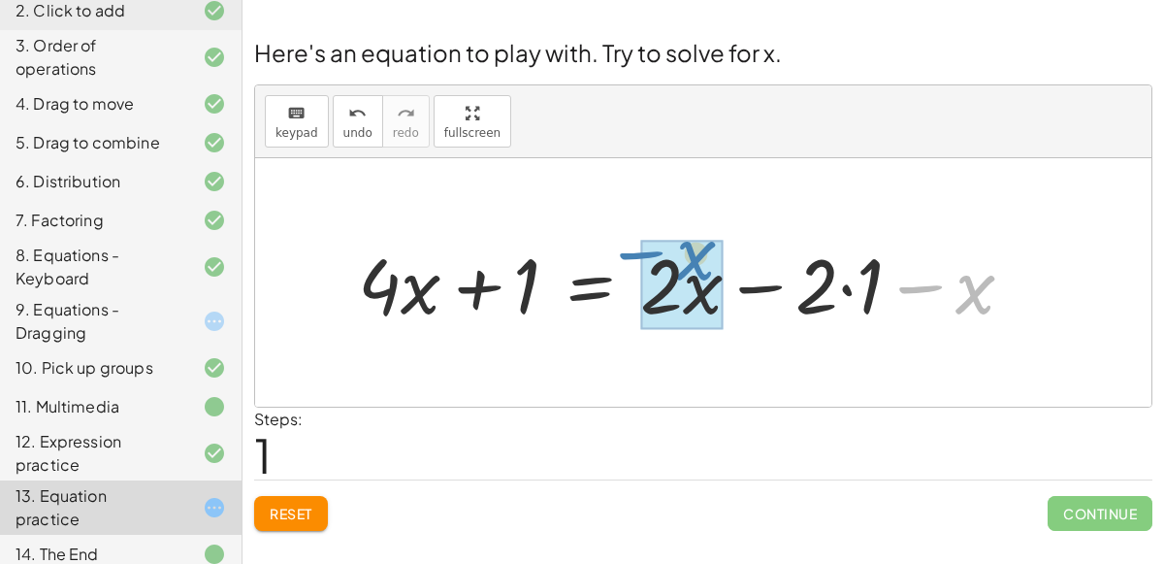
drag, startPoint x: 975, startPoint y: 285, endPoint x: 697, endPoint y: 251, distance: 280.5
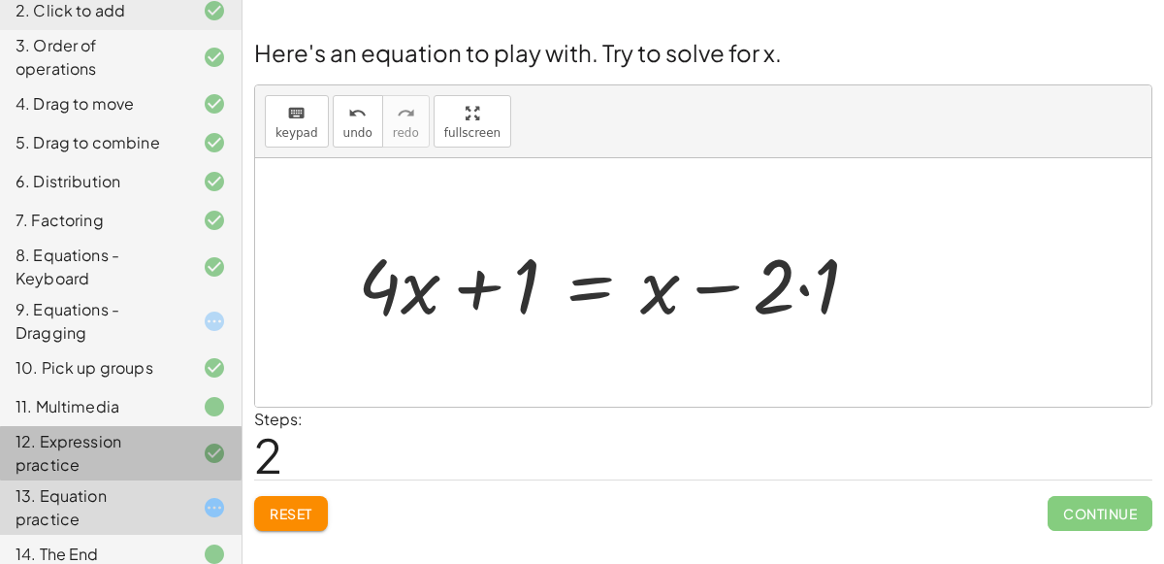
click at [151, 441] on div "12. Expression practice" at bounding box center [94, 453] width 156 height 47
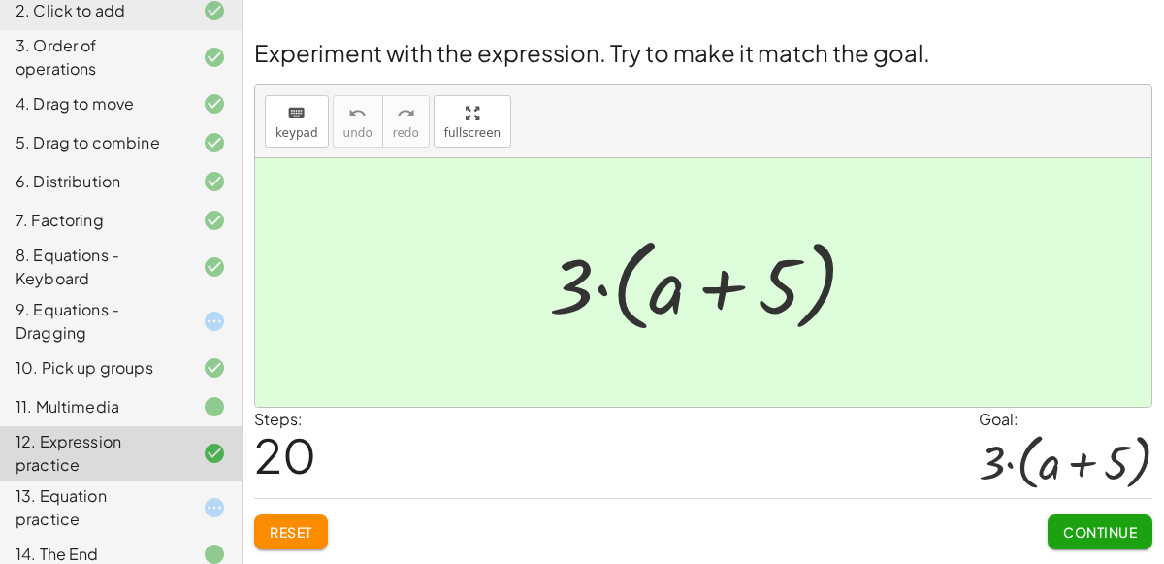
click at [118, 509] on div "13. Equation practice" at bounding box center [121, 507] width 242 height 54
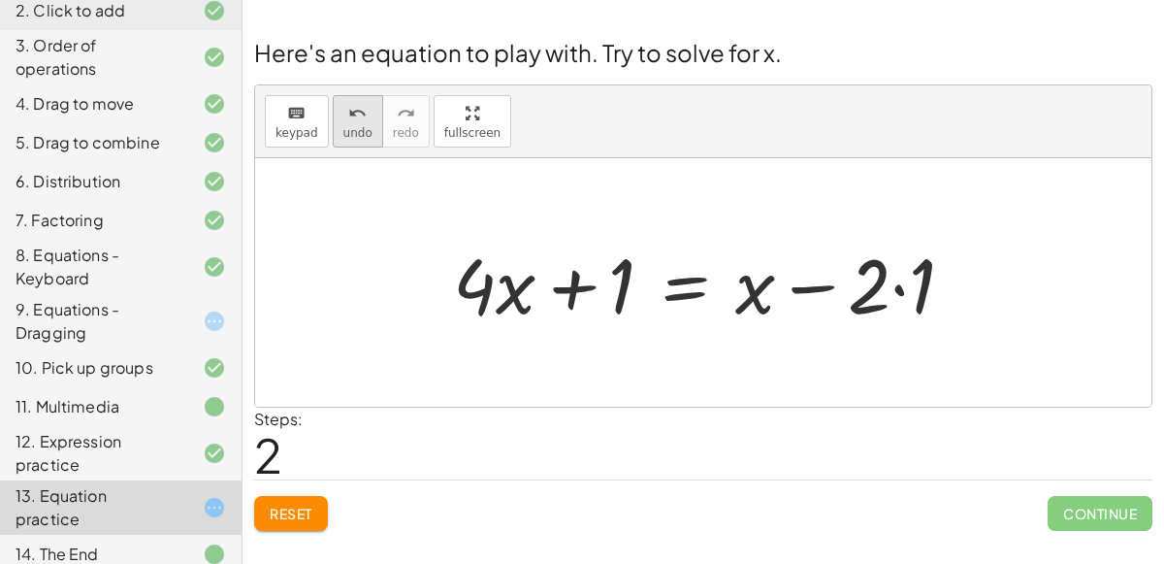
click at [346, 129] on span "undo" at bounding box center [357, 133] width 29 height 14
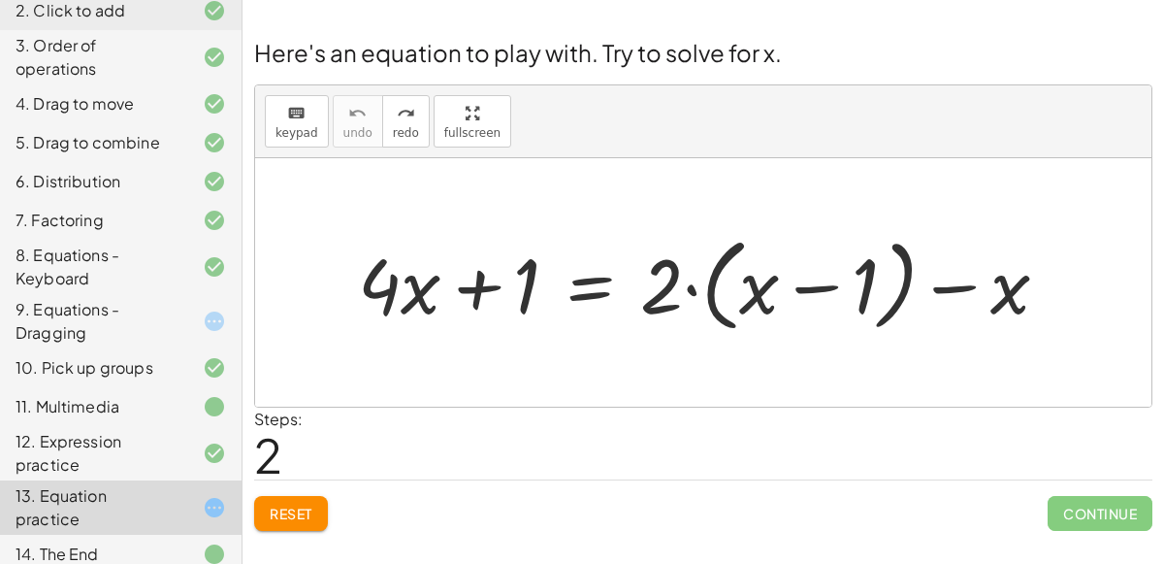
click at [741, 278] on div at bounding box center [711, 283] width 726 height 112
drag, startPoint x: 658, startPoint y: 287, endPoint x: 764, endPoint y: 290, distance: 106.8
click at [764, 290] on div at bounding box center [711, 283] width 726 height 112
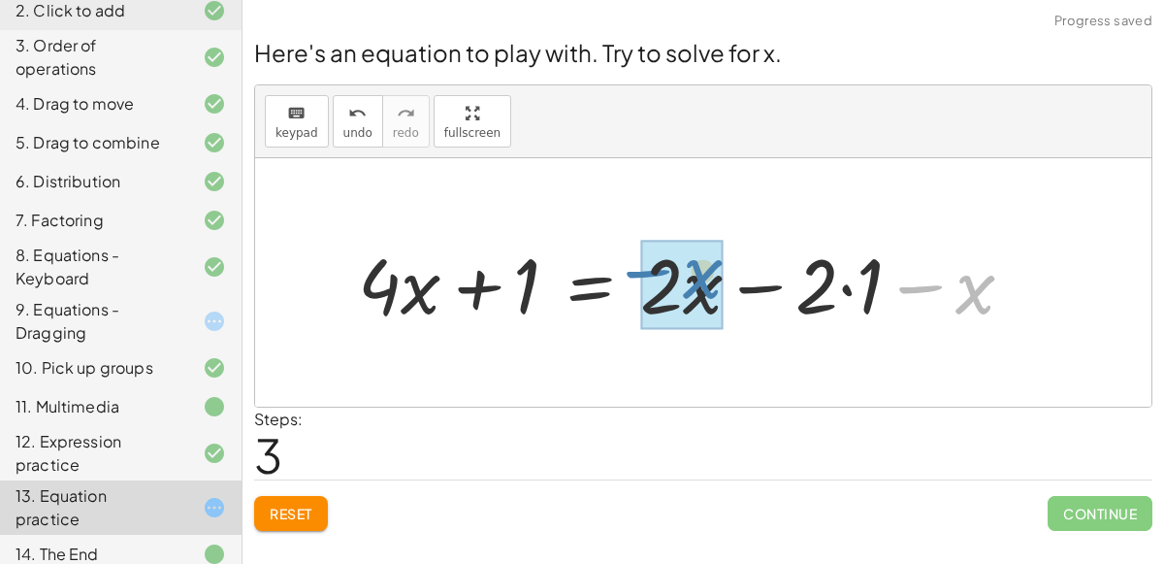
drag, startPoint x: 961, startPoint y: 297, endPoint x: 687, endPoint y: 291, distance: 274.6
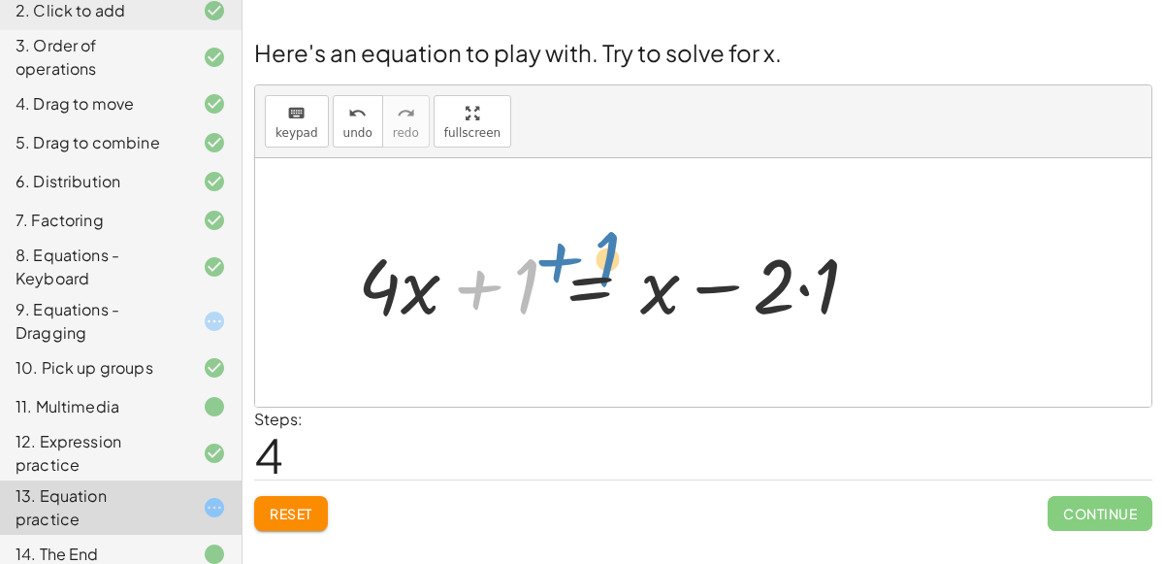
drag, startPoint x: 534, startPoint y: 297, endPoint x: 614, endPoint y: 270, distance: 85.0
click at [614, 270] on div at bounding box center [616, 283] width 536 height 100
click at [496, 273] on div at bounding box center [616, 283] width 536 height 100
drag, startPoint x: 519, startPoint y: 286, endPoint x: 497, endPoint y: 288, distance: 22.4
click at [497, 288] on div at bounding box center [616, 283] width 536 height 100
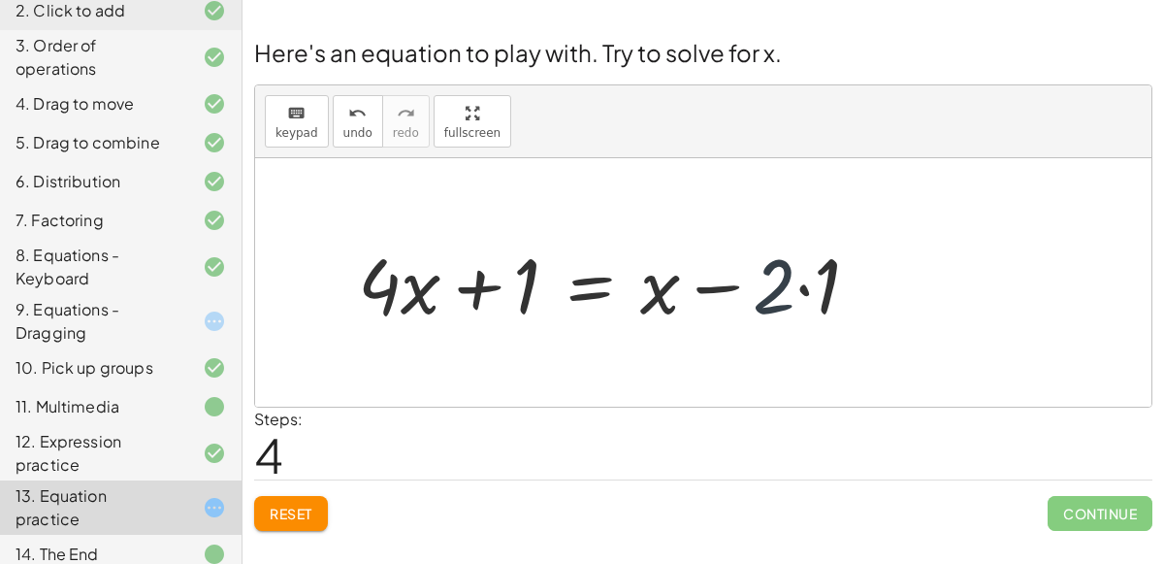
click at [795, 275] on div at bounding box center [616, 283] width 536 height 100
click at [800, 281] on div at bounding box center [616, 283] width 536 height 100
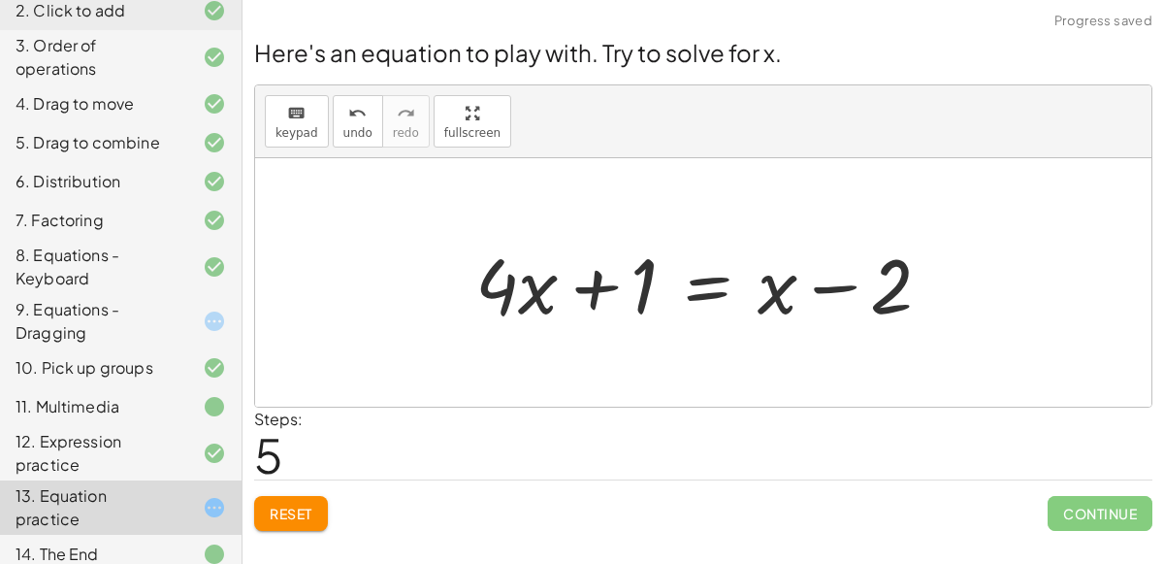
click at [799, 300] on div at bounding box center [711, 283] width 491 height 100
drag, startPoint x: 774, startPoint y: 294, endPoint x: 890, endPoint y: 321, distance: 118.6
click at [890, 321] on div at bounding box center [711, 283] width 491 height 100
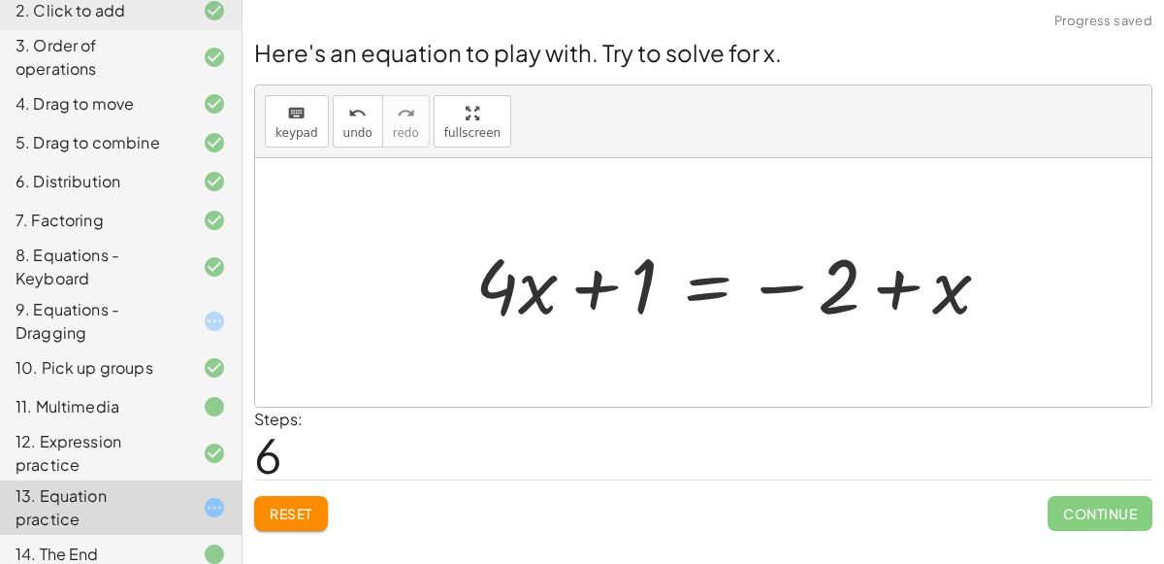
click at [881, 315] on div at bounding box center [741, 283] width 550 height 100
click at [844, 276] on div at bounding box center [741, 283] width 550 height 100
drag, startPoint x: 776, startPoint y: 284, endPoint x: 561, endPoint y: 297, distance: 215.7
click at [561, 297] on div at bounding box center [741, 283] width 550 height 100
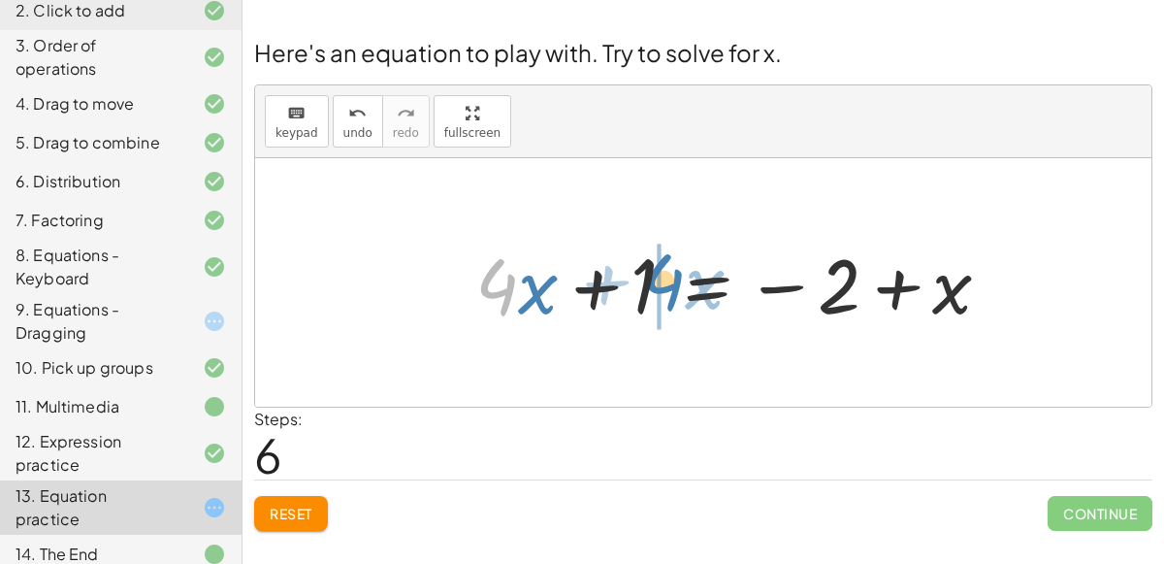
drag, startPoint x: 505, startPoint y: 290, endPoint x: 671, endPoint y: 286, distance: 165.9
click at [671, 286] on div at bounding box center [741, 283] width 550 height 100
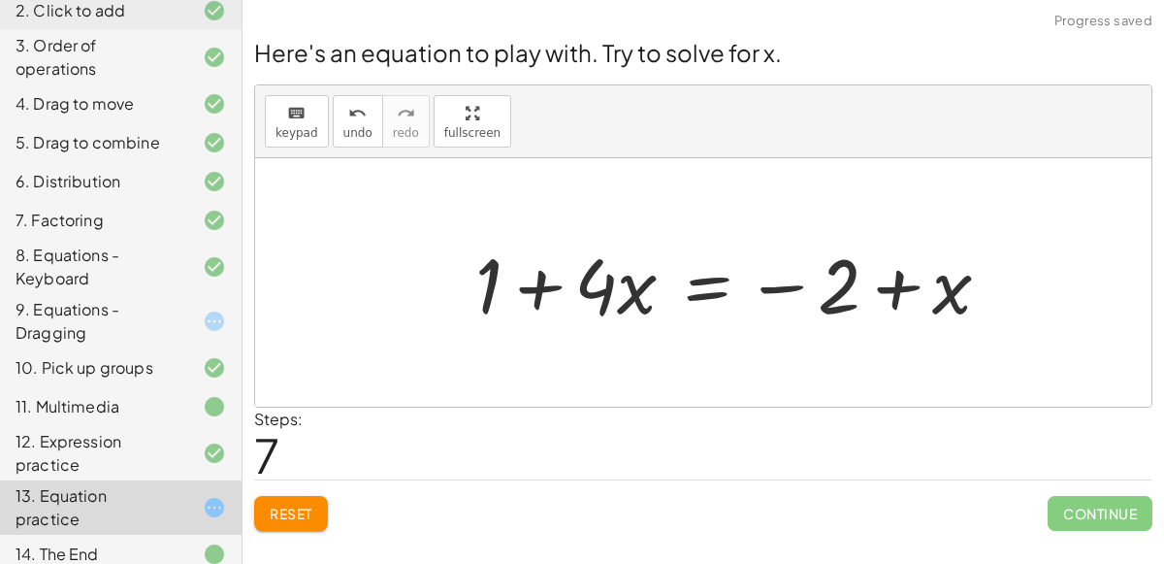
click at [671, 286] on div at bounding box center [741, 283] width 550 height 100
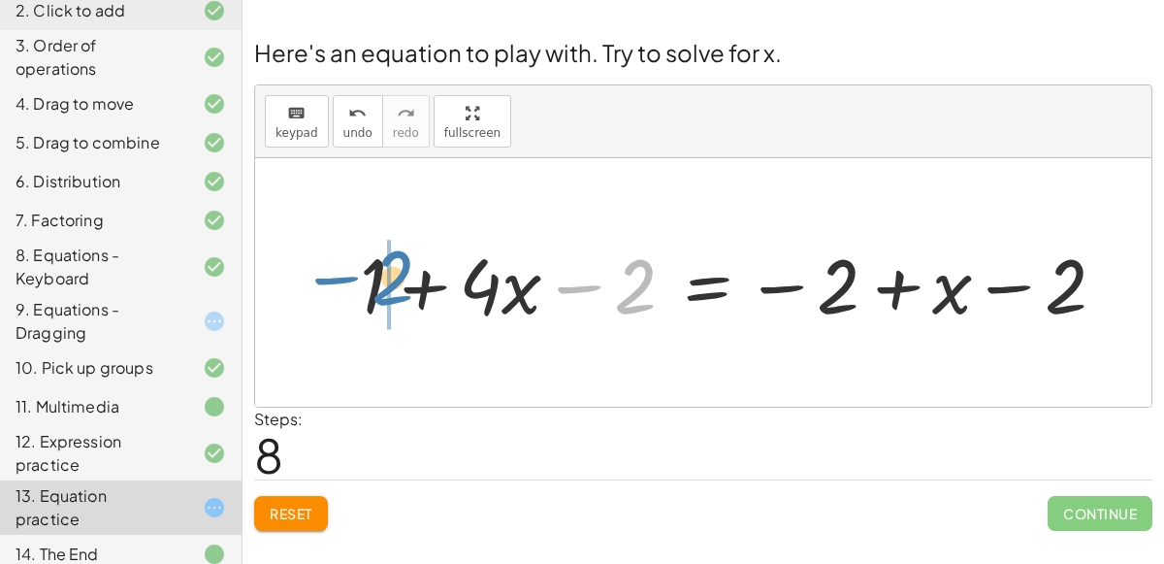
drag, startPoint x: 598, startPoint y: 279, endPoint x: 289, endPoint y: 245, distance: 310.4
click at [289, 245] on div "+ · 4 · x + 1 = + · 2 · ( + x − 1 ) − x + · 4 · x + 1 = + · 2 · x − · 2 · 1 − x…" at bounding box center [703, 282] width 896 height 248
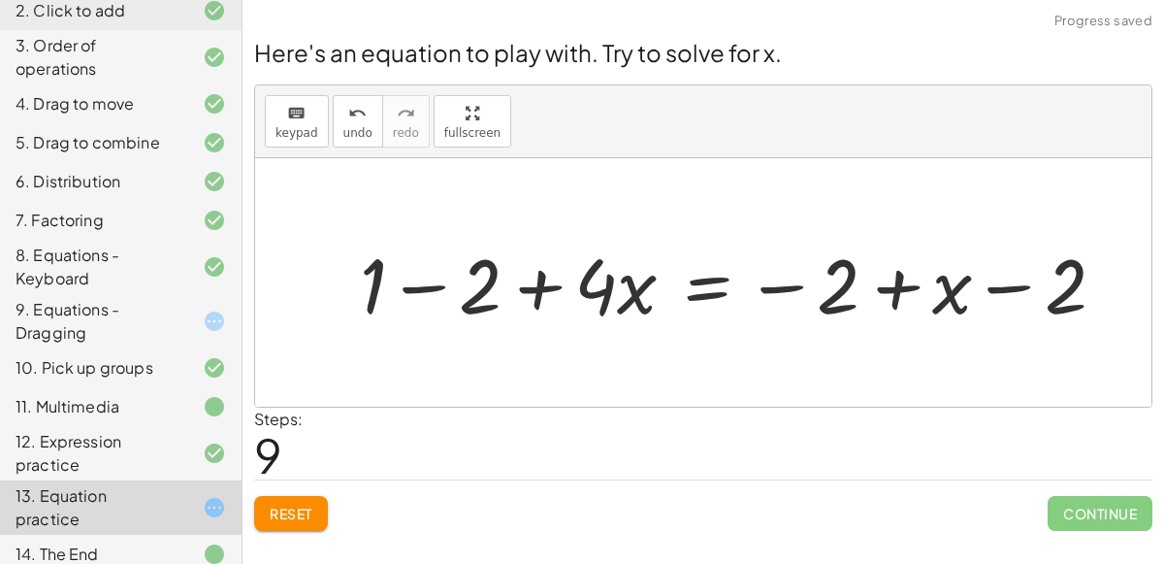
click at [406, 281] on div at bounding box center [740, 283] width 781 height 100
click at [997, 287] on div at bounding box center [755, 283] width 725 height 100
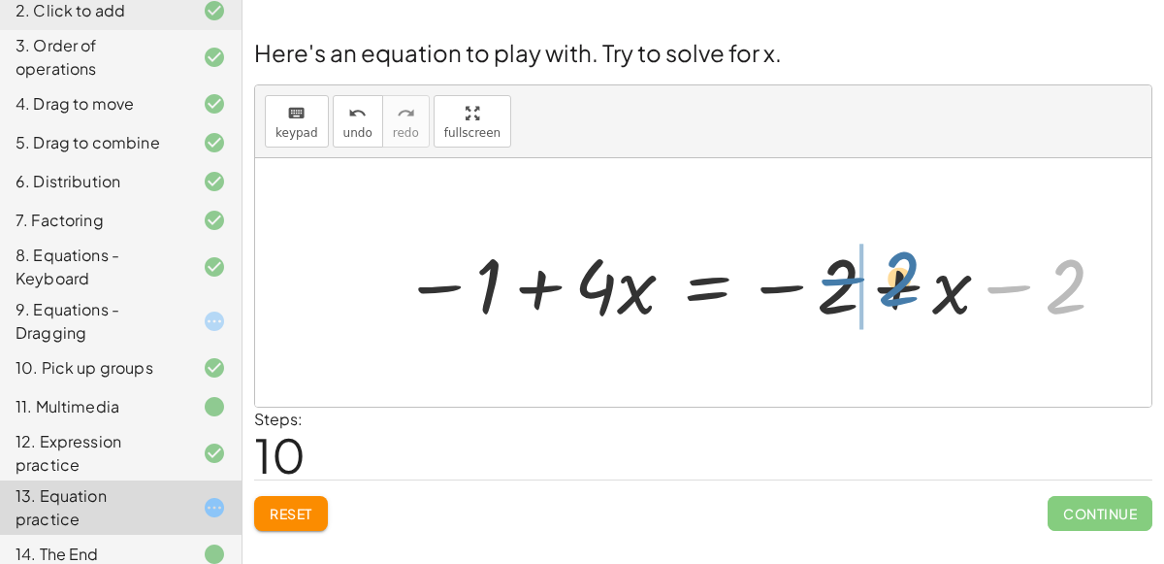
drag, startPoint x: 1074, startPoint y: 296, endPoint x: 891, endPoint y: 299, distance: 183.4
click at [891, 299] on div at bounding box center [755, 283] width 725 height 100
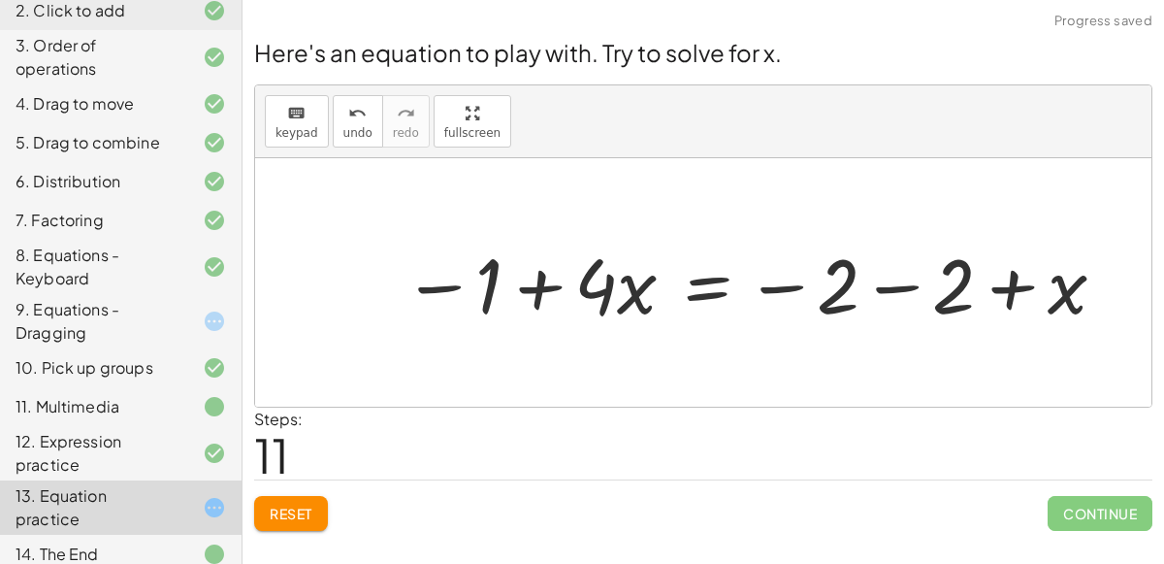
click at [878, 291] on div at bounding box center [755, 283] width 725 height 100
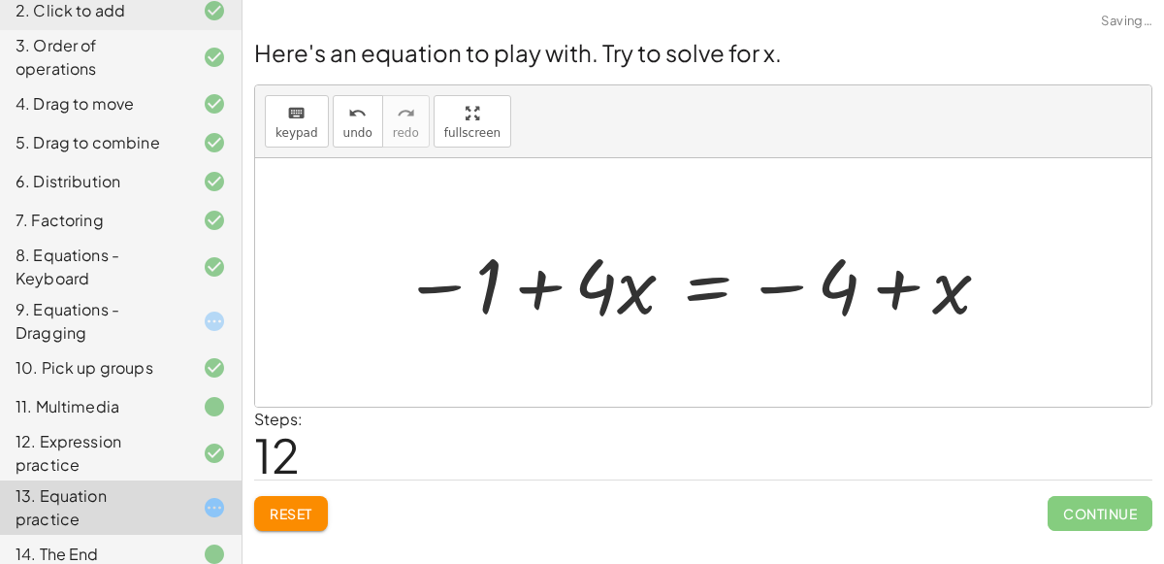
click at [641, 307] on div at bounding box center [698, 283] width 610 height 100
drag, startPoint x: 931, startPoint y: 290, endPoint x: 811, endPoint y: 288, distance: 120.3
click at [811, 288] on div at bounding box center [698, 283] width 610 height 100
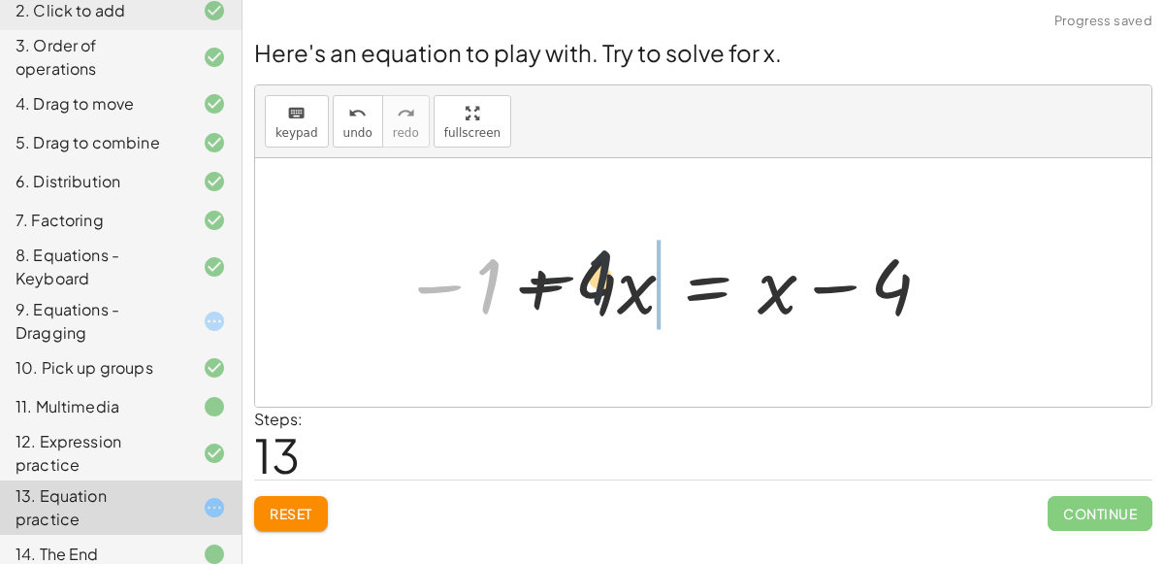
drag, startPoint x: 483, startPoint y: 270, endPoint x: 621, endPoint y: 258, distance: 138.3
click at [621, 258] on div at bounding box center [668, 283] width 551 height 100
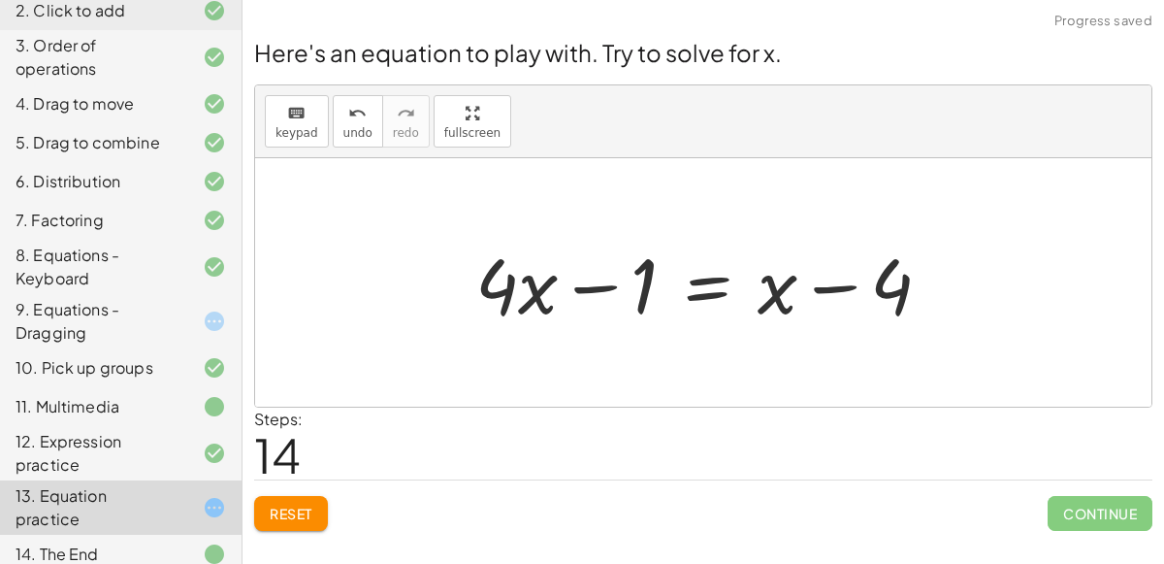
click at [530, 280] on div at bounding box center [711, 283] width 491 height 100
click at [126, 316] on div "9. Equations - Dragging" at bounding box center [94, 321] width 156 height 47
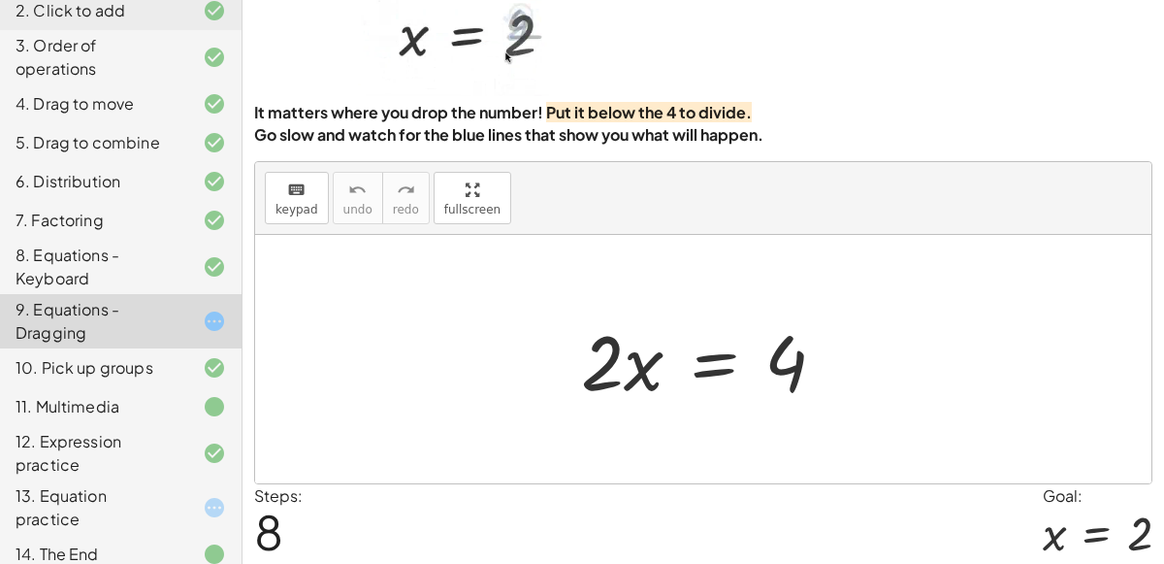
scroll to position [99, 0]
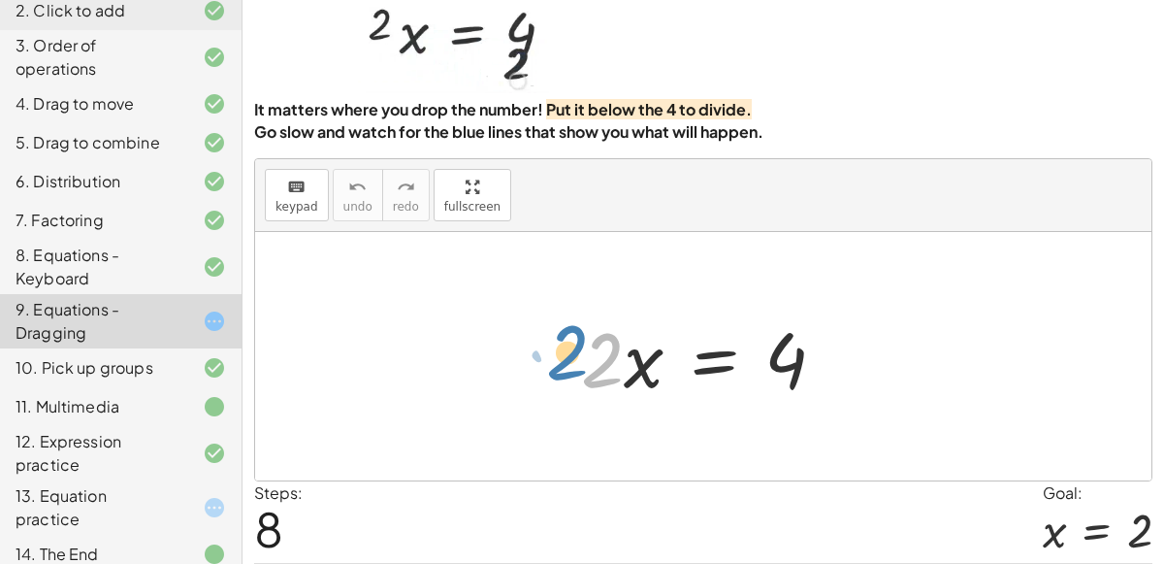
drag, startPoint x: 589, startPoint y: 337, endPoint x: 547, endPoint y: 327, distance: 42.8
click at [547, 327] on div "· 2 · x = 4 4 = · 2 · x · 2 · x · 2 · x = 4" at bounding box center [703, 356] width 896 height 248
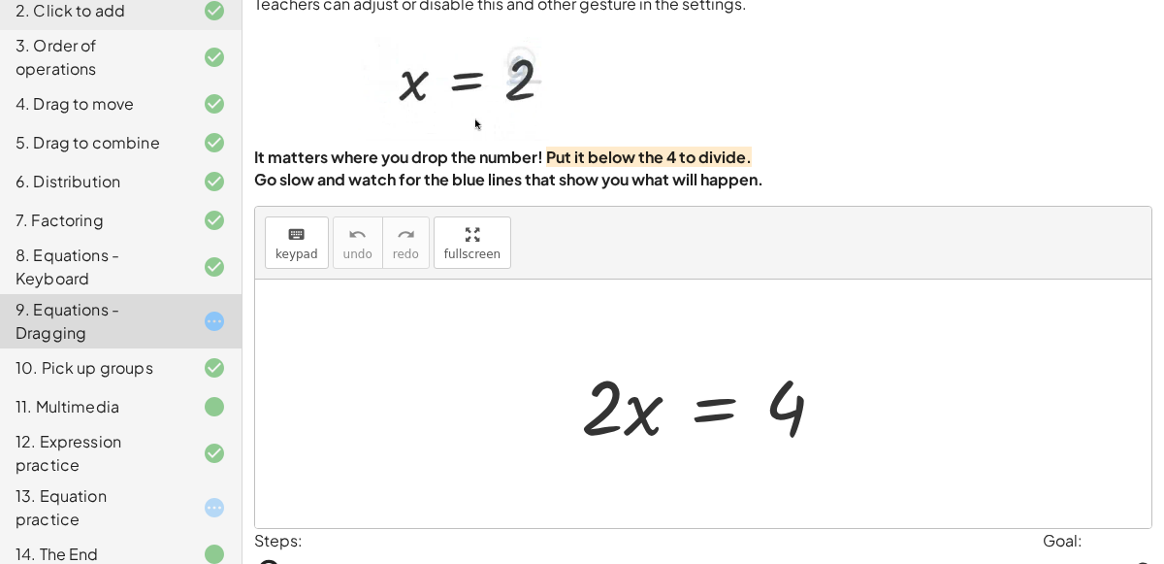
scroll to position [54, 0]
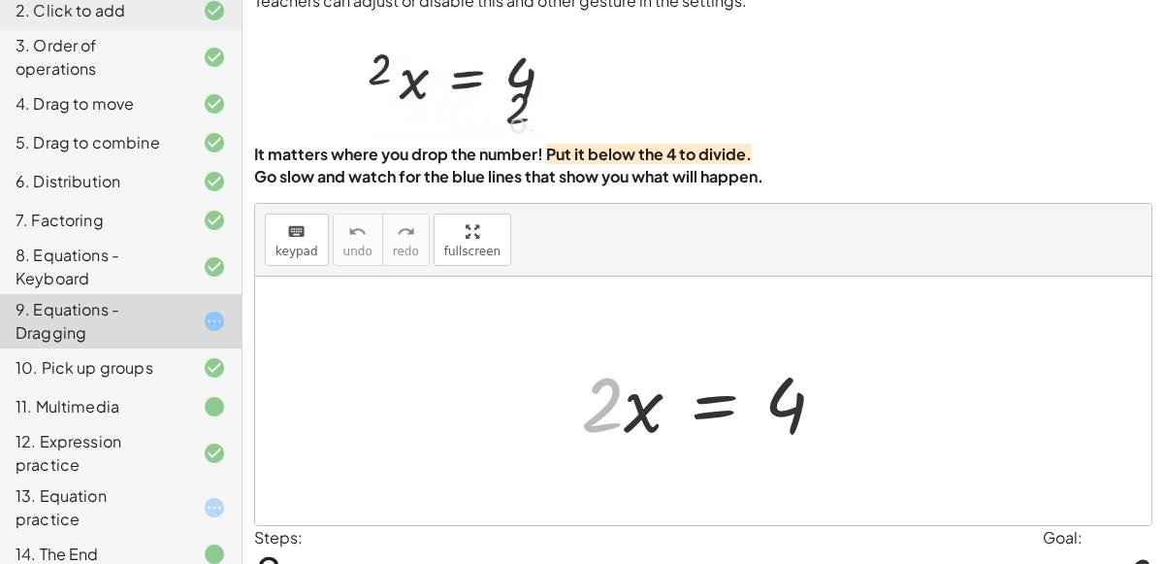
drag, startPoint x: 603, startPoint y: 391, endPoint x: 645, endPoint y: 524, distance: 139.3
click at [0, 0] on div "You can also drag a term across the equal sign. Teachers can adjust or disable …" at bounding box center [0, 0] width 0 height 0
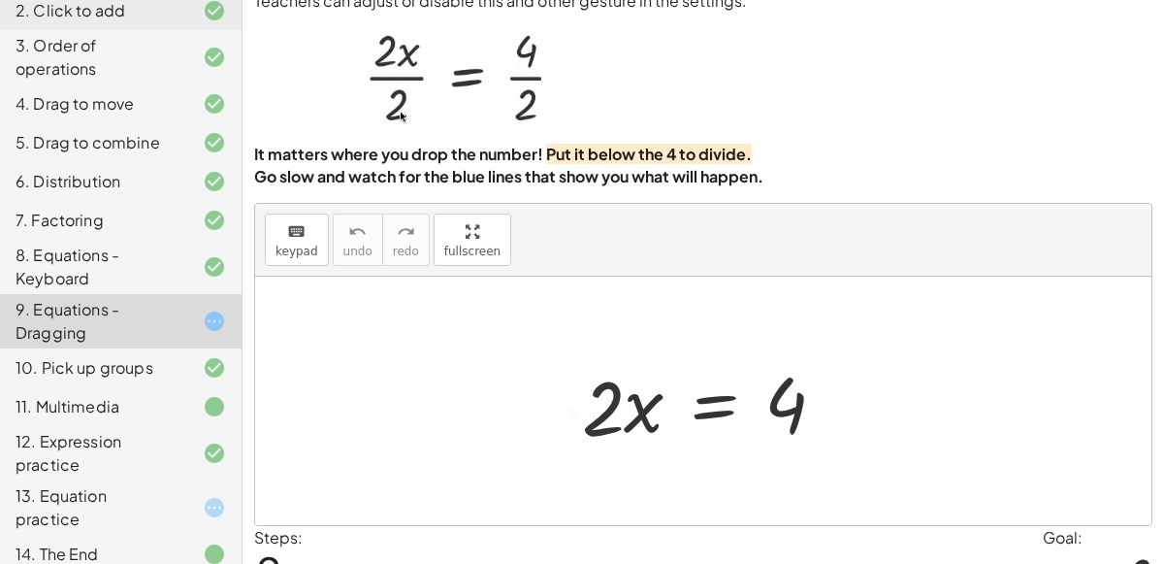
scroll to position [157, 0]
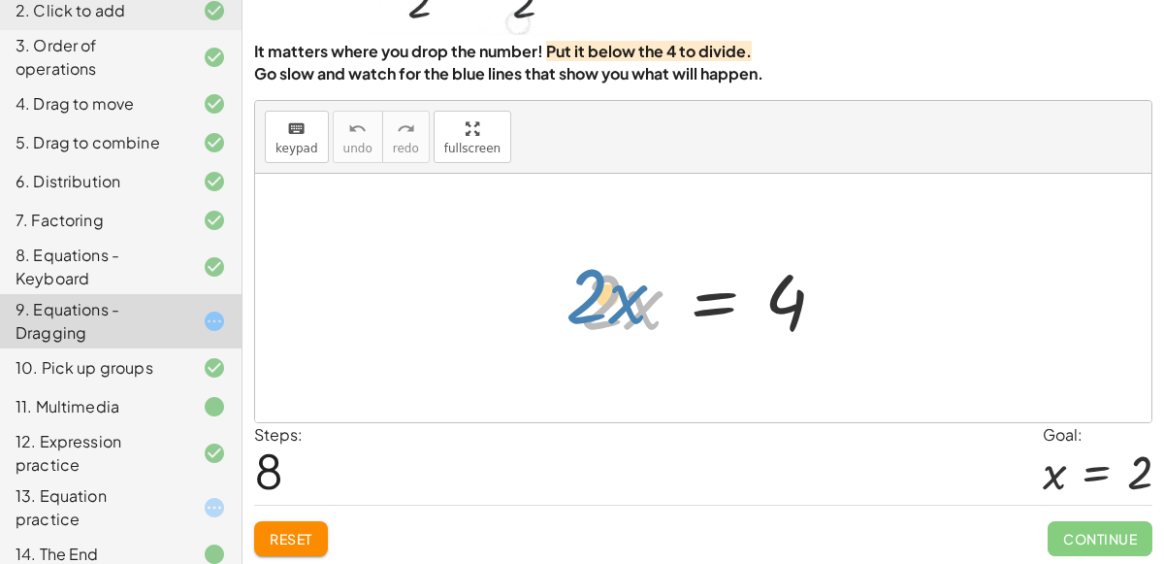
drag, startPoint x: 600, startPoint y: 303, endPoint x: 587, endPoint y: 300, distance: 12.9
click at [587, 300] on div at bounding box center [710, 298] width 279 height 100
click at [161, 484] on div "13. Equation practice" at bounding box center [121, 507] width 242 height 54
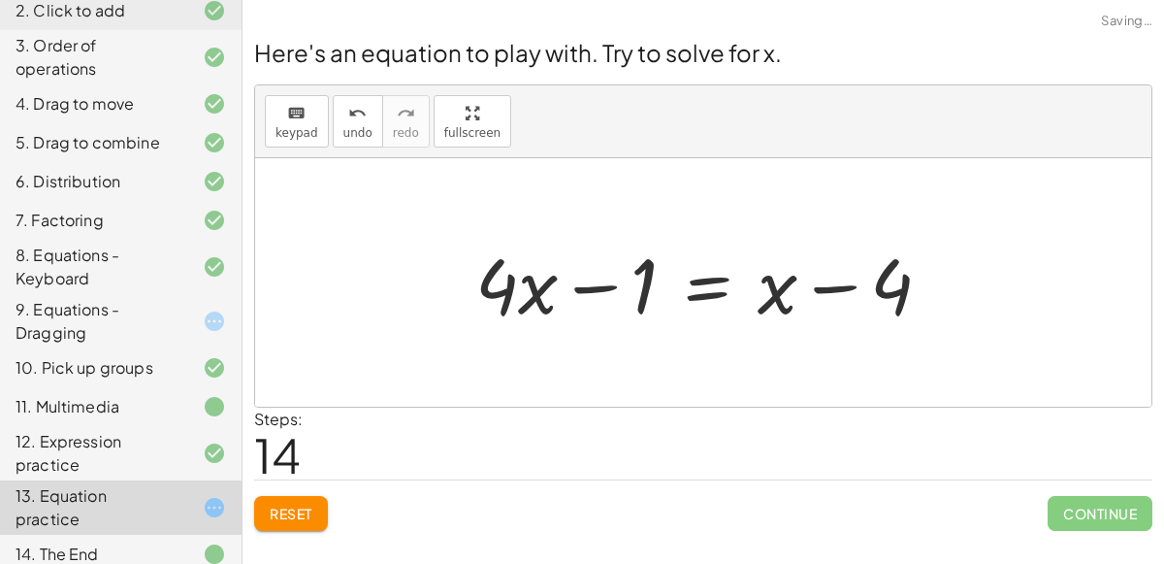
click at [734, 265] on div at bounding box center [711, 283] width 491 height 100
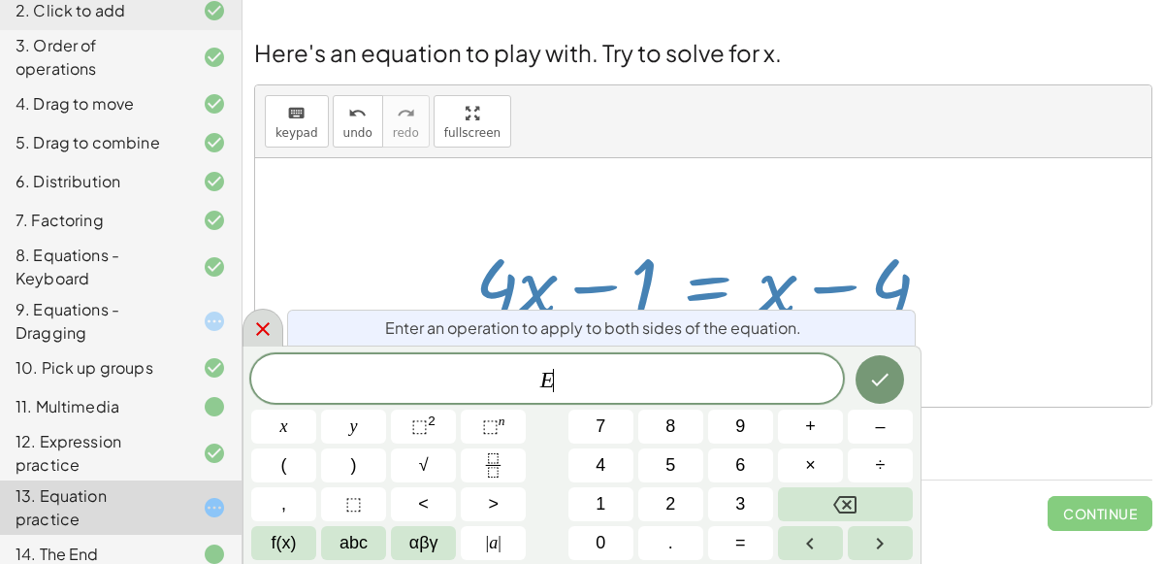
click at [261, 339] on icon at bounding box center [262, 328] width 23 height 23
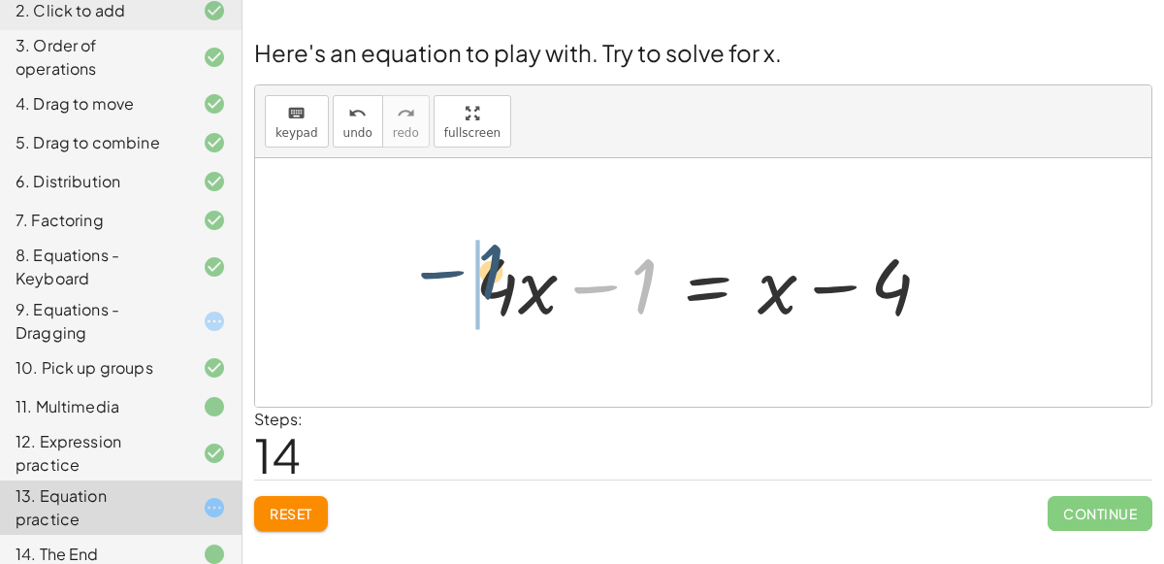
drag, startPoint x: 652, startPoint y: 270, endPoint x: 493, endPoint y: 256, distance: 159.7
click at [493, 256] on div at bounding box center [711, 283] width 491 height 100
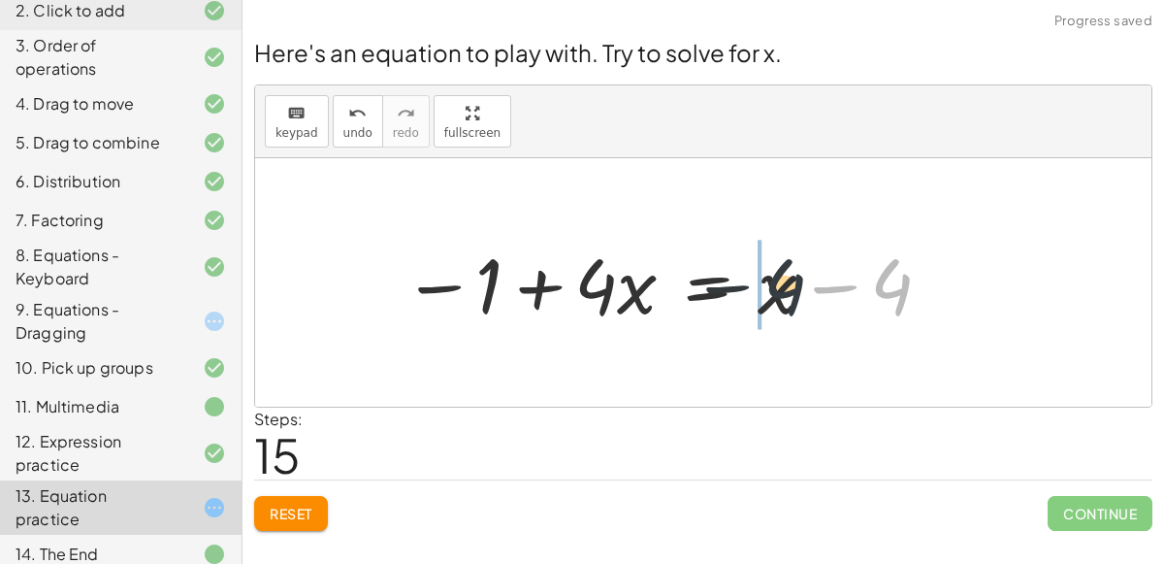
drag, startPoint x: 888, startPoint y: 285, endPoint x: 759, endPoint y: 283, distance: 129.0
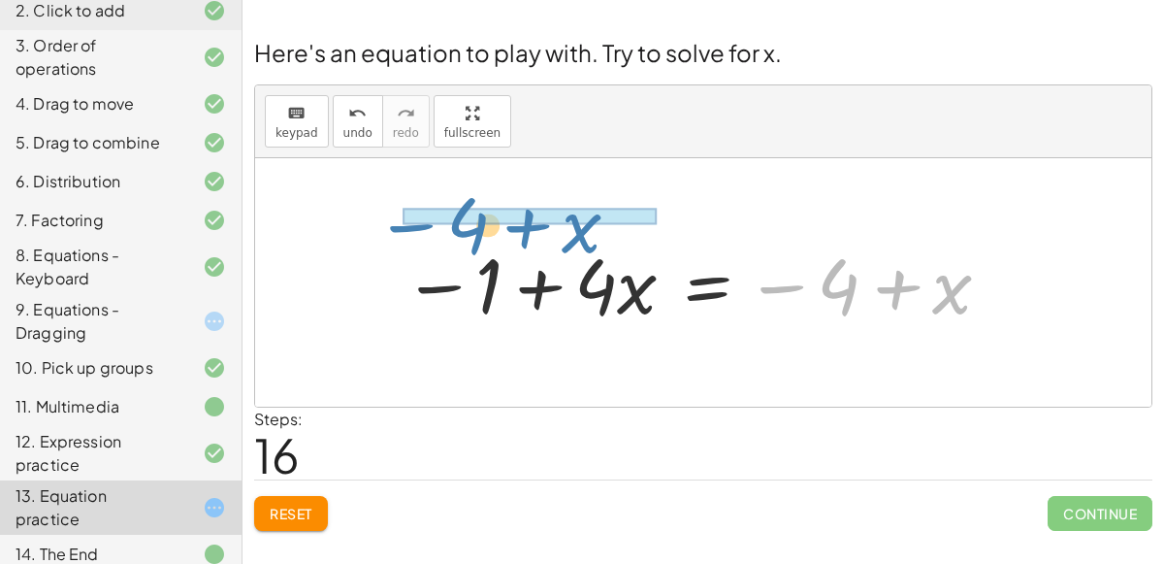
drag, startPoint x: 833, startPoint y: 284, endPoint x: 462, endPoint y: 221, distance: 376.9
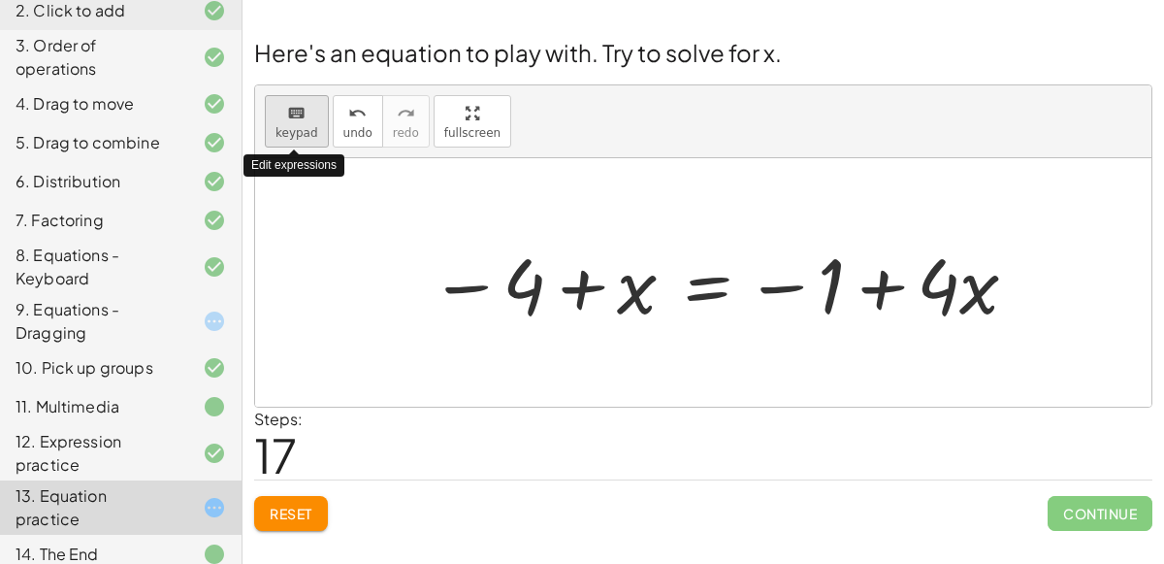
click at [293, 119] on icon "keyboard" at bounding box center [296, 113] width 18 height 23
click at [340, 124] on button "undo undo" at bounding box center [358, 121] width 50 height 52
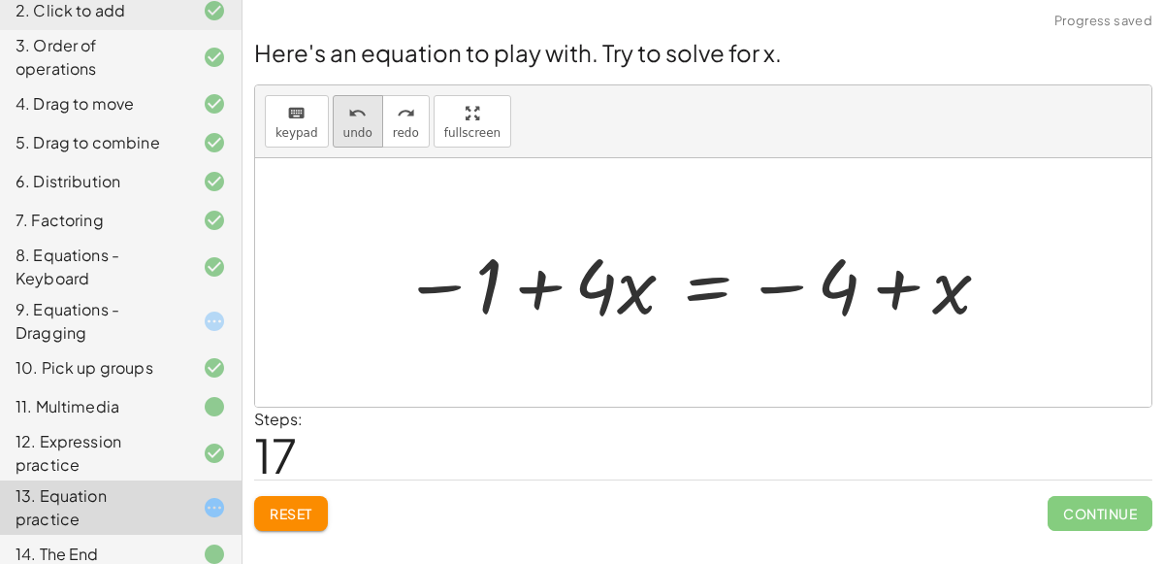
click at [352, 129] on span "undo" at bounding box center [357, 133] width 29 height 14
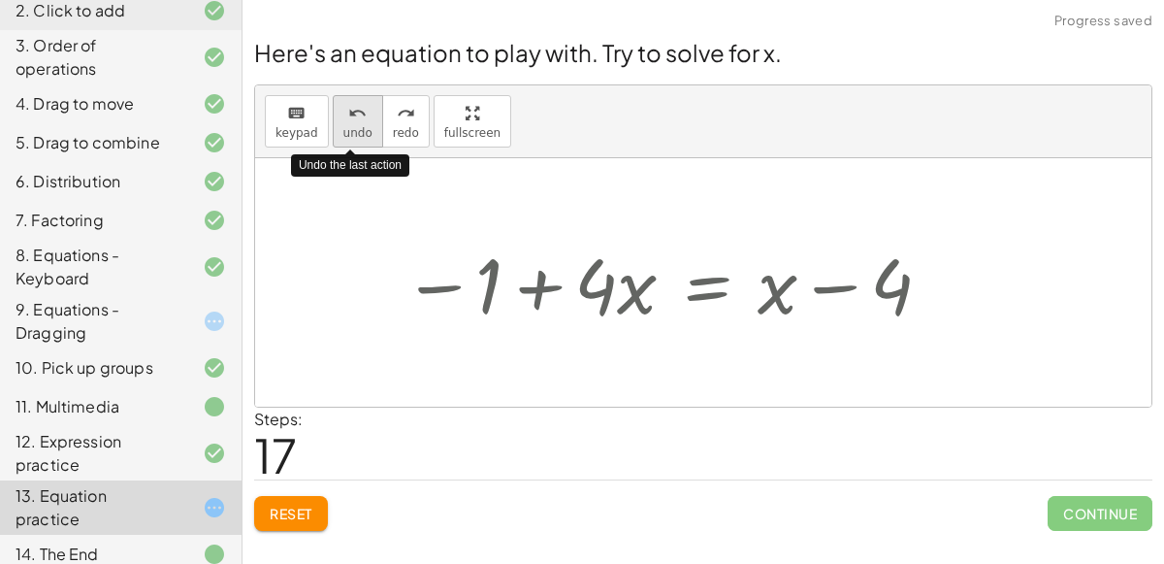
click at [352, 129] on span "undo" at bounding box center [357, 133] width 29 height 14
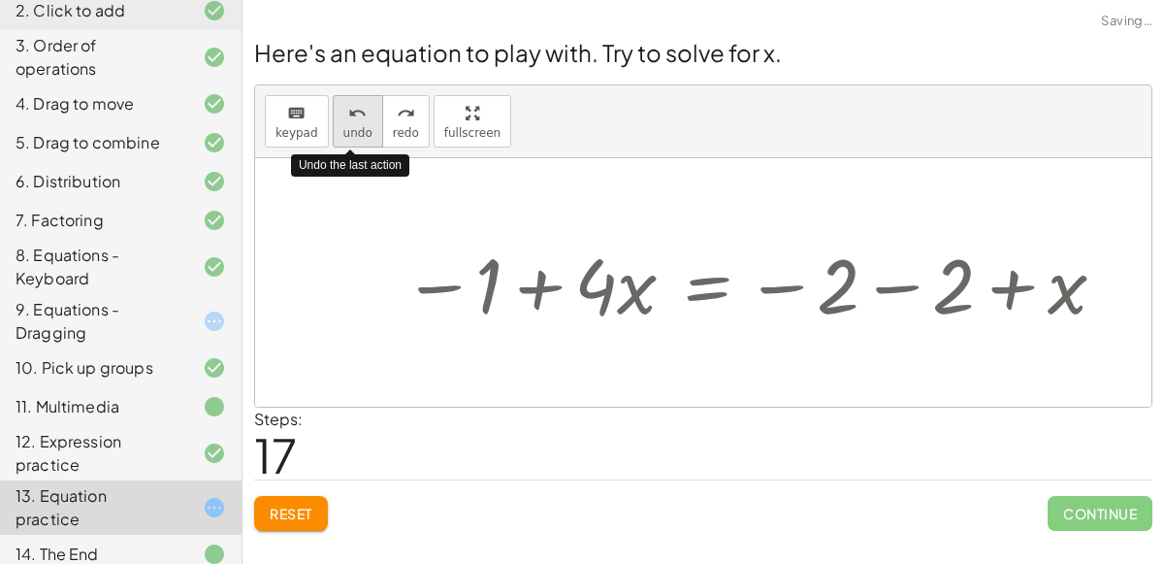
click at [352, 129] on span "undo" at bounding box center [357, 133] width 29 height 14
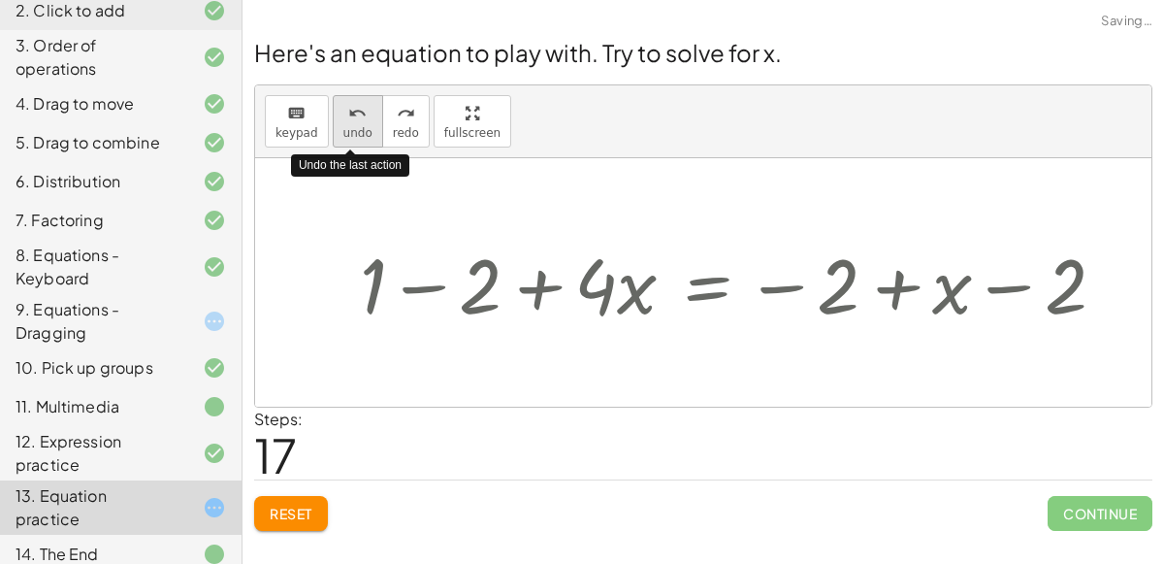
click at [352, 129] on span "undo" at bounding box center [357, 133] width 29 height 14
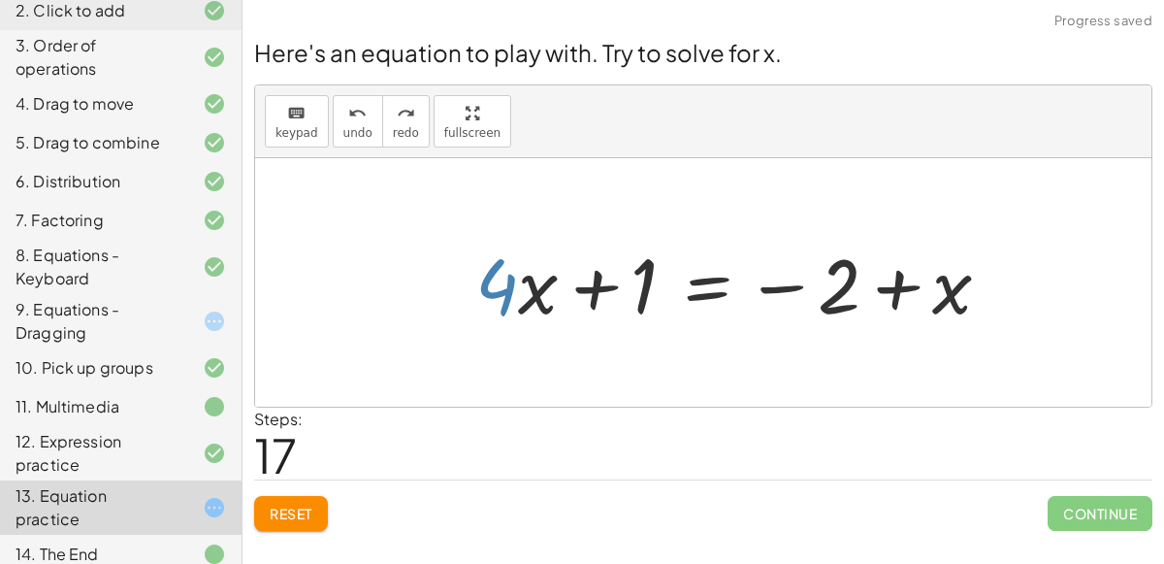
click at [291, 508] on span "Reset" at bounding box center [291, 512] width 43 height 17
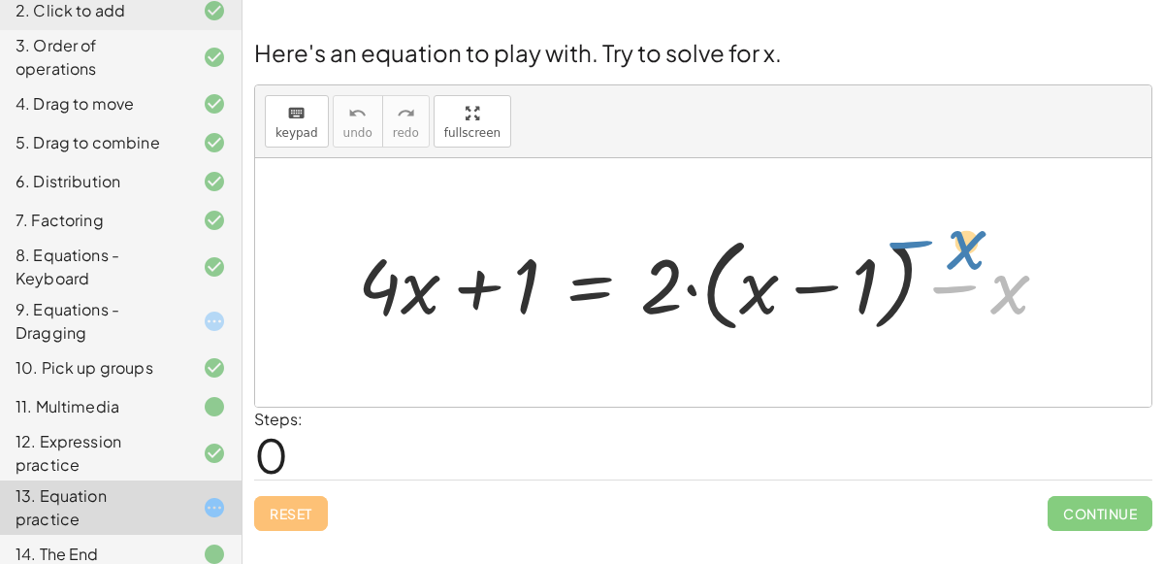
drag, startPoint x: 999, startPoint y: 275, endPoint x: 956, endPoint y: 230, distance: 62.4
click at [956, 230] on div at bounding box center [711, 283] width 726 height 112
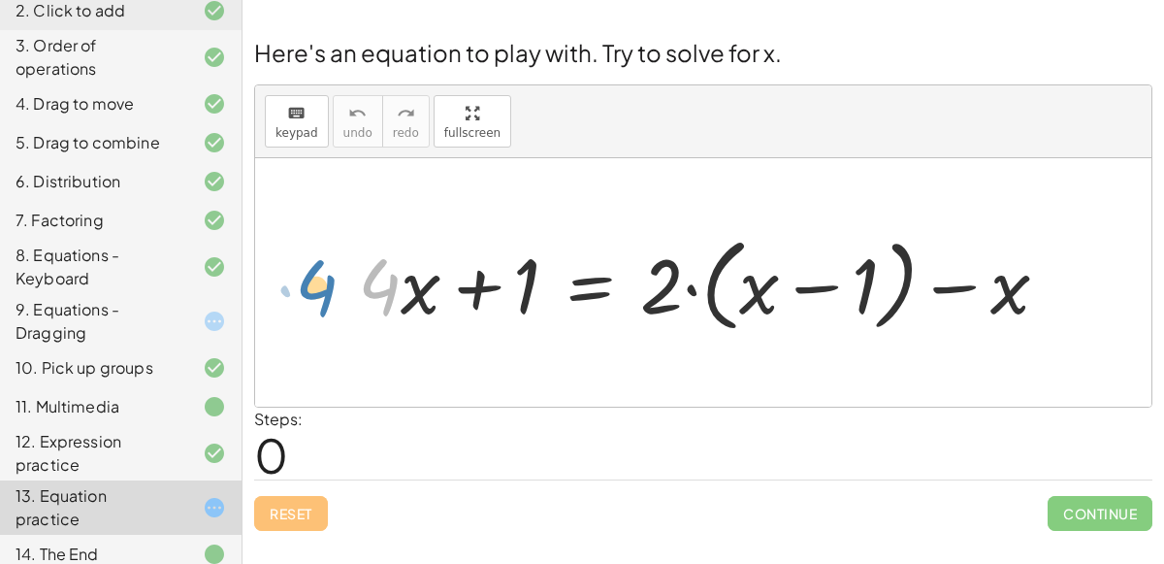
drag, startPoint x: 394, startPoint y: 295, endPoint x: 309, endPoint y: 300, distance: 85.5
click at [309, 300] on div "· 4 + · x + · 4 · x + 1 = + · 2 · ( + x − 1 ) − x" at bounding box center [703, 282] width 896 height 248
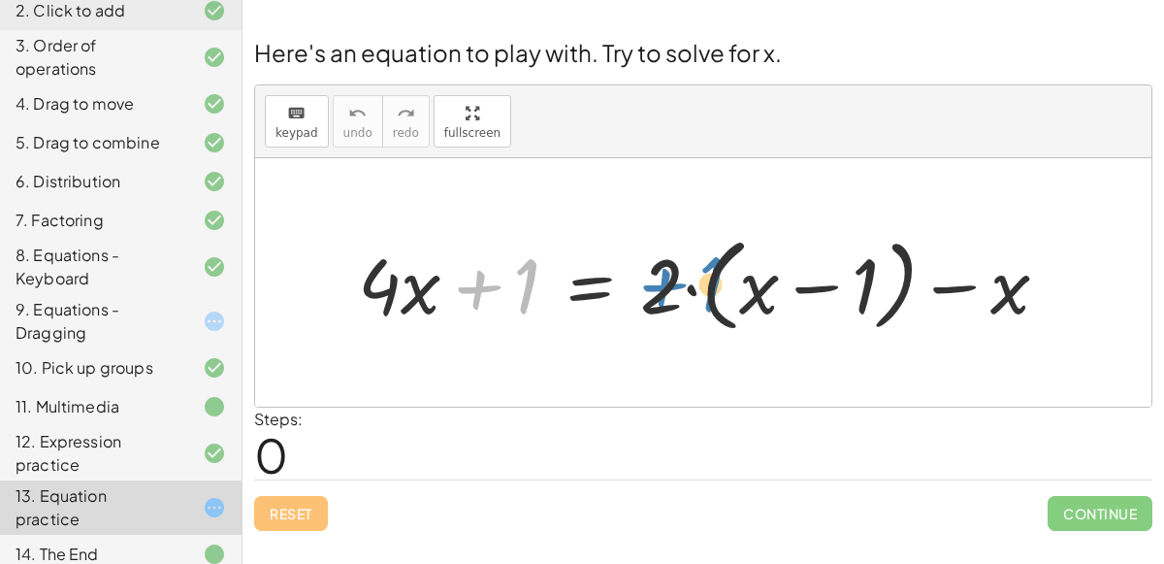
click at [530, 262] on div at bounding box center [711, 283] width 726 height 112
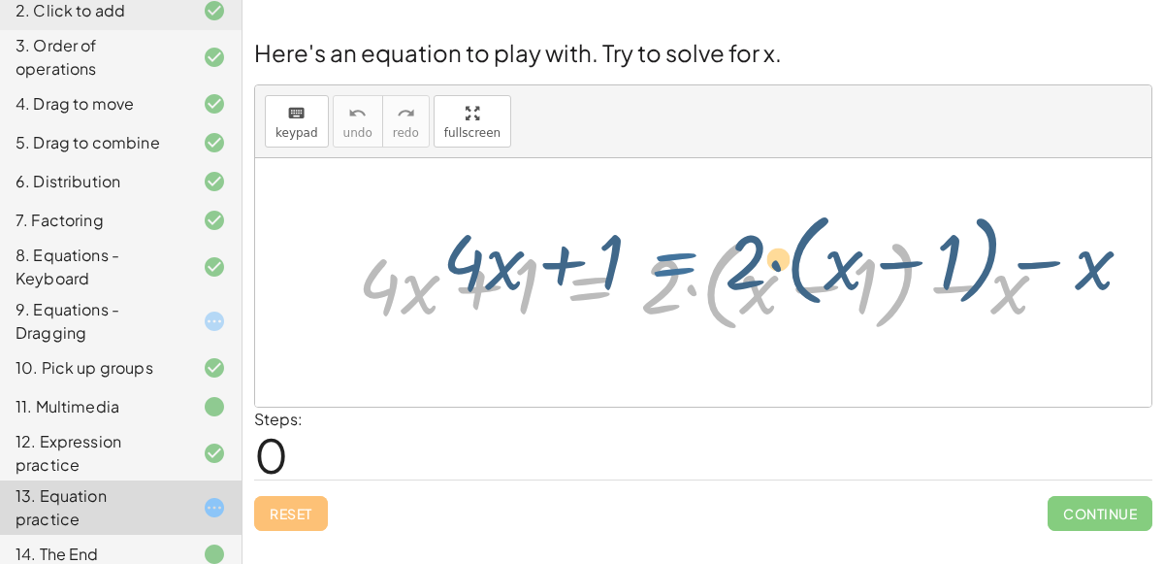
click at [627, 274] on div at bounding box center [711, 283] width 726 height 112
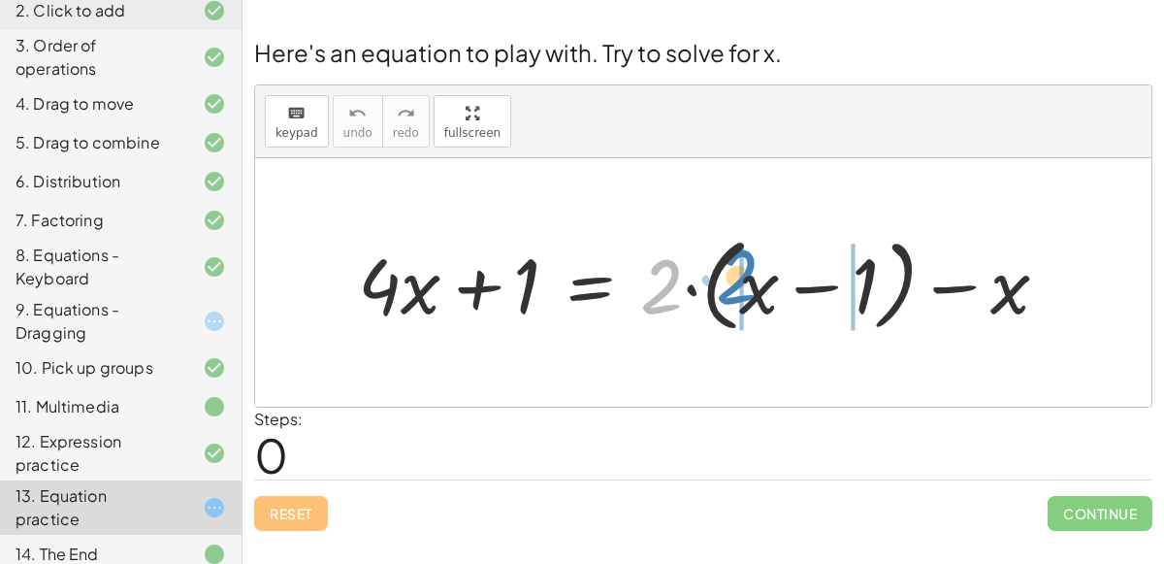
drag, startPoint x: 677, startPoint y: 285, endPoint x: 753, endPoint y: 276, distance: 76.3
click at [753, 276] on div at bounding box center [711, 283] width 726 height 112
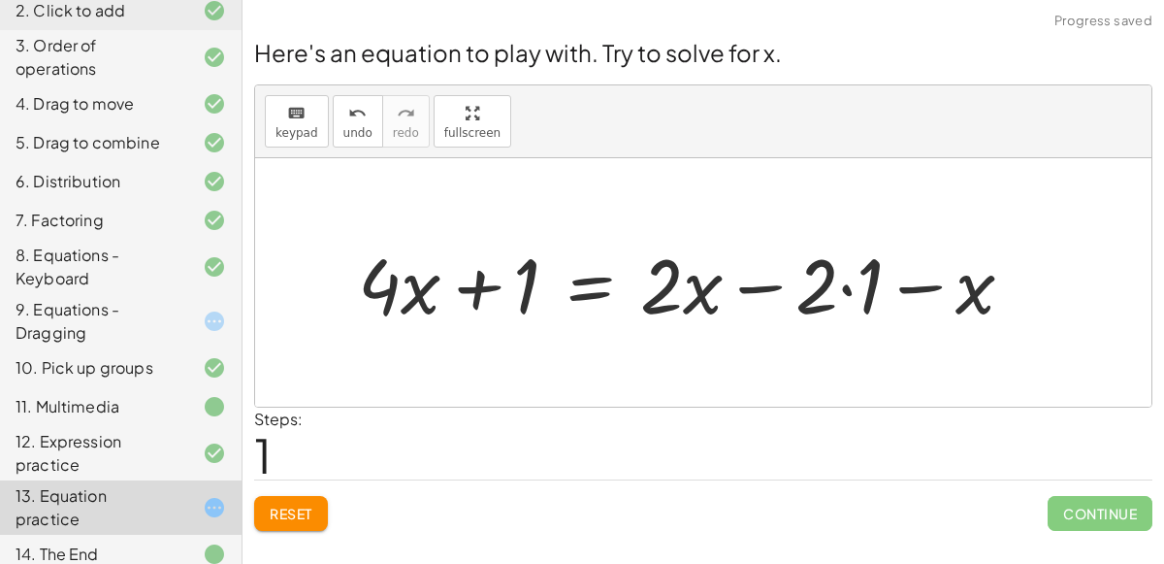
click at [853, 277] on div at bounding box center [693, 283] width 691 height 100
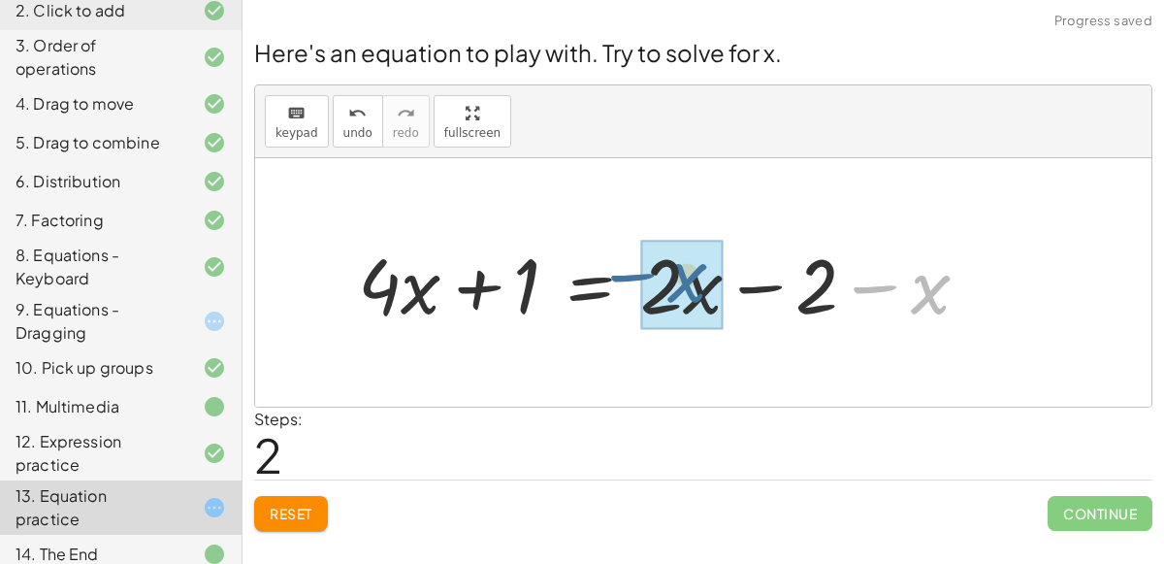
drag, startPoint x: 924, startPoint y: 287, endPoint x: 679, endPoint y: 277, distance: 244.7
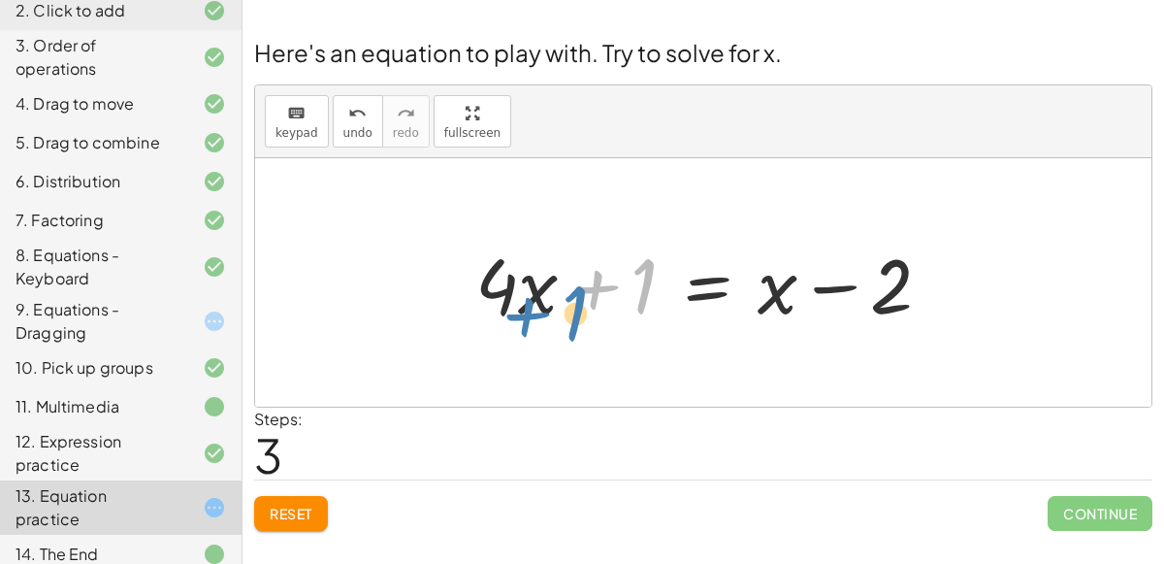
drag, startPoint x: 637, startPoint y: 280, endPoint x: 563, endPoint y: 309, distance: 79.8
click at [563, 309] on div at bounding box center [711, 283] width 491 height 100
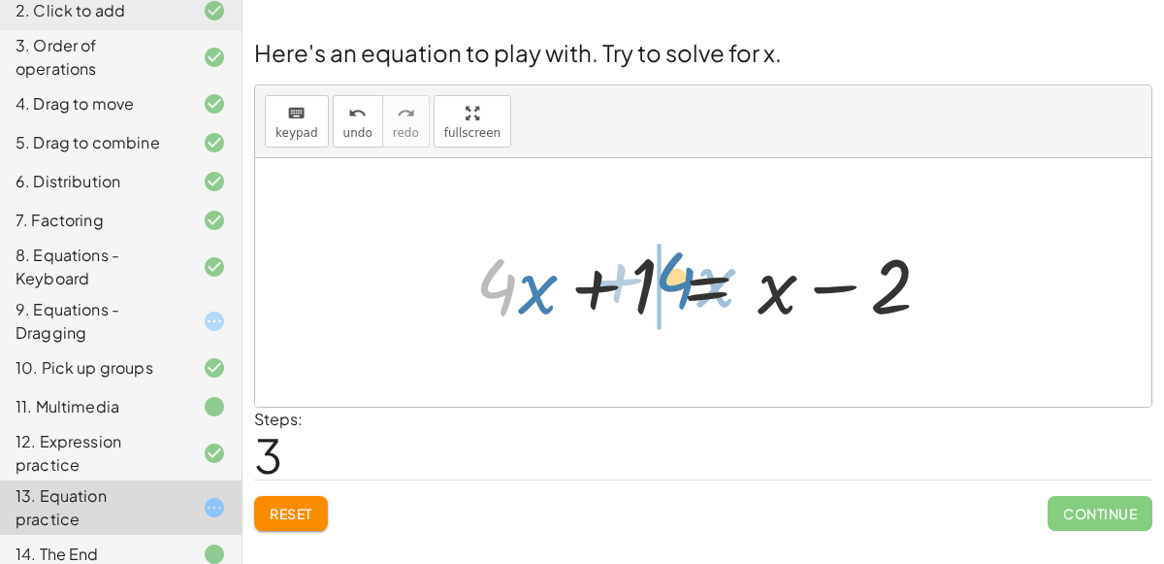
drag, startPoint x: 495, startPoint y: 290, endPoint x: 673, endPoint y: 283, distance: 178.6
click at [673, 283] on div at bounding box center [711, 283] width 491 height 100
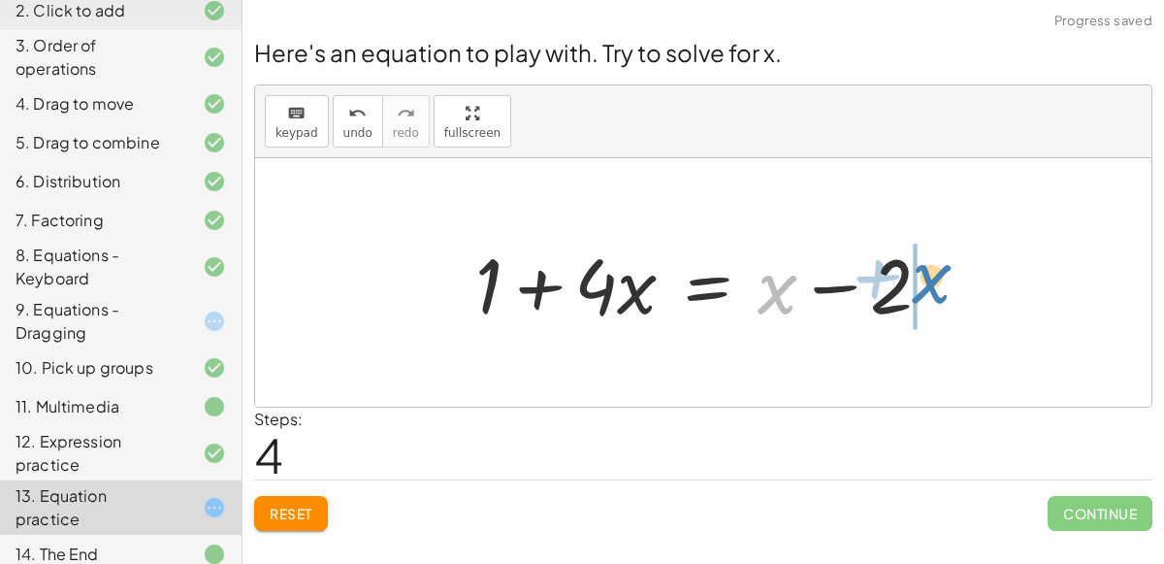
drag, startPoint x: 779, startPoint y: 289, endPoint x: 933, endPoint y: 278, distance: 154.6
click at [933, 278] on div at bounding box center [711, 283] width 491 height 100
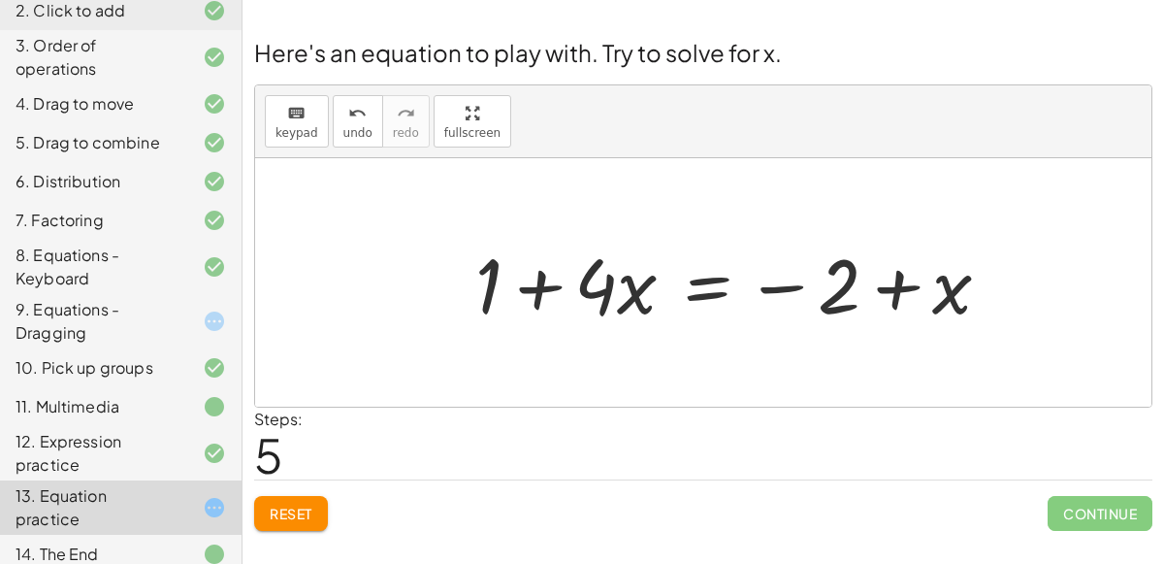
click at [619, 294] on div at bounding box center [741, 283] width 550 height 100
click at [543, 293] on div at bounding box center [741, 283] width 550 height 100
click at [703, 279] on div at bounding box center [741, 283] width 550 height 100
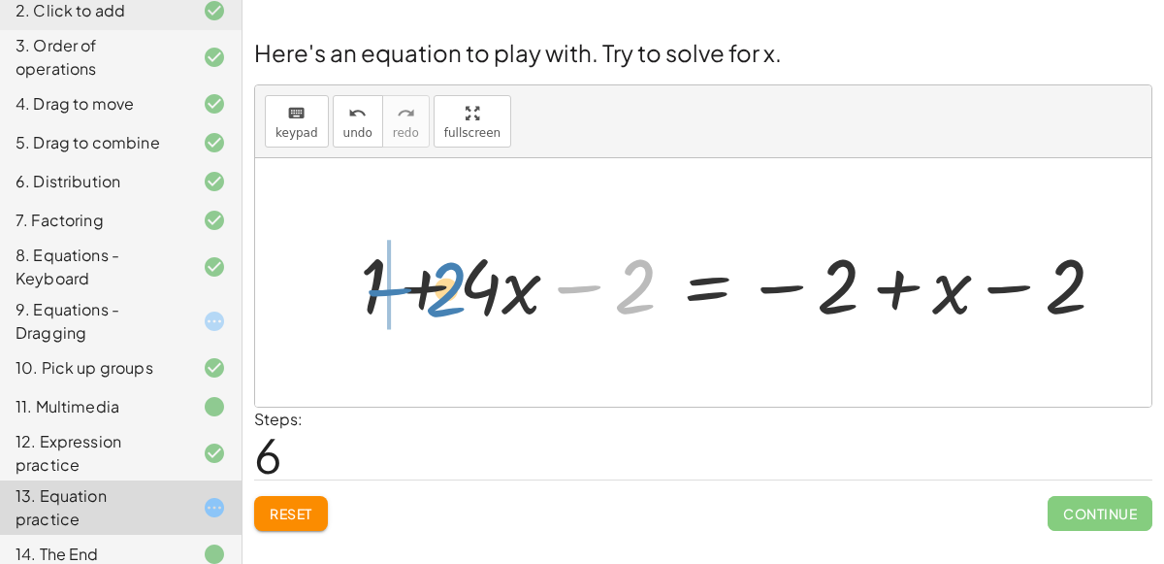
drag, startPoint x: 569, startPoint y: 276, endPoint x: 288, endPoint y: 264, distance: 280.7
click at [288, 264] on div "+ · 4 · x + 1 = + · 2 · ( + x − 1 ) − x + · 4 · x + 1 = + · 2 · x − · 2 · 1 − x…" at bounding box center [703, 282] width 896 height 248
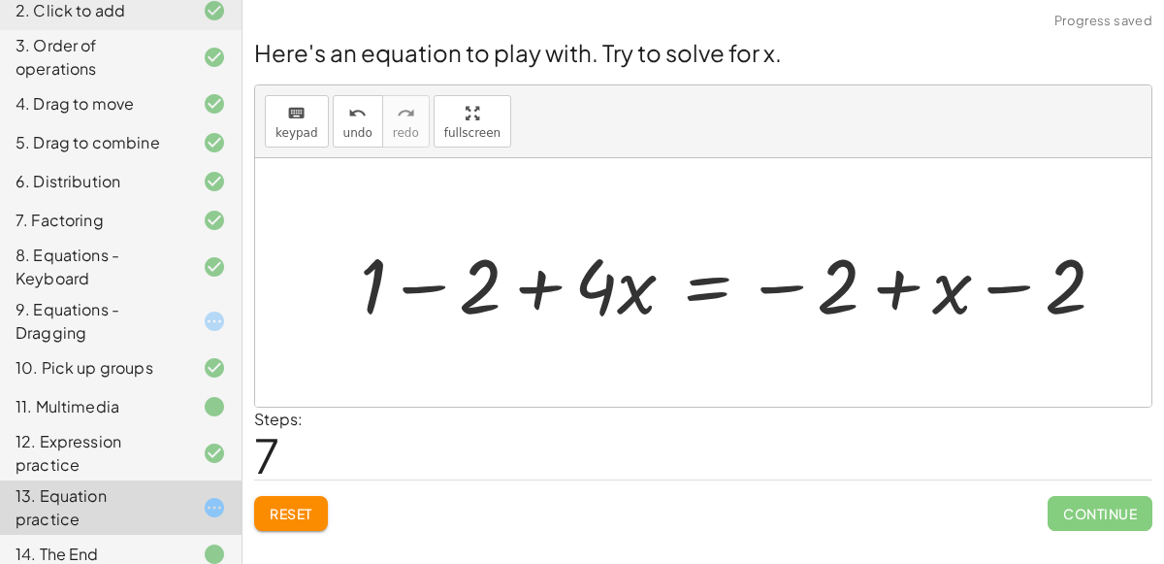
click at [390, 287] on div at bounding box center [740, 283] width 781 height 100
click at [256, 522] on button "Reset" at bounding box center [291, 513] width 74 height 35
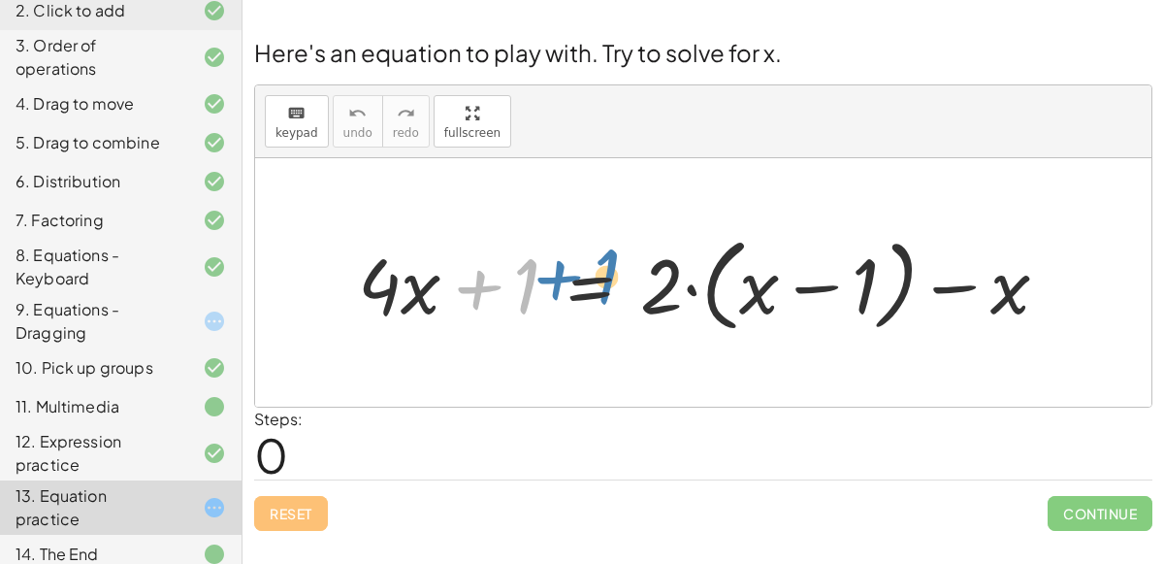
drag, startPoint x: 531, startPoint y: 274, endPoint x: 547, endPoint y: 262, distance: 20.2
click at [547, 262] on div at bounding box center [711, 283] width 726 height 112
